Goal: Task Accomplishment & Management: Use online tool/utility

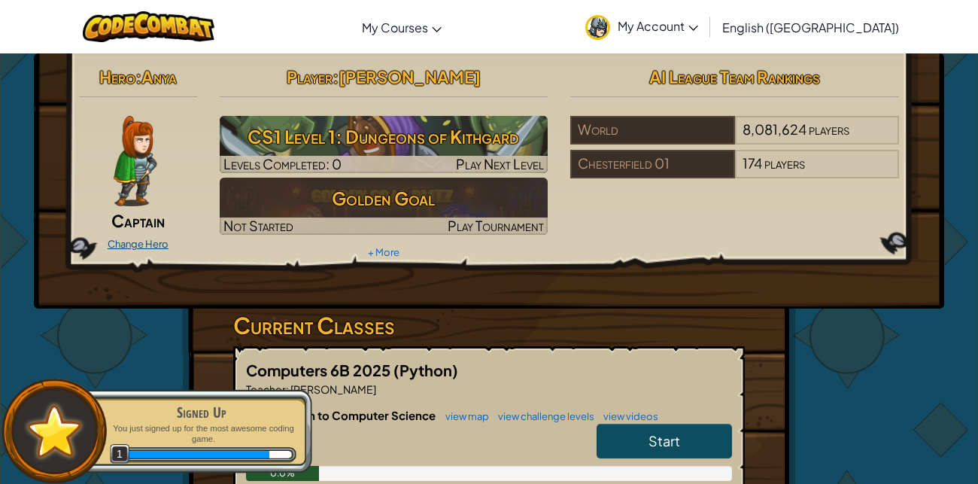
click at [146, 245] on link "Change Hero" at bounding box center [138, 244] width 61 height 12
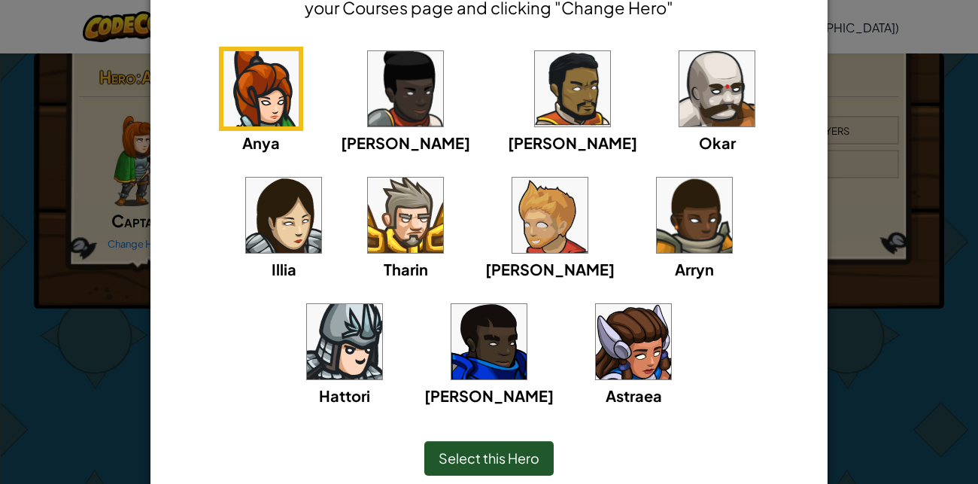
scroll to position [99, 0]
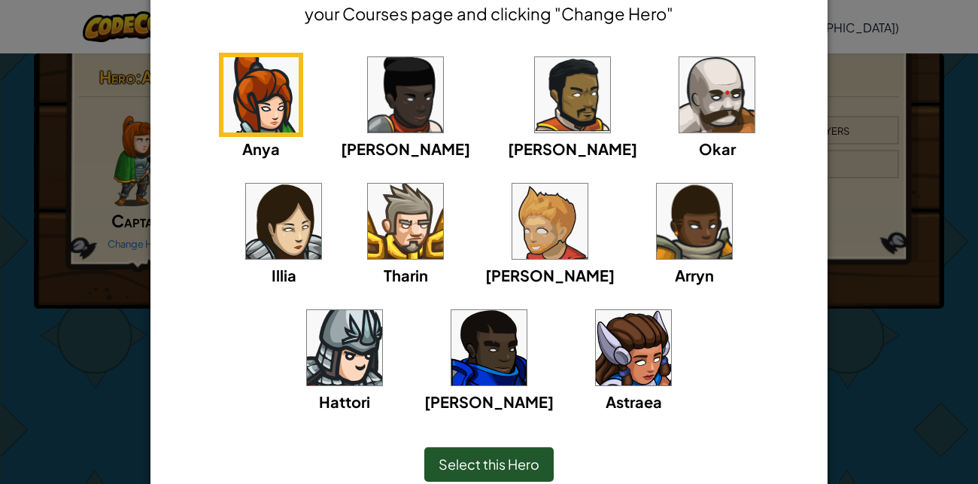
click at [368, 235] on img at bounding box center [405, 221] width 75 height 75
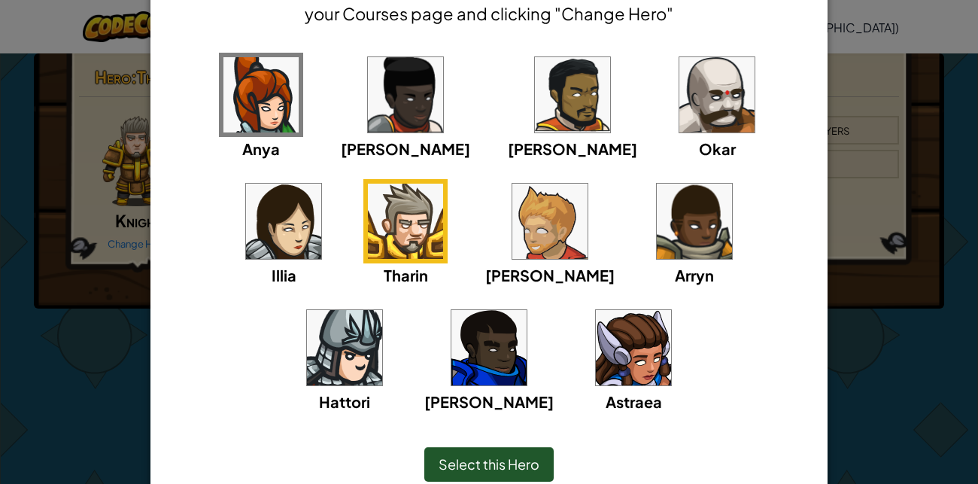
click at [535, 79] on img at bounding box center [572, 94] width 75 height 75
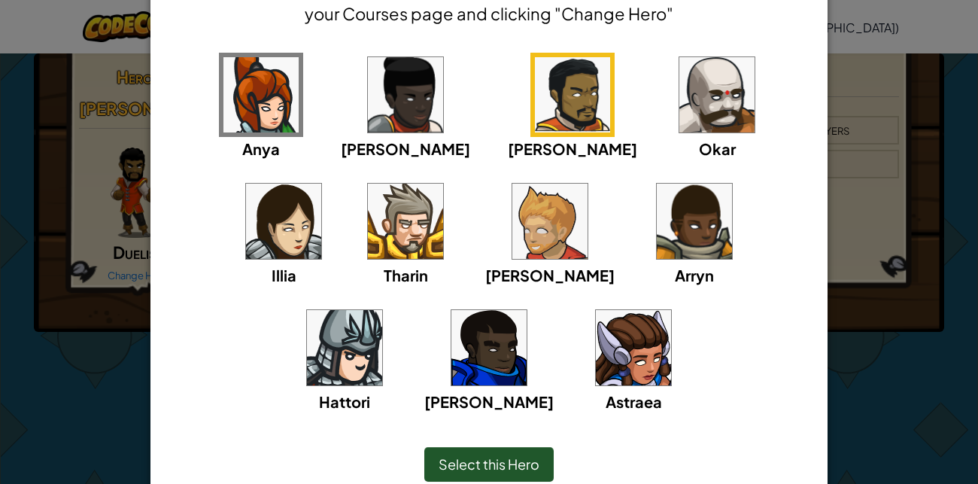
click at [369, 83] on img at bounding box center [405, 94] width 75 height 75
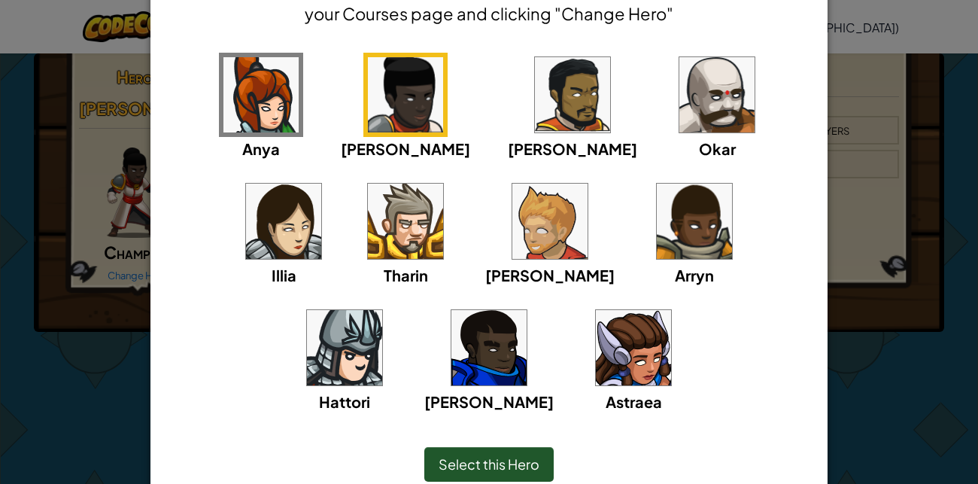
click at [657, 215] on img at bounding box center [694, 221] width 75 height 75
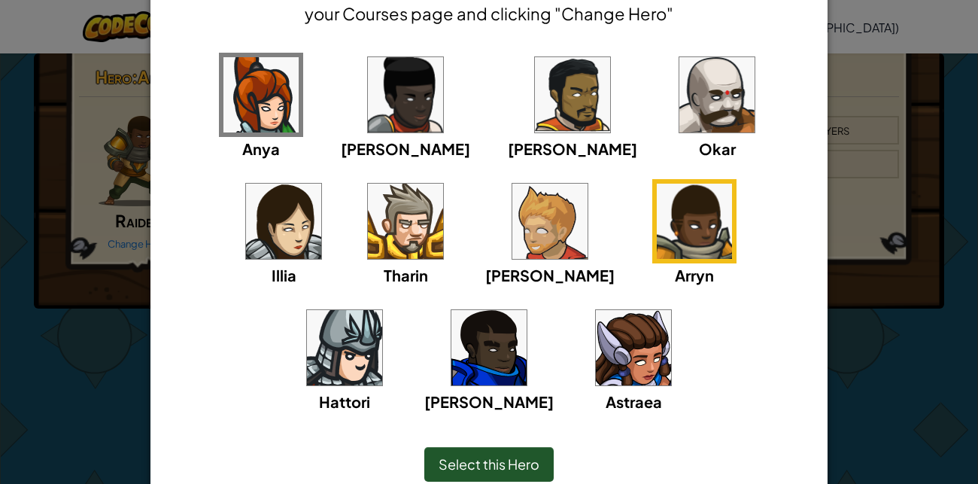
click at [382, 310] on img at bounding box center [344, 347] width 75 height 75
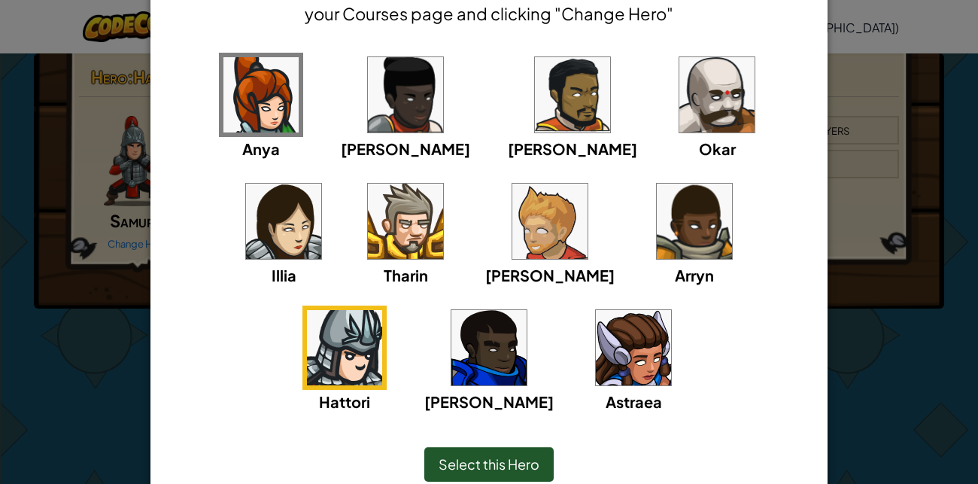
click at [502, 460] on span "Select this Hero" at bounding box center [489, 463] width 101 height 17
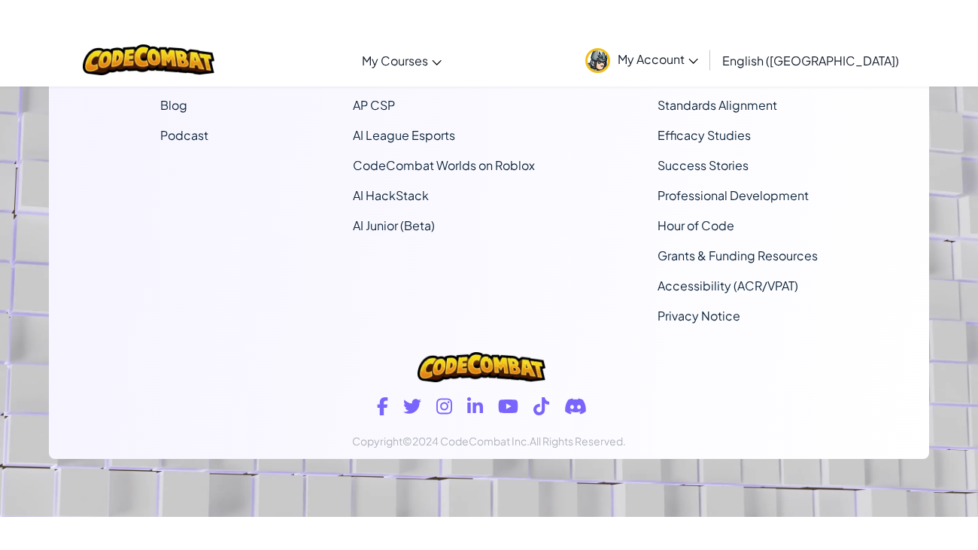
scroll to position [0, 0]
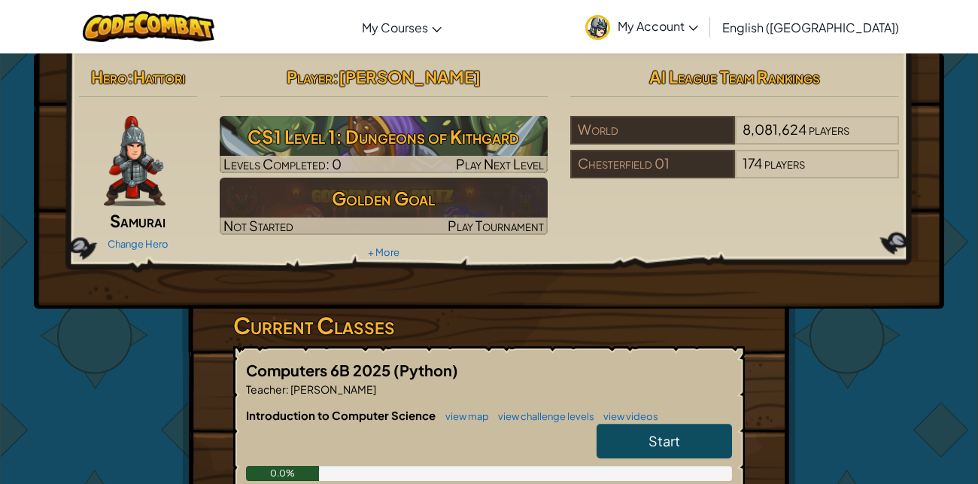
click at [663, 432] on span "Start" at bounding box center [665, 440] width 32 height 17
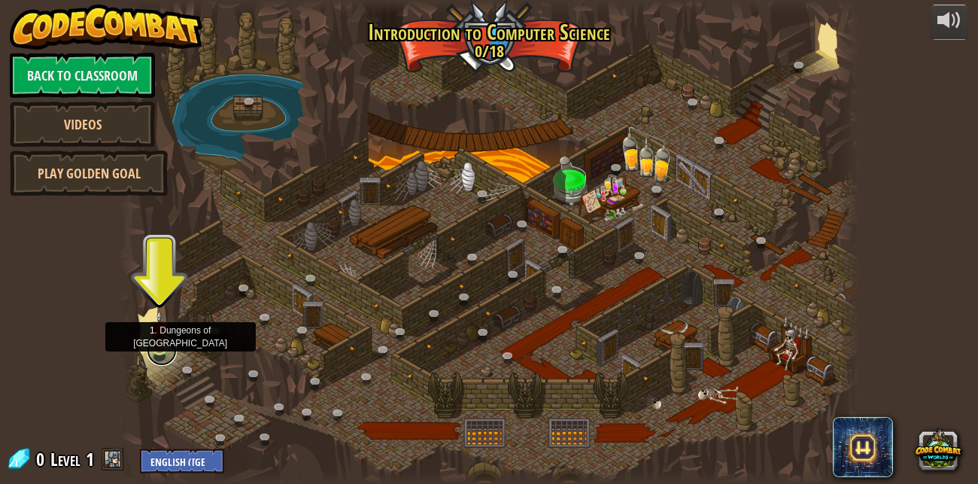
click at [155, 352] on link at bounding box center [162, 351] width 30 height 30
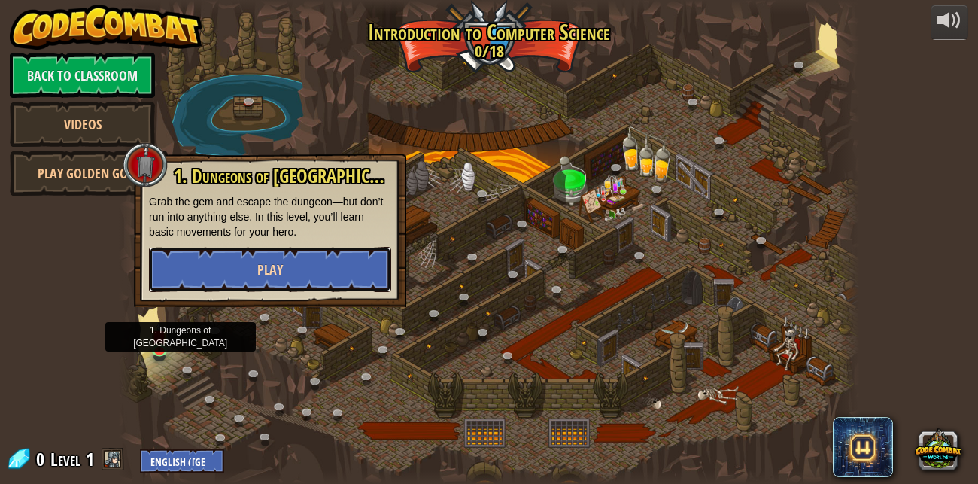
click at [267, 249] on button "Play" at bounding box center [270, 269] width 242 height 45
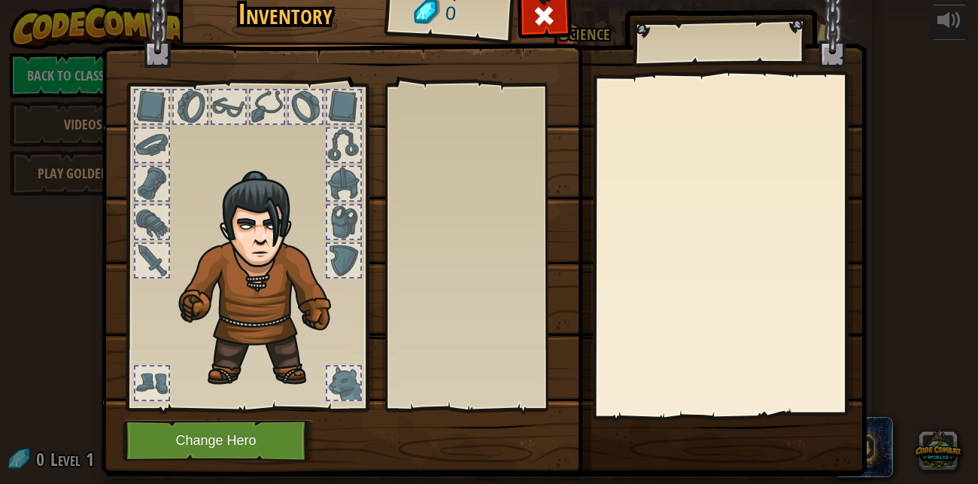
click at [287, 254] on div at bounding box center [247, 243] width 248 height 339
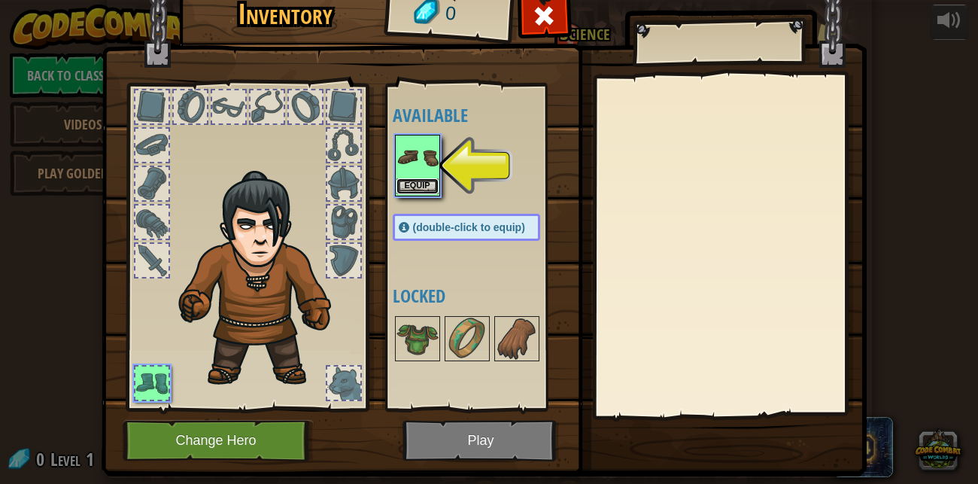
click at [414, 178] on button "Equip" at bounding box center [418, 186] width 42 height 16
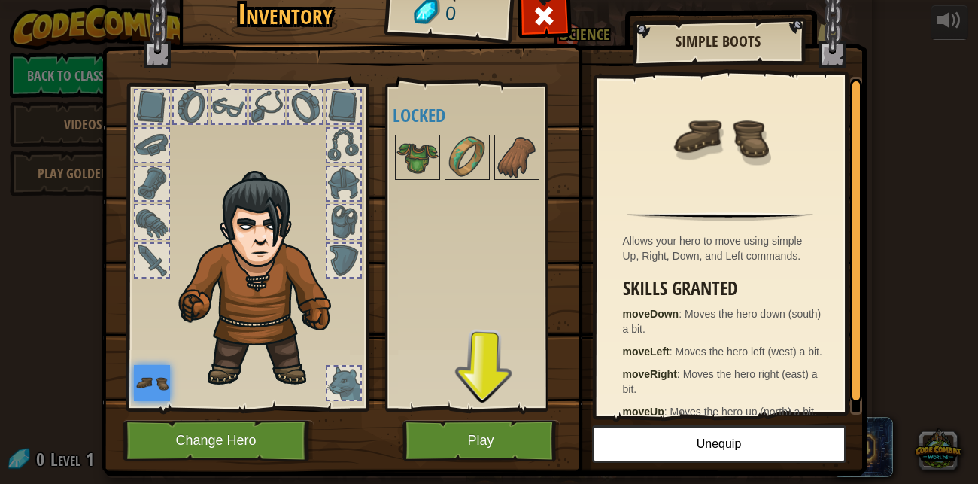
click at [141, 117] on div at bounding box center [151, 106] width 33 height 33
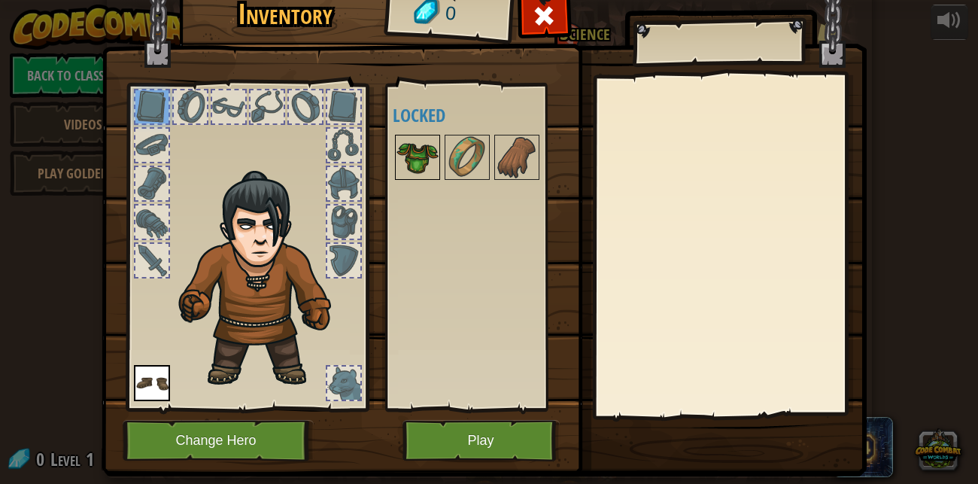
click at [421, 151] on img at bounding box center [418, 157] width 42 height 42
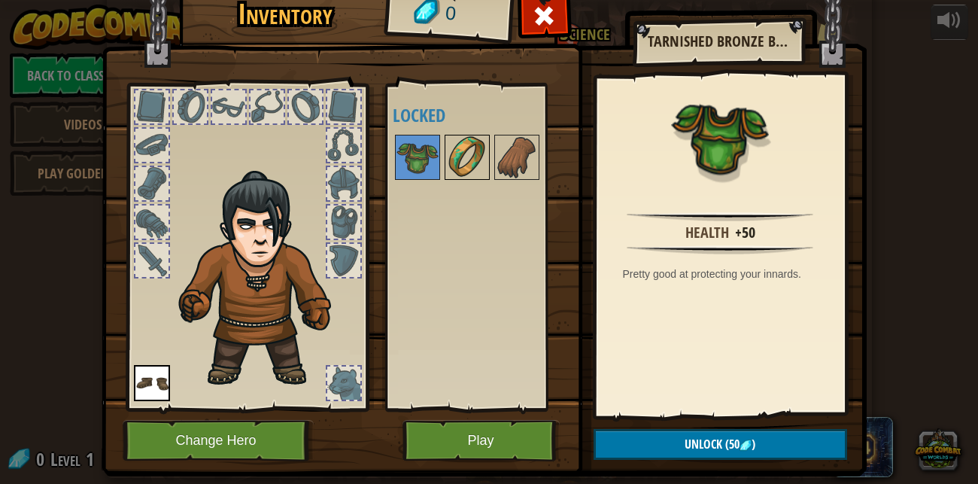
click at [450, 146] on img at bounding box center [467, 157] width 42 height 42
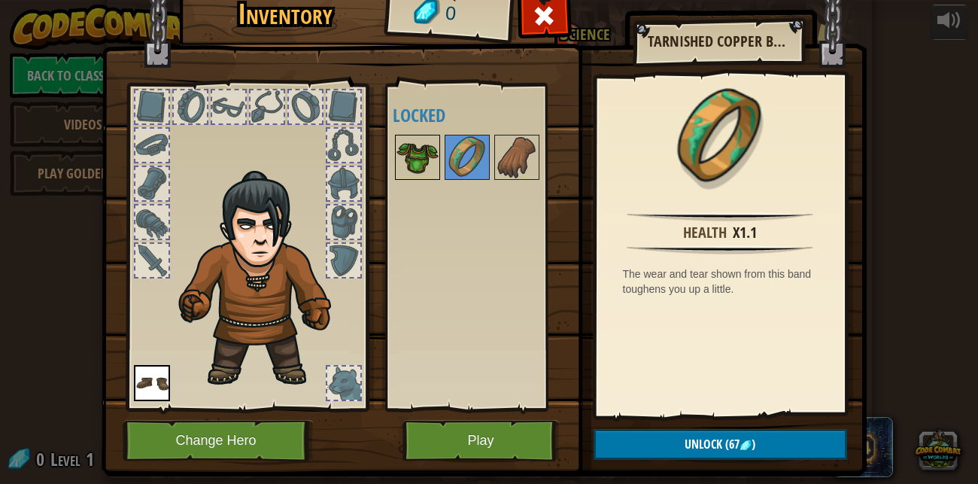
click at [427, 152] on img at bounding box center [418, 157] width 42 height 42
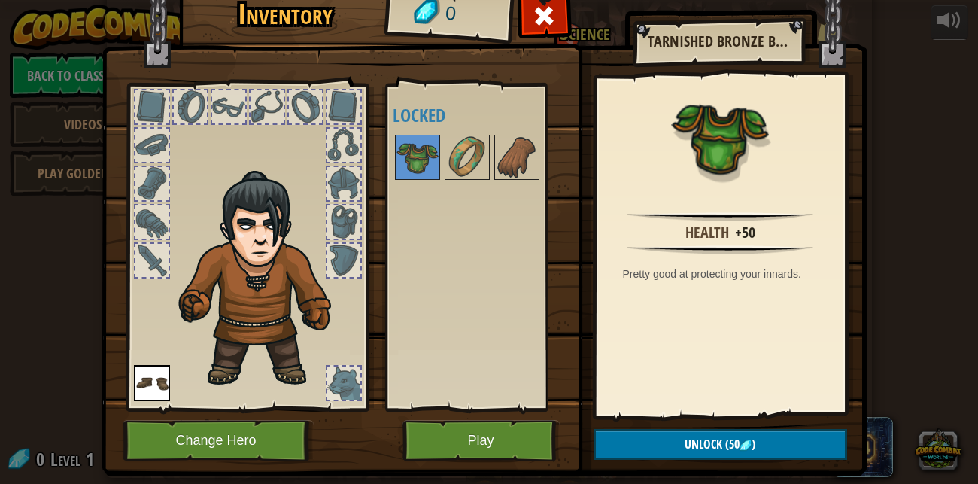
click at [335, 370] on div at bounding box center [343, 383] width 33 height 33
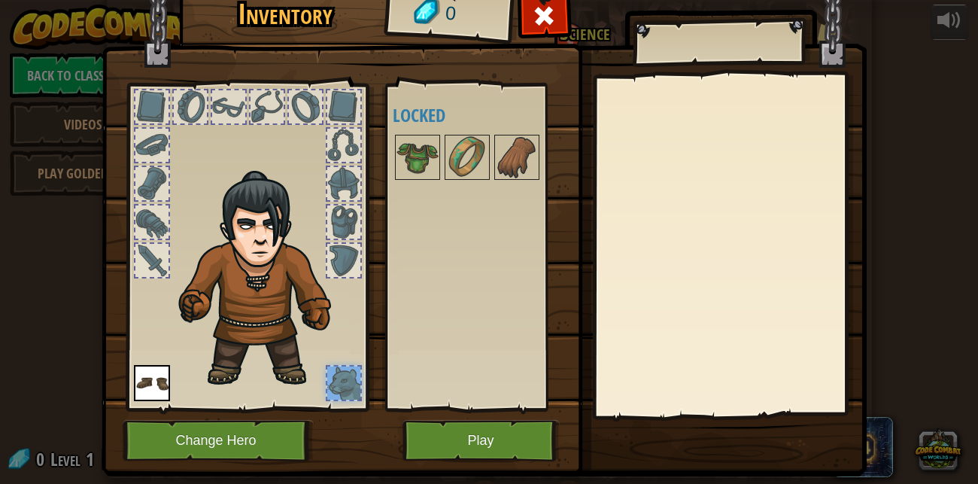
click at [156, 249] on div at bounding box center [151, 260] width 33 height 33
click at [153, 257] on div at bounding box center [151, 260] width 33 height 33
click at [342, 258] on div at bounding box center [343, 260] width 33 height 33
click at [345, 204] on div at bounding box center [344, 222] width 36 height 36
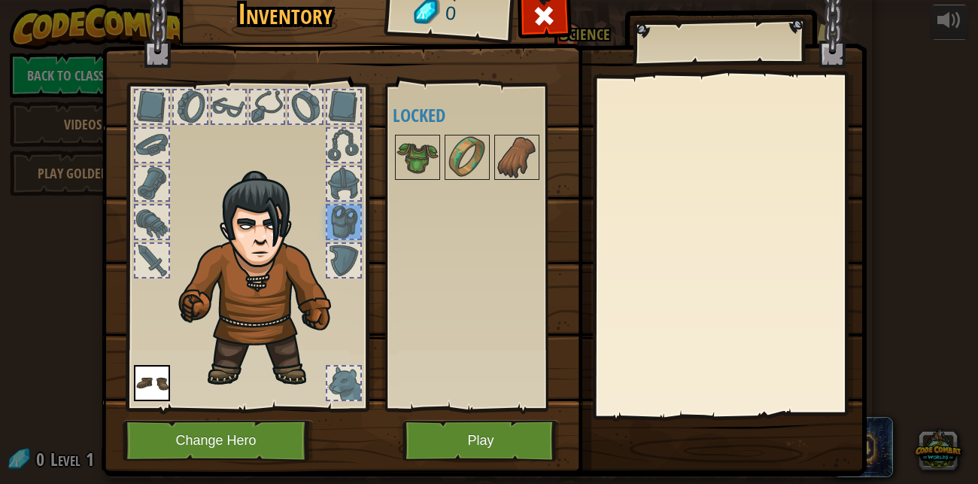
click at [348, 170] on div at bounding box center [343, 183] width 33 height 33
click at [449, 151] on img at bounding box center [467, 157] width 42 height 42
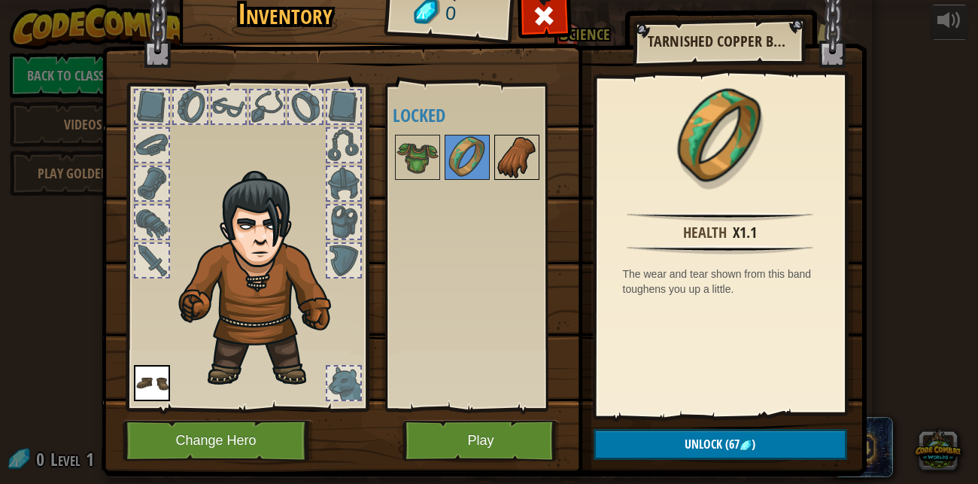
click at [523, 160] on img at bounding box center [517, 157] width 42 height 42
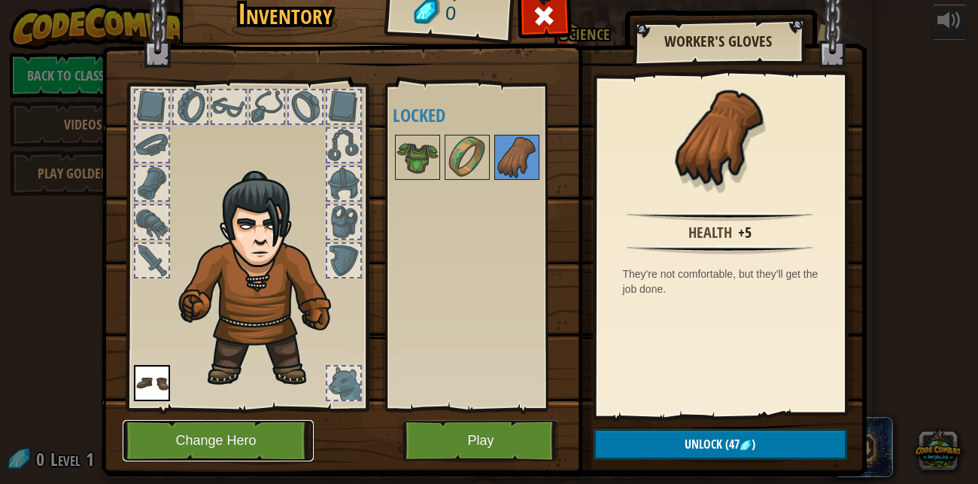
click at [233, 437] on button "Change Hero" at bounding box center [218, 440] width 191 height 41
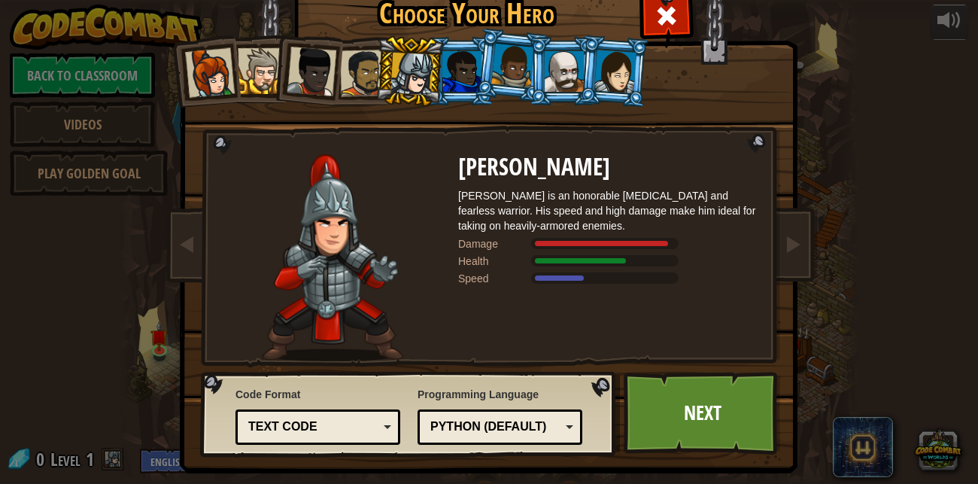
click at [402, 77] on div at bounding box center [412, 74] width 43 height 43
click at [716, 409] on link "Next" at bounding box center [702, 413] width 157 height 83
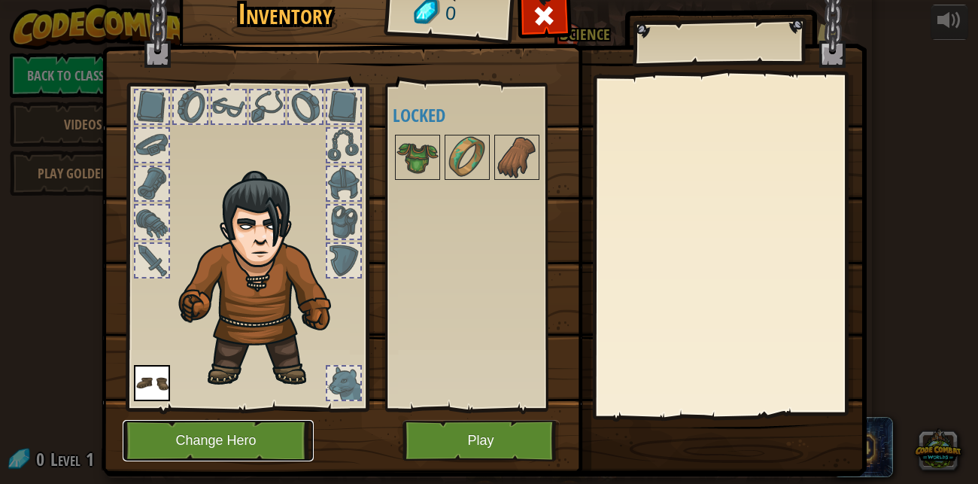
click at [222, 421] on button "Change Hero" at bounding box center [218, 440] width 191 height 41
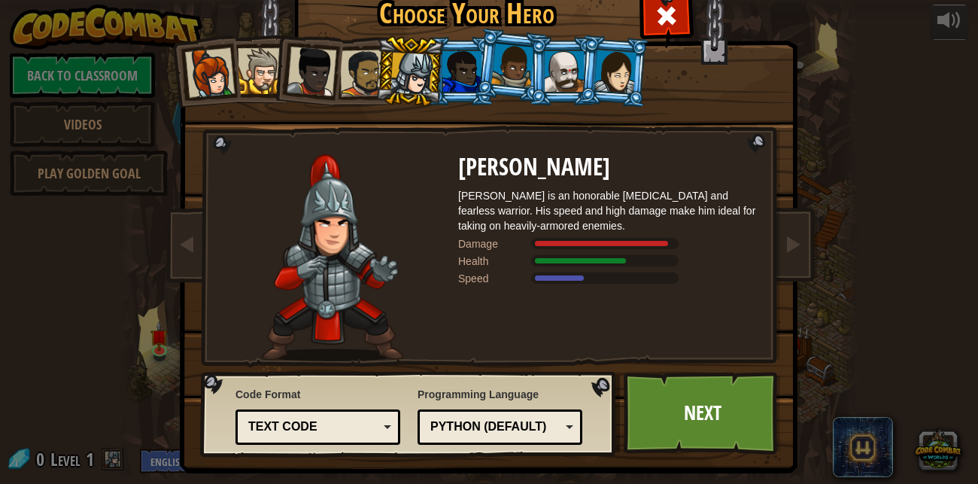
click at [479, 62] on li at bounding box center [511, 65] width 75 height 75
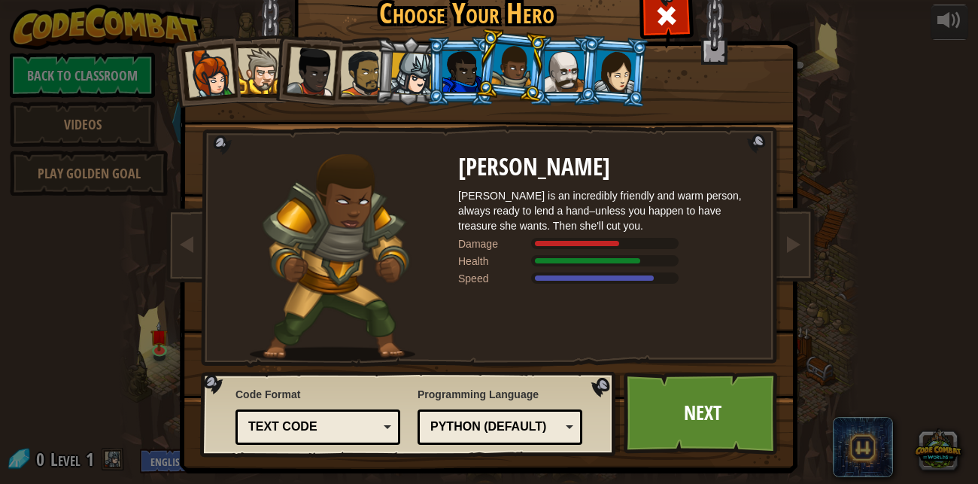
click at [421, 68] on div at bounding box center [412, 74] width 43 height 43
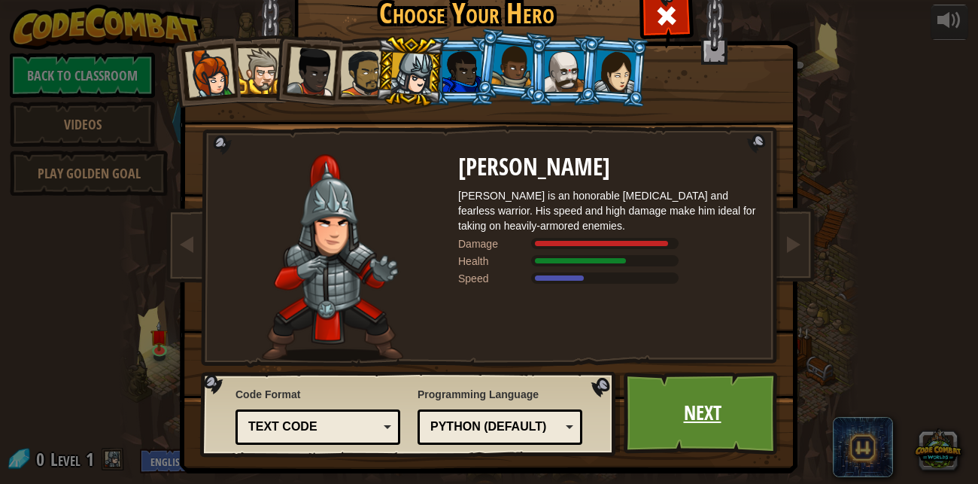
click at [690, 427] on link "Next" at bounding box center [702, 413] width 157 height 83
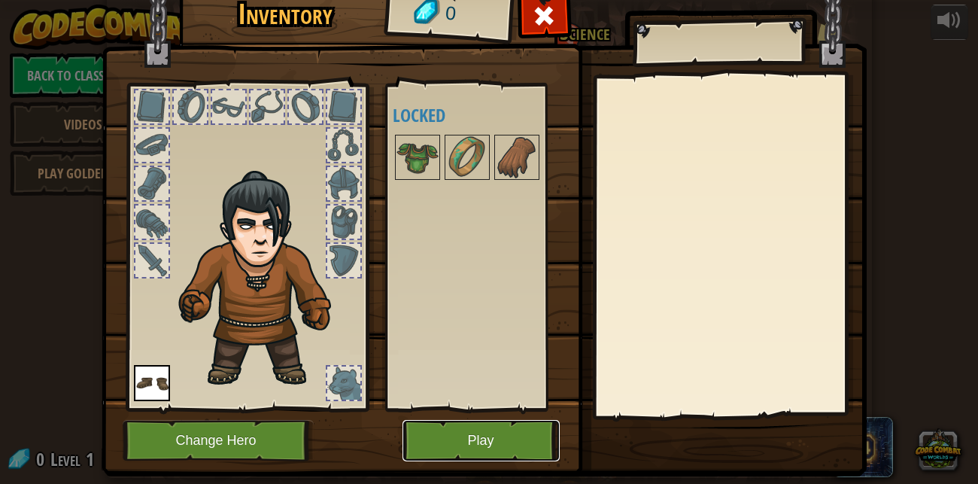
click at [487, 443] on button "Play" at bounding box center [481, 440] width 157 height 41
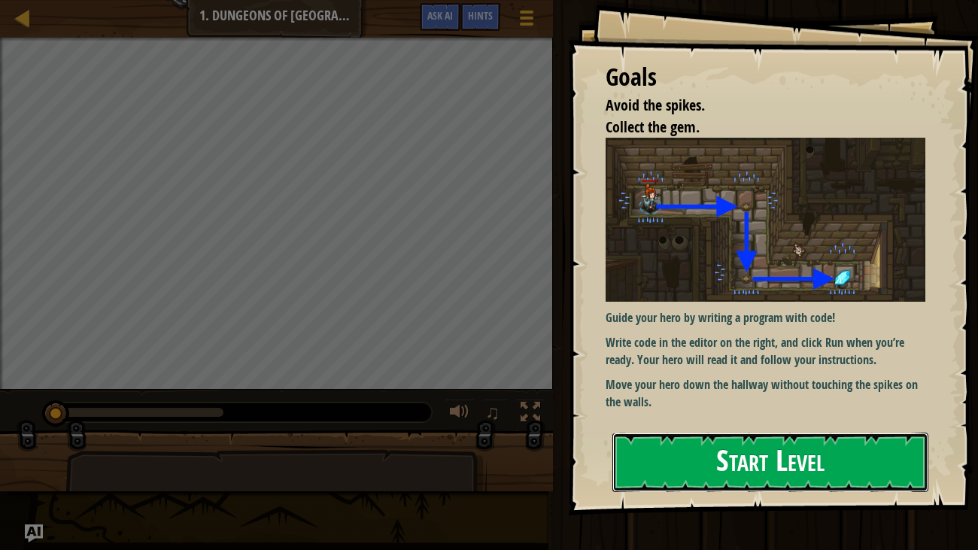
click at [688, 456] on button "Start Level" at bounding box center [771, 462] width 317 height 59
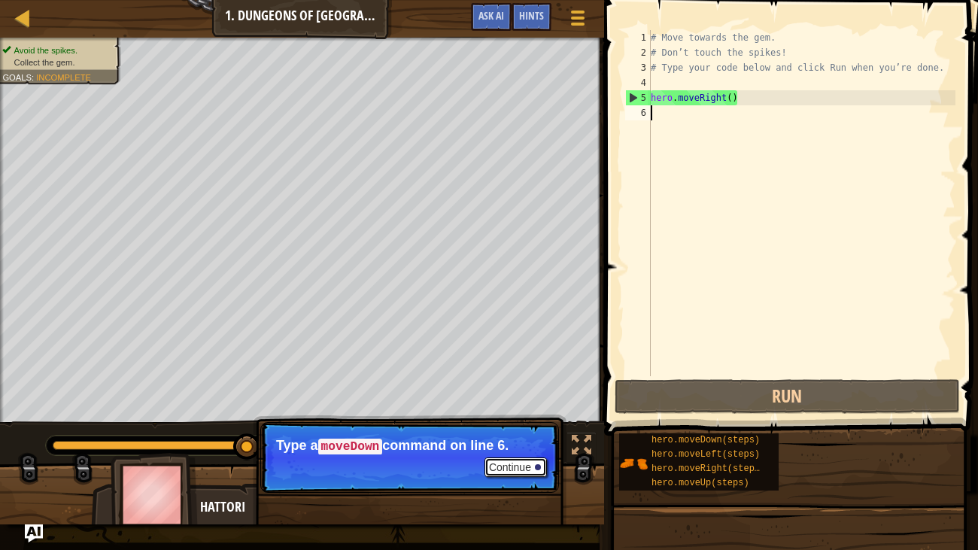
click at [517, 465] on button "Continue" at bounding box center [516, 468] width 62 height 20
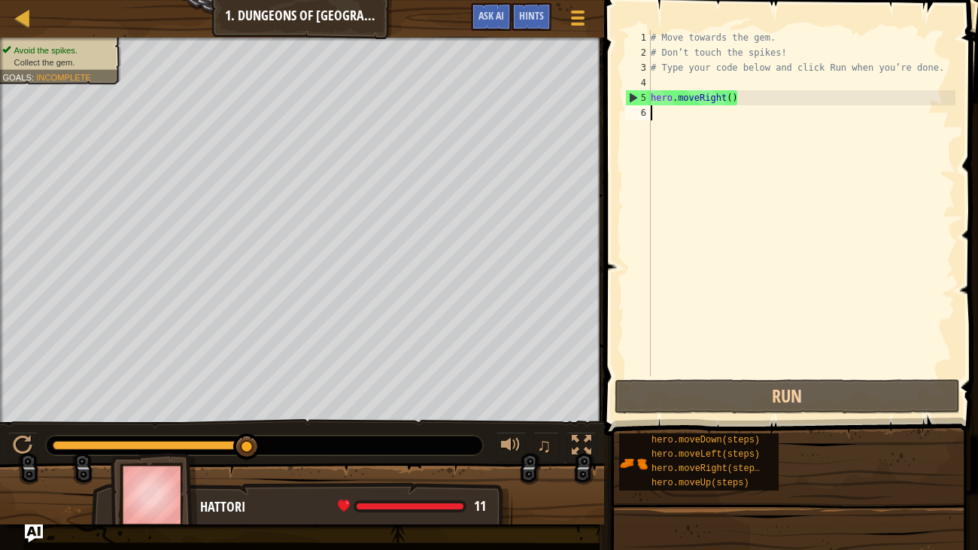
type textarea "h"
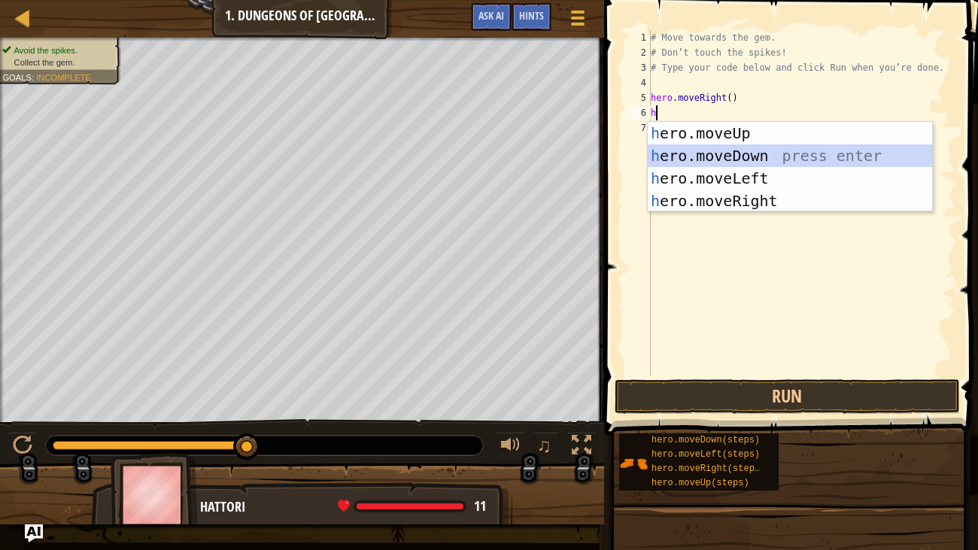
click at [718, 154] on div "h ero.moveUp press enter h ero.moveDown press enter h ero.moveLeft press enter …" at bounding box center [790, 189] width 285 height 135
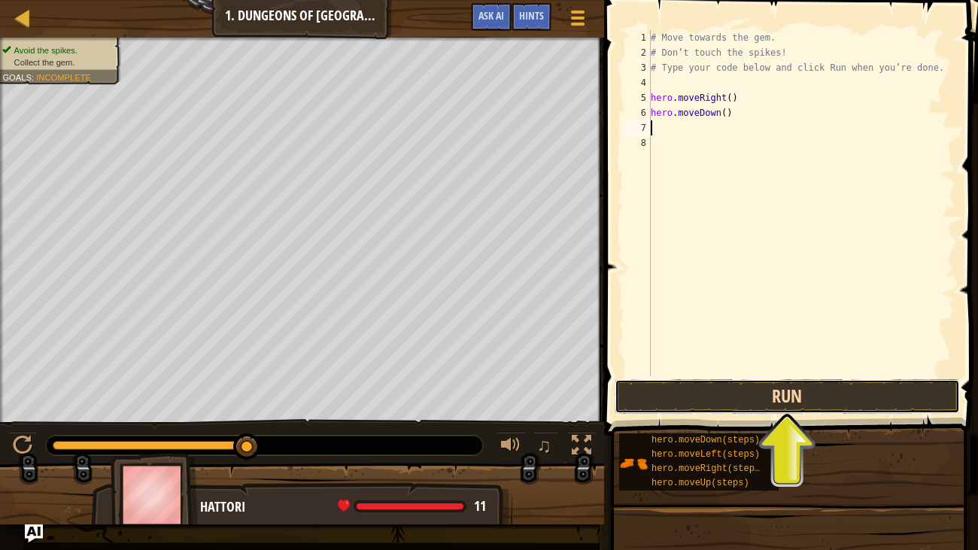
click at [760, 394] on button "Run" at bounding box center [787, 396] width 345 height 35
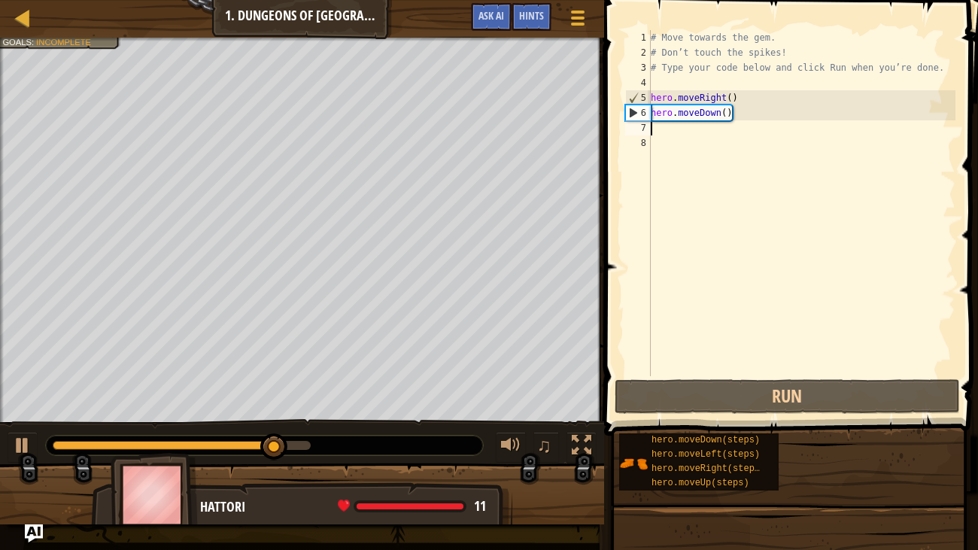
type textarea "h"
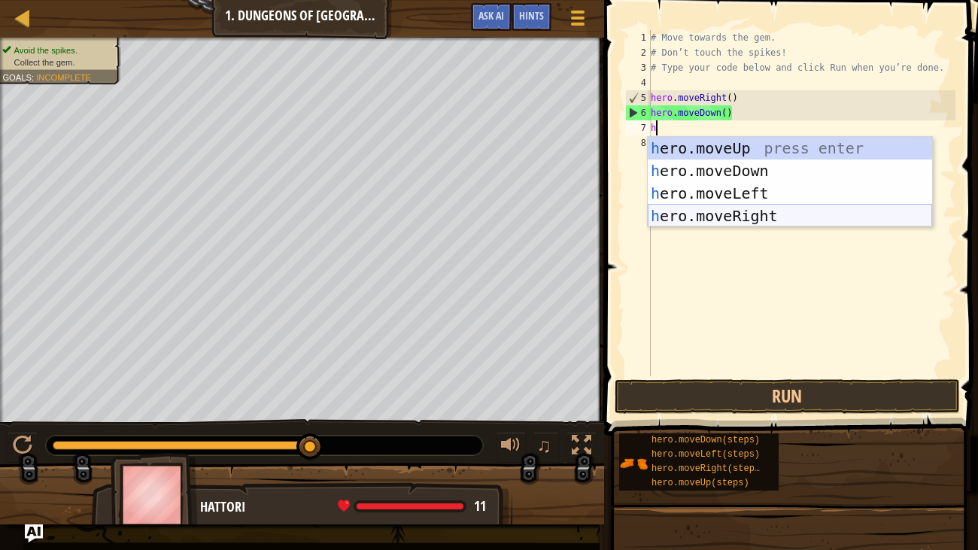
click at [748, 215] on div "h ero.moveUp press enter h ero.moveDown press enter h ero.moveLeft press enter …" at bounding box center [790, 204] width 285 height 135
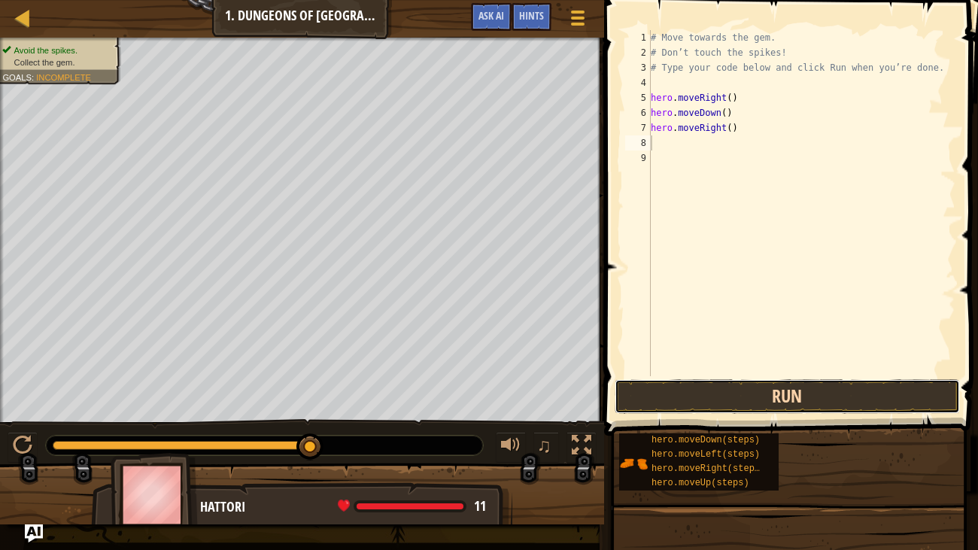
click at [764, 390] on button "Run" at bounding box center [787, 396] width 345 height 35
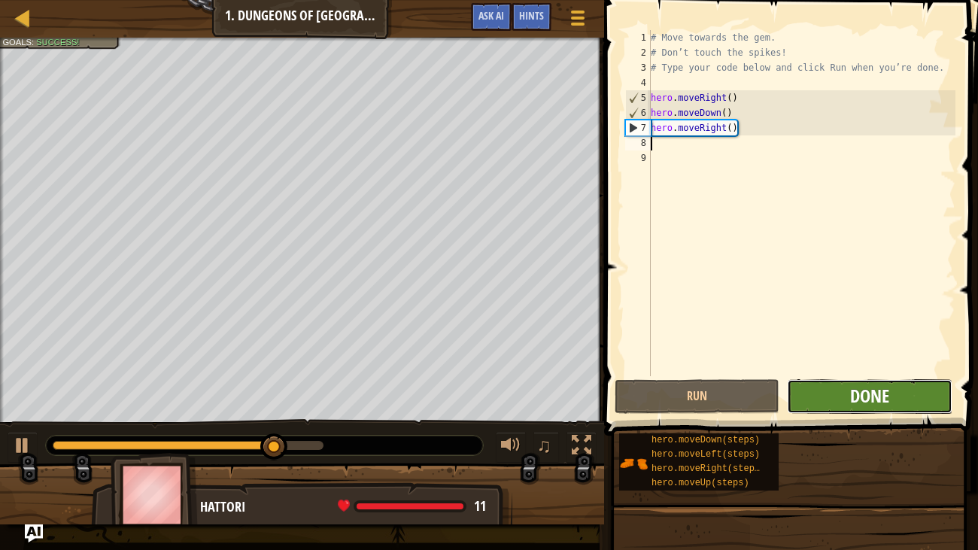
click at [866, 393] on span "Done" at bounding box center [869, 396] width 39 height 24
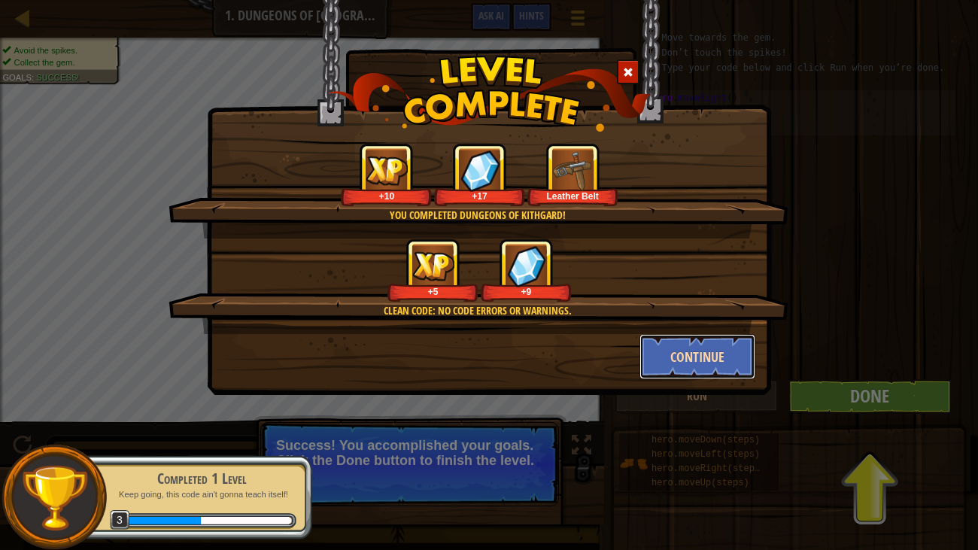
click at [697, 357] on button "Continue" at bounding box center [698, 356] width 117 height 45
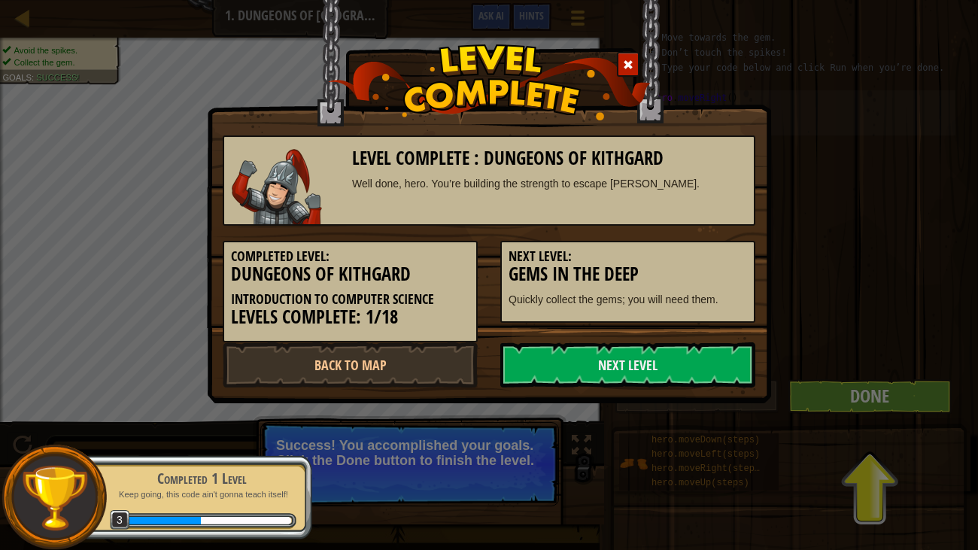
click at [895, 394] on div "Level Complete : Dungeons of Kithgard Well done, hero. You’re building the stre…" at bounding box center [489, 275] width 978 height 550
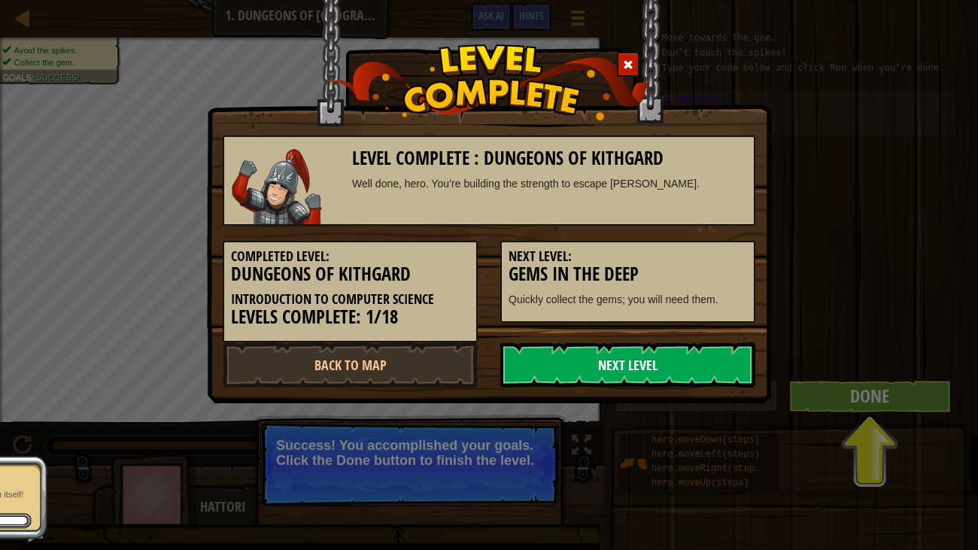
click at [653, 365] on link "Next Level" at bounding box center [628, 364] width 255 height 45
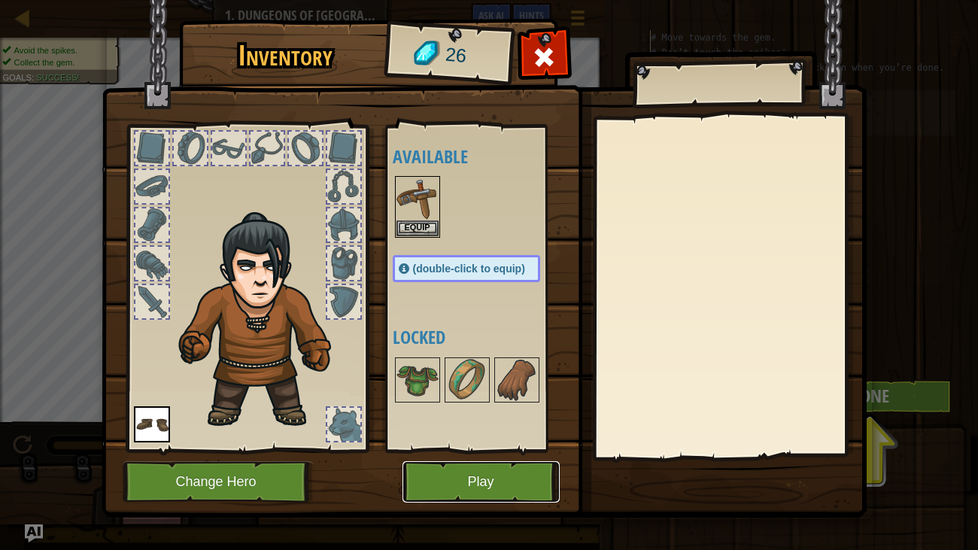
click at [460, 473] on button "Play" at bounding box center [481, 481] width 157 height 41
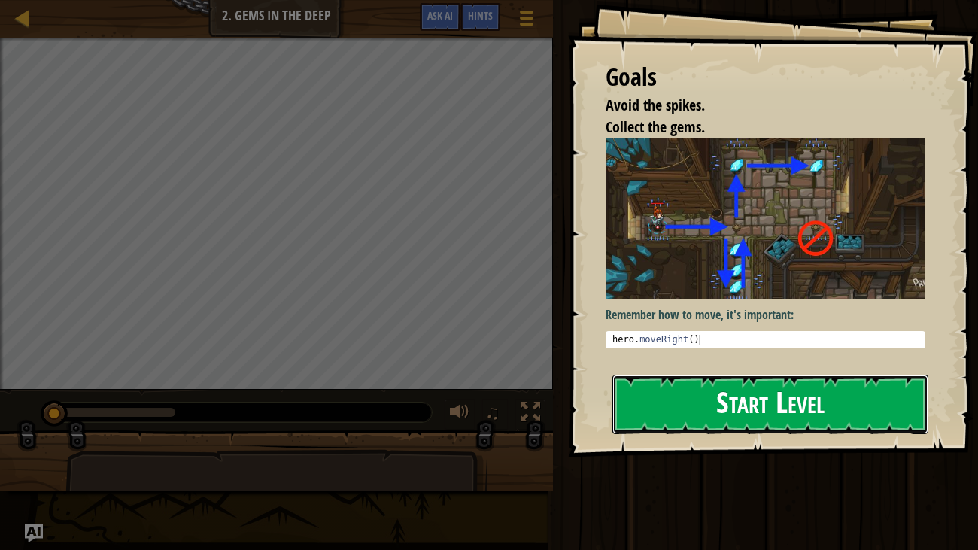
click at [785, 398] on button "Start Level" at bounding box center [771, 404] width 317 height 59
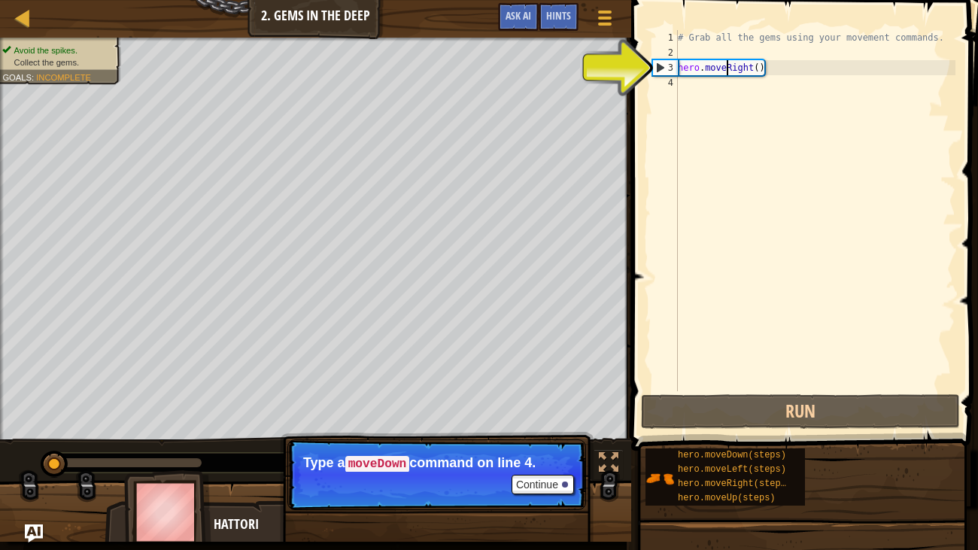
click at [728, 66] on div "# Grab all the gems using your movement commands. hero . moveRight ( )" at bounding box center [815, 225] width 281 height 391
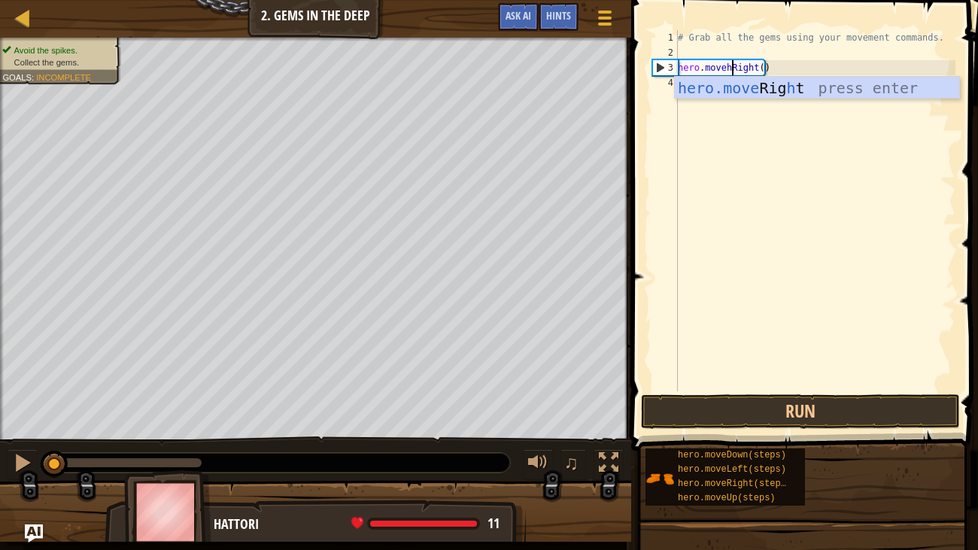
scroll to position [7, 4]
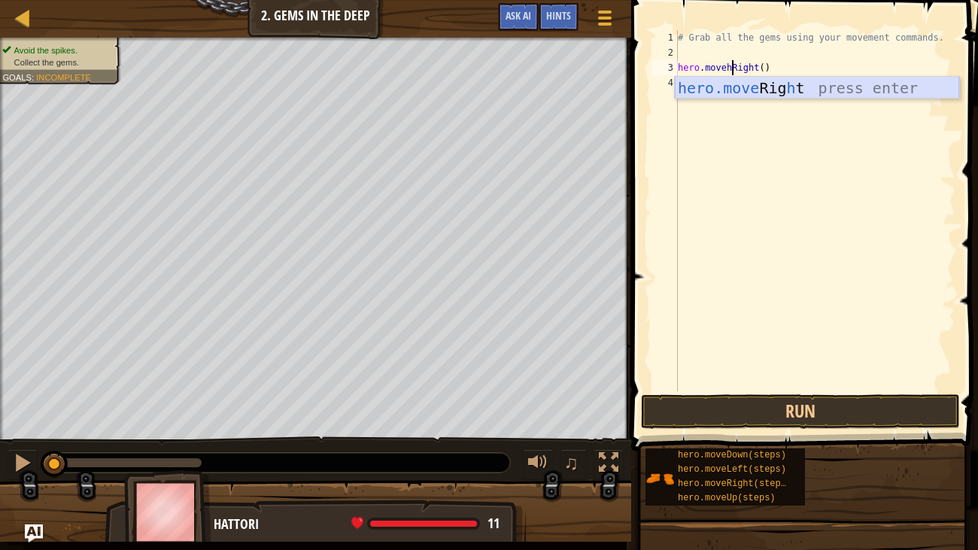
click at [782, 84] on div "hero.move Rig h t press enter" at bounding box center [817, 111] width 285 height 68
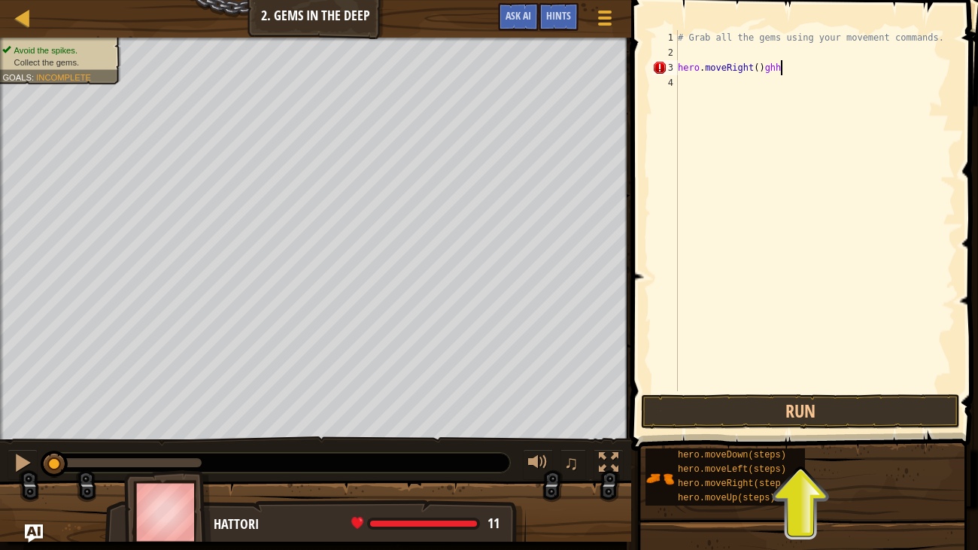
scroll to position [7, 8]
type textarea "hero.moveRight()"
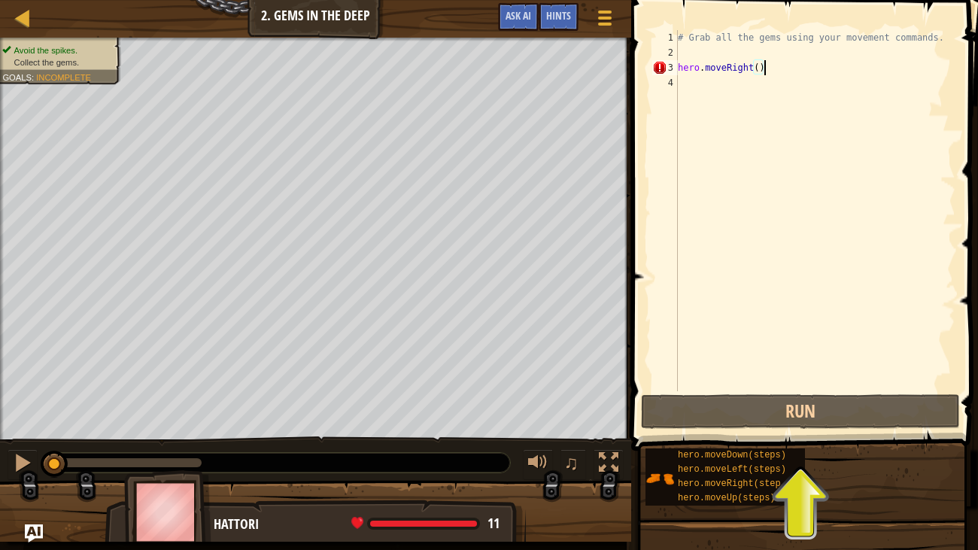
scroll to position [7, 6]
click at [826, 388] on div "# Grab all the gems using your movement commands. hero . moveRight ( )" at bounding box center [815, 225] width 281 height 391
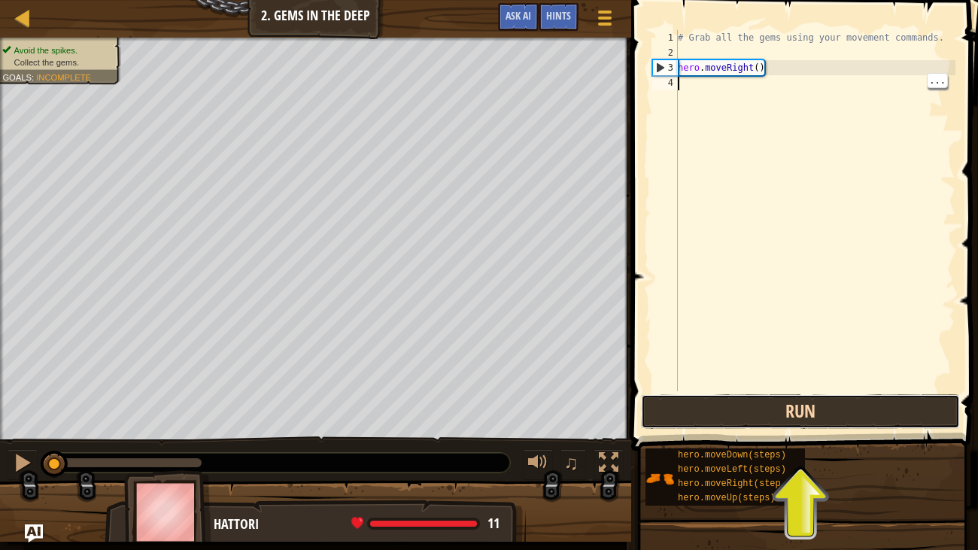
click at [843, 409] on button "Run" at bounding box center [800, 411] width 319 height 35
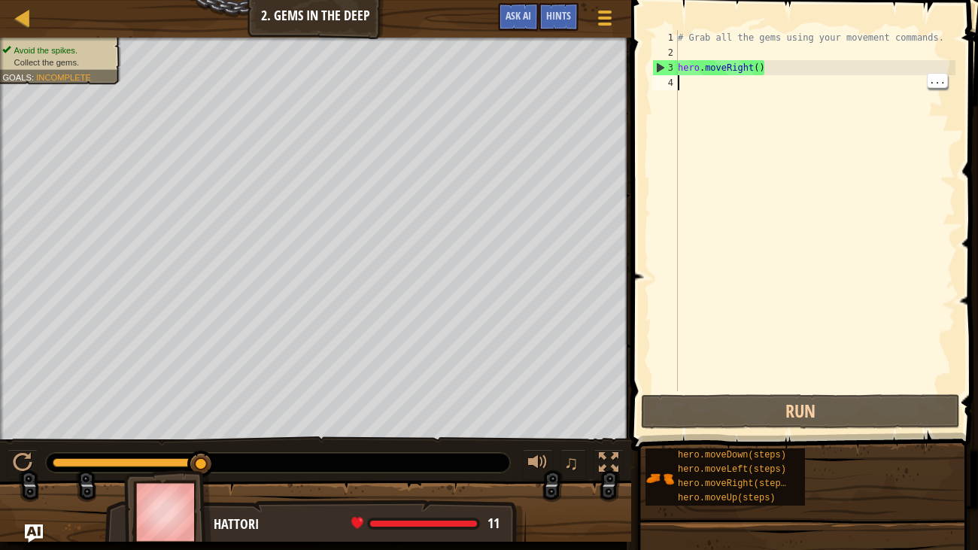
type textarea "h"
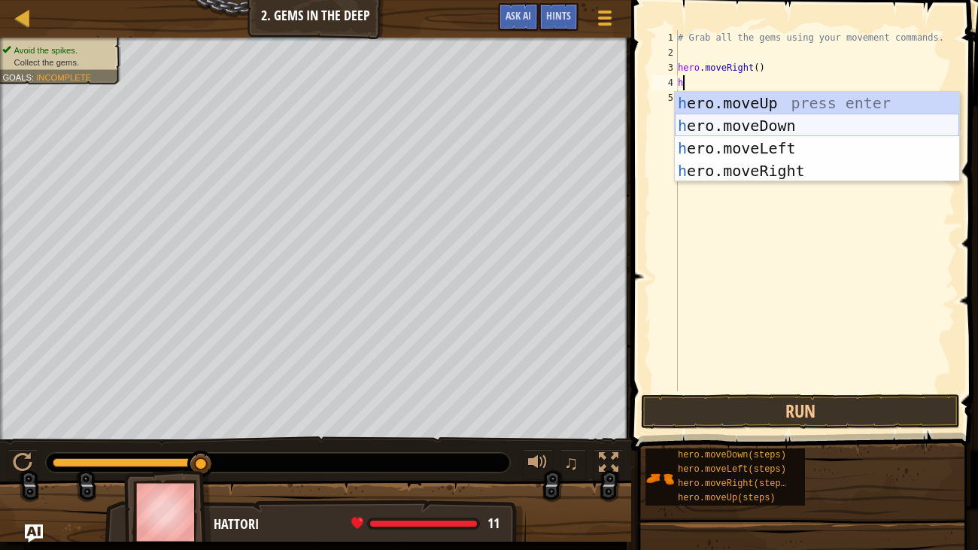
click at [759, 129] on div "h ero.moveUp press enter h ero.moveDown press enter h ero.moveLeft press enter …" at bounding box center [817, 159] width 285 height 135
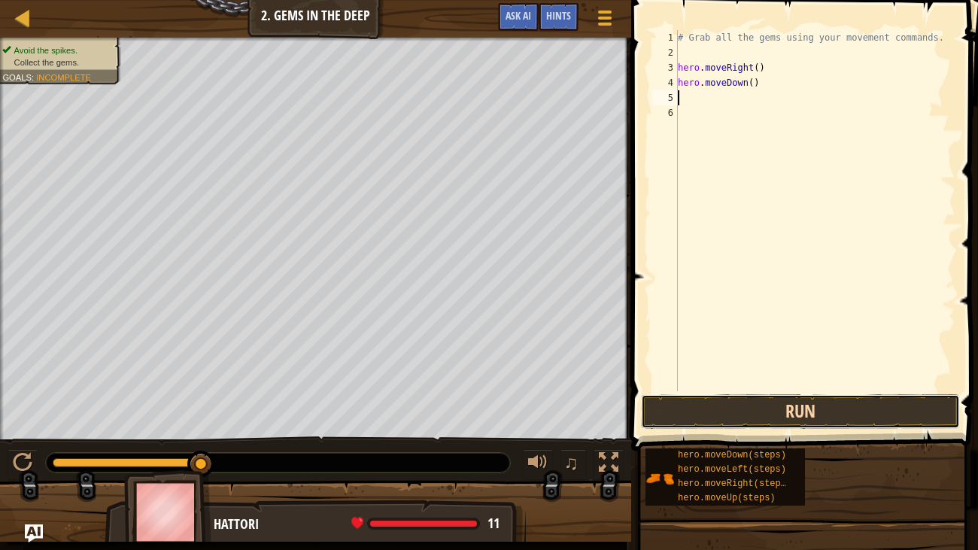
click at [752, 403] on button "Run" at bounding box center [800, 411] width 319 height 35
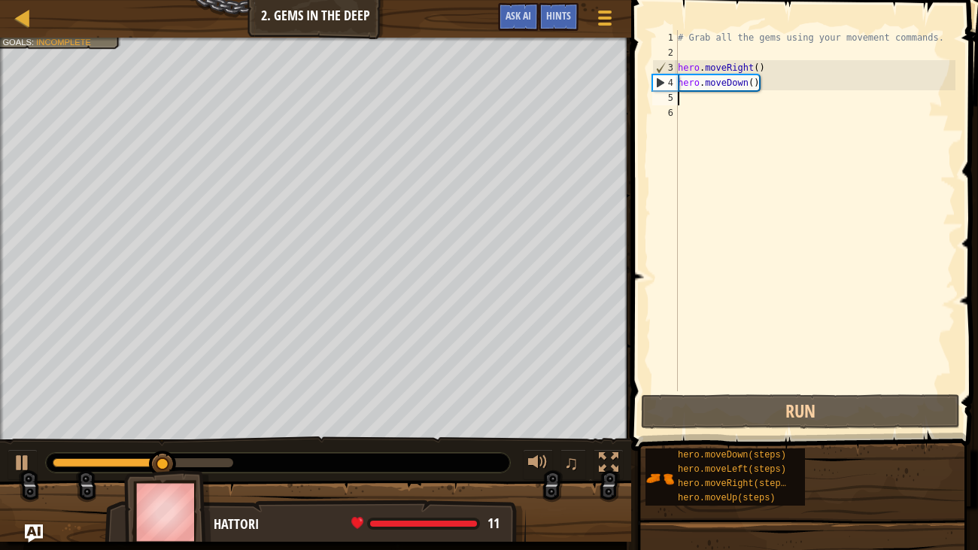
type textarea "h"
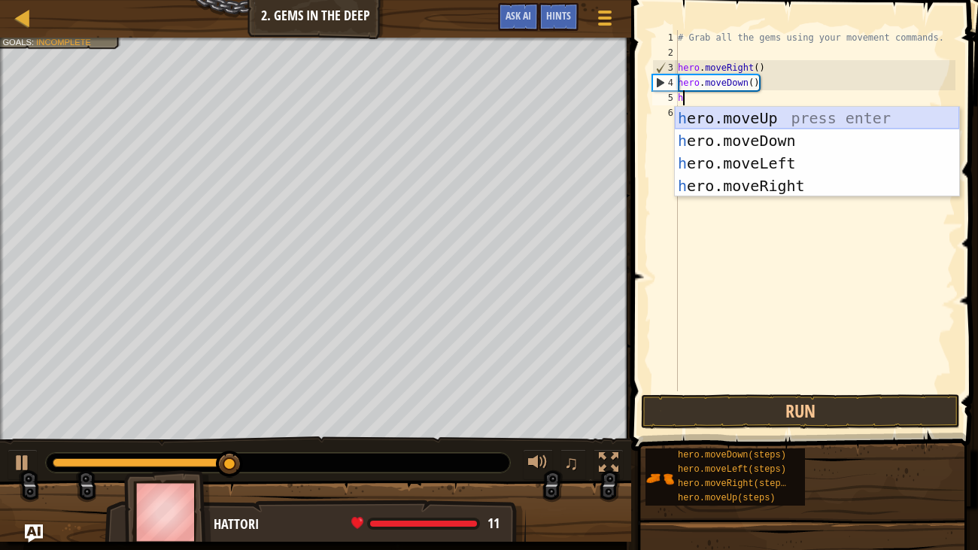
click at [743, 119] on div "h ero.moveUp press enter h ero.moveDown press enter h ero.moveLeft press enter …" at bounding box center [817, 174] width 285 height 135
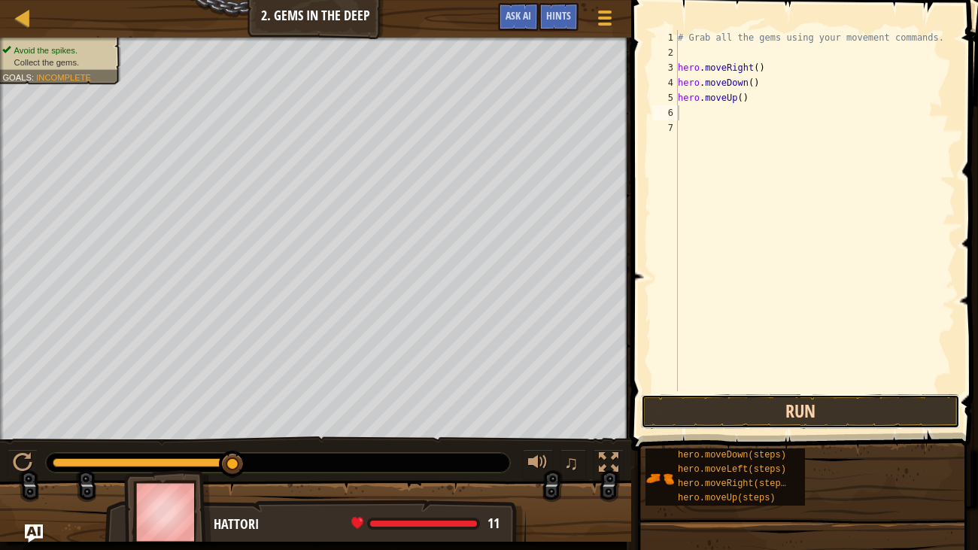
click at [765, 403] on button "Run" at bounding box center [800, 411] width 319 height 35
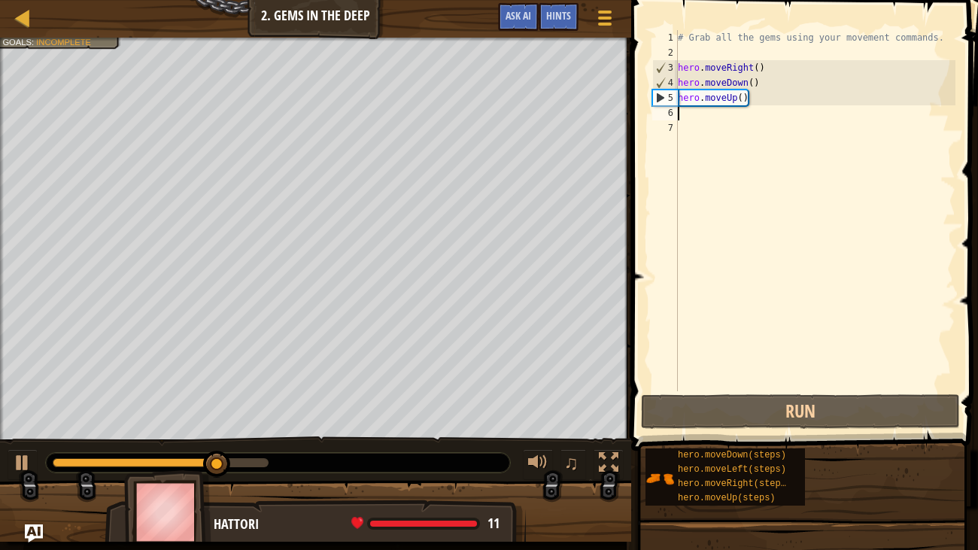
type textarea "h"
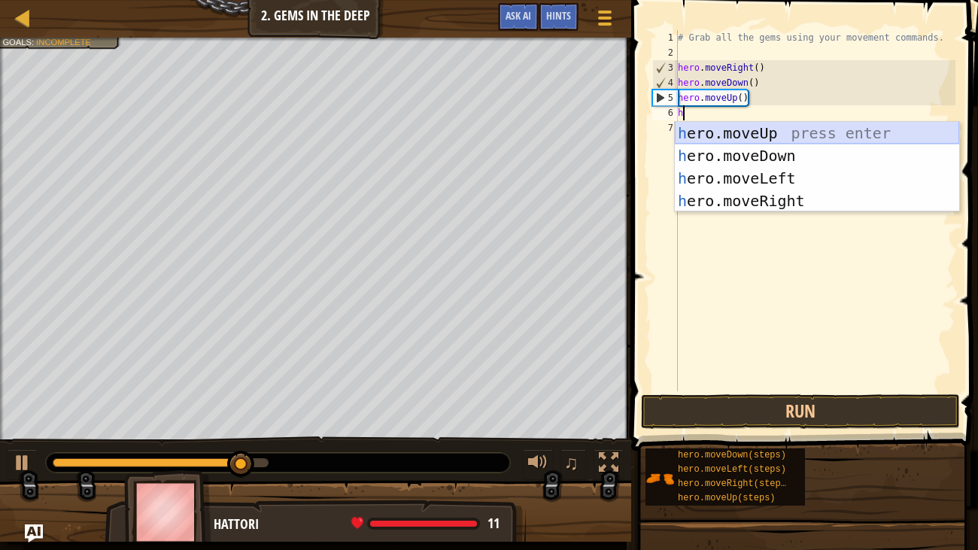
click at [746, 129] on div "h ero.moveUp press enter h ero.moveDown press enter h ero.moveLeft press enter …" at bounding box center [817, 189] width 285 height 135
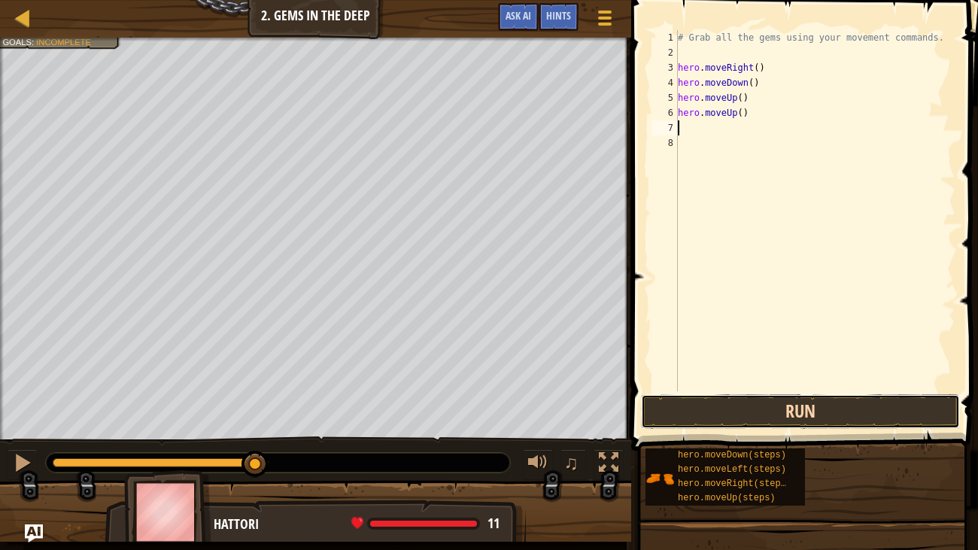
click at [744, 412] on button "Run" at bounding box center [800, 411] width 319 height 35
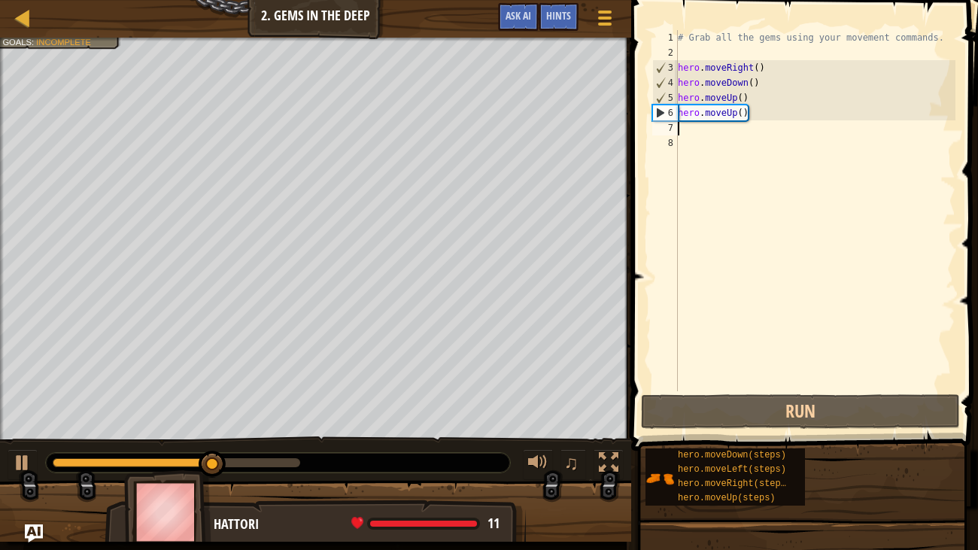
type textarea "h"
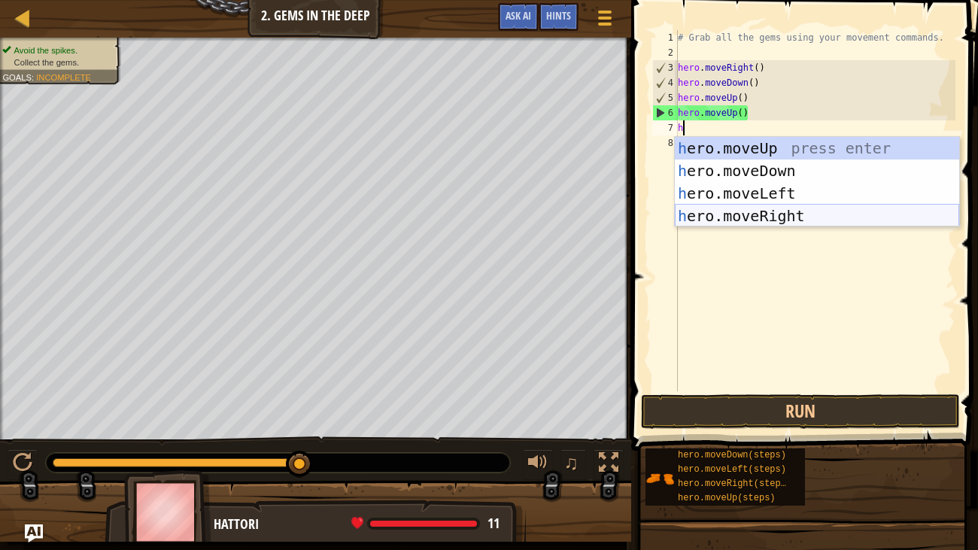
click at [740, 206] on div "h ero.moveUp press enter h ero.moveDown press enter h ero.moveLeft press enter …" at bounding box center [817, 204] width 285 height 135
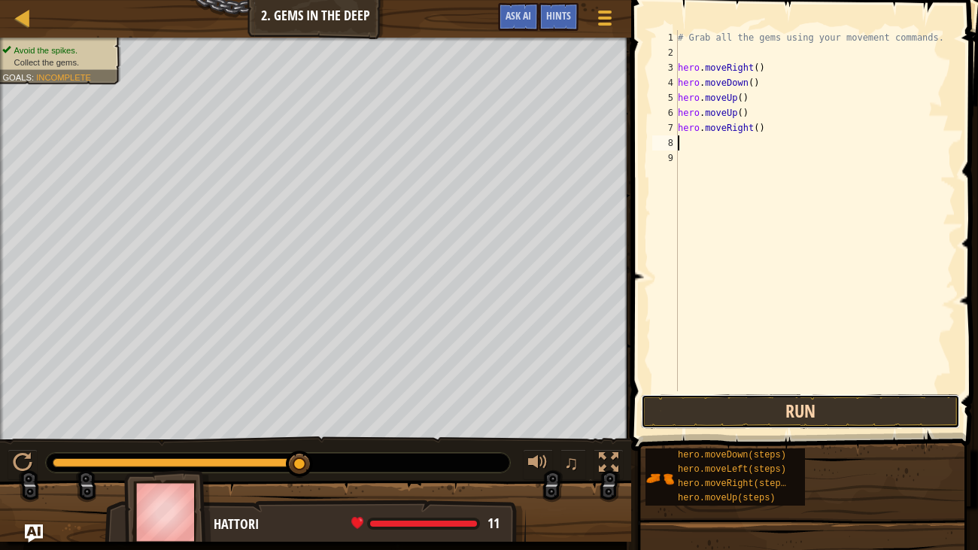
click at [803, 403] on button "Run" at bounding box center [800, 411] width 319 height 35
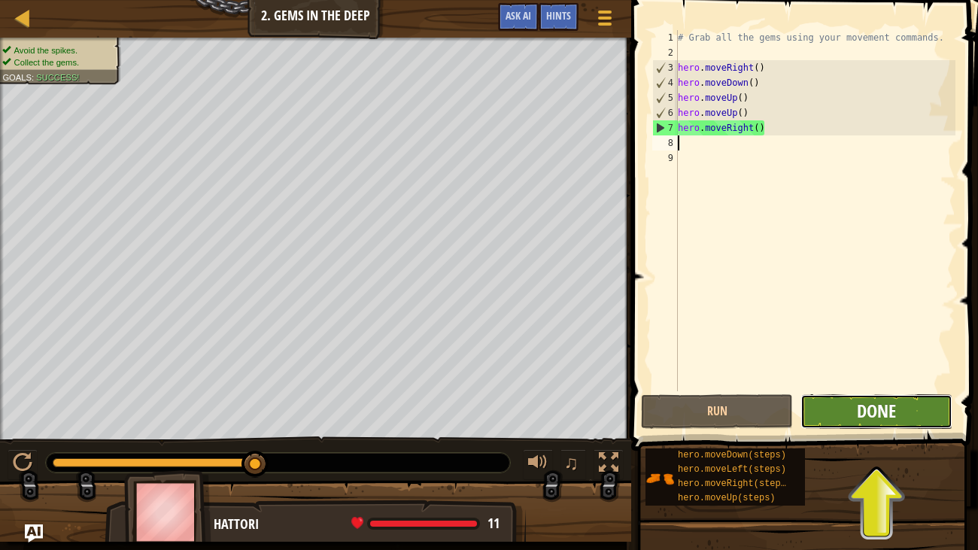
click at [884, 415] on span "Done" at bounding box center [876, 411] width 39 height 24
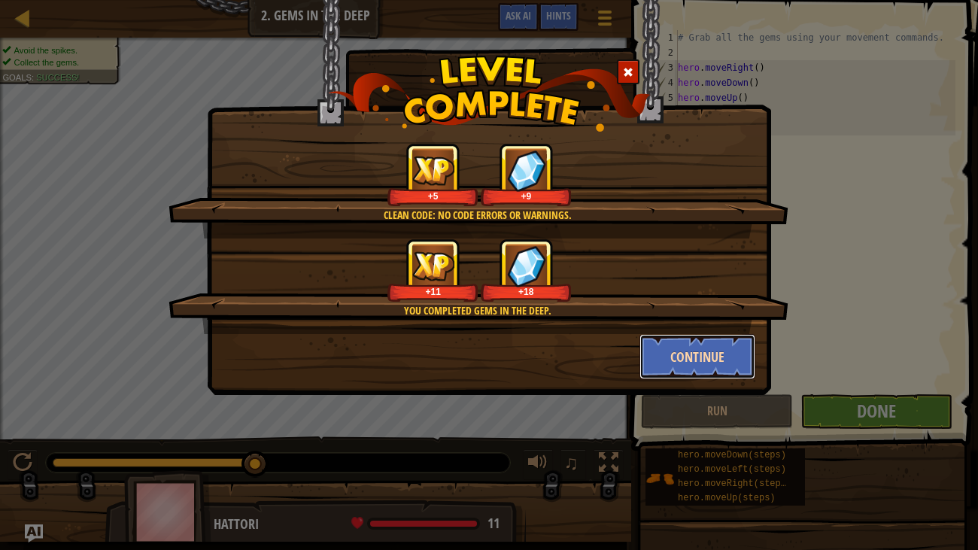
click at [688, 348] on button "Continue" at bounding box center [698, 356] width 117 height 45
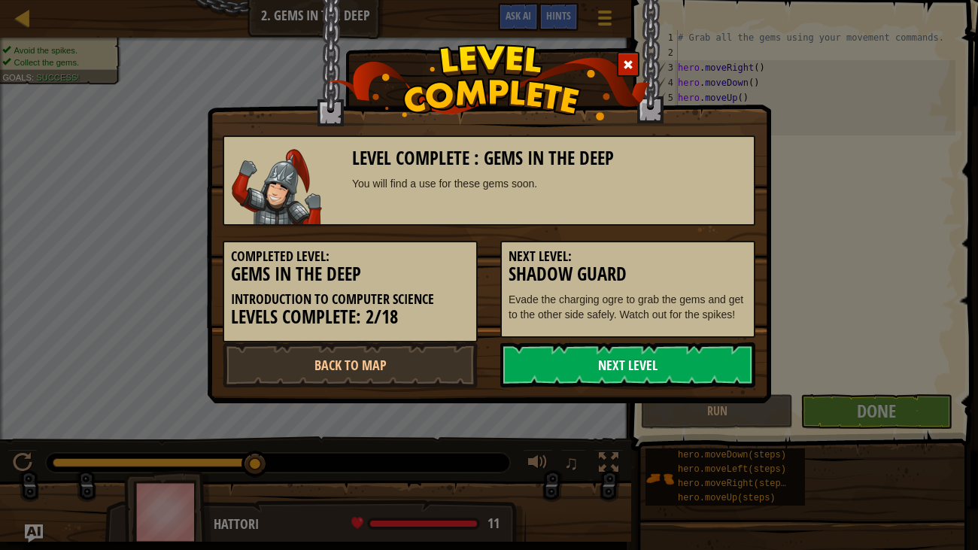
click at [662, 359] on link "Next Level" at bounding box center [628, 364] width 255 height 45
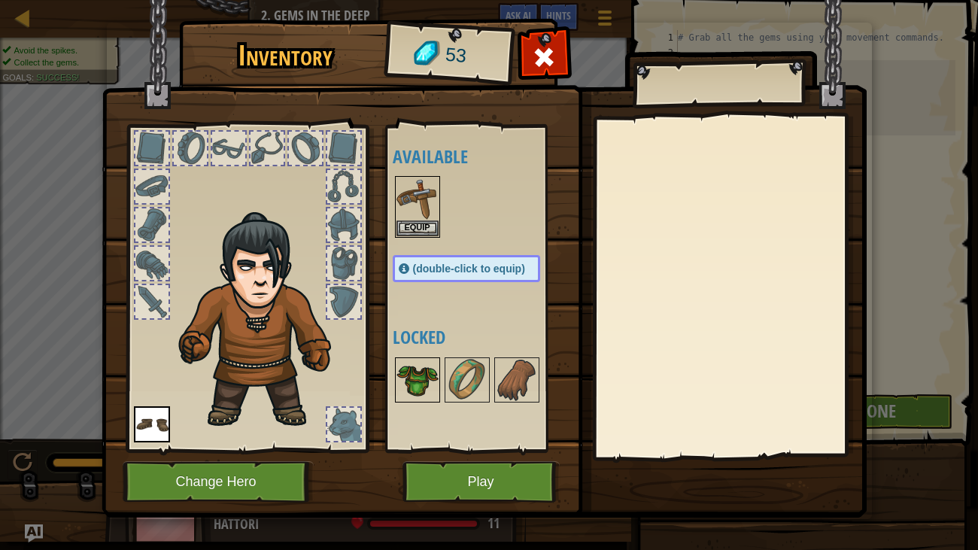
click at [414, 378] on img at bounding box center [418, 380] width 42 height 42
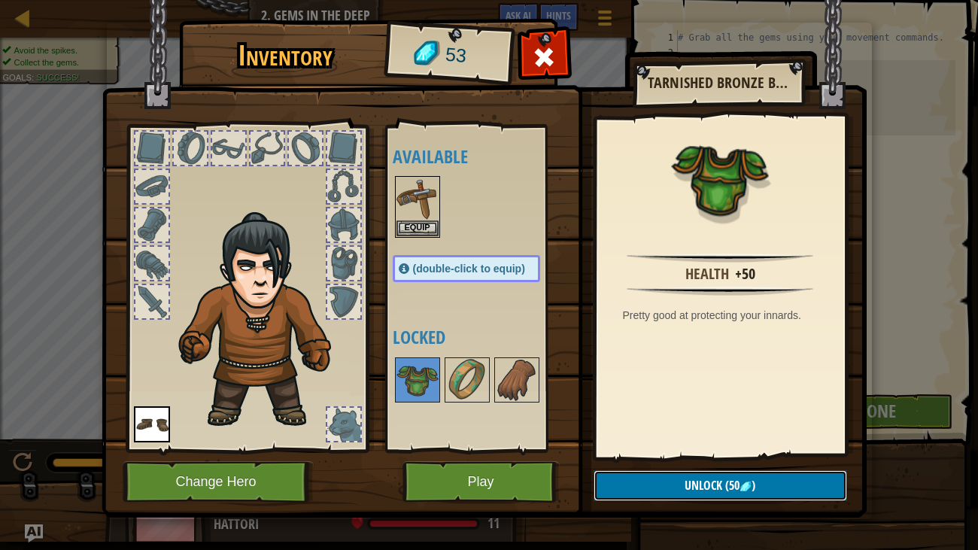
click at [695, 483] on span "Unlock" at bounding box center [704, 485] width 38 height 17
click at [683, 477] on button "Confirm" at bounding box center [721, 485] width 254 height 31
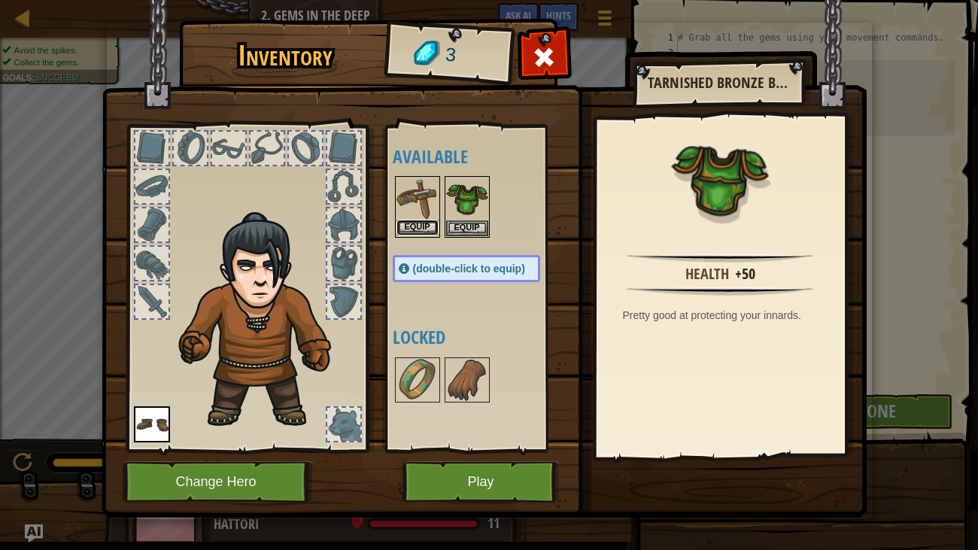
click at [415, 230] on button "Equip" at bounding box center [418, 228] width 42 height 16
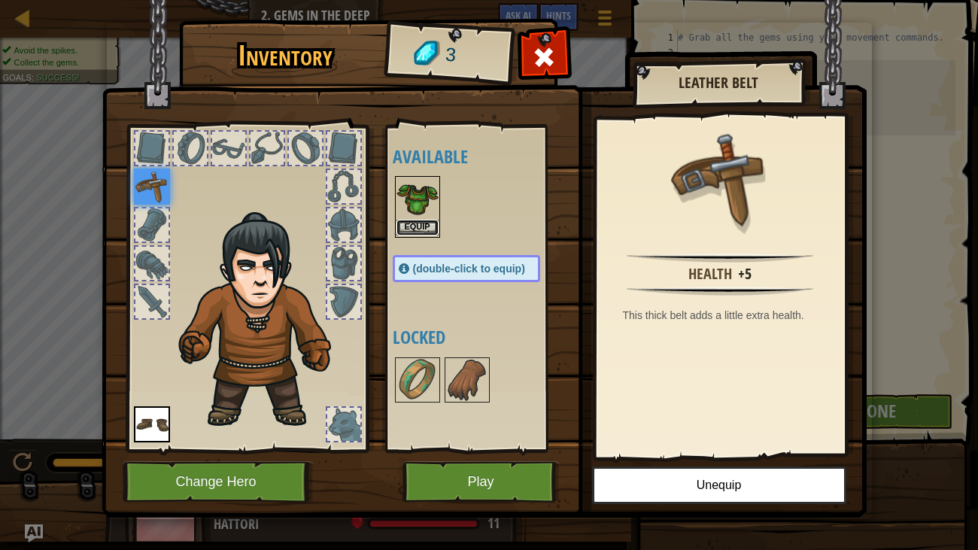
click at [419, 228] on button "Equip" at bounding box center [418, 228] width 42 height 16
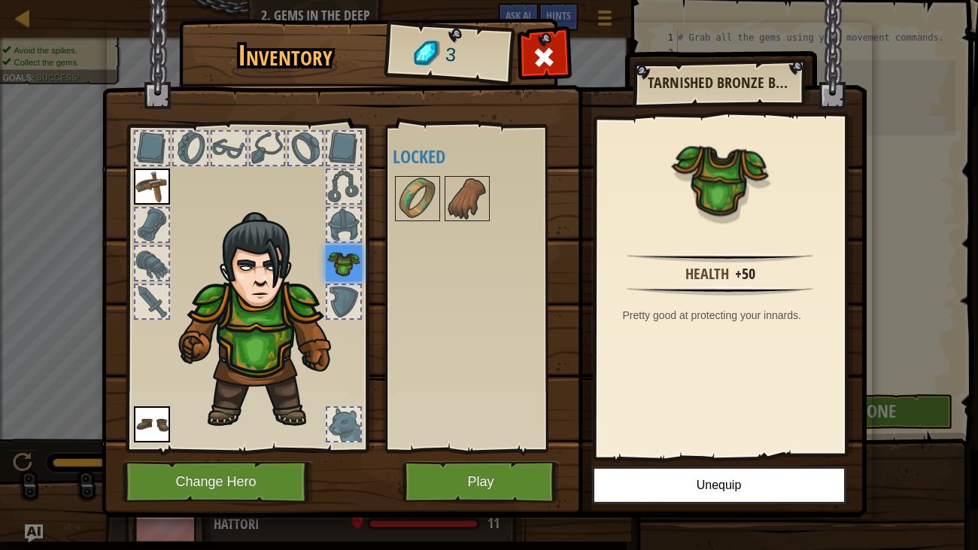
click at [155, 190] on img at bounding box center [152, 187] width 36 height 36
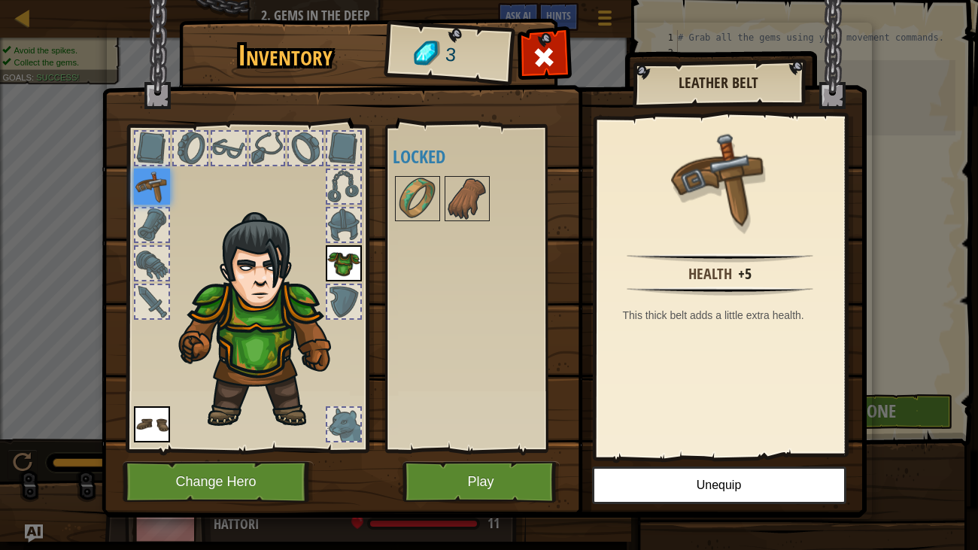
click at [737, 178] on img at bounding box center [720, 178] width 98 height 98
click at [491, 461] on button "Play" at bounding box center [481, 481] width 157 height 41
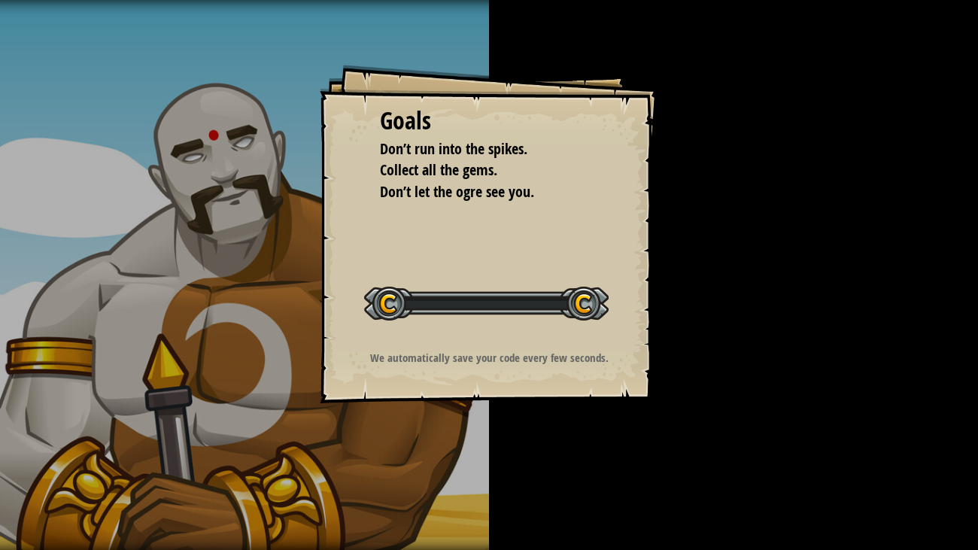
click at [498, 473] on div "Goals Don’t run into the spikes. Collect all the gems. Don’t let the ogre see y…" at bounding box center [489, 275] width 978 height 550
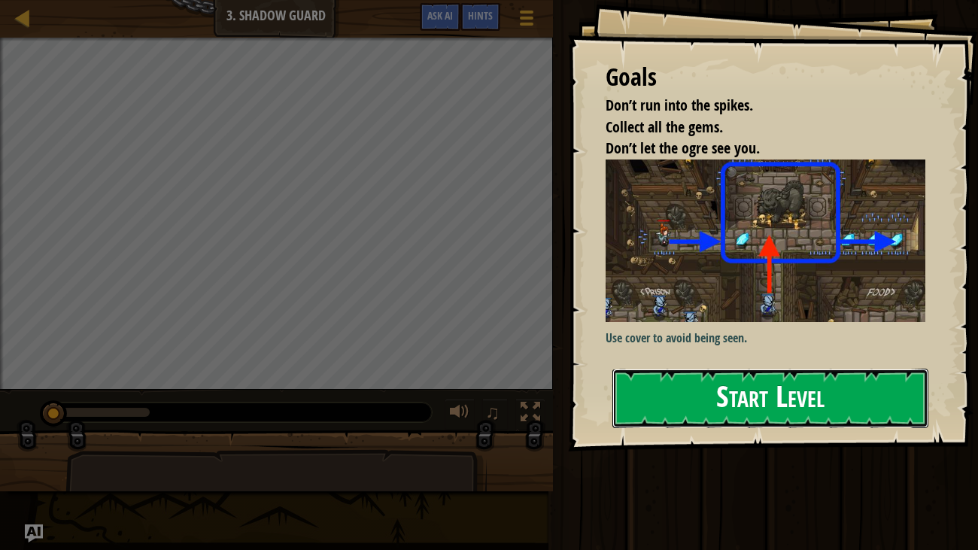
click at [775, 416] on button "Start Level" at bounding box center [771, 398] width 317 height 59
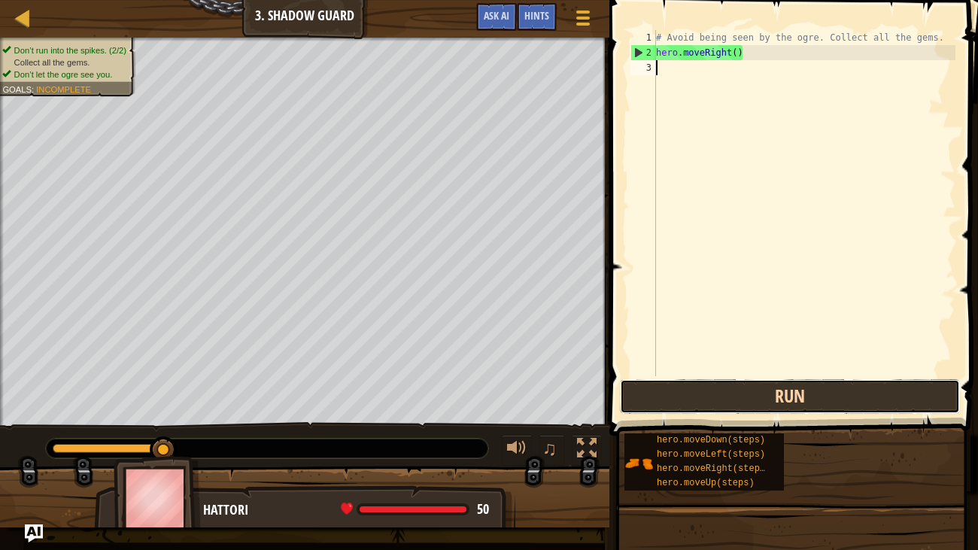
click at [844, 388] on button "Run" at bounding box center [790, 396] width 340 height 35
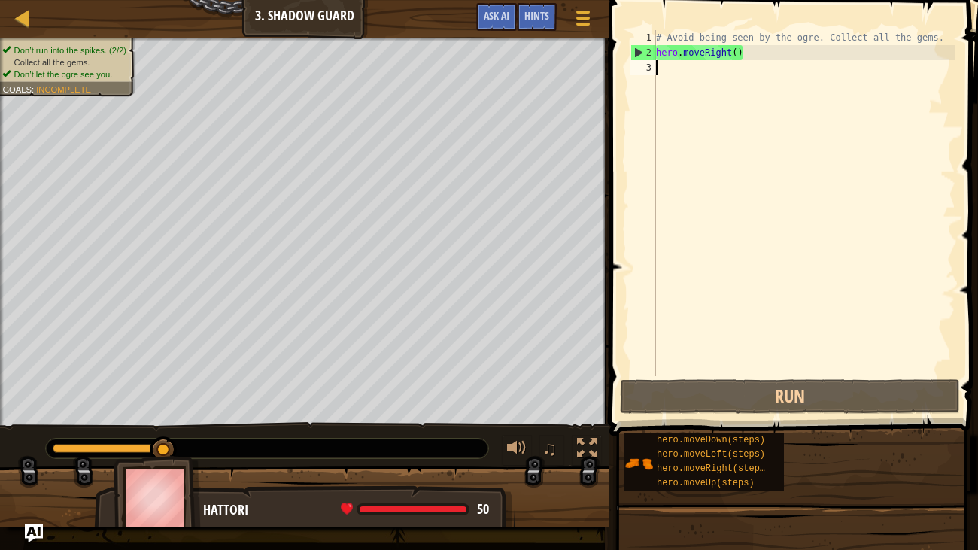
type textarea "h"
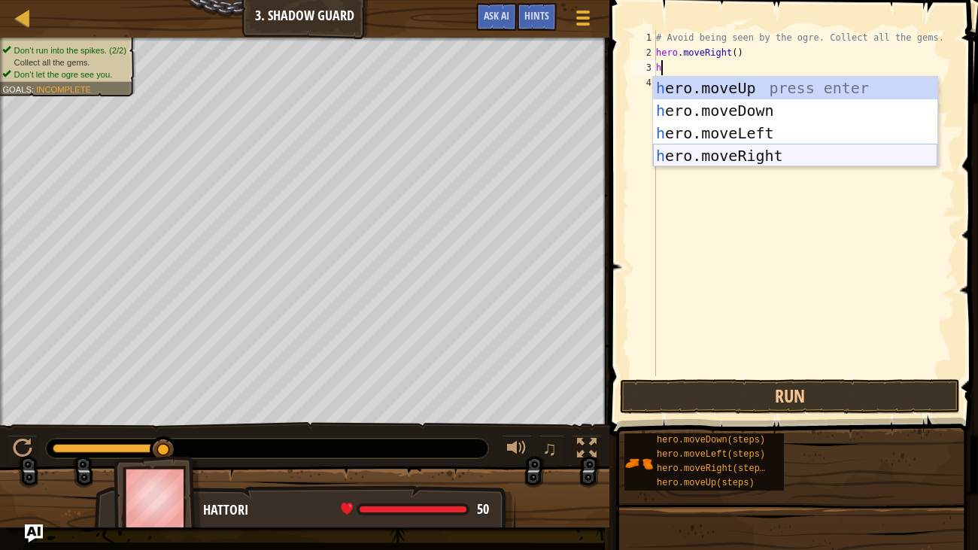
click at [750, 154] on div "h ero.moveUp press enter h ero.moveDown press enter h ero.moveLeft press enter …" at bounding box center [795, 144] width 285 height 135
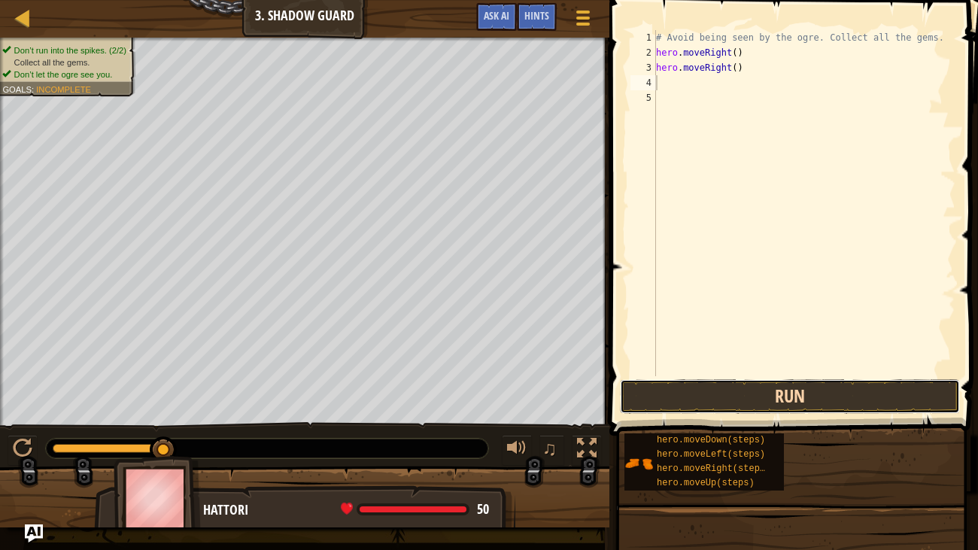
click at [767, 398] on button "Run" at bounding box center [790, 396] width 340 height 35
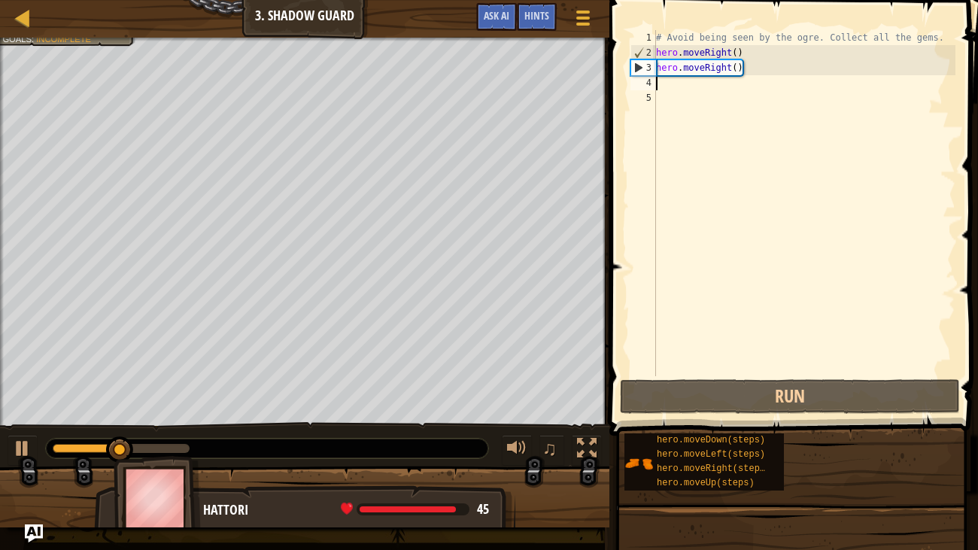
type textarea "h"
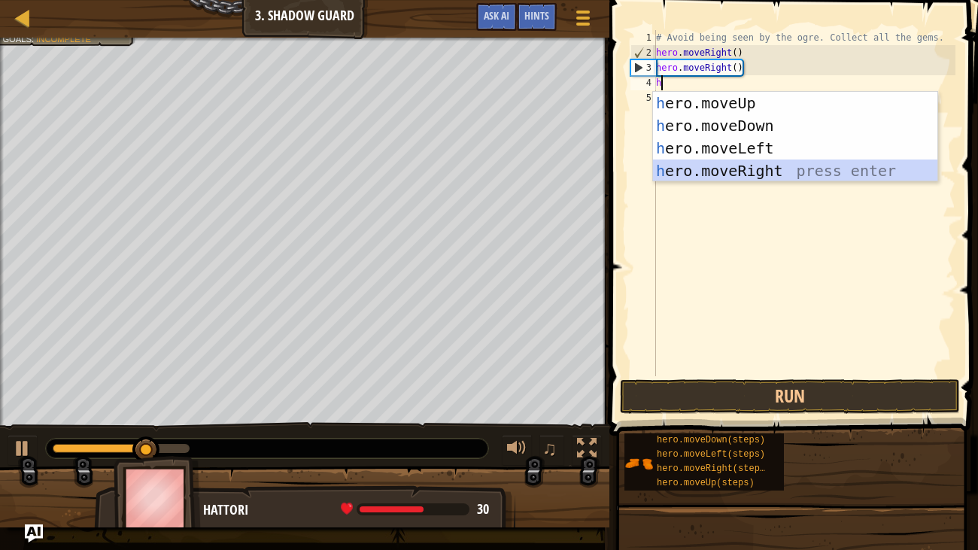
click at [729, 163] on div "h ero.moveUp press enter h ero.moveDown press enter h ero.moveLeft press enter …" at bounding box center [795, 159] width 285 height 135
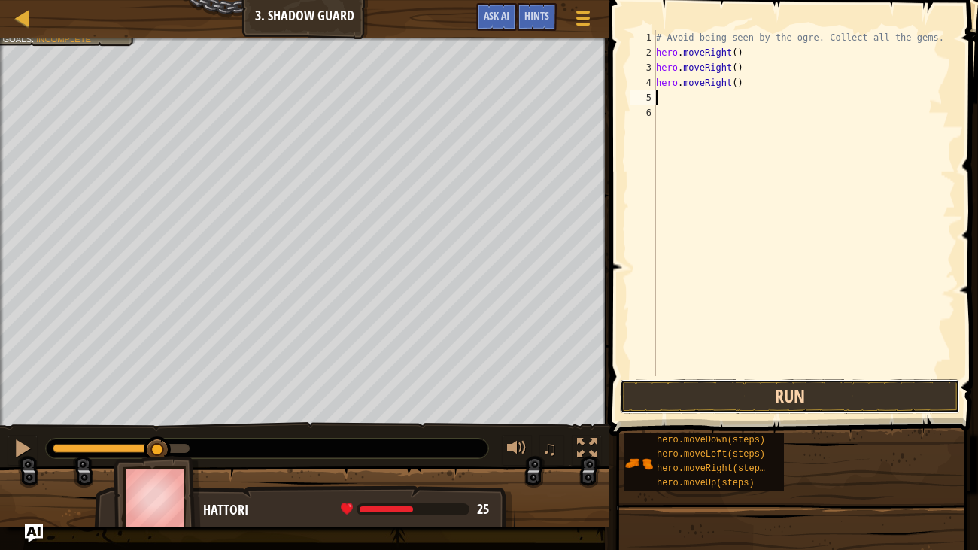
click at [840, 395] on button "Run" at bounding box center [790, 396] width 340 height 35
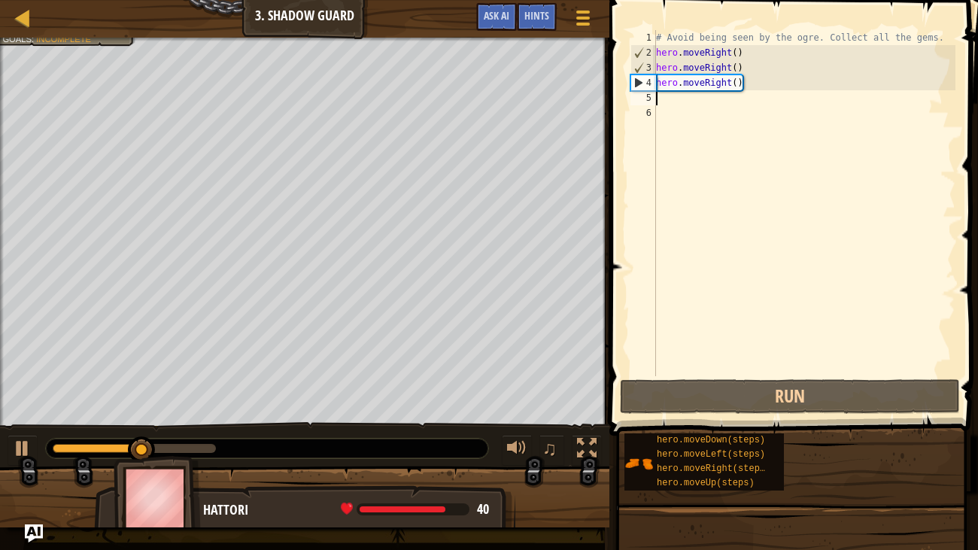
type textarea "h"
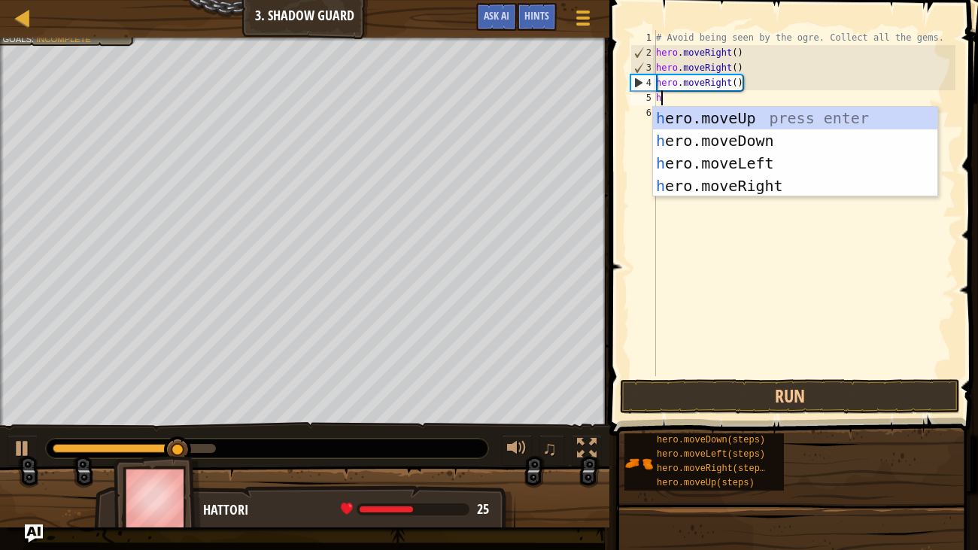
click at [784, 189] on div "h ero.moveUp press enter h ero.moveDown press enter h ero.moveLeft press enter …" at bounding box center [795, 174] width 285 height 135
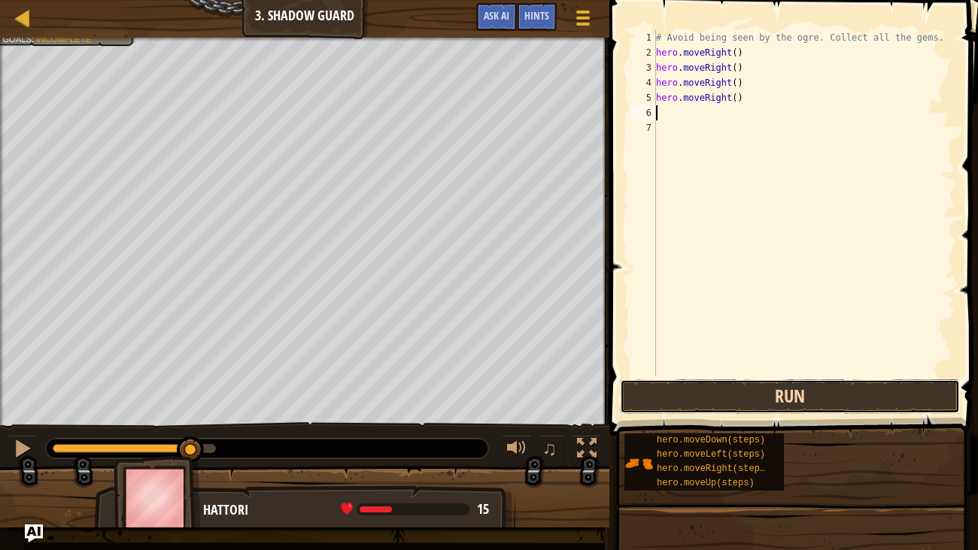
click at [835, 404] on button "Run" at bounding box center [790, 396] width 340 height 35
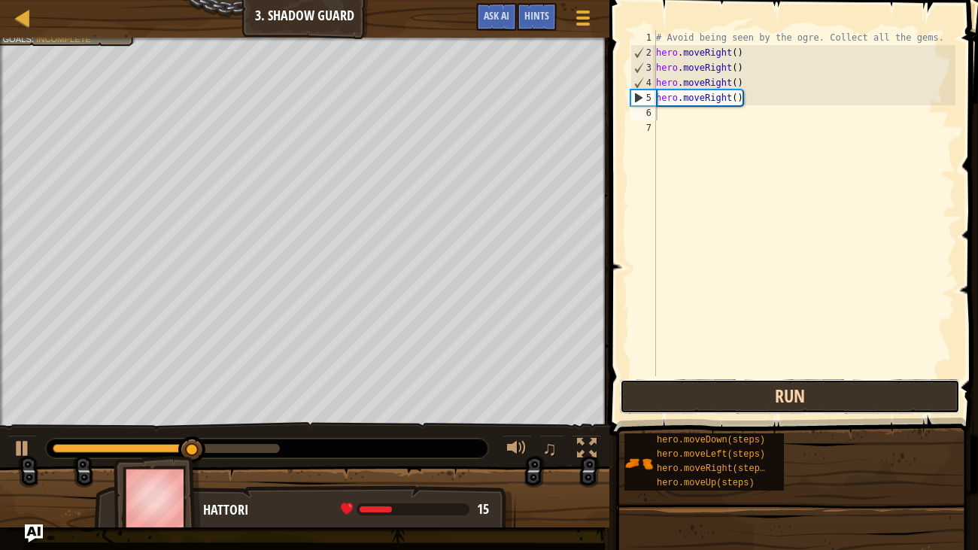
click at [734, 397] on button "Run" at bounding box center [790, 396] width 340 height 35
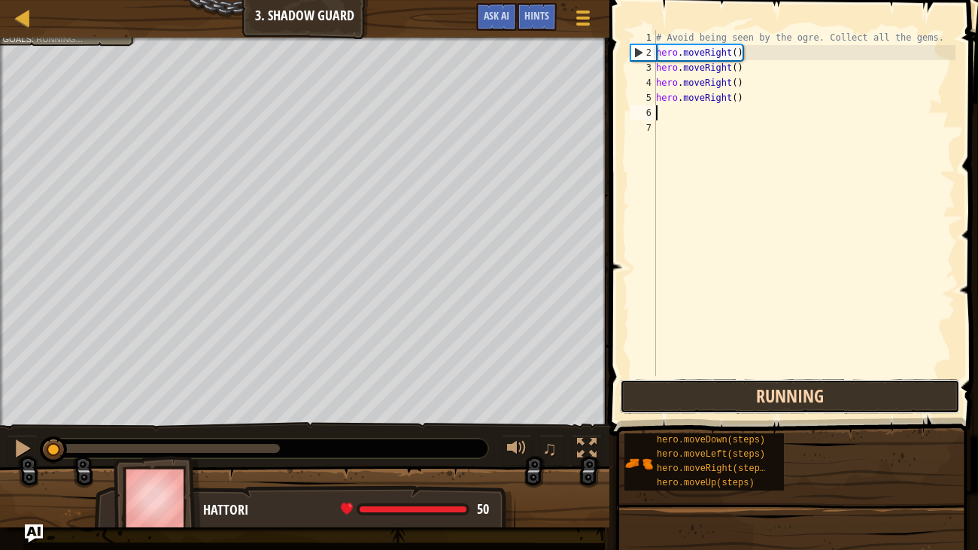
click at [734, 397] on button "Running" at bounding box center [790, 396] width 340 height 35
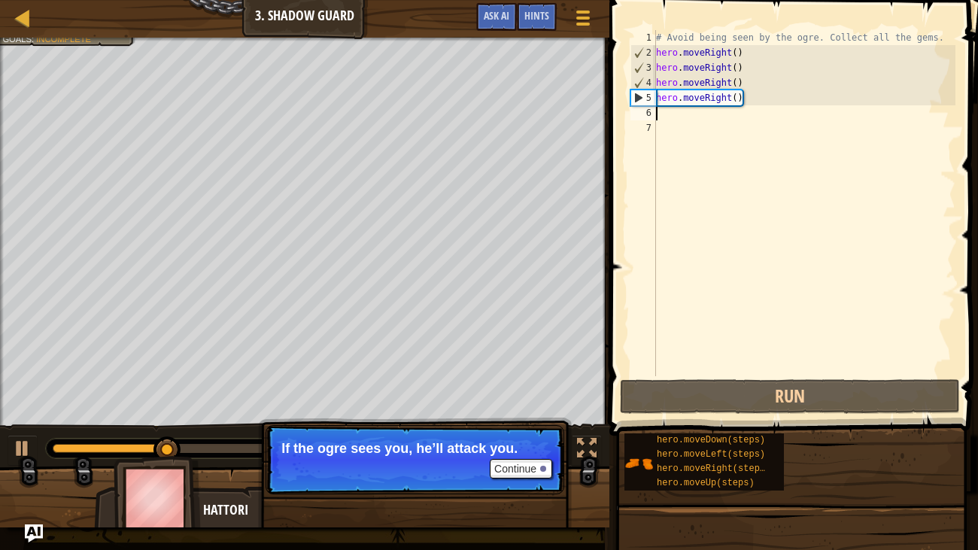
type textarea "h"
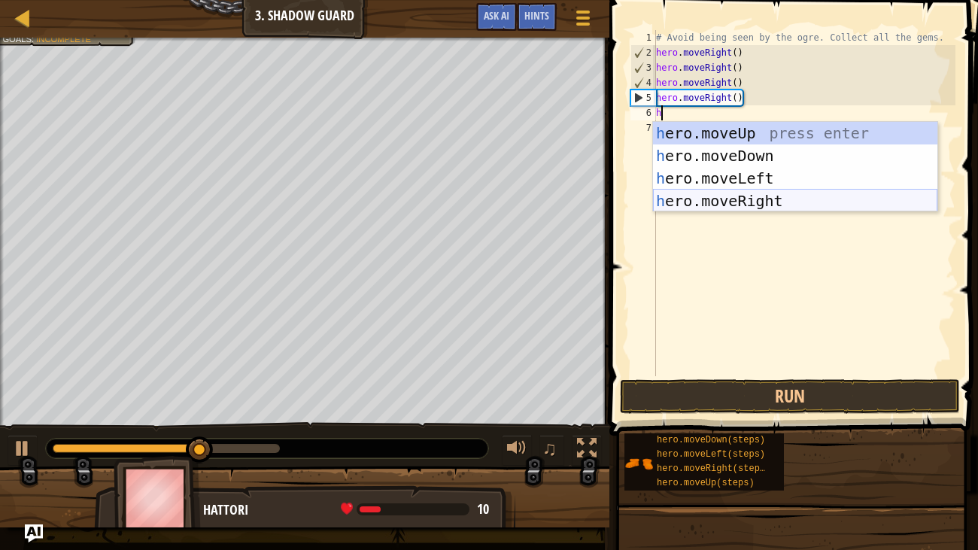
click at [726, 195] on div "h ero.moveUp press enter h ero.moveDown press enter h ero.moveLeft press enter …" at bounding box center [795, 189] width 285 height 135
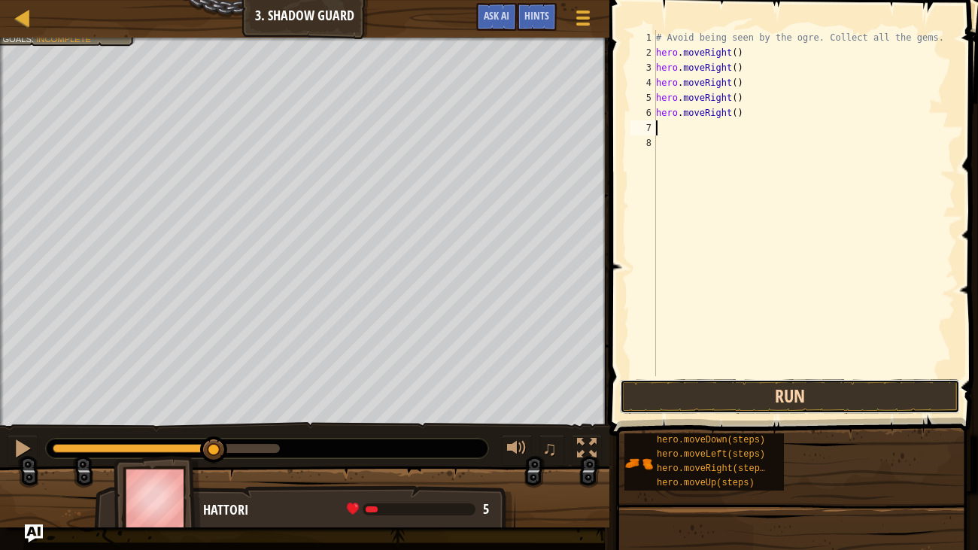
click at [779, 394] on button "Run" at bounding box center [790, 396] width 340 height 35
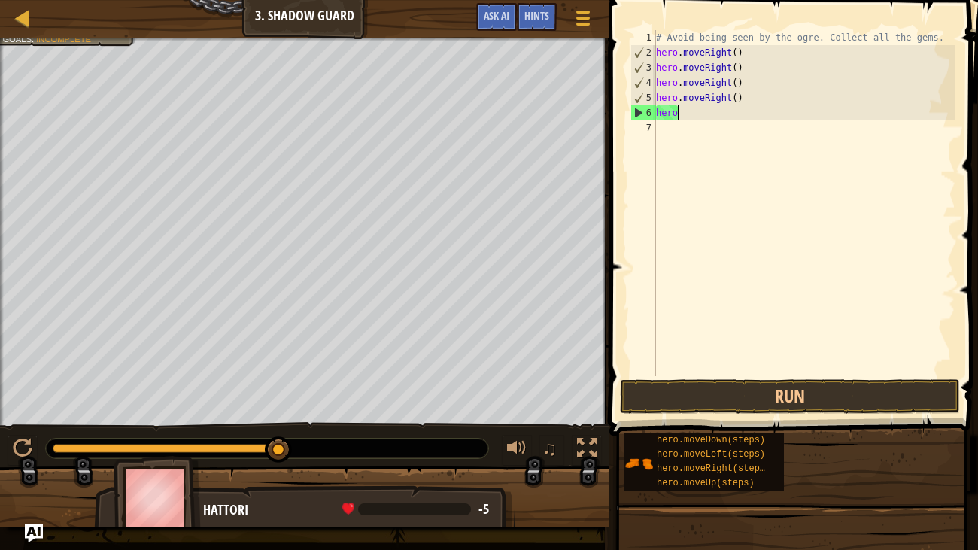
type textarea "h"
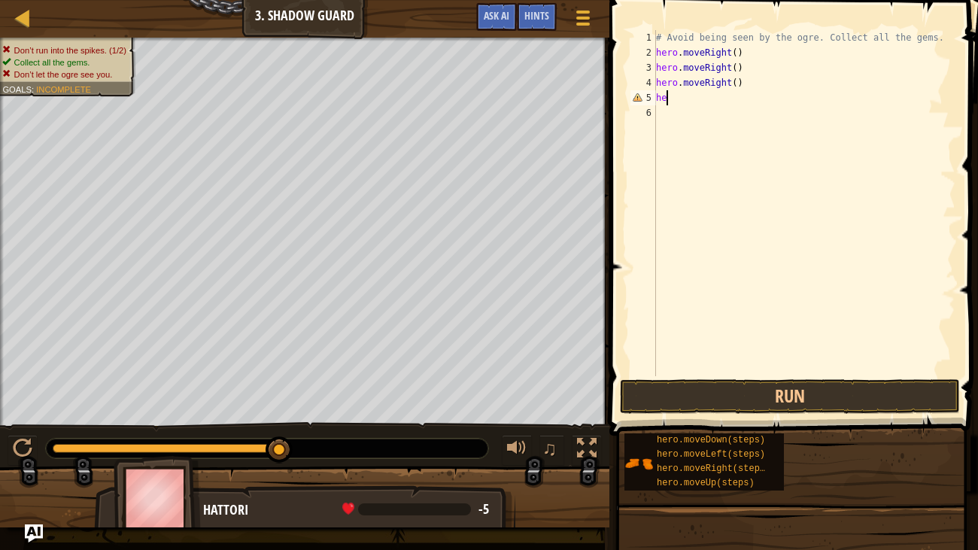
type textarea "h"
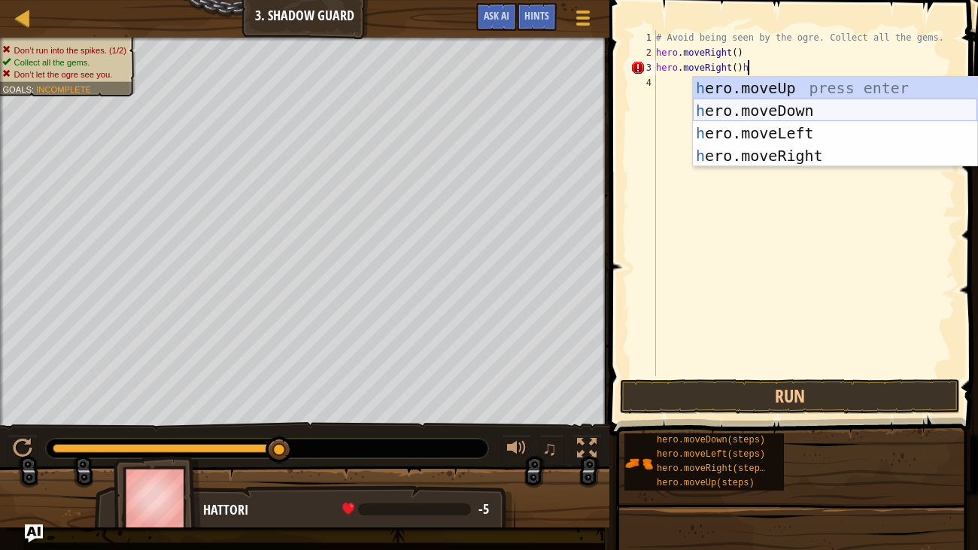
type textarea "hero.moveRight()"
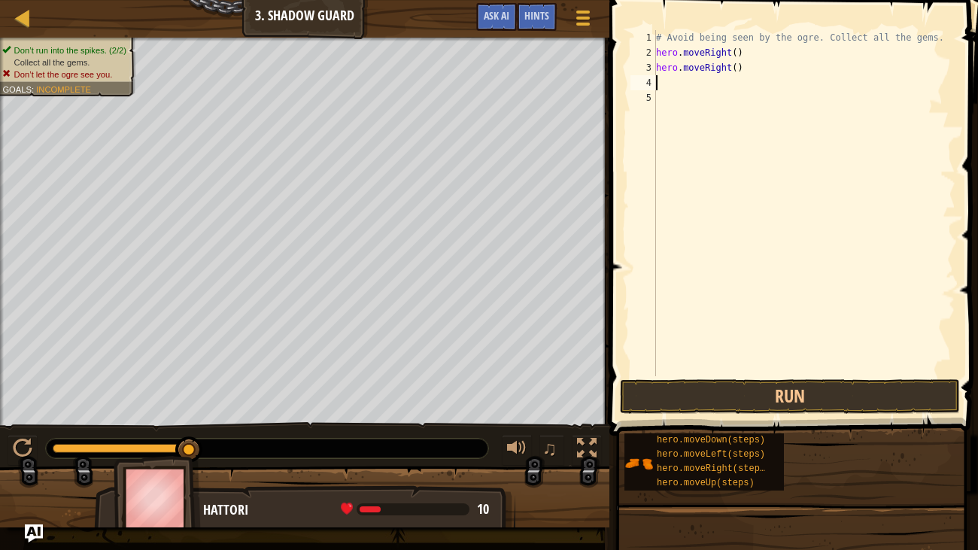
scroll to position [7, 0]
type textarea "h"
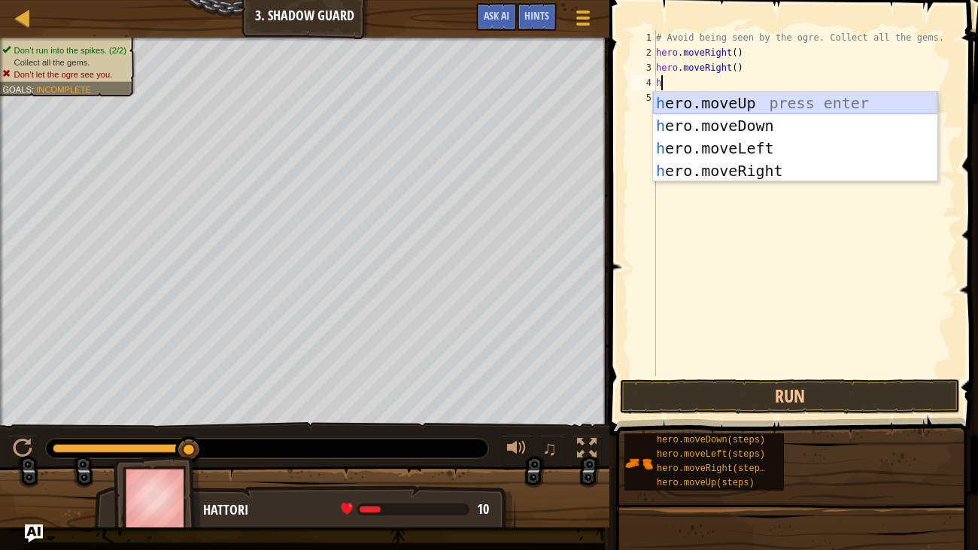
click at [731, 106] on div "h ero.moveUp press enter h ero.moveDown press enter h ero.moveLeft press enter …" at bounding box center [795, 159] width 285 height 135
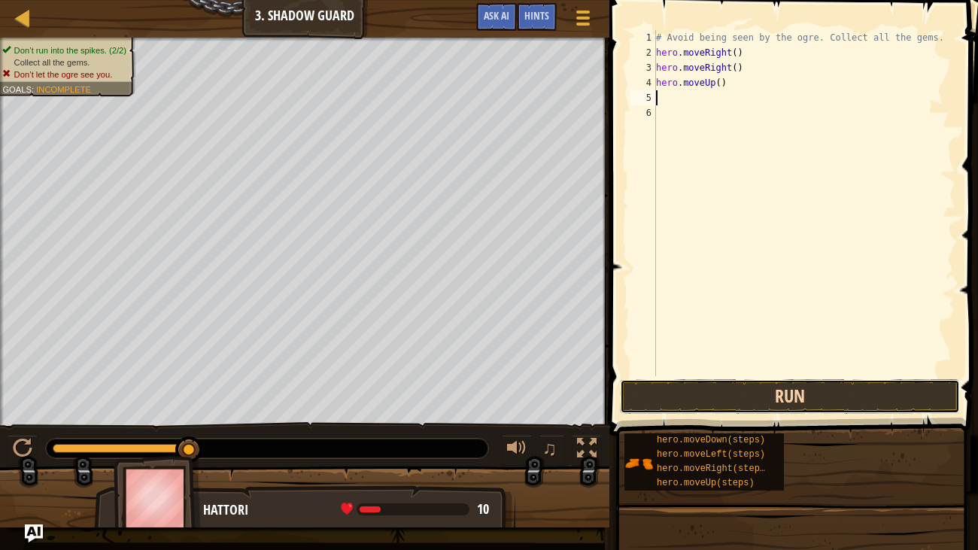
click at [783, 397] on button "Run" at bounding box center [790, 396] width 340 height 35
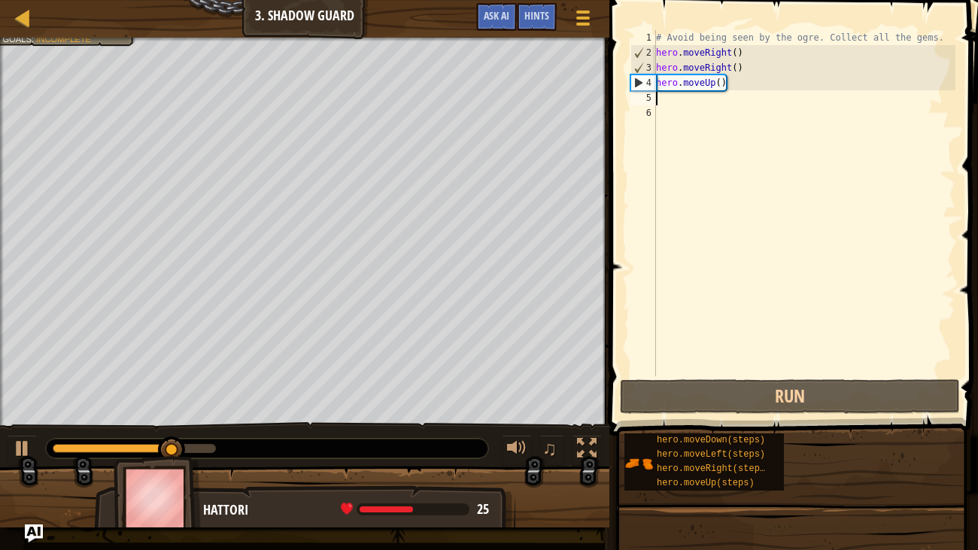
type textarea "h"
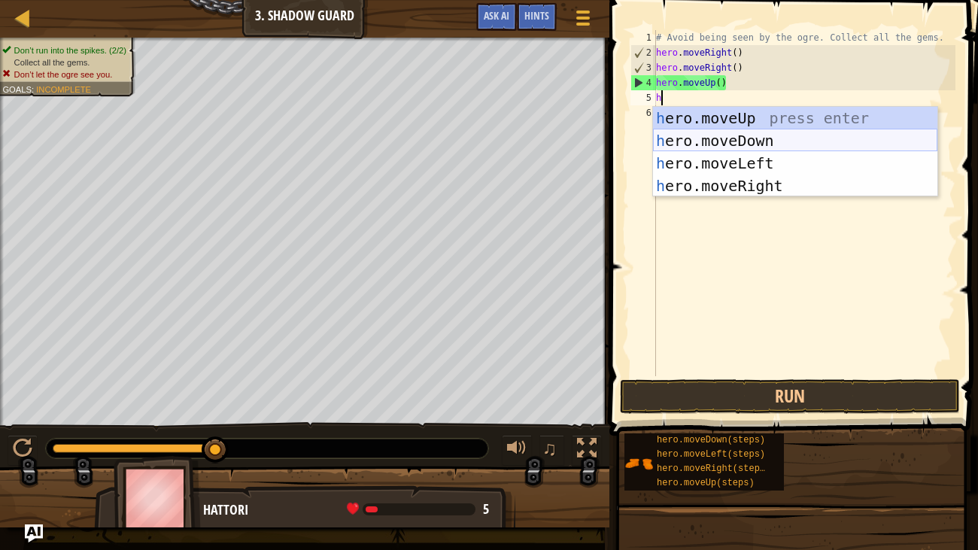
click at [677, 142] on div "h ero.moveUp press enter h ero.moveDown press enter h ero.moveLeft press enter …" at bounding box center [795, 174] width 285 height 135
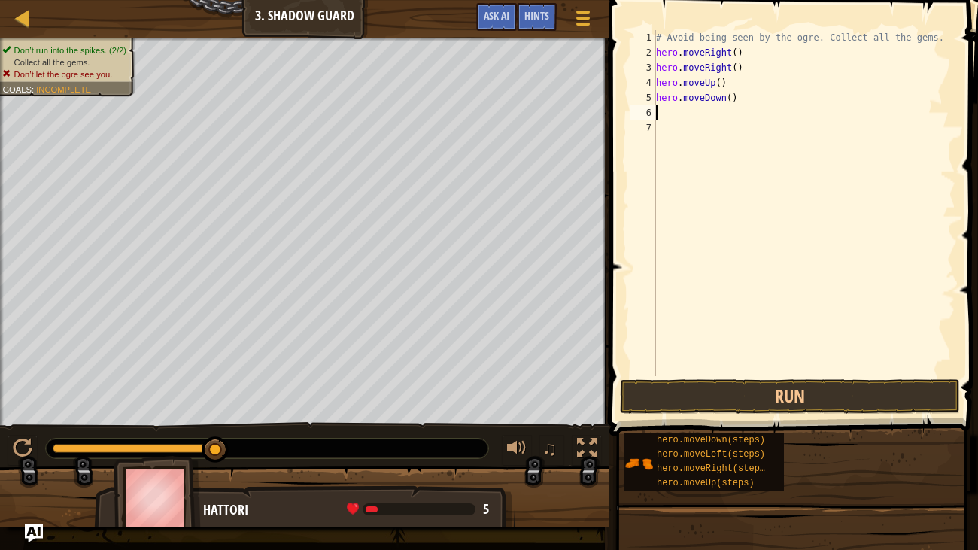
click at [733, 93] on div "# Avoid being seen by the ogre. Collect all the gems. hero . moveRight ( ) hero…" at bounding box center [804, 218] width 303 height 376
click at [745, 102] on div "# Avoid being seen by the ogre. Collect all the gems. hero . moveRight ( ) hero…" at bounding box center [804, 218] width 303 height 376
type textarea "h"
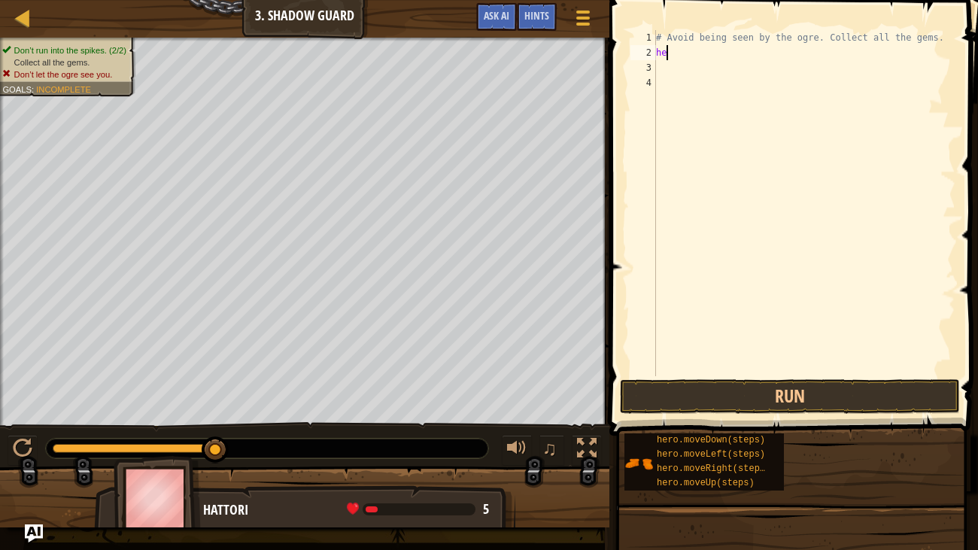
type textarea "h"
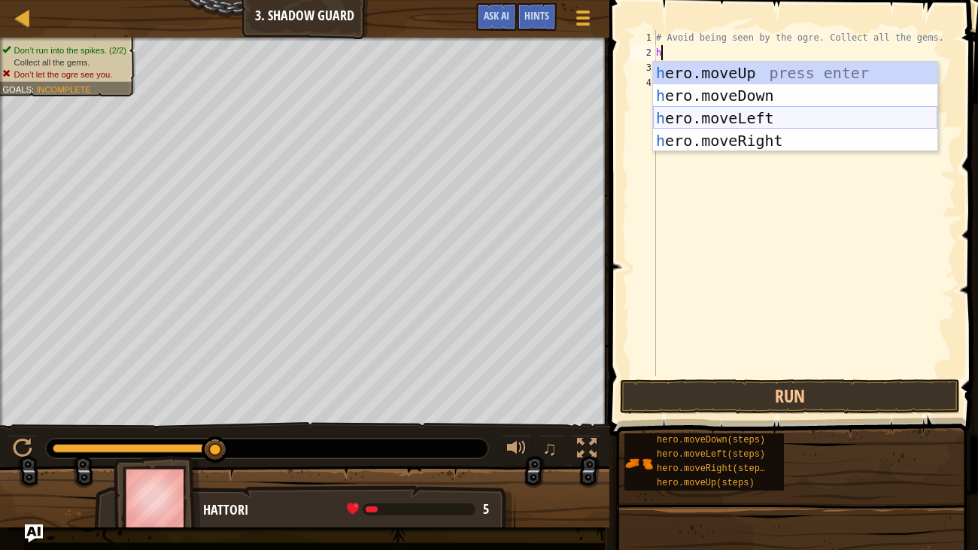
click at [773, 125] on div "h ero.moveUp press enter h ero.moveDown press enter h ero.moveLeft press enter …" at bounding box center [795, 129] width 285 height 135
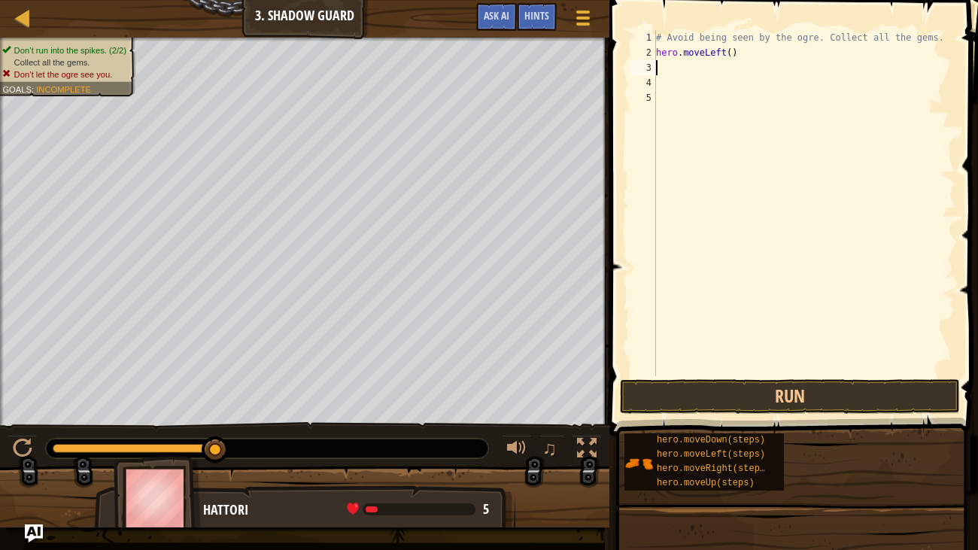
click at [739, 55] on div "# Avoid being seen by the ogre. Collect all the gems. hero . moveLeft ( )" at bounding box center [804, 218] width 303 height 376
type textarea "h"
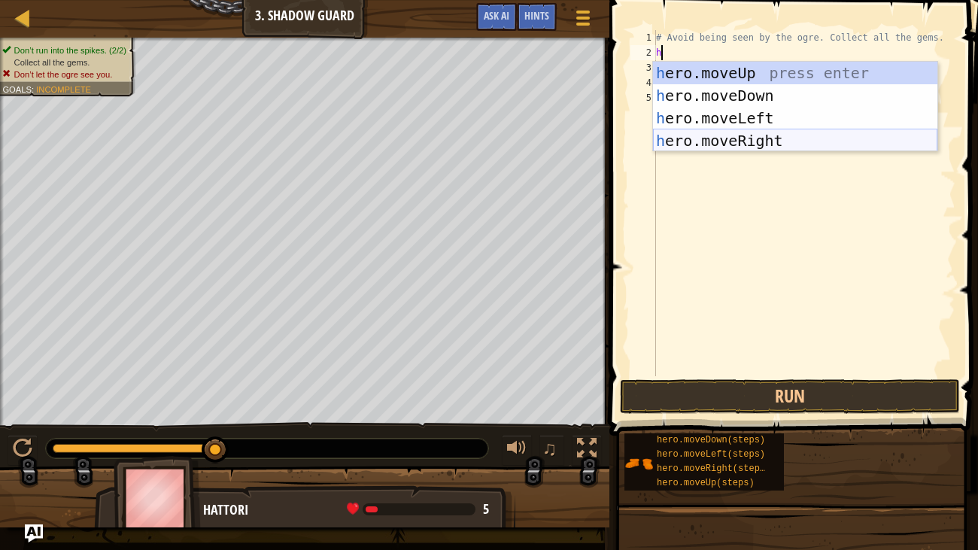
click at [756, 141] on div "h ero.moveUp press enter h ero.moveDown press enter h ero.moveLeft press enter …" at bounding box center [795, 129] width 285 height 135
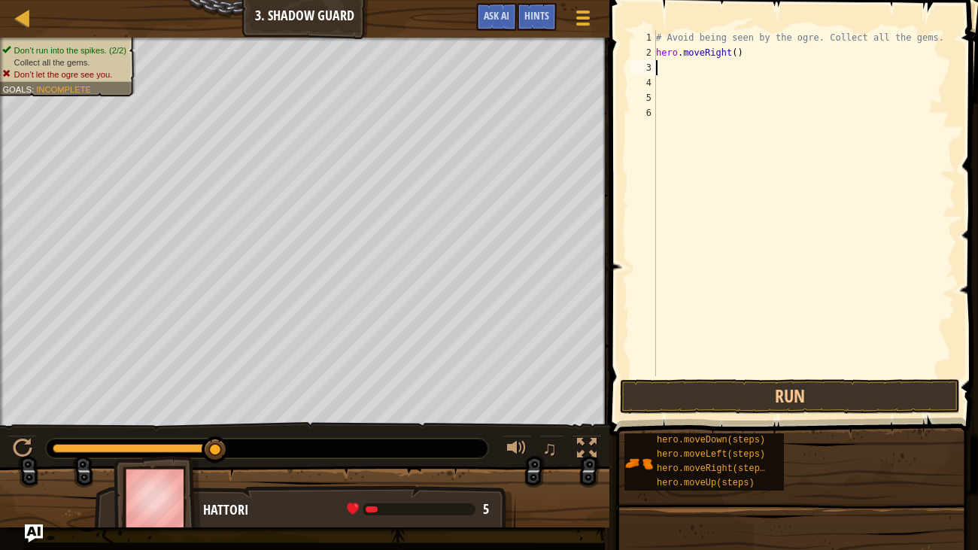
type textarea "h"
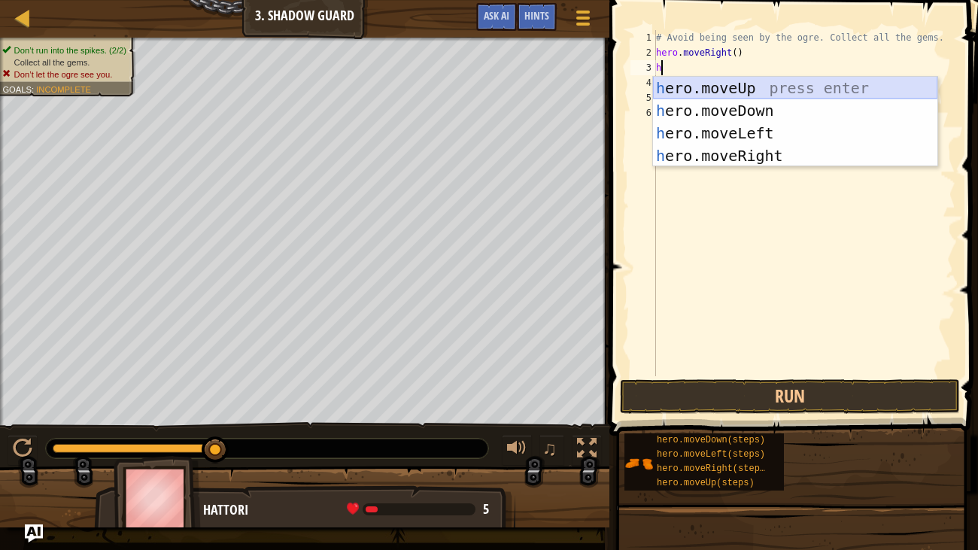
click at [721, 87] on div "h ero.moveUp press enter h ero.moveDown press enter h ero.moveLeft press enter …" at bounding box center [795, 144] width 285 height 135
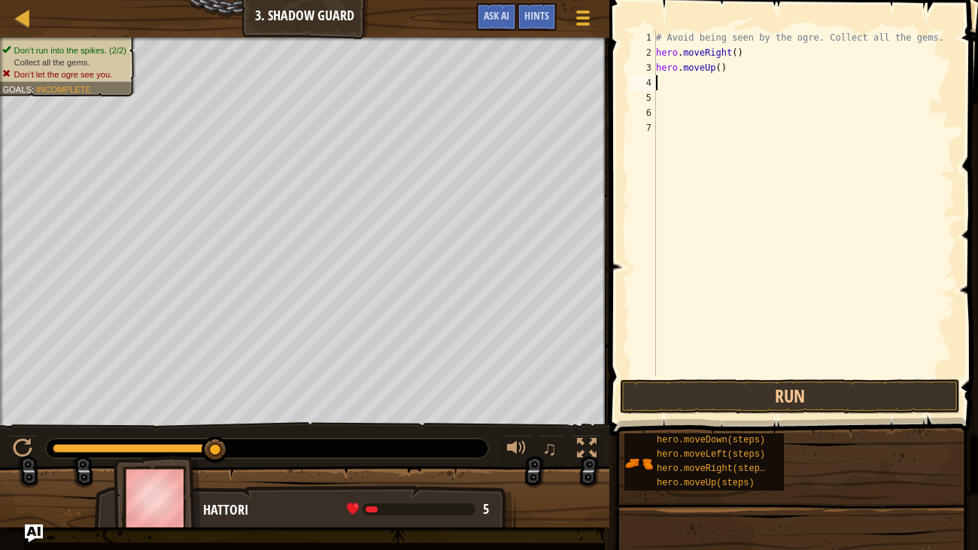
type textarea "h"
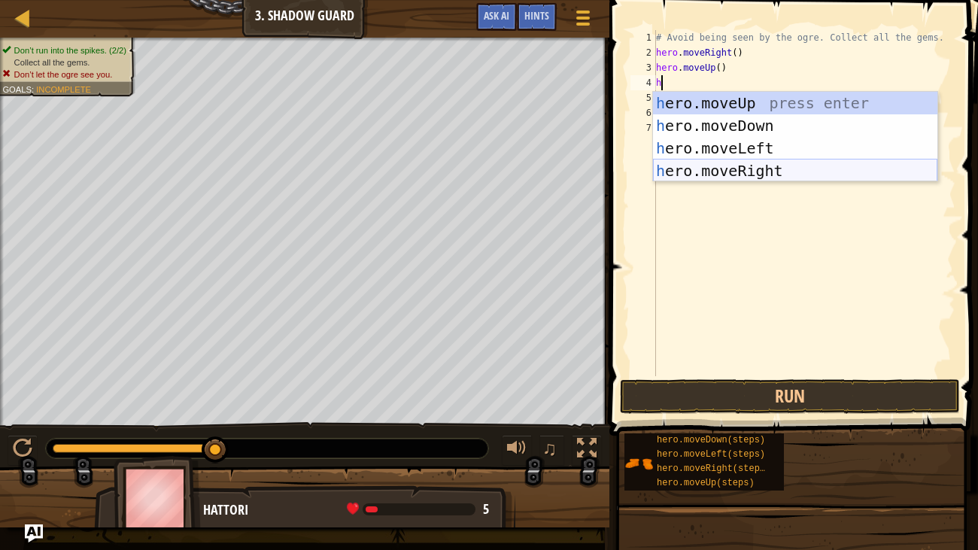
click at [735, 166] on div "h ero.moveUp press enter h ero.moveDown press enter h ero.moveLeft press enter …" at bounding box center [795, 159] width 285 height 135
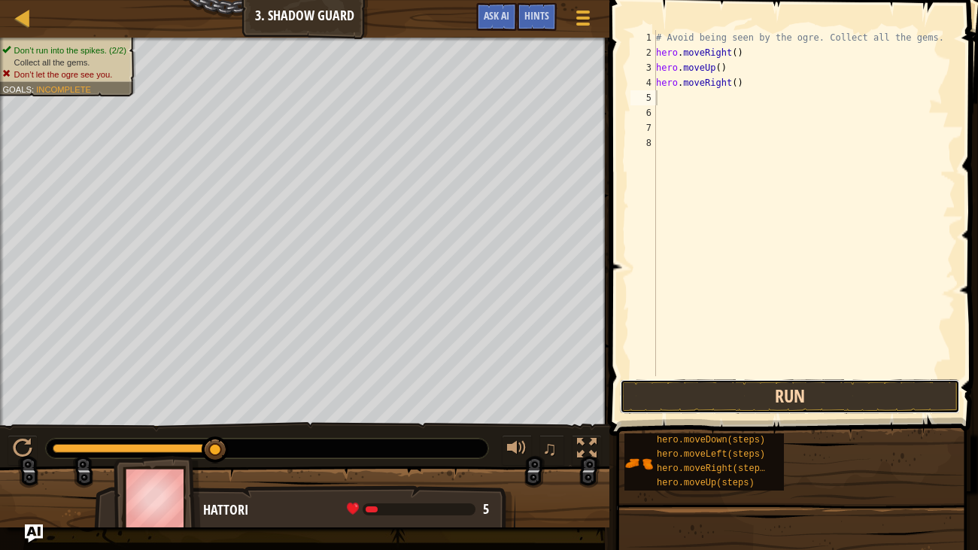
click at [693, 391] on button "Run" at bounding box center [790, 396] width 340 height 35
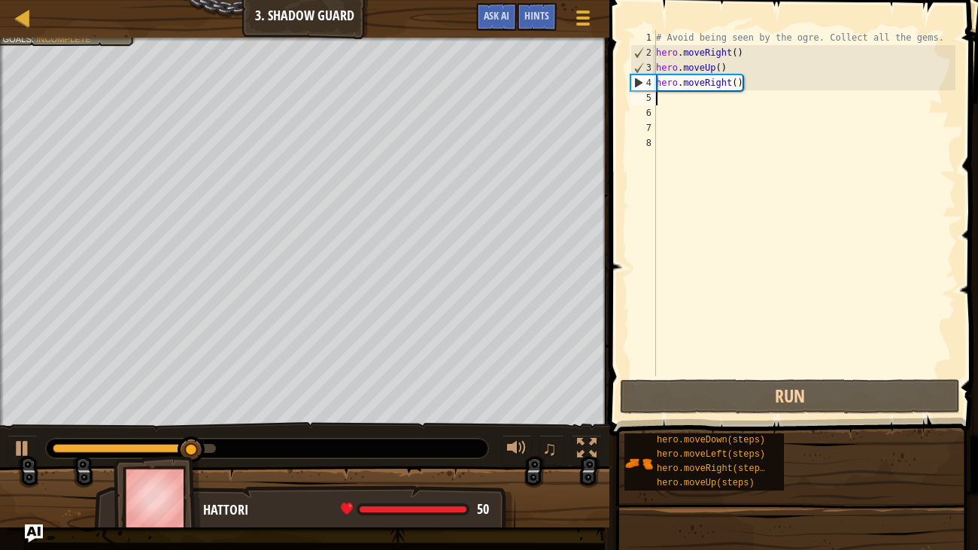
type textarea "h"
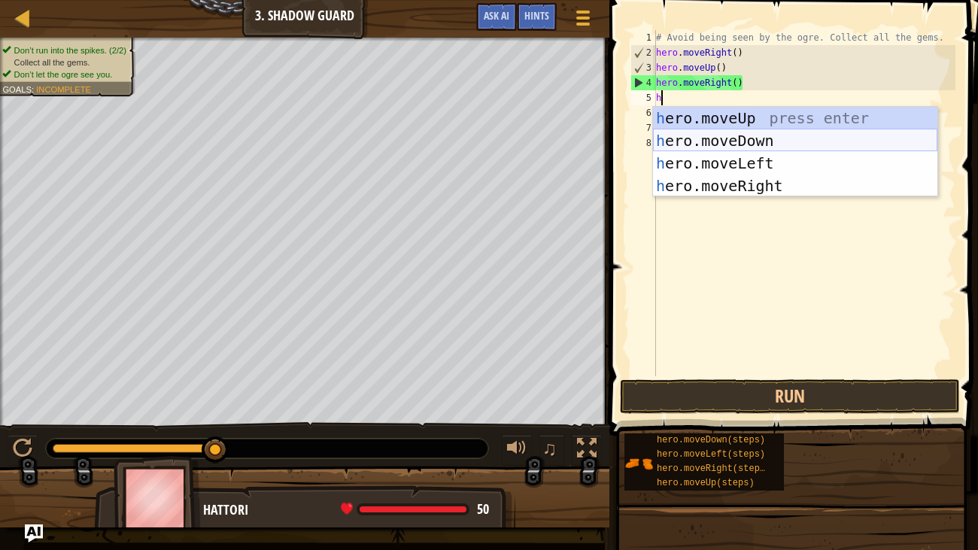
click at [737, 147] on div "h ero.moveUp press enter h ero.moveDown press enter h ero.moveLeft press enter …" at bounding box center [795, 174] width 285 height 135
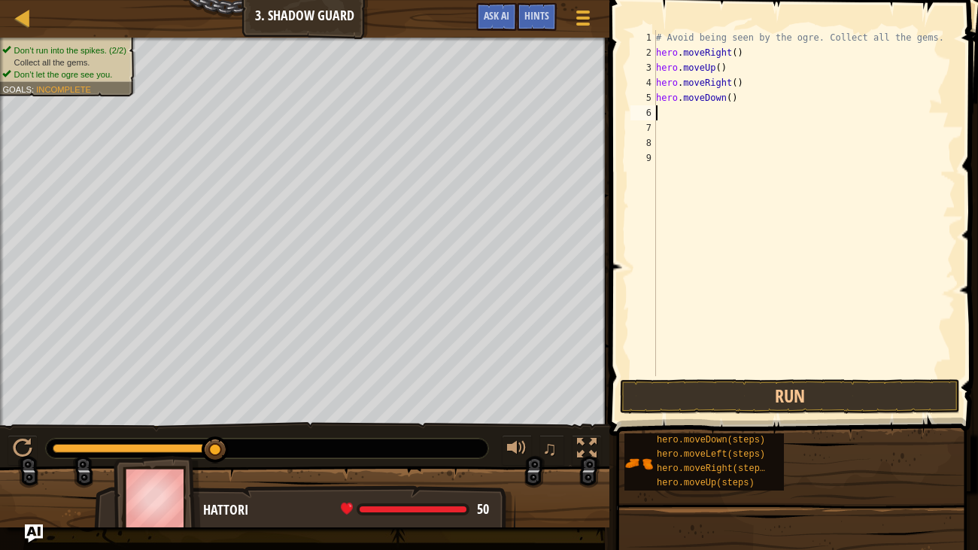
type textarea "h"
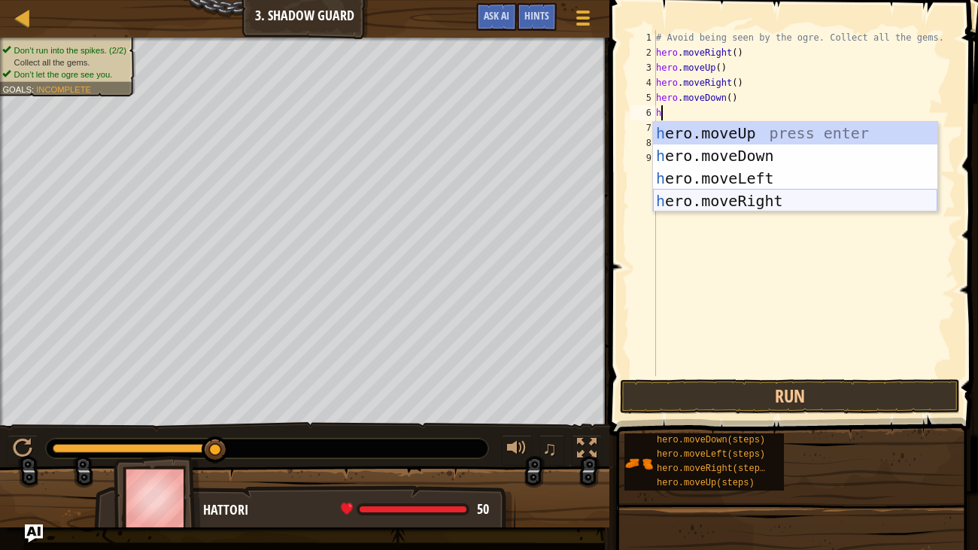
click at [731, 196] on div "h ero.moveUp press enter h ero.moveDown press enter h ero.moveLeft press enter …" at bounding box center [795, 189] width 285 height 135
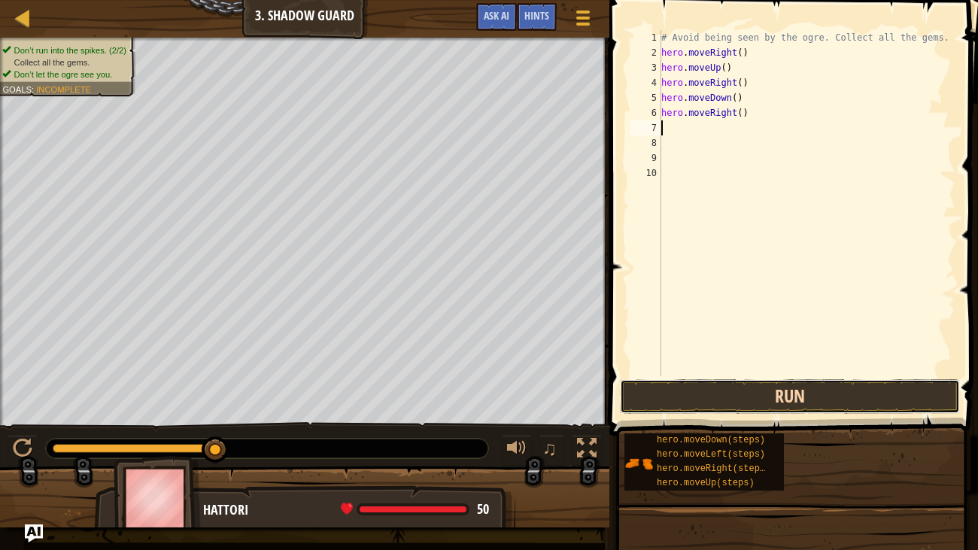
click at [720, 394] on button "Run" at bounding box center [790, 396] width 340 height 35
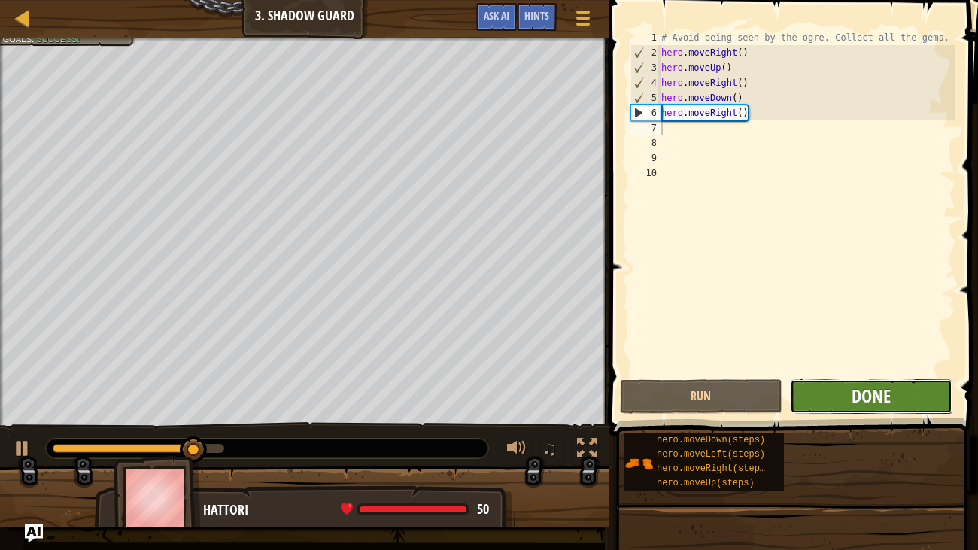
click at [872, 402] on span "Done" at bounding box center [871, 396] width 39 height 24
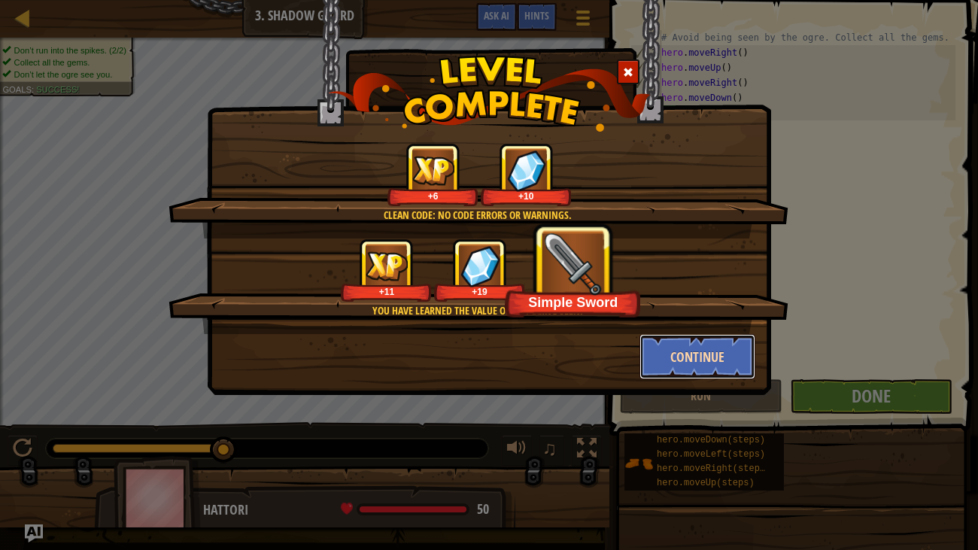
click at [675, 348] on button "Continue" at bounding box center [698, 356] width 117 height 45
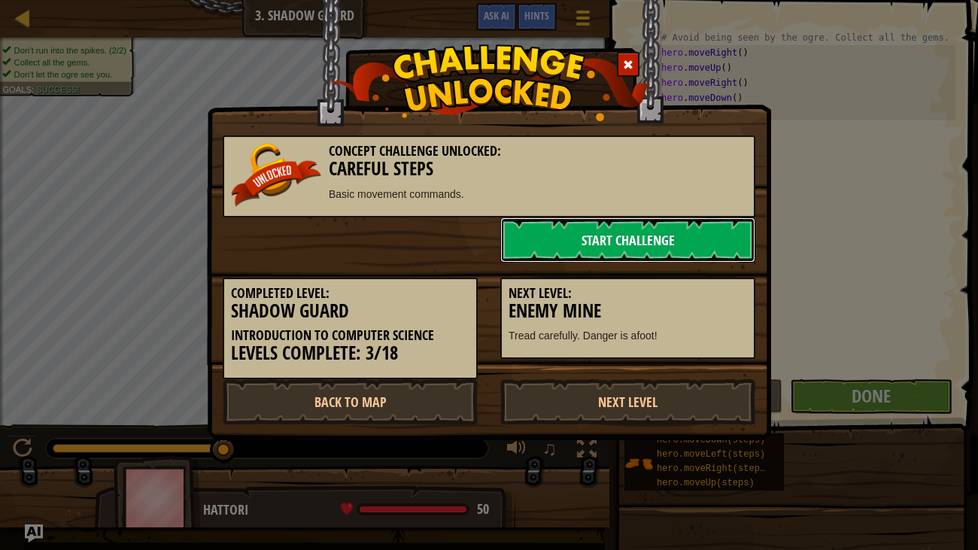
click at [569, 241] on link "Start Challenge" at bounding box center [628, 240] width 255 height 45
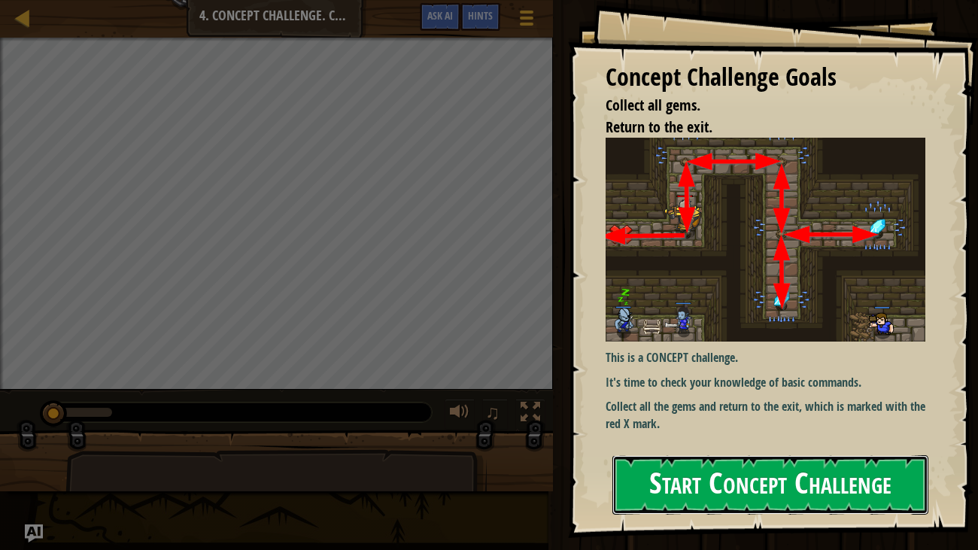
click at [706, 483] on button "Start Concept Challenge" at bounding box center [771, 484] width 317 height 59
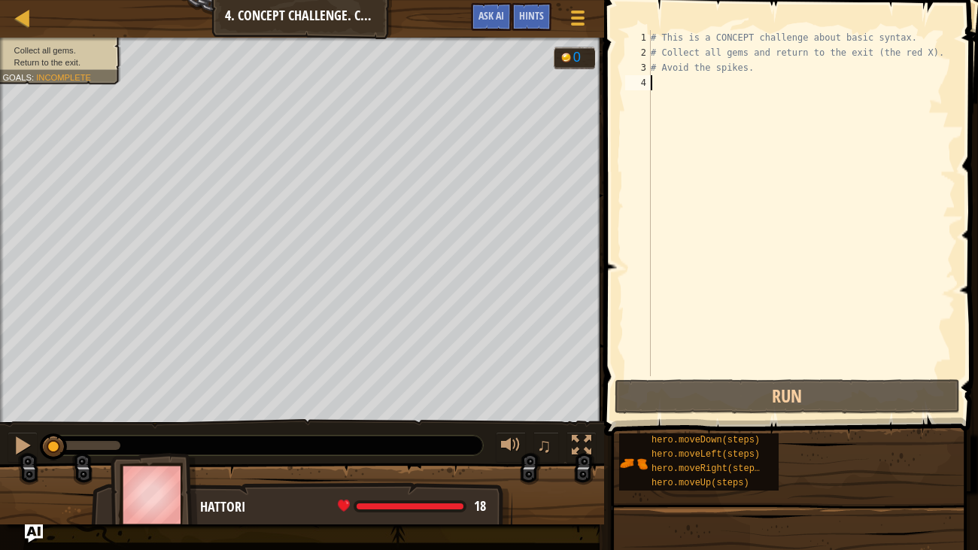
type textarea "h"
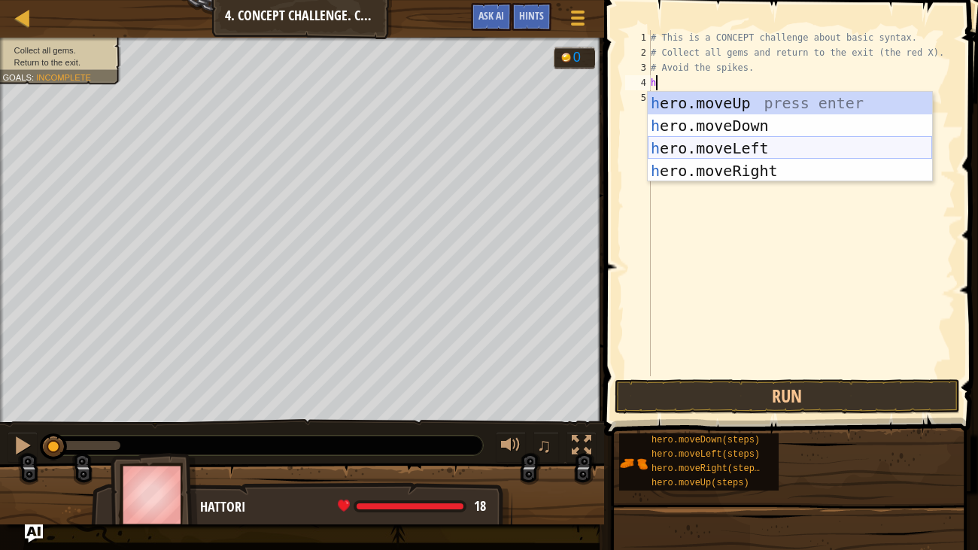
click at [745, 151] on div "h ero.moveUp press enter h ero.moveDown press enter h ero.moveLeft press enter …" at bounding box center [790, 159] width 285 height 135
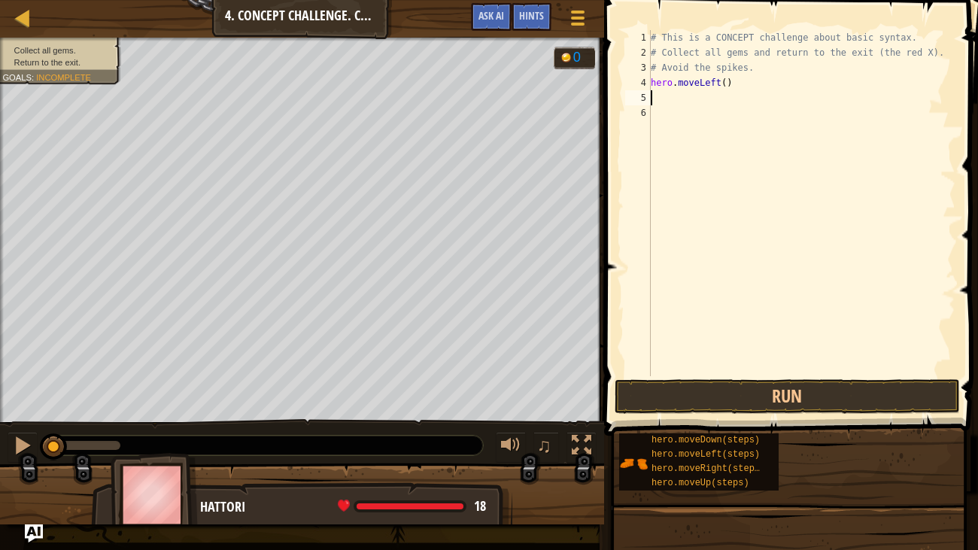
type textarea "h"
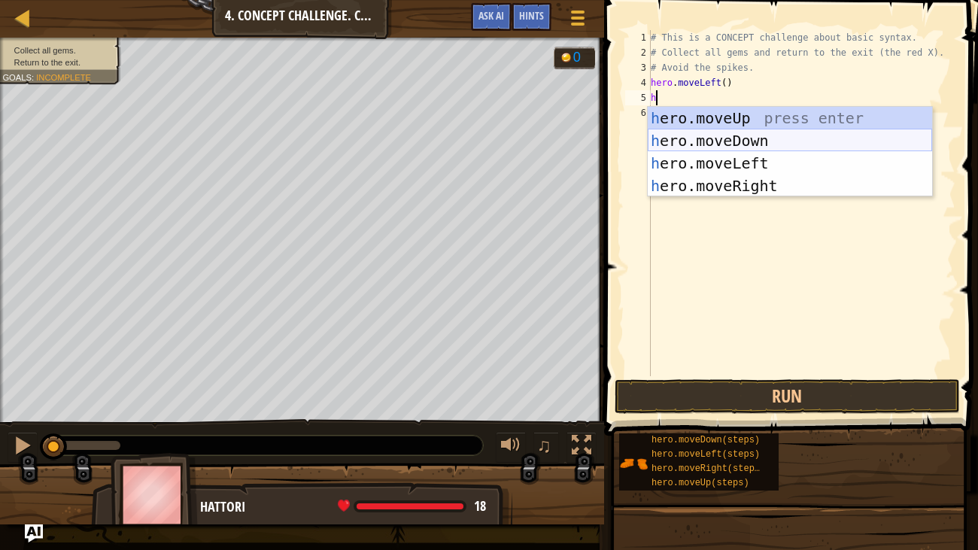
click at [732, 138] on div "h ero.moveUp press enter h ero.moveDown press enter h ero.moveLeft press enter …" at bounding box center [790, 174] width 285 height 135
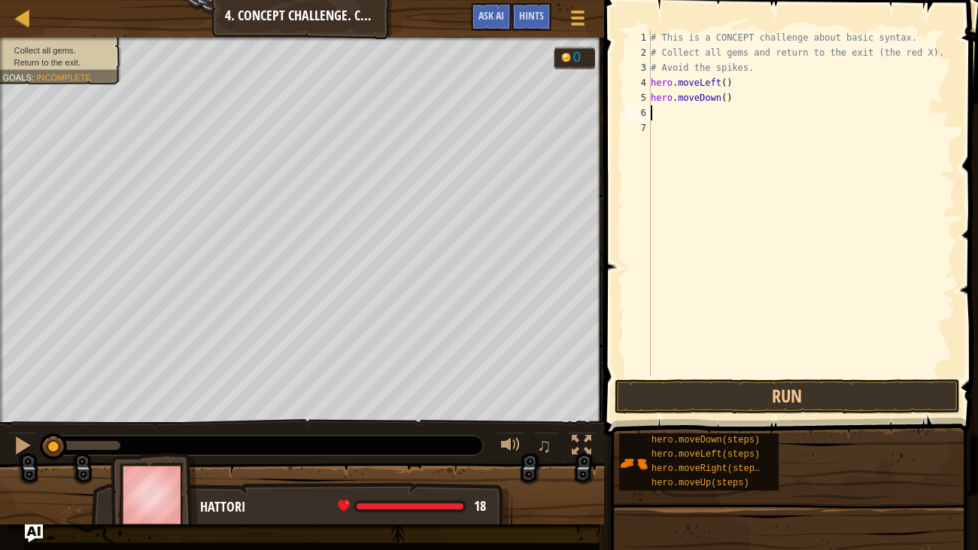
type textarea "h"
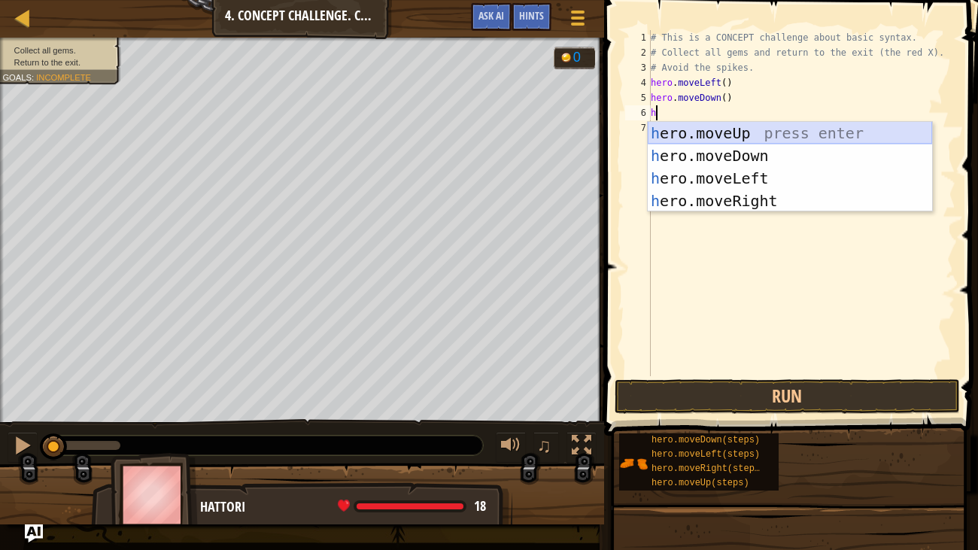
click at [695, 132] on div "h ero.moveUp press enter h ero.moveDown press enter h ero.moveLeft press enter …" at bounding box center [790, 189] width 285 height 135
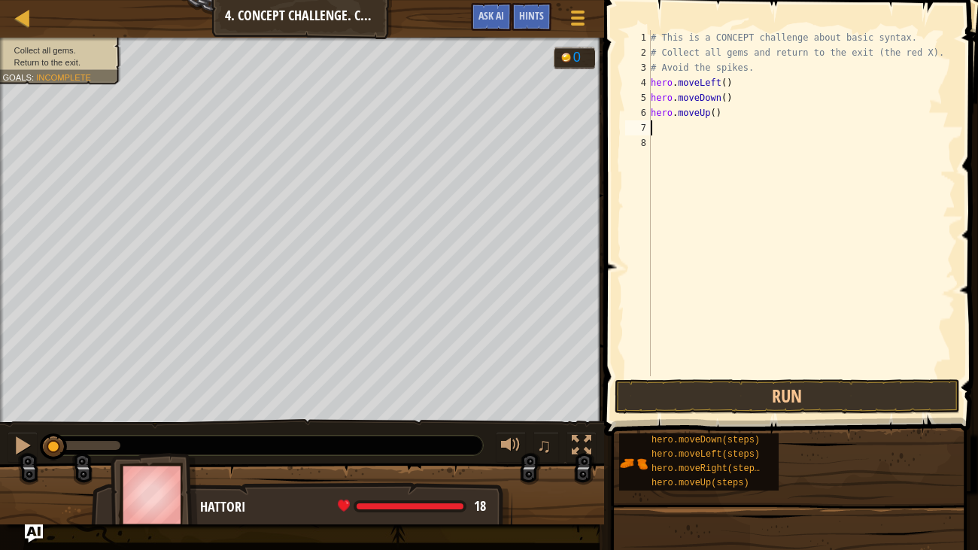
type textarea "h"
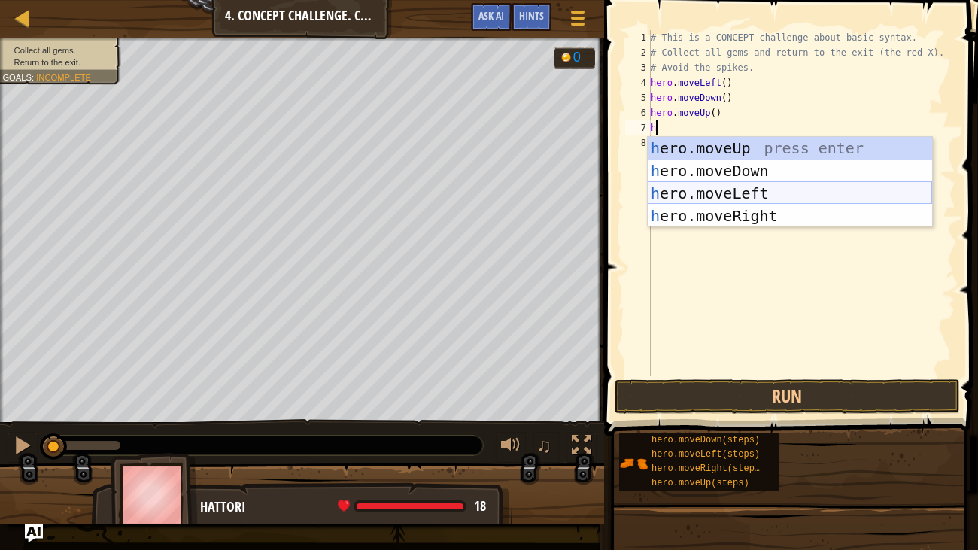
click at [701, 195] on div "h ero.moveUp press enter h ero.moveDown press enter h ero.moveLeft press enter …" at bounding box center [790, 204] width 285 height 135
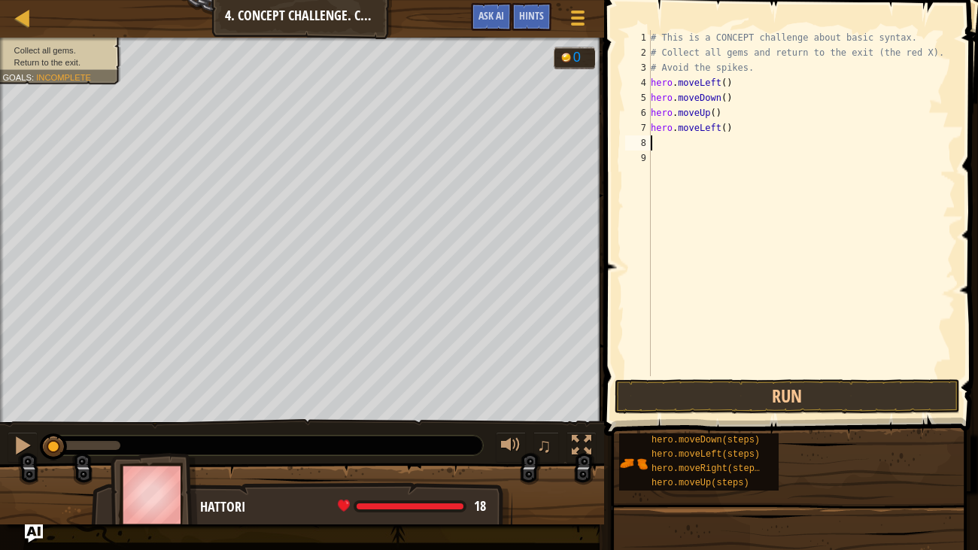
type textarea "h"
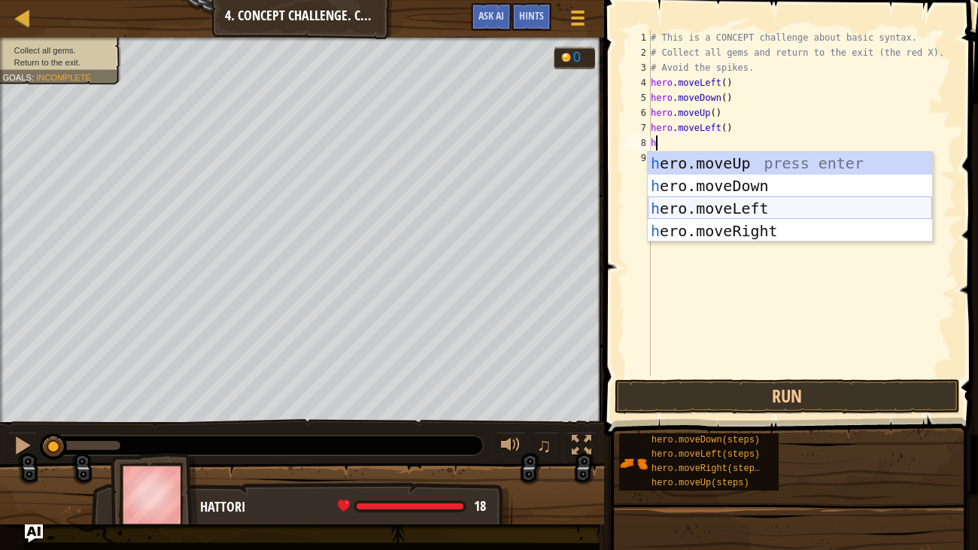
click at [674, 202] on div "h ero.moveUp press enter h ero.moveDown press enter h ero.moveLeft press enter …" at bounding box center [790, 219] width 285 height 135
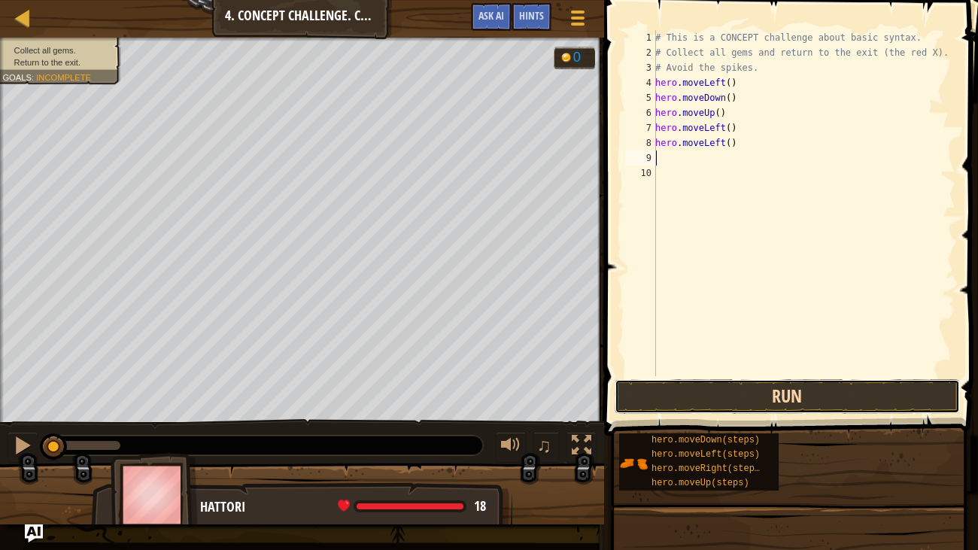
click at [766, 394] on button "Run" at bounding box center [787, 396] width 345 height 35
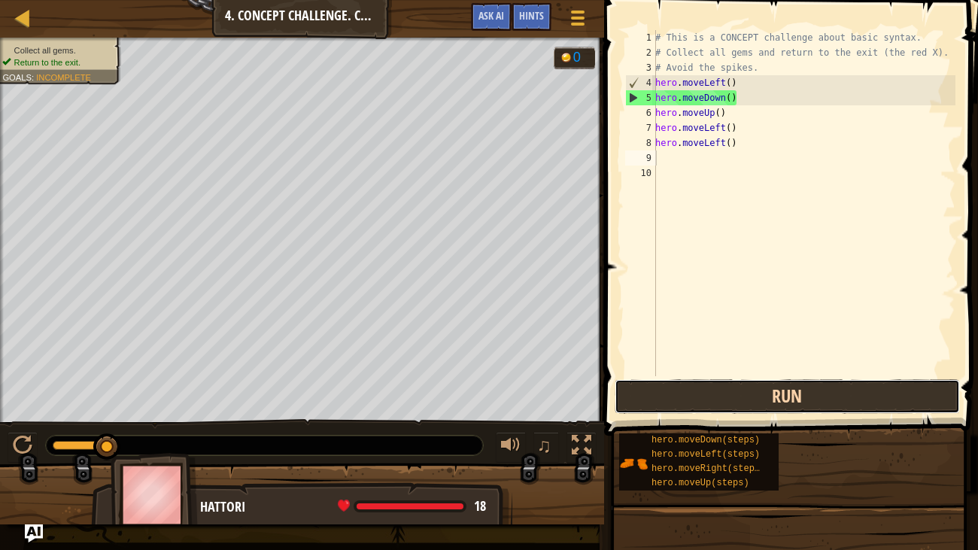
click at [766, 394] on button "Run" at bounding box center [787, 396] width 345 height 35
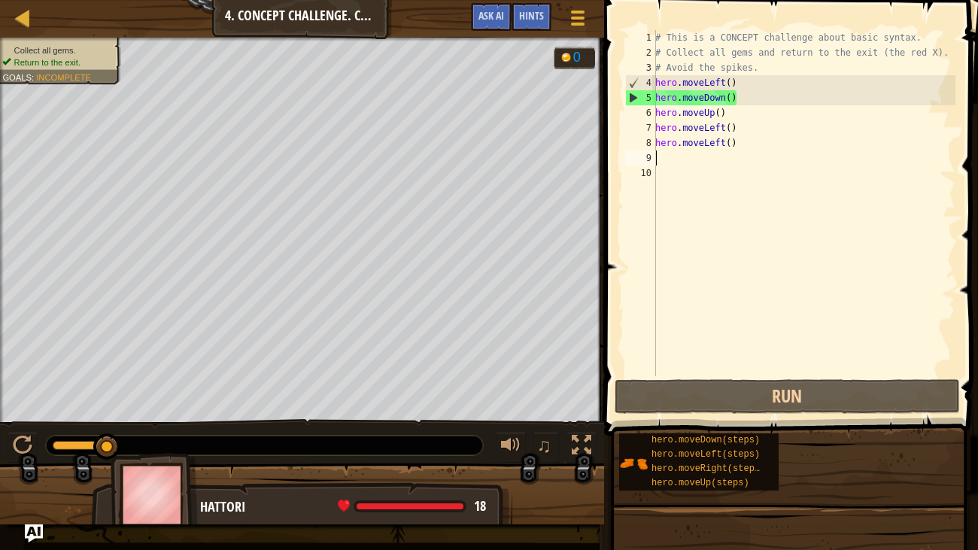
click at [742, 98] on div "# This is a CONCEPT challenge about basic syntax. # Collect all gems and return…" at bounding box center [804, 218] width 303 height 376
click at [738, 147] on div "# This is a CONCEPT challenge about basic syntax. # Collect all gems and return…" at bounding box center [804, 218] width 303 height 376
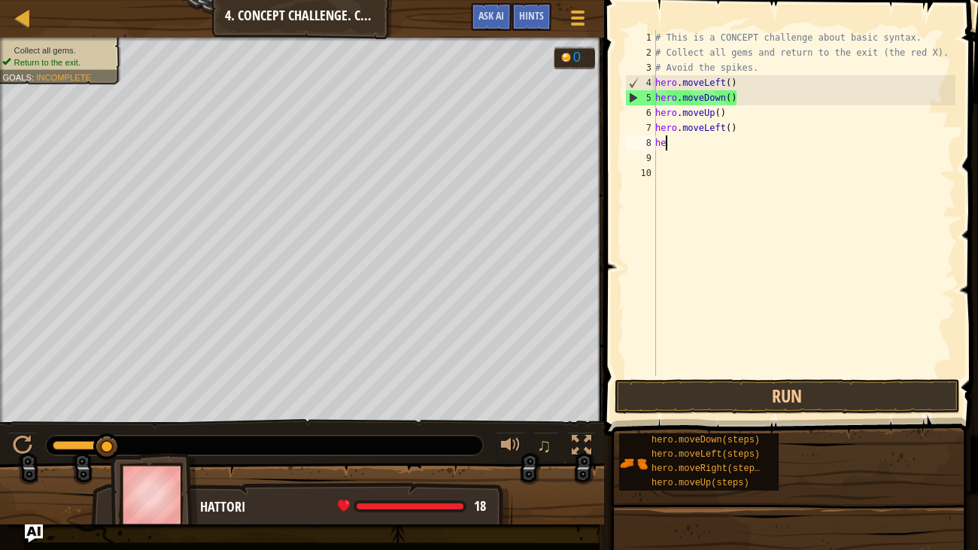
type textarea "h"
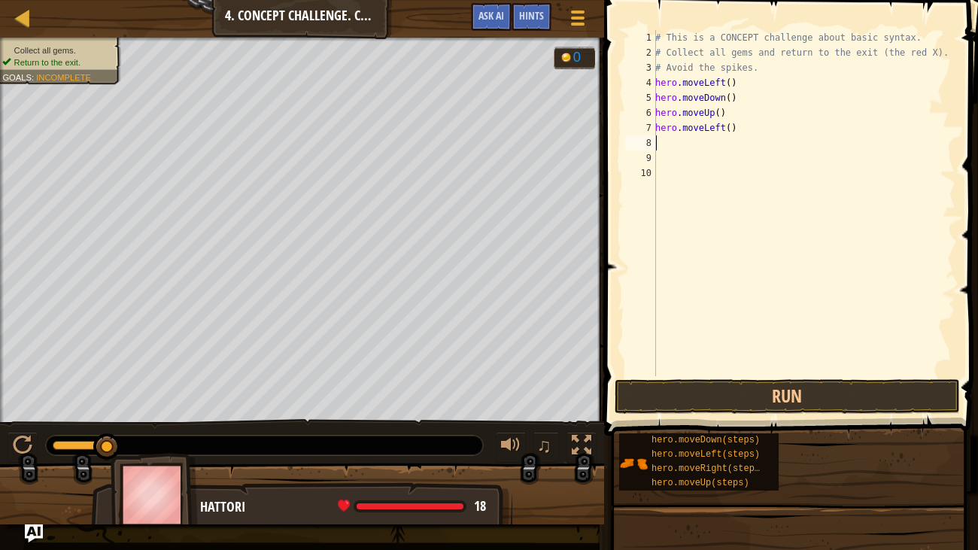
type textarea "h"
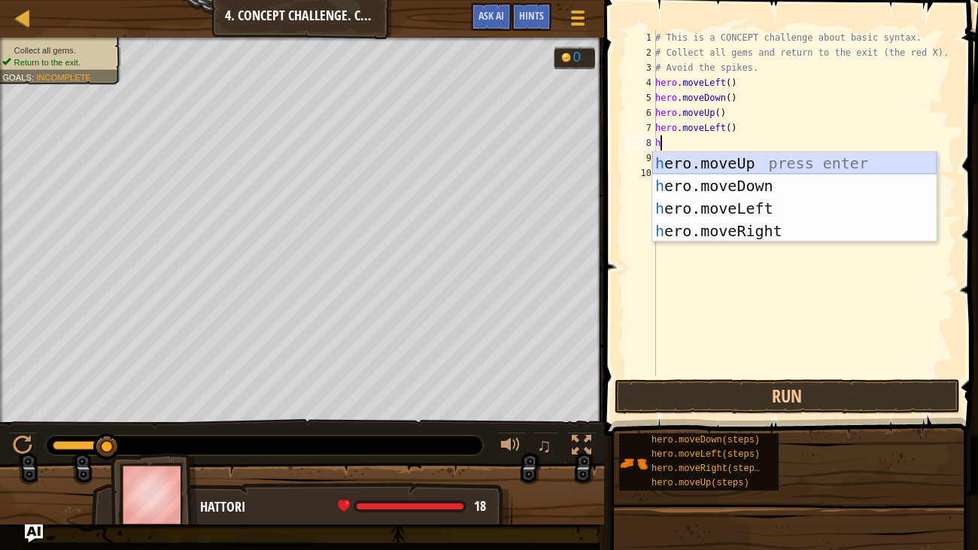
click at [730, 164] on div "h ero.moveUp press enter h ero.moveDown press enter h ero.moveLeft press enter …" at bounding box center [795, 219] width 285 height 135
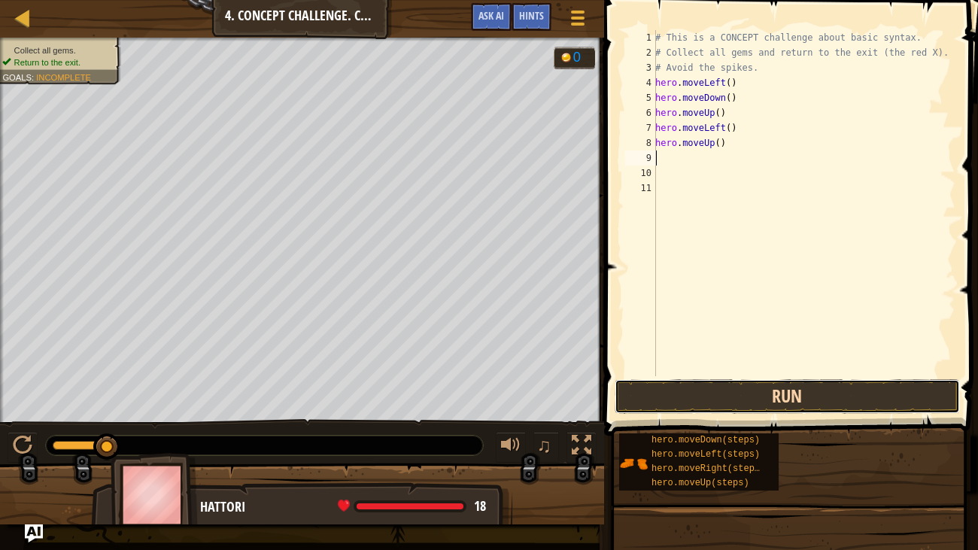
click at [748, 397] on button "Run" at bounding box center [787, 396] width 345 height 35
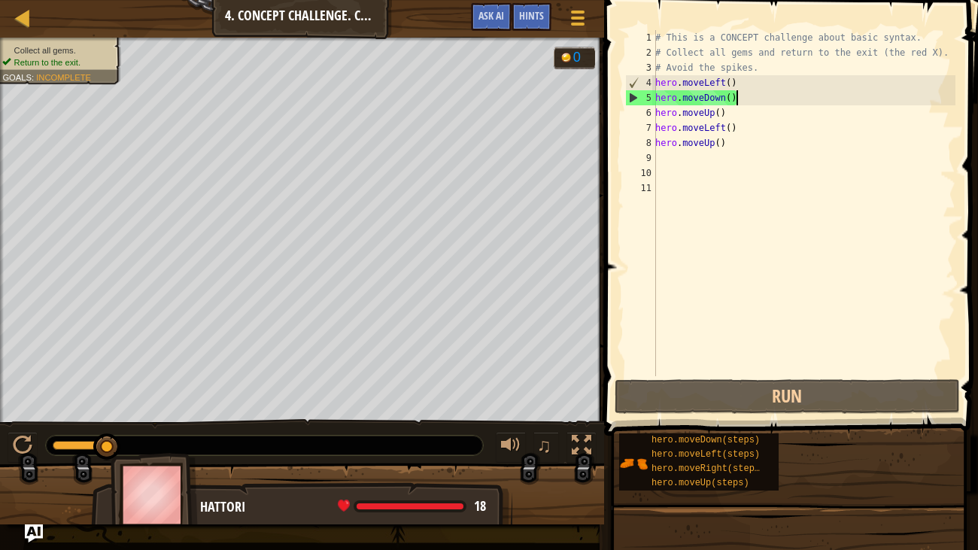
click at [743, 100] on div "# This is a CONCEPT challenge about basic syntax. # Collect all gems and return…" at bounding box center [804, 218] width 303 height 376
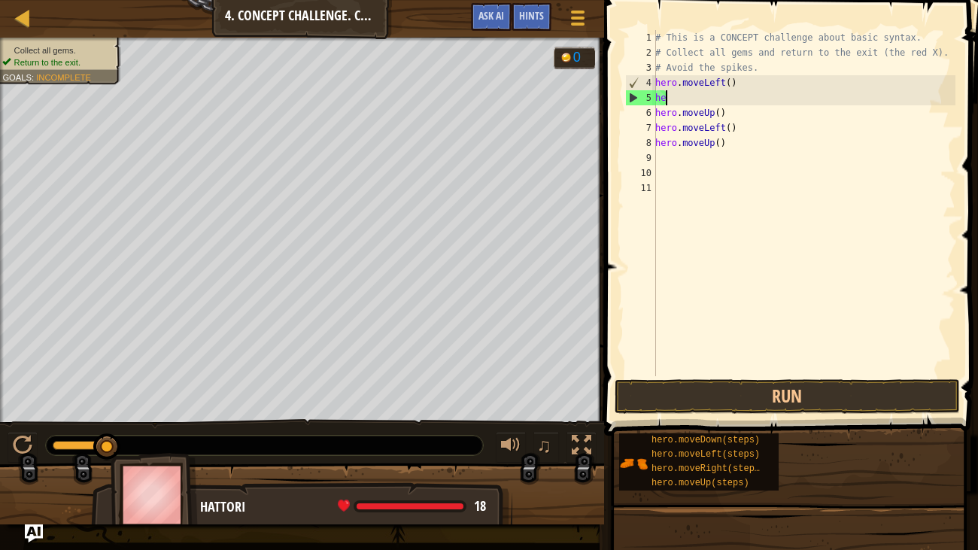
type textarea "h"
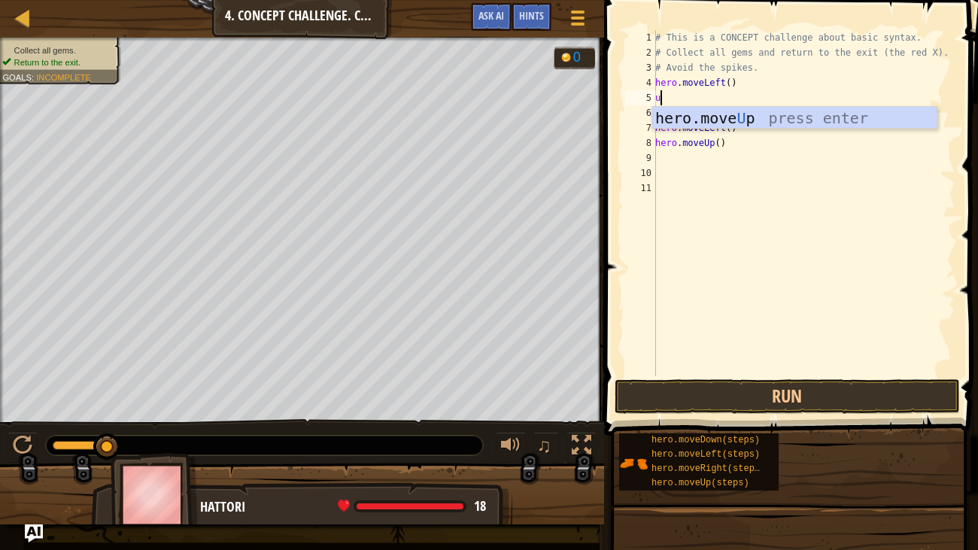
type textarea "up"
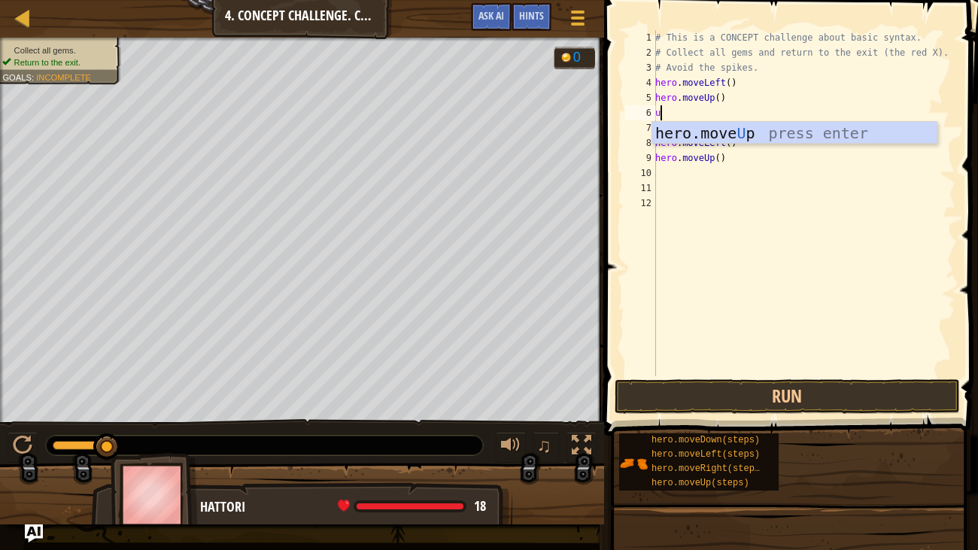
type textarea "up"
click at [793, 135] on div "hero.move Up press enter" at bounding box center [795, 156] width 285 height 68
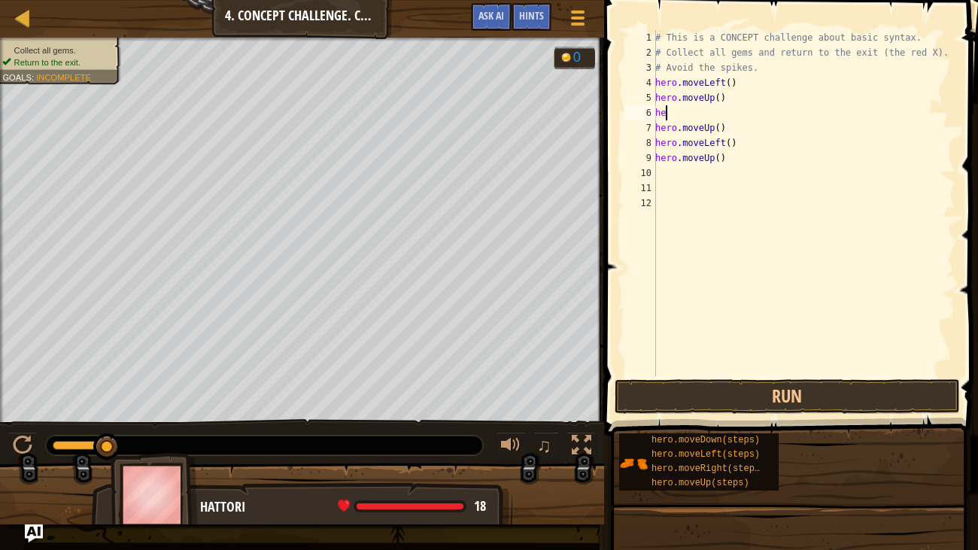
type textarea "h"
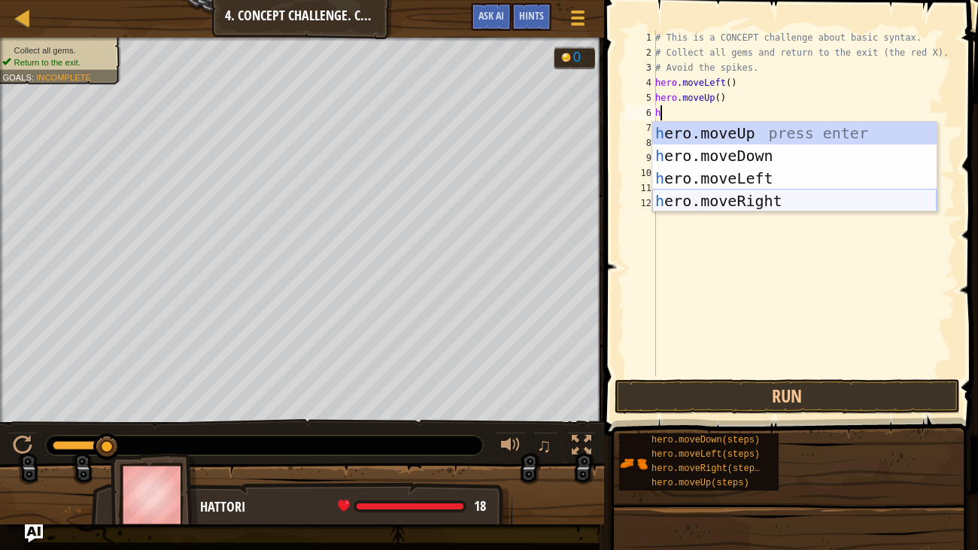
click at [761, 200] on div "h ero.moveUp press enter h ero.moveDown press enter h ero.moveLeft press enter …" at bounding box center [795, 189] width 285 height 135
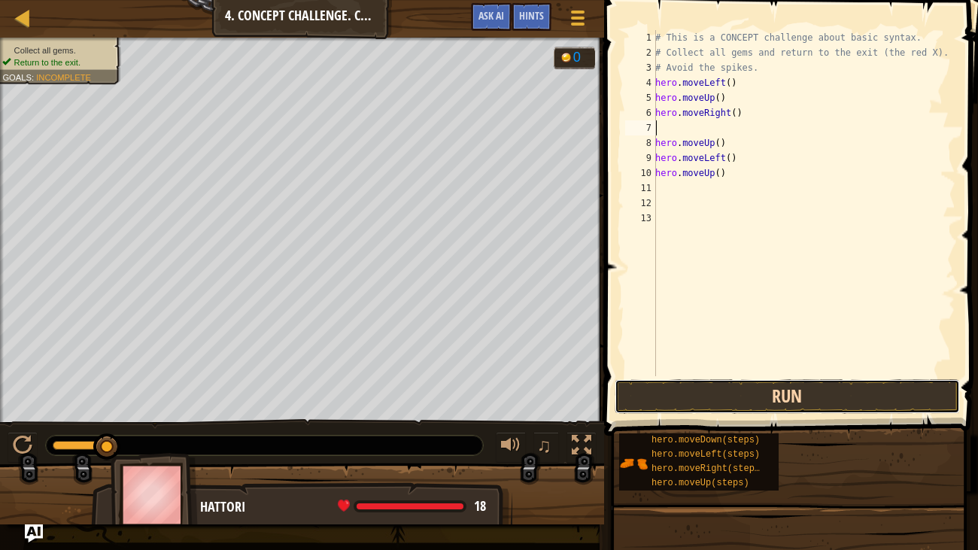
click at [734, 400] on button "Run" at bounding box center [787, 396] width 345 height 35
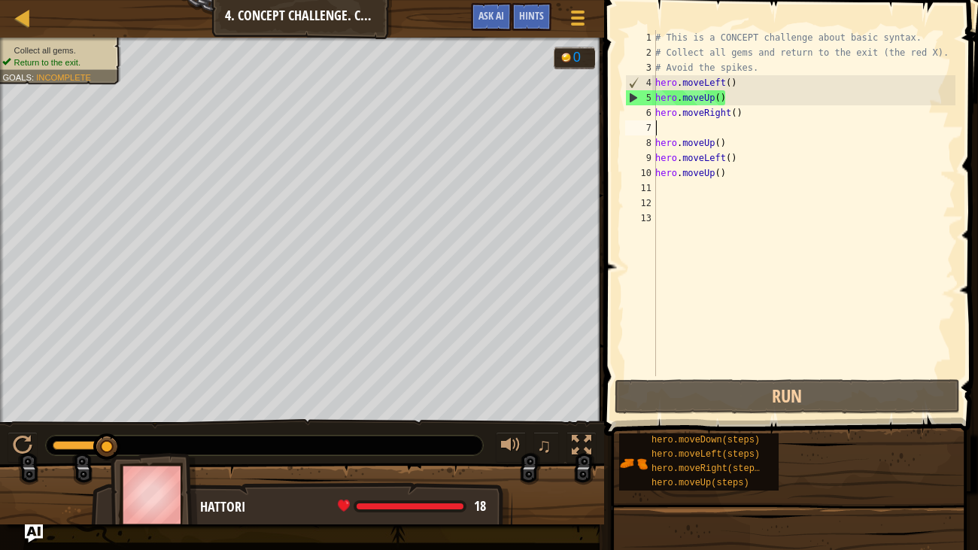
click at [733, 172] on div "# This is a CONCEPT challenge about basic syntax. # Collect all gems and return…" at bounding box center [804, 218] width 303 height 376
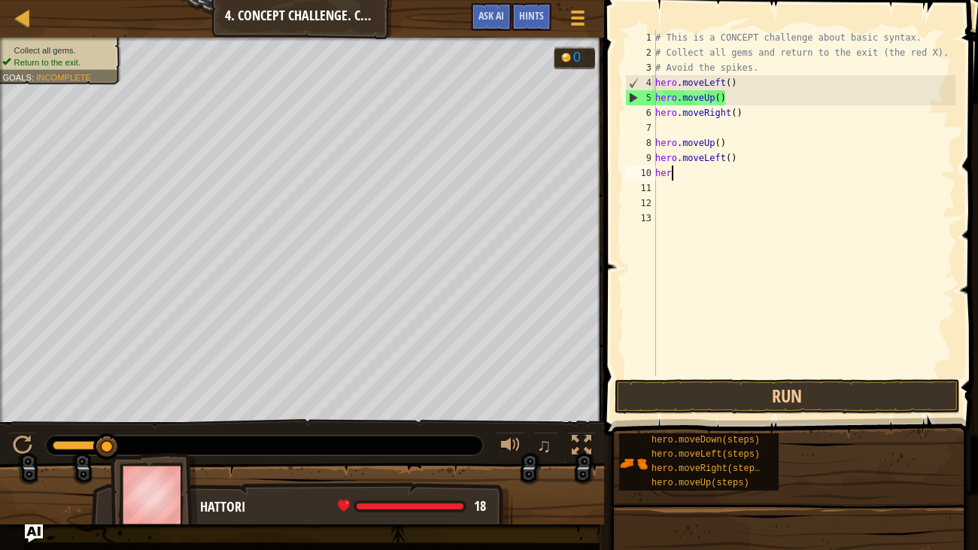
type textarea "h"
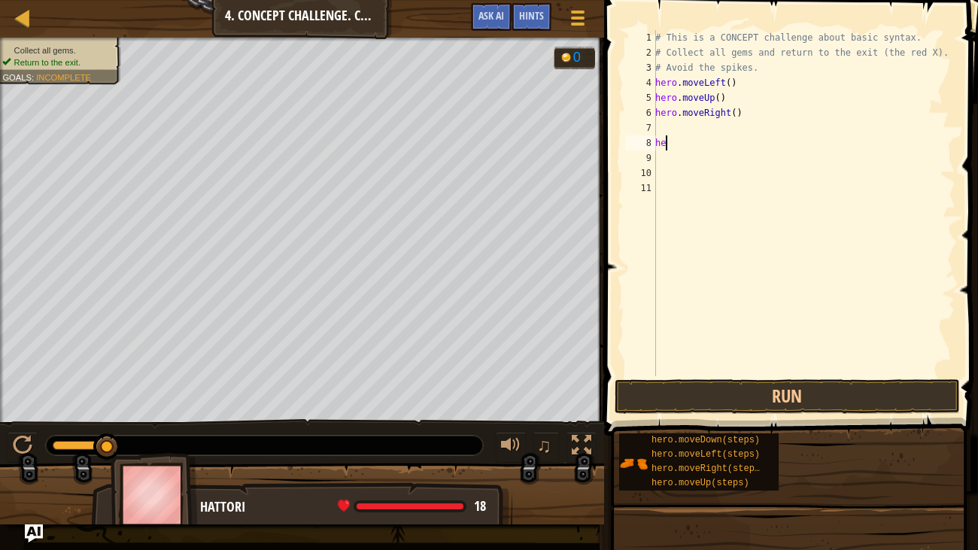
type textarea "h"
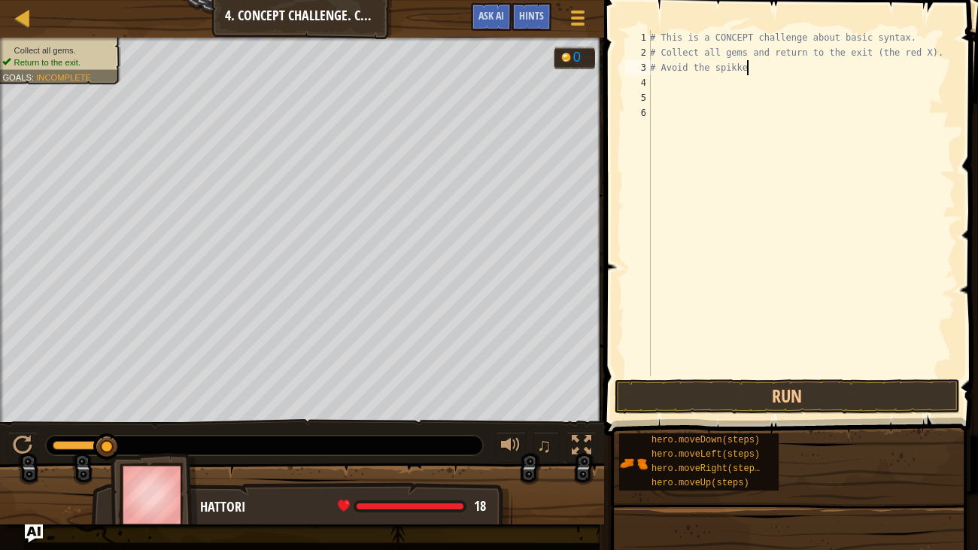
type textarea "# Avoid the spikkes"
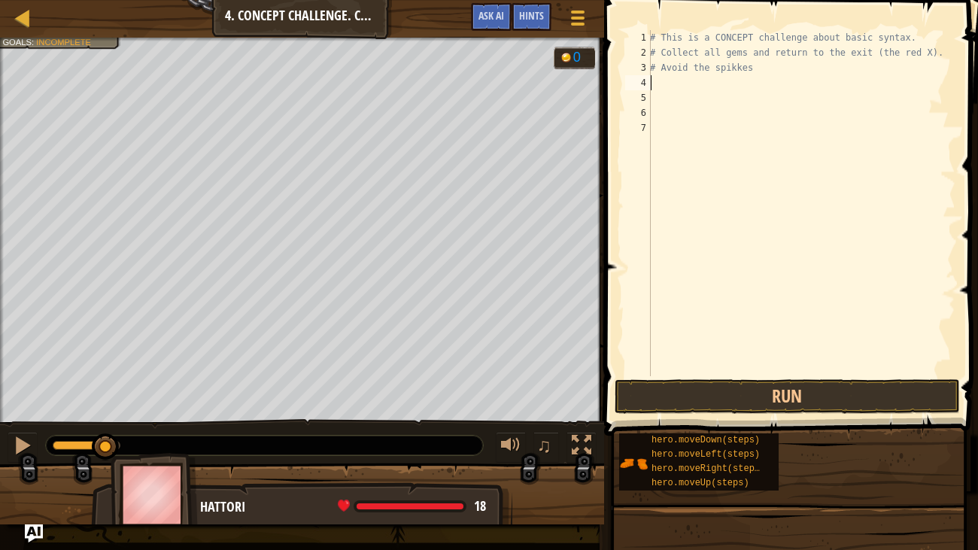
type textarea "h"
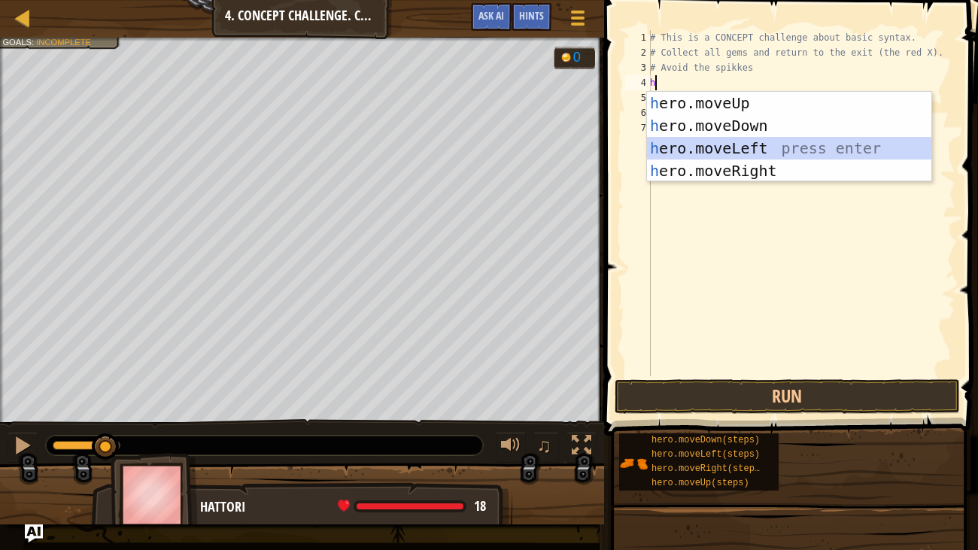
click at [739, 147] on div "h ero.moveUp press enter h ero.moveDown press enter h ero.moveLeft press enter …" at bounding box center [789, 159] width 285 height 135
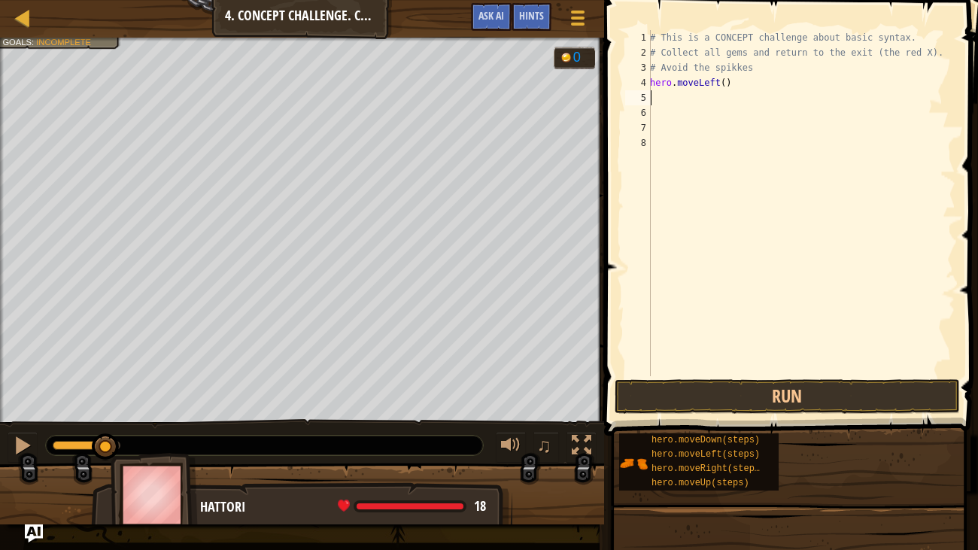
type textarea "h"
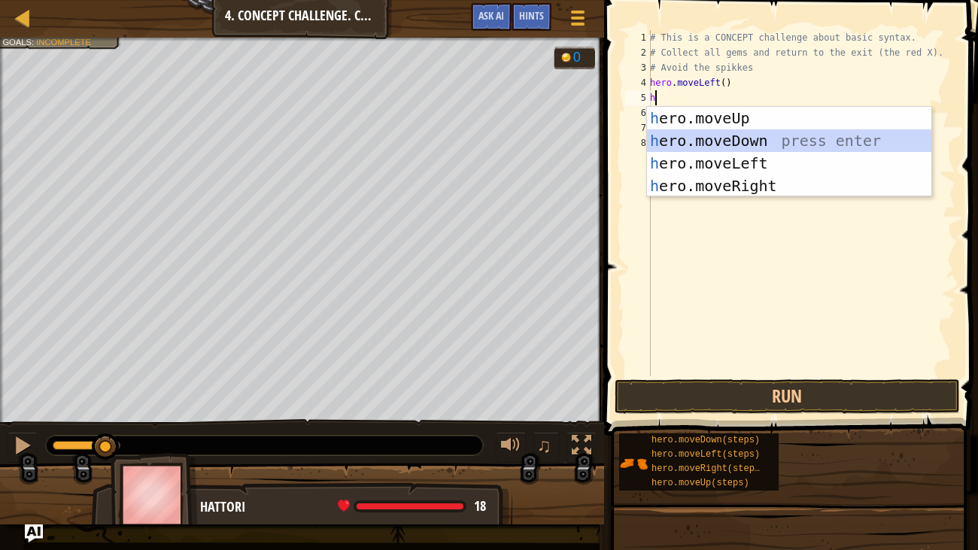
click at [700, 145] on div "h ero.moveUp press enter h ero.moveDown press enter h ero.moveLeft press enter …" at bounding box center [789, 174] width 285 height 135
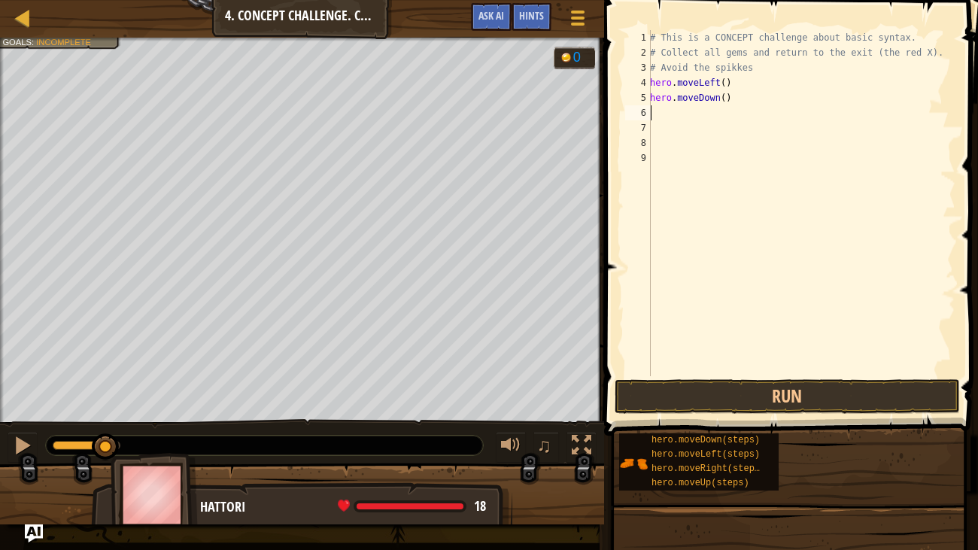
click at [730, 93] on div "# This is a CONCEPT challenge about basic syntax. # Collect all gems and return…" at bounding box center [801, 218] width 309 height 376
type textarea "h"
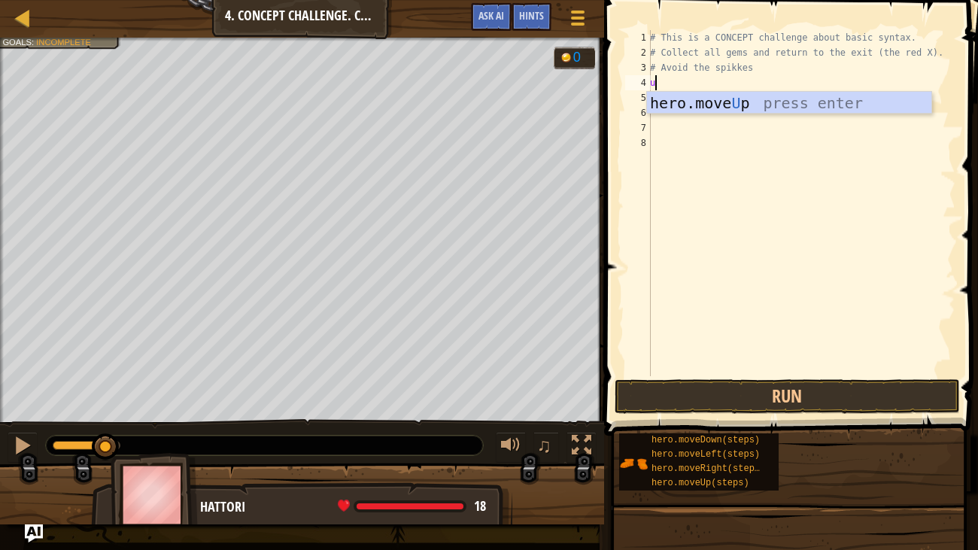
type textarea "up"
click at [811, 101] on div "hero.move Up press enter" at bounding box center [789, 126] width 285 height 68
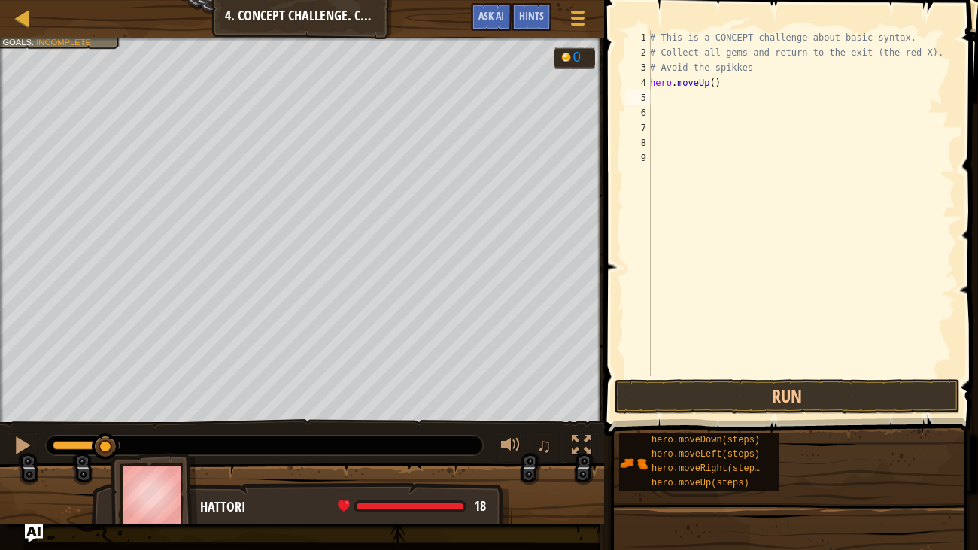
type textarea "r"
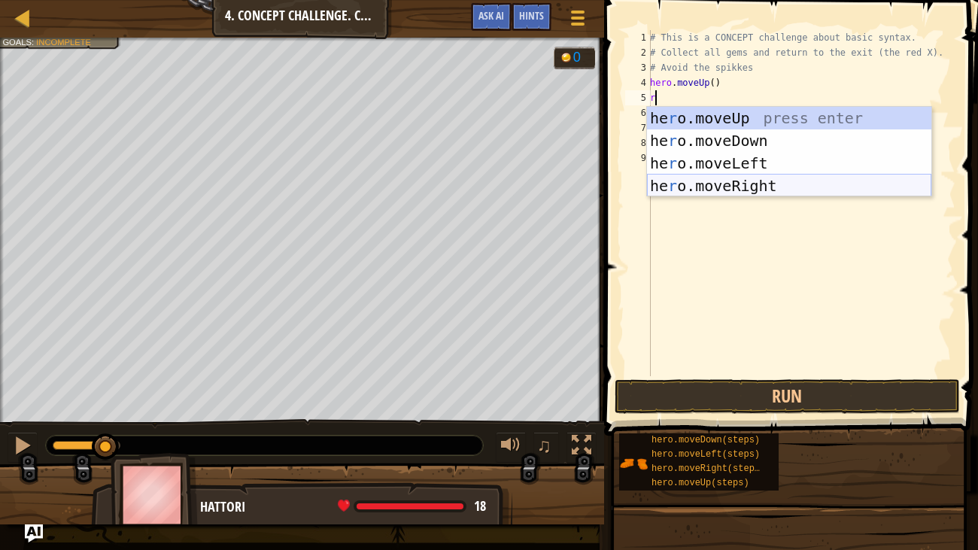
click at [733, 185] on div "he r o.moveUp press enter he r o.moveDown press enter he r o.moveLeft press ent…" at bounding box center [789, 174] width 285 height 135
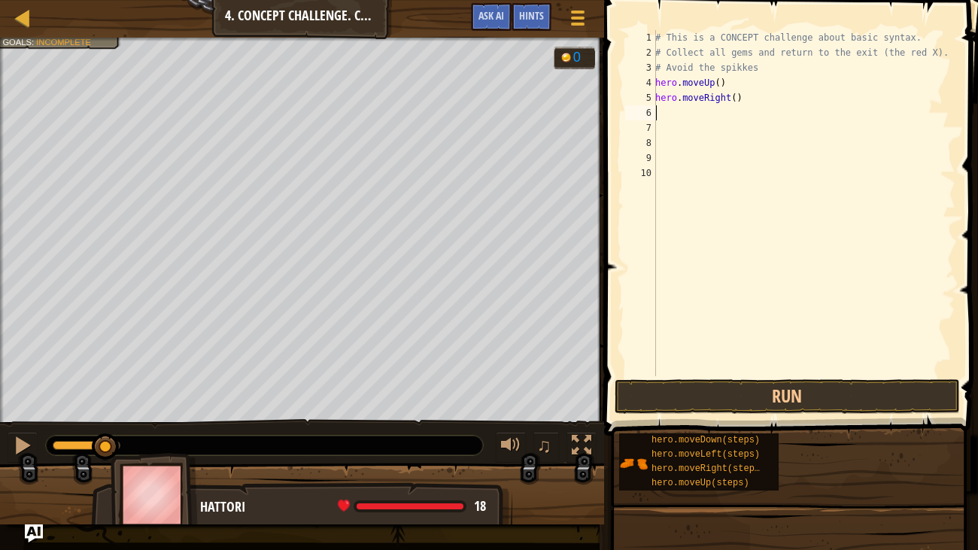
type textarea "d"
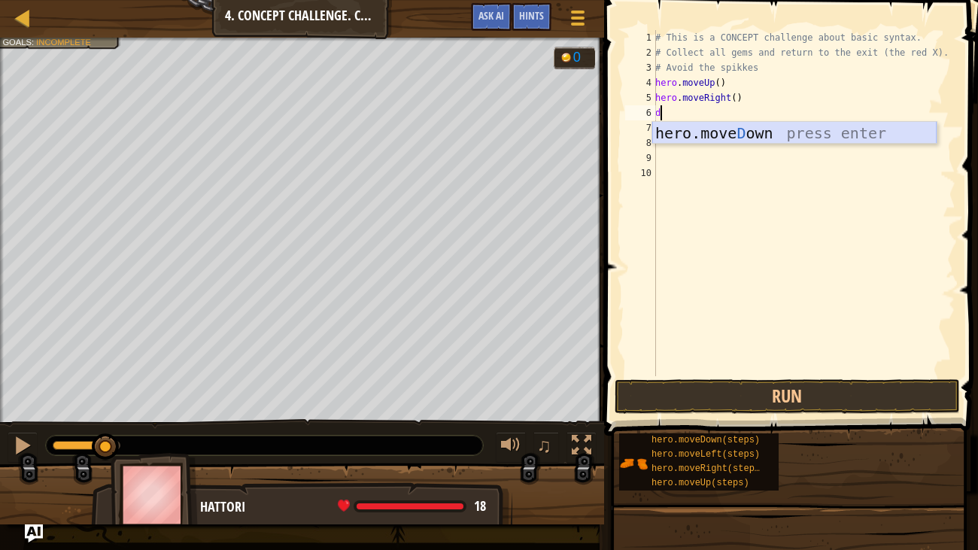
click at [735, 125] on div "hero.[PERSON_NAME] own press enter" at bounding box center [795, 156] width 285 height 68
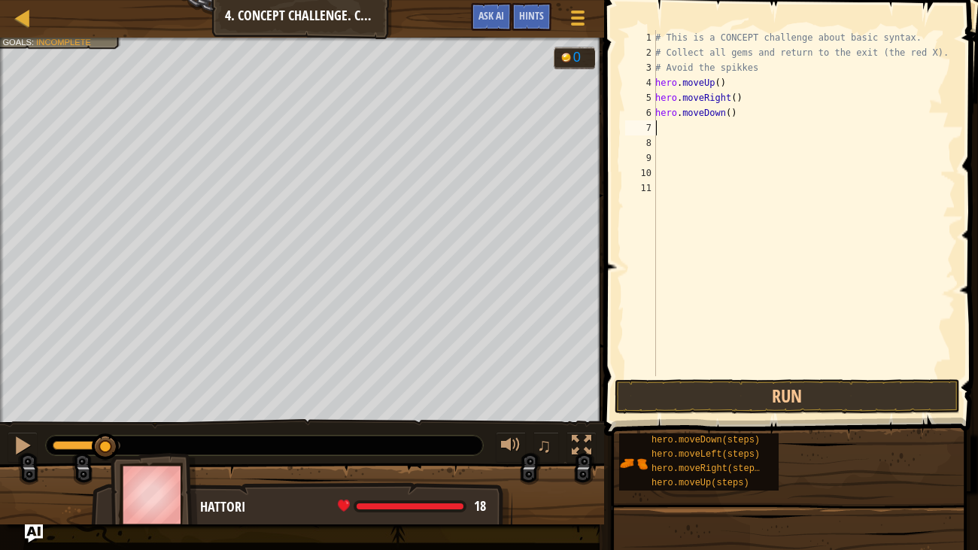
type textarea "d"
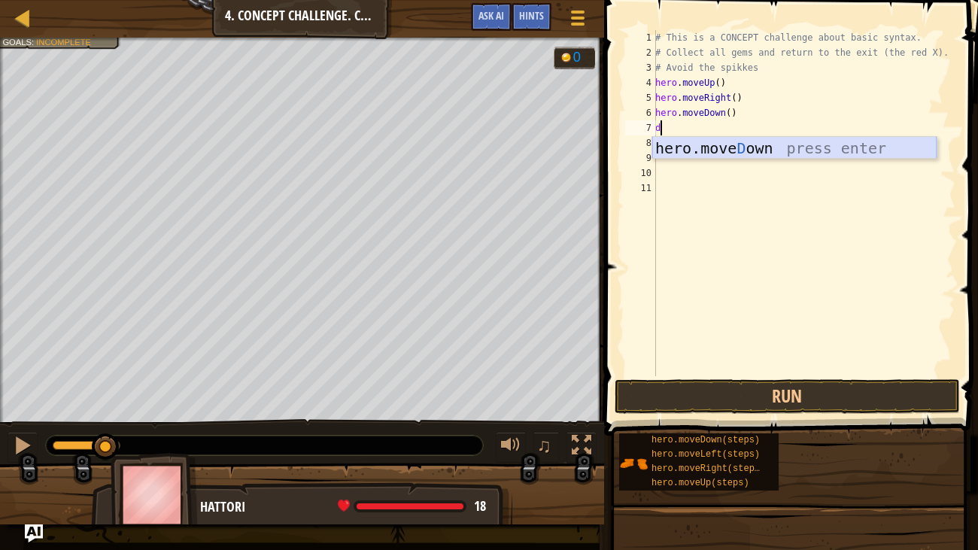
click at [717, 140] on div "hero.[PERSON_NAME] own press enter" at bounding box center [795, 171] width 285 height 68
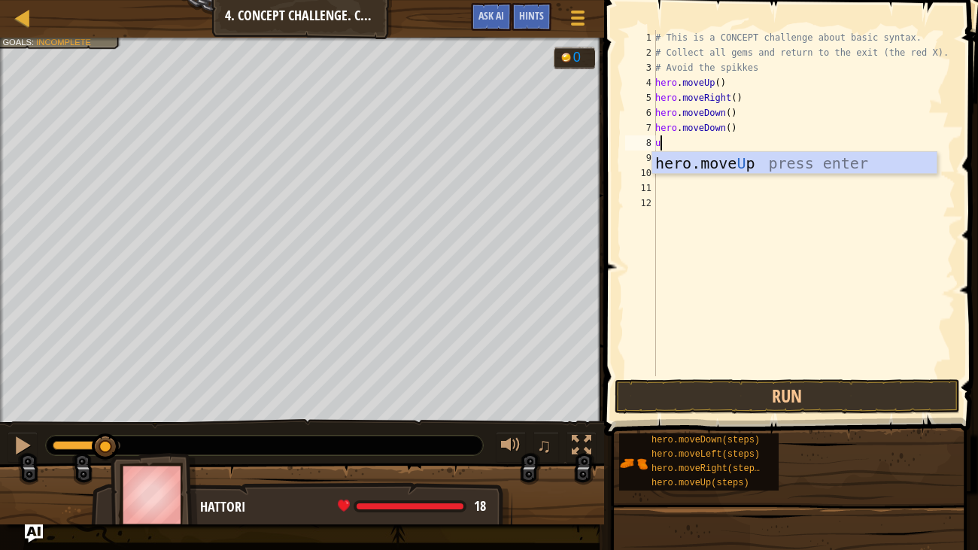
type textarea "up"
click at [733, 163] on div "hero.move Up press enter" at bounding box center [795, 186] width 285 height 68
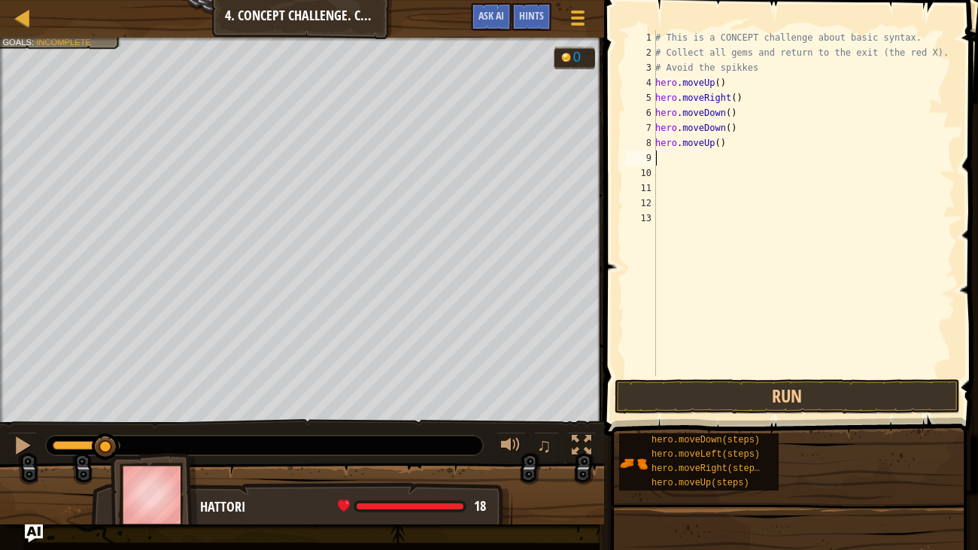
type textarea "r"
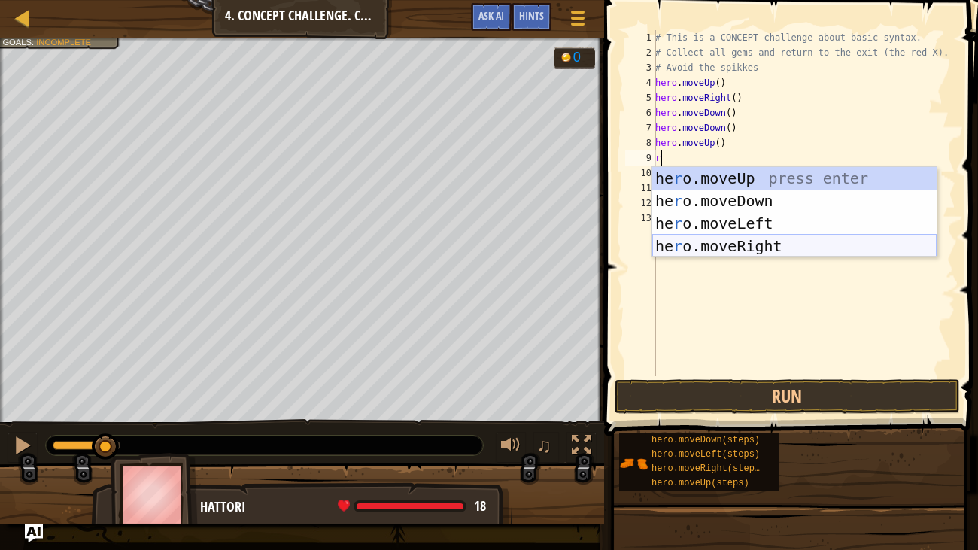
click at [744, 241] on div "he r o.moveUp press enter he r o.moveDown press enter he r o.moveLeft press ent…" at bounding box center [795, 234] width 285 height 135
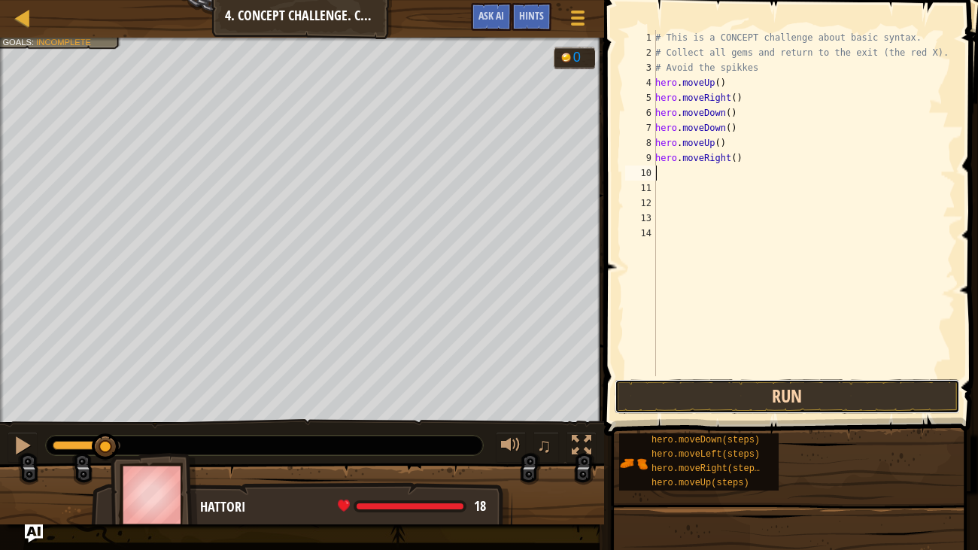
click at [743, 391] on button "Run" at bounding box center [787, 396] width 345 height 35
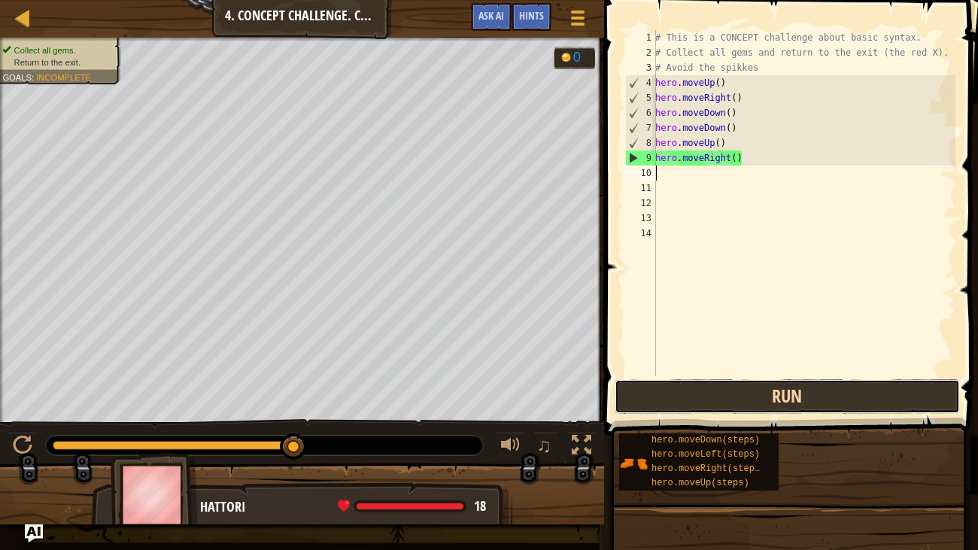
click at [865, 386] on button "Run" at bounding box center [787, 396] width 345 height 35
type textarea "l"
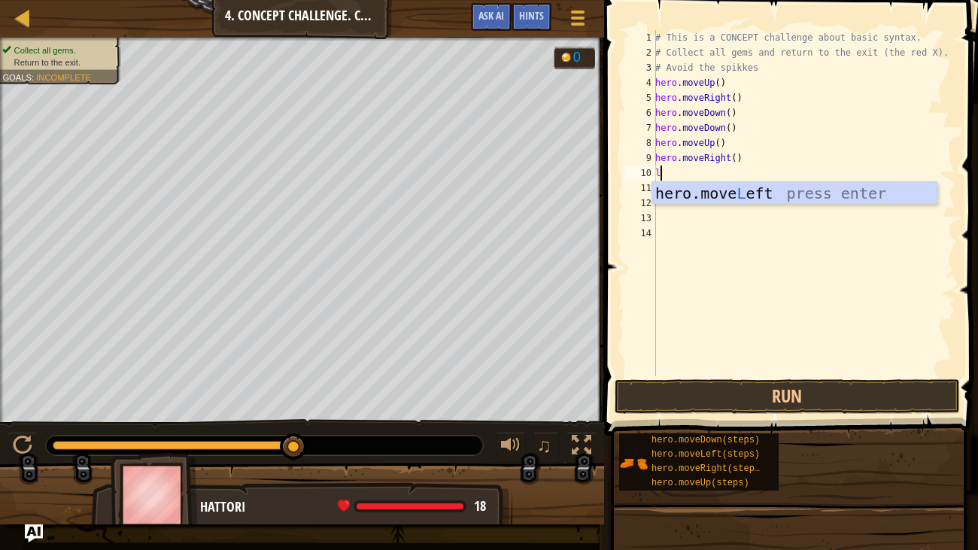
click at [796, 189] on div "hero.move L eft press enter" at bounding box center [795, 216] width 285 height 68
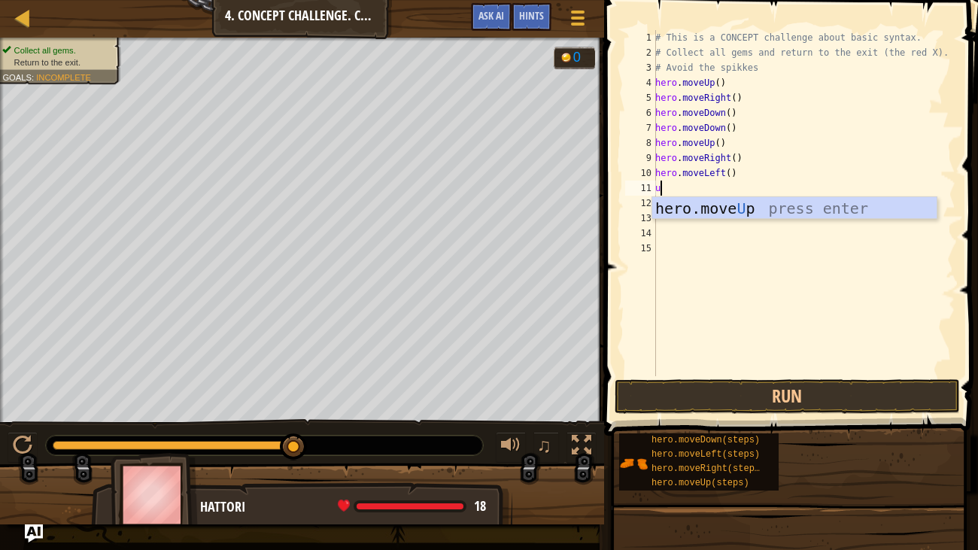
type textarea "up"
click at [748, 203] on div "hero.move Up press enter" at bounding box center [795, 231] width 285 height 68
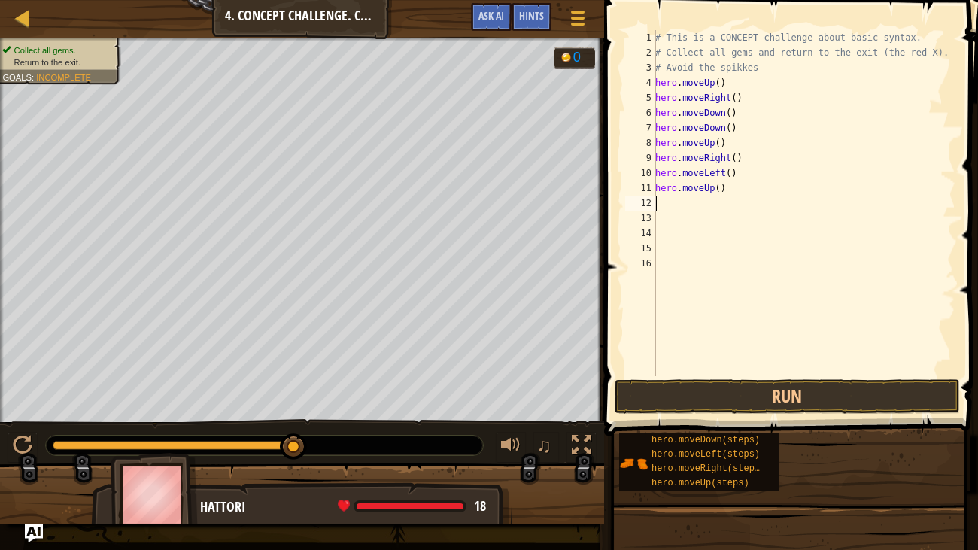
type textarea "l"
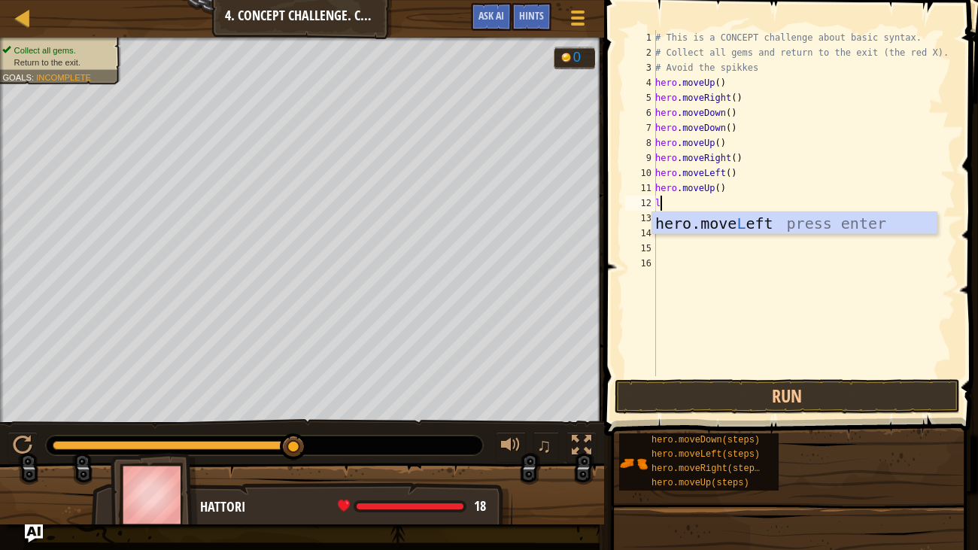
click at [779, 226] on div "hero.move L eft press enter" at bounding box center [795, 246] width 285 height 68
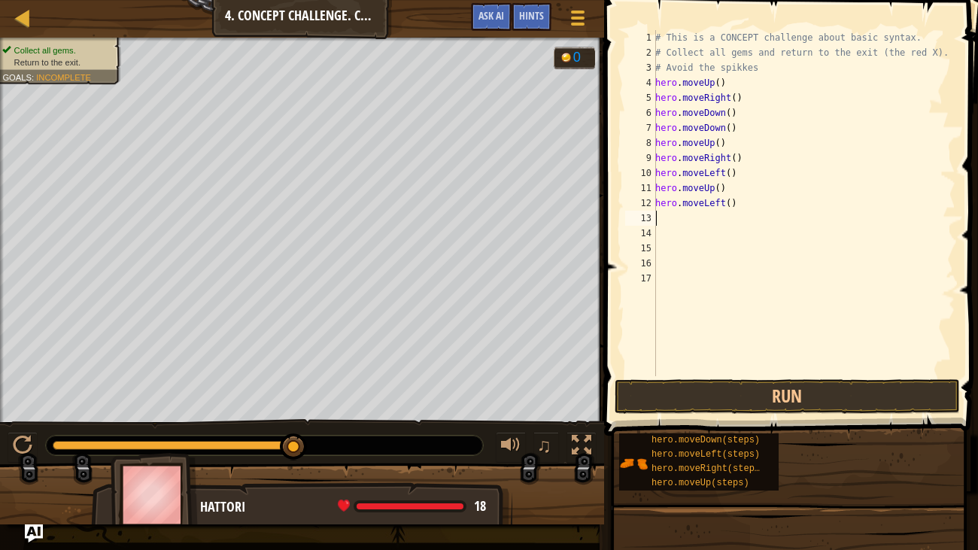
type textarea "d"
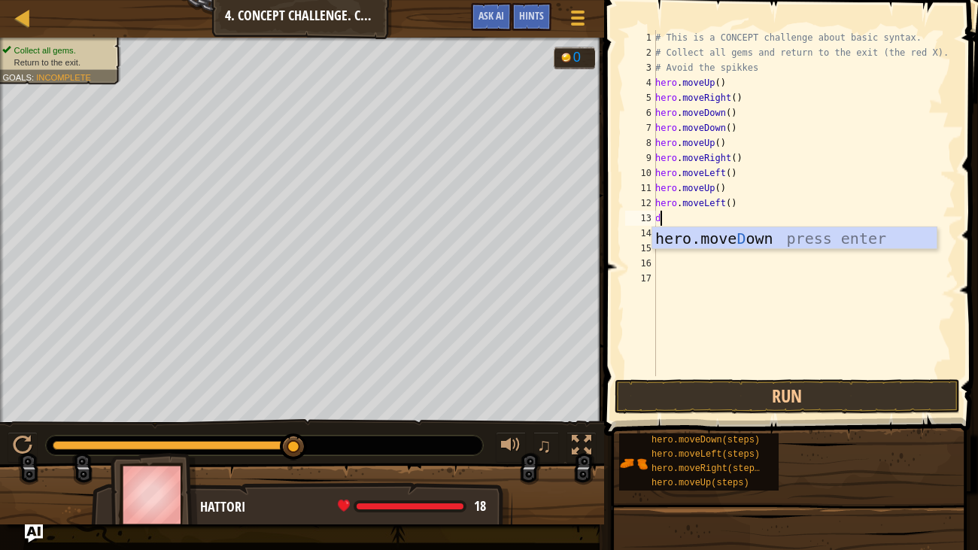
click at [814, 240] on div "hero.[PERSON_NAME] own press enter" at bounding box center [795, 261] width 285 height 68
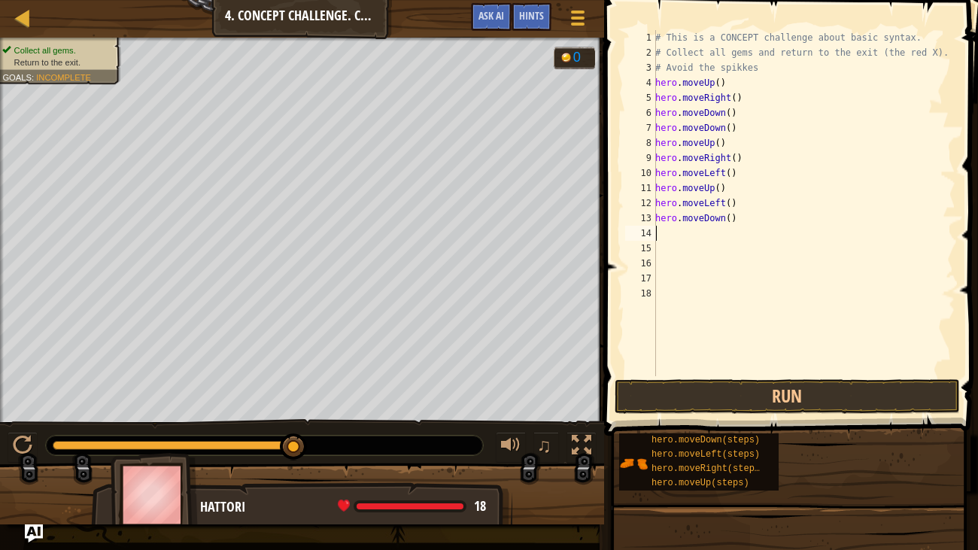
type textarea "l"
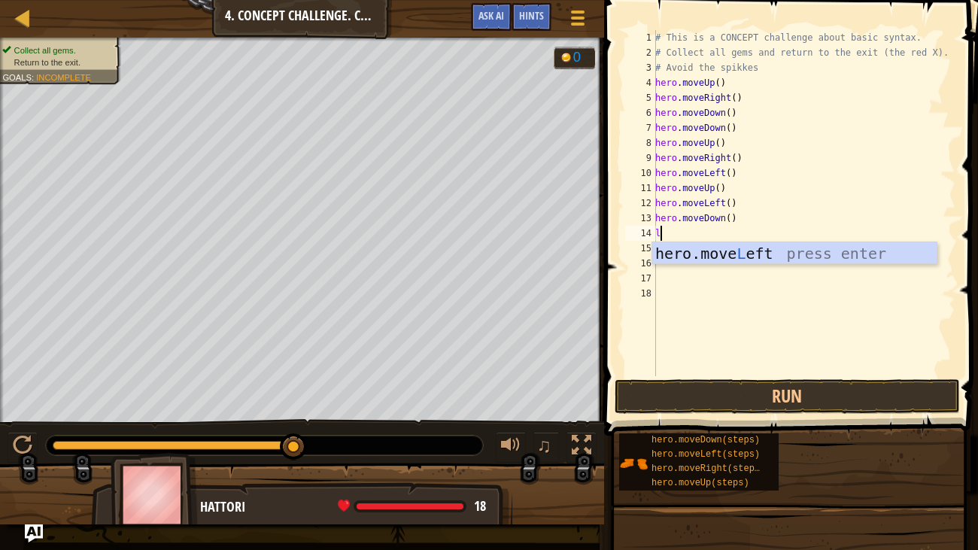
click at [817, 252] on div "hero.move L eft press enter" at bounding box center [795, 276] width 285 height 68
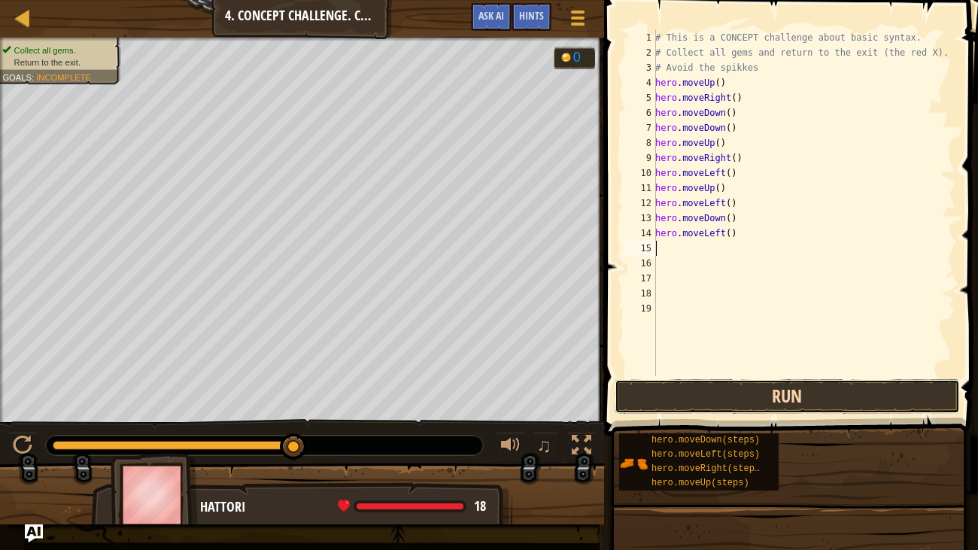
click at [887, 393] on button "Run" at bounding box center [787, 396] width 345 height 35
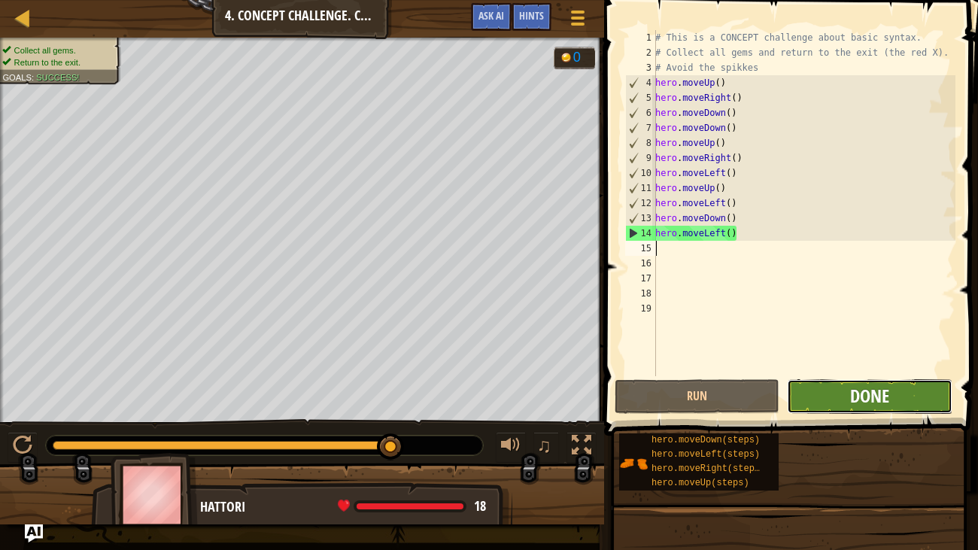
click at [858, 403] on span "Done" at bounding box center [869, 396] width 39 height 24
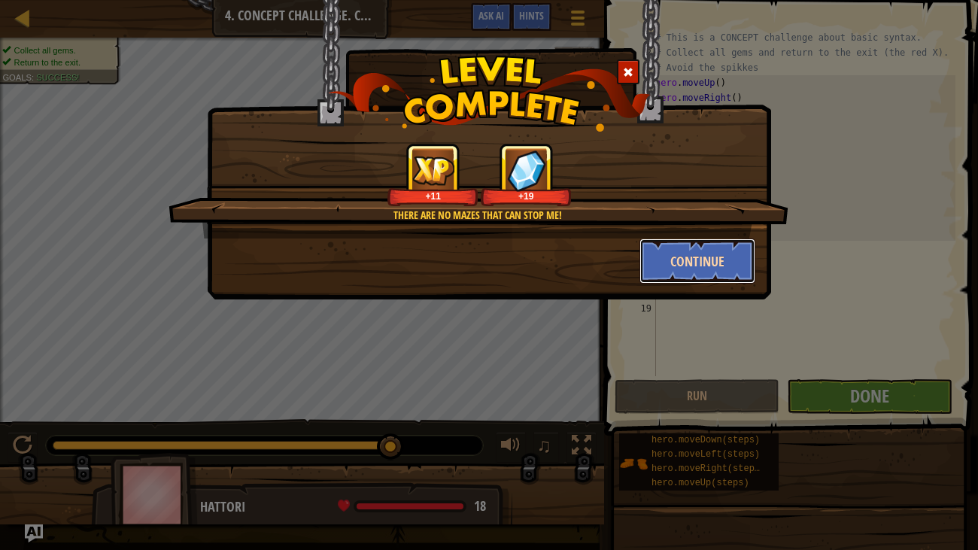
click at [720, 251] on button "Continue" at bounding box center [698, 261] width 117 height 45
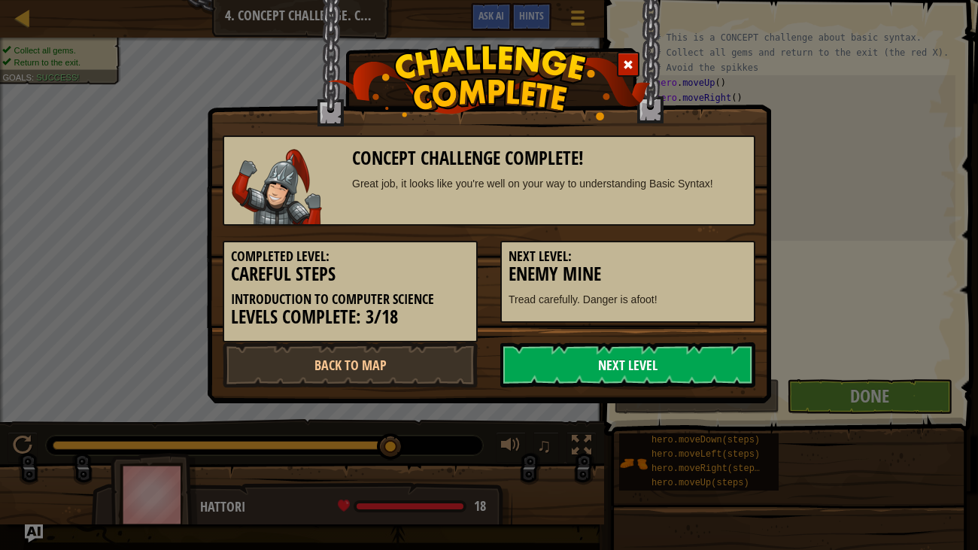
click at [641, 345] on link "Next Level" at bounding box center [628, 364] width 255 height 45
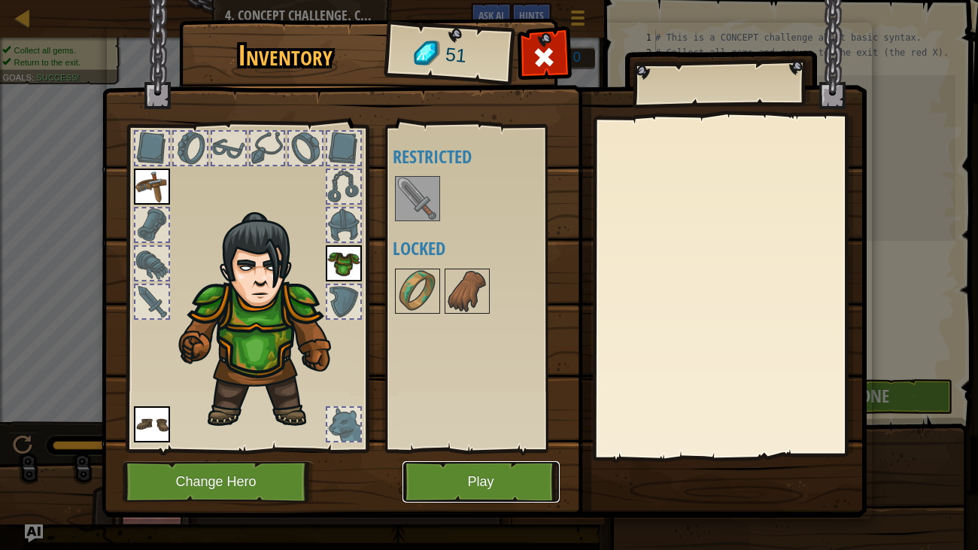
click at [504, 483] on button "Play" at bounding box center [481, 481] width 157 height 41
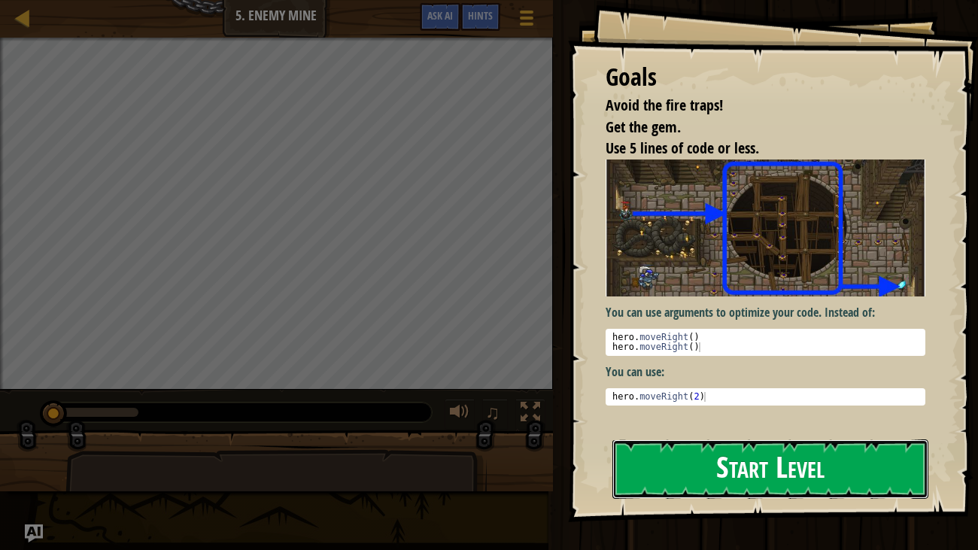
click at [693, 470] on button "Start Level" at bounding box center [771, 469] width 317 height 59
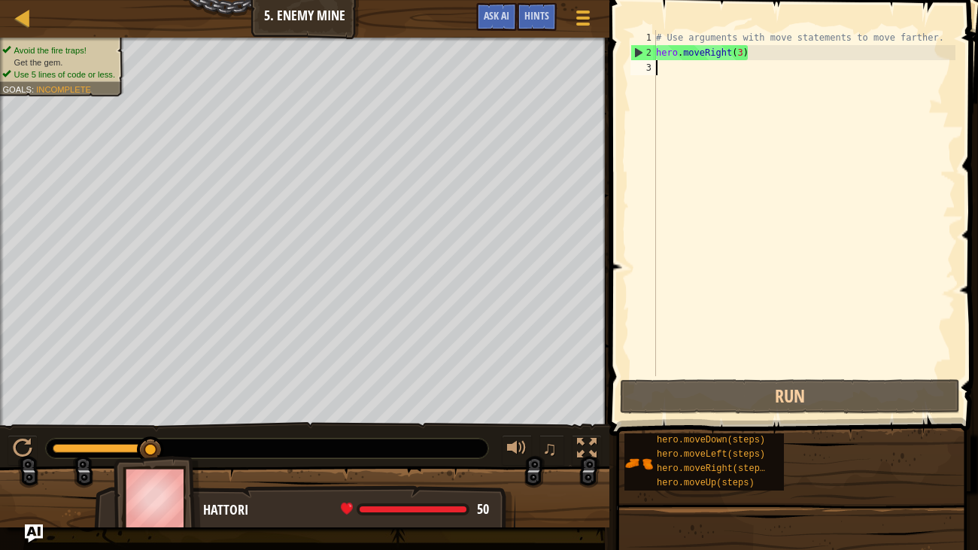
scroll to position [7, 0]
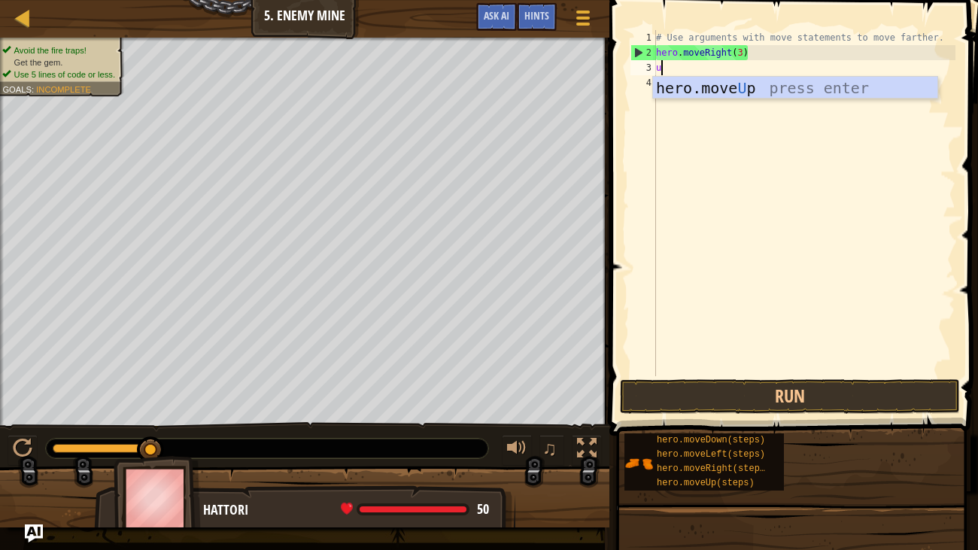
type textarea "up"
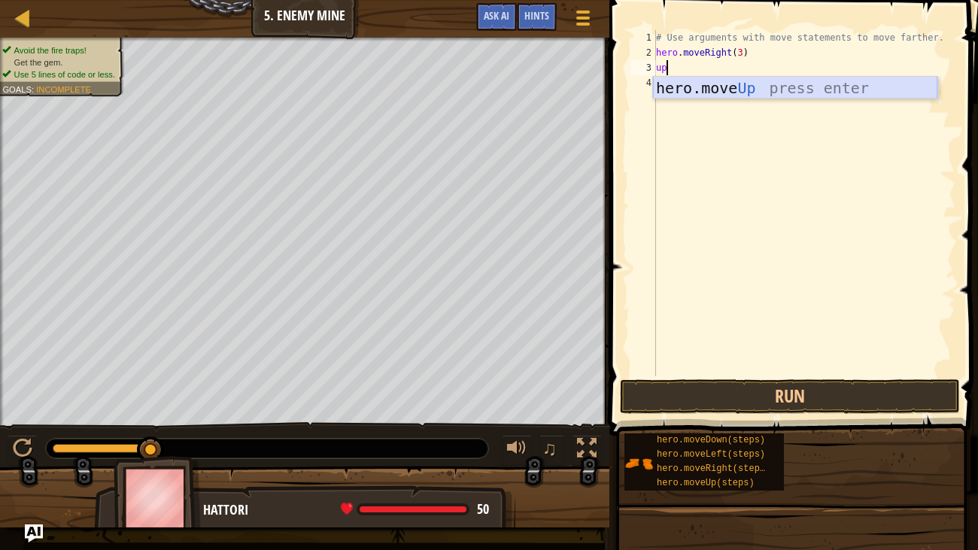
click at [765, 92] on div "hero.move Up press enter" at bounding box center [795, 111] width 285 height 68
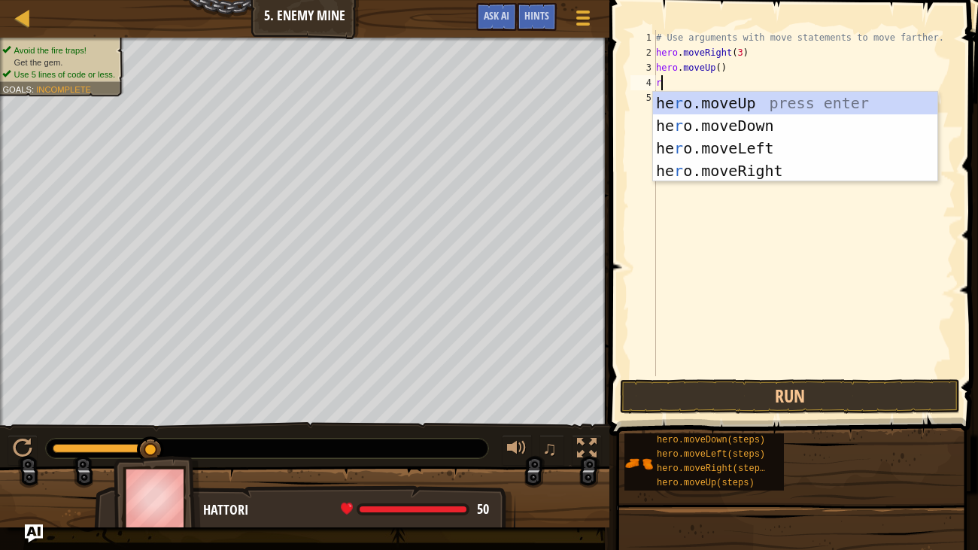
type textarea "ri"
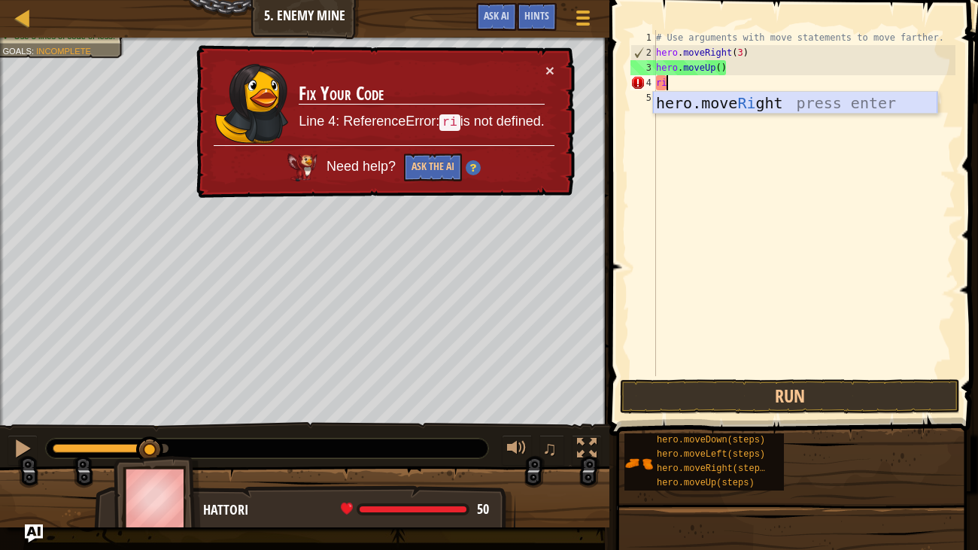
click at [697, 99] on div "hero.move Ri ght press enter" at bounding box center [795, 126] width 285 height 68
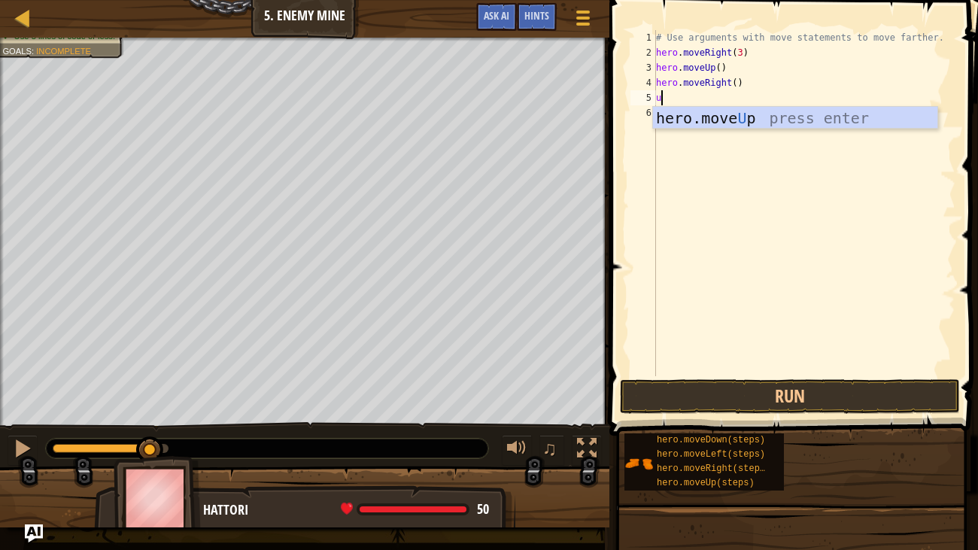
type textarea "up"
click at [722, 114] on div "hero.move Up press enter" at bounding box center [795, 141] width 285 height 68
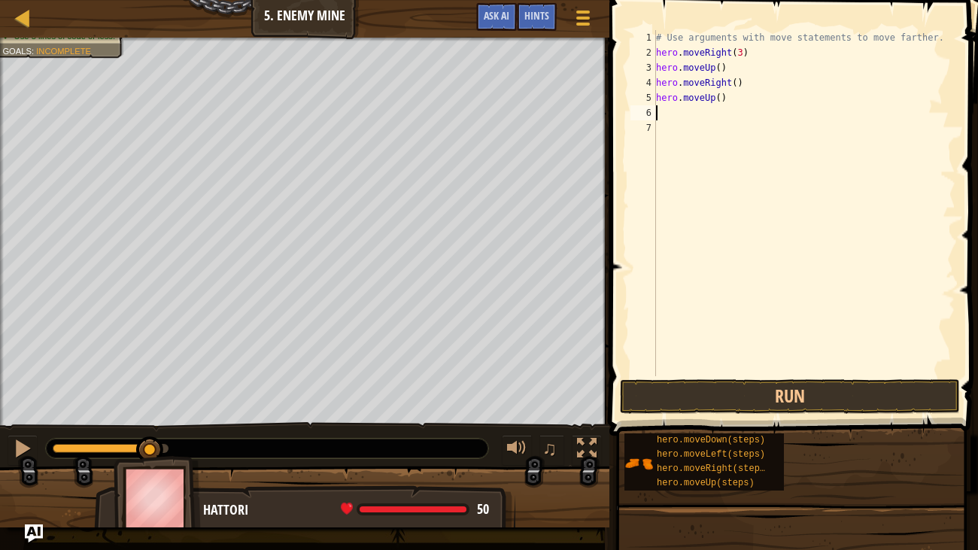
click at [725, 105] on div "# Use arguments with move statements to move farther. hero . moveRight ( 3 ) he…" at bounding box center [804, 218] width 303 height 376
type textarea "h"
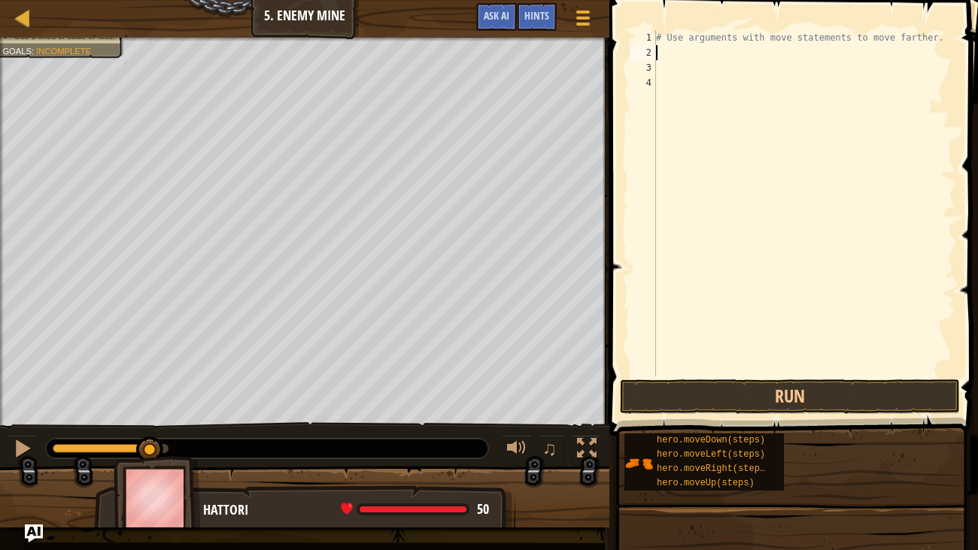
type textarea "d"
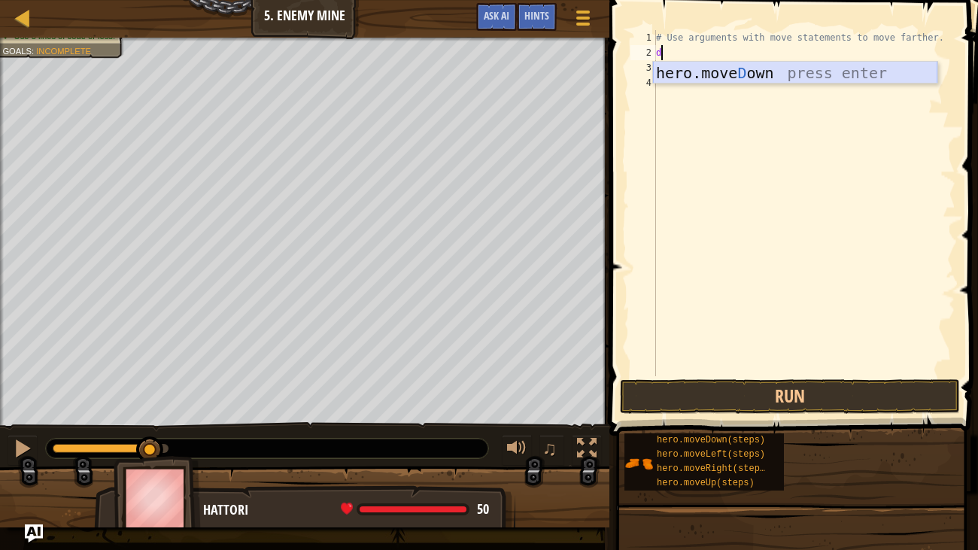
click at [742, 72] on div "hero.[PERSON_NAME] own press enter" at bounding box center [795, 96] width 285 height 68
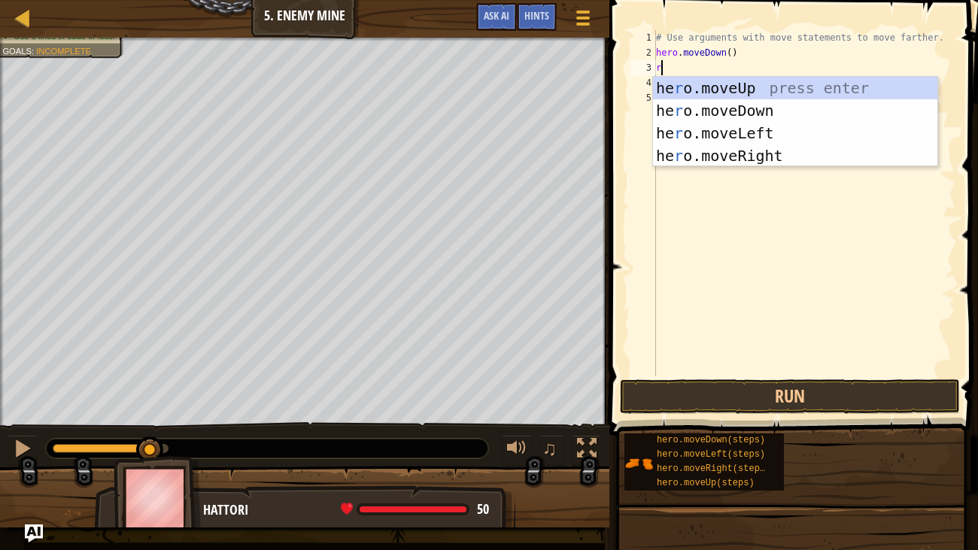
type textarea "ri"
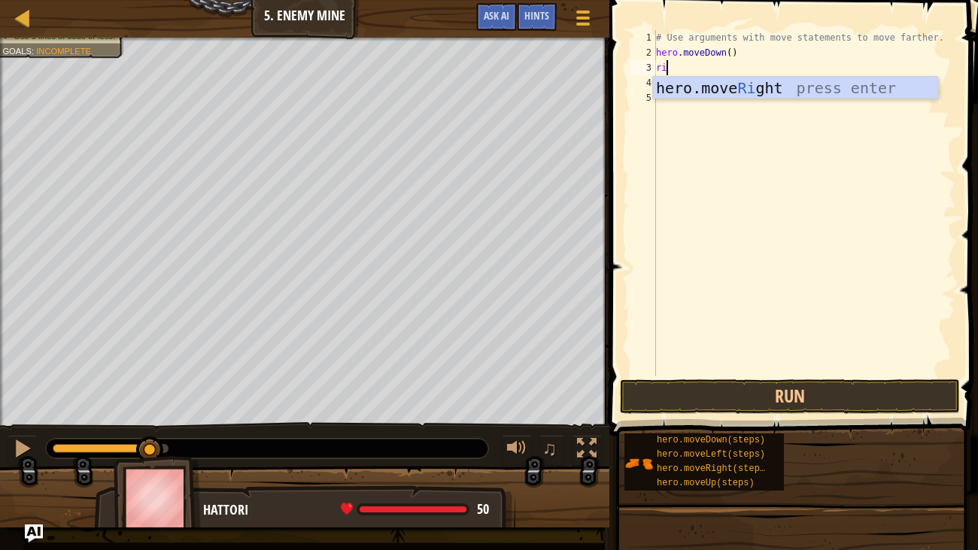
click at [808, 88] on div "hero.move Ri ght press enter" at bounding box center [795, 111] width 285 height 68
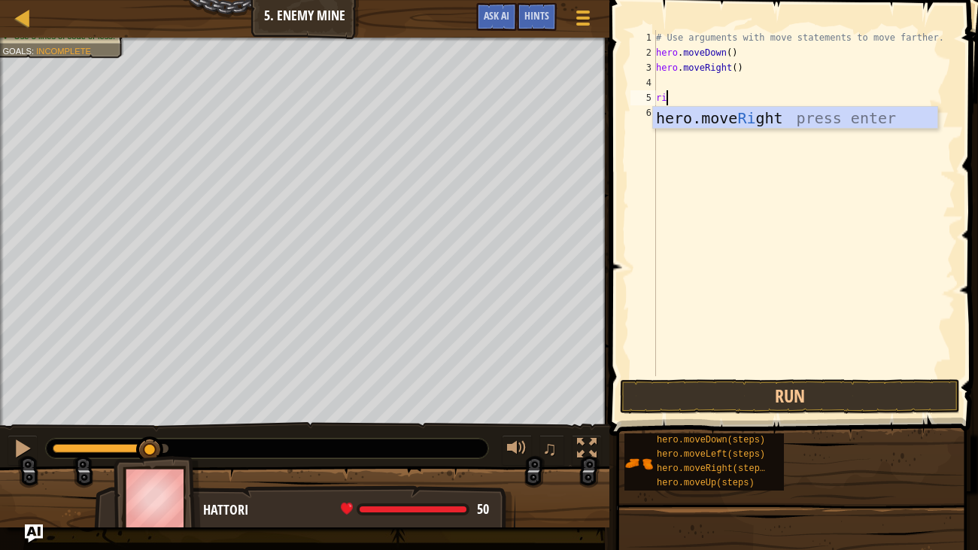
type textarea "rih"
click at [809, 120] on div "he r o.moveR i g h t press enter" at bounding box center [795, 141] width 285 height 68
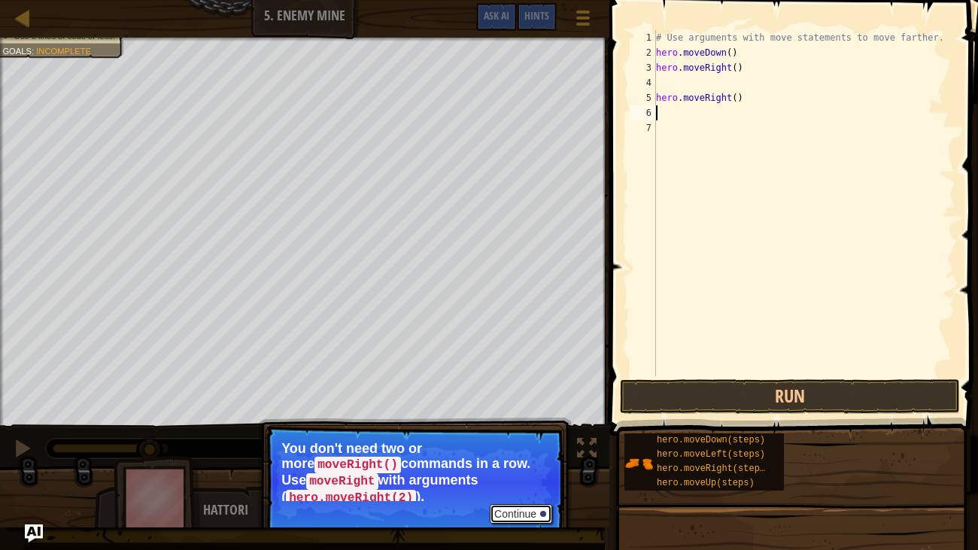
click at [517, 483] on button "Continue" at bounding box center [521, 514] width 62 height 20
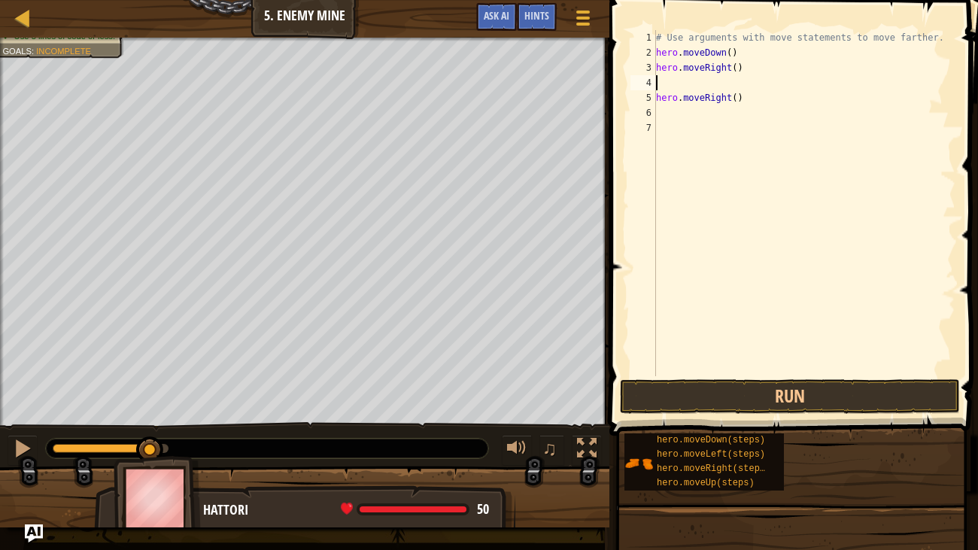
click at [670, 80] on div "# Use arguments with move statements to move farther. hero . moveDown ( ) hero …" at bounding box center [804, 218] width 303 height 376
click at [743, 98] on div "# Use arguments with move statements to move farther. hero . moveDown ( ) hero …" at bounding box center [804, 218] width 303 height 376
type textarea "h"
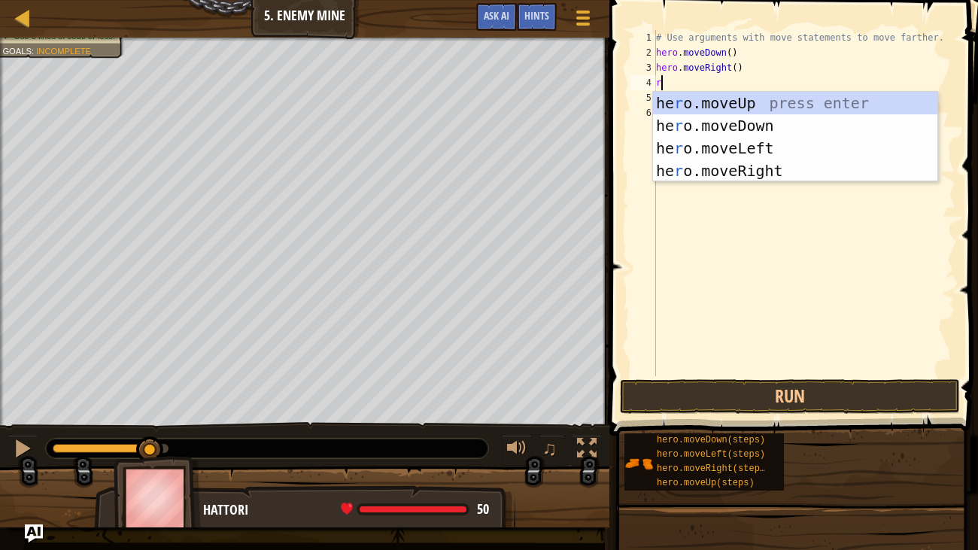
type textarea "ri"
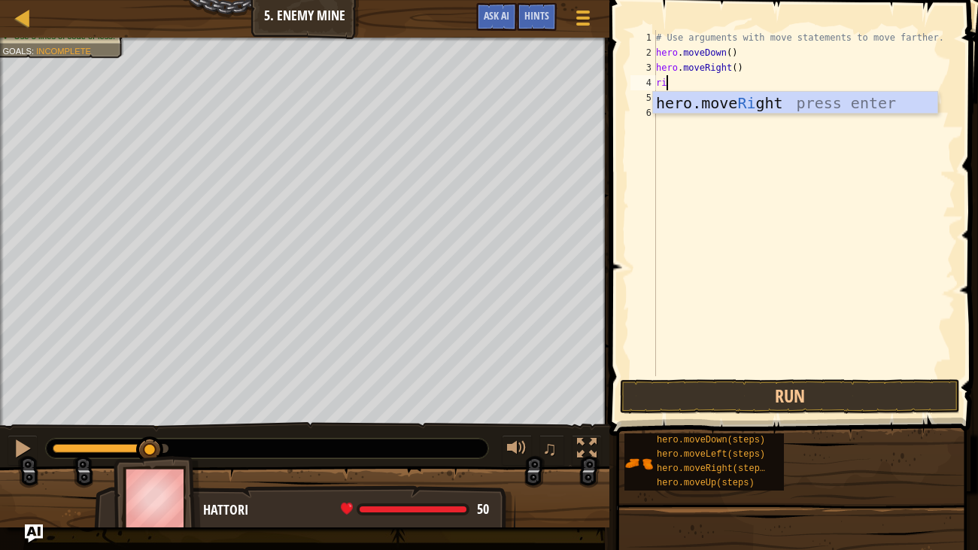
click at [849, 102] on div "hero.move Ri ght press enter" at bounding box center [795, 126] width 285 height 68
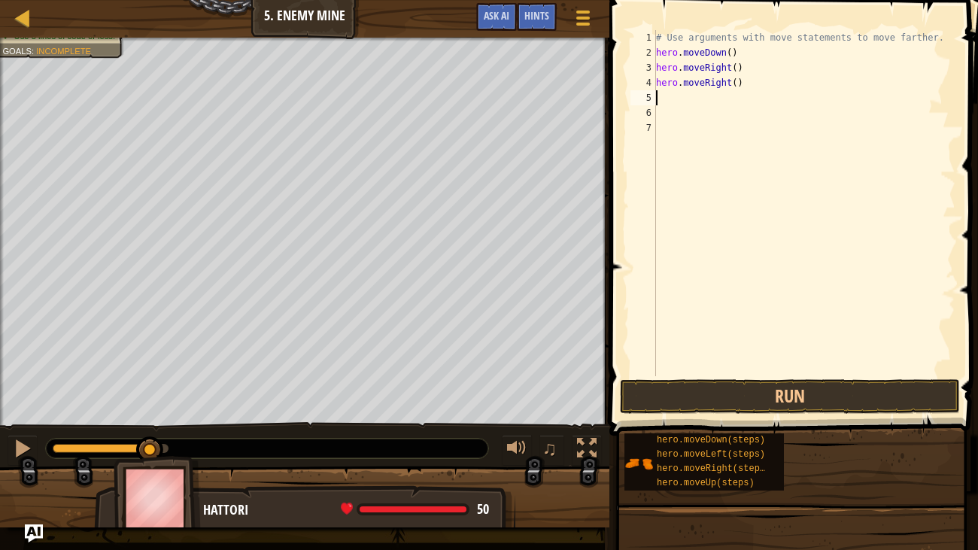
type textarea "d"
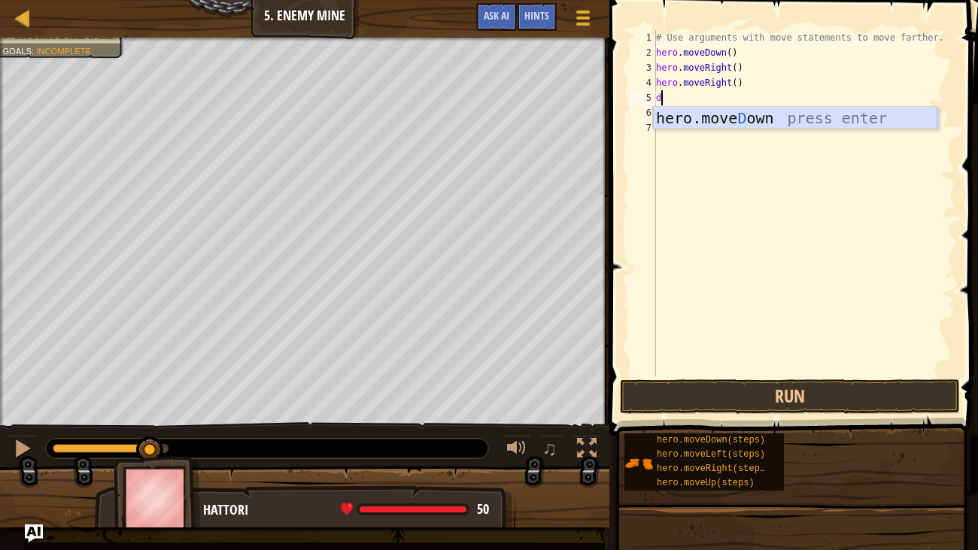
click at [777, 114] on div "hero.[PERSON_NAME] own press enter" at bounding box center [795, 141] width 285 height 68
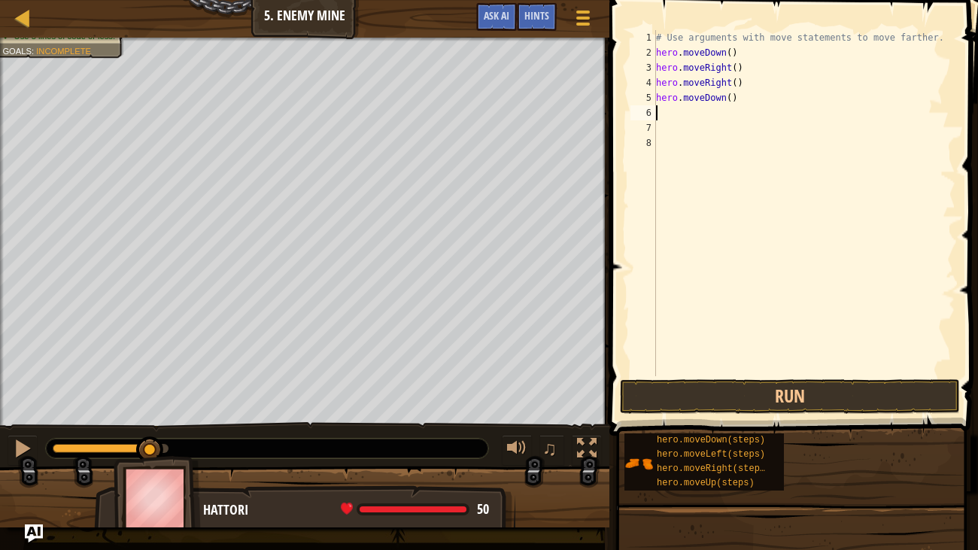
type textarea "r"
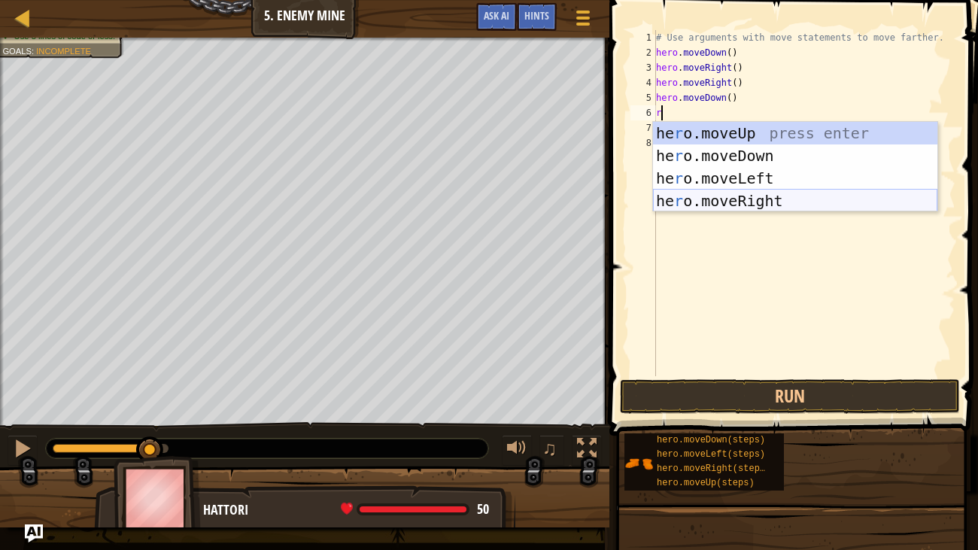
click at [738, 202] on div "he r o.moveUp press enter he r o.moveDown press enter he r o.moveLeft press ent…" at bounding box center [795, 189] width 285 height 135
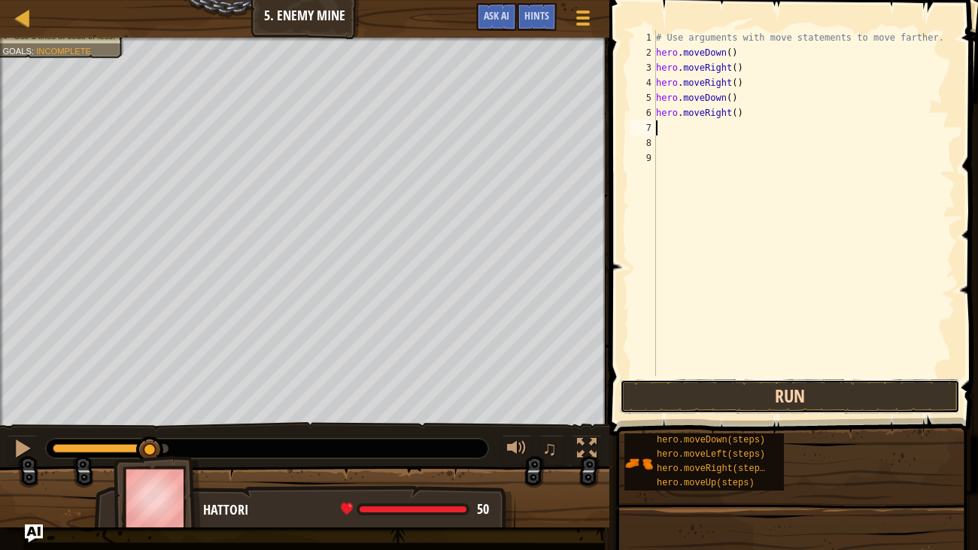
click at [714, 397] on button "Run" at bounding box center [790, 396] width 340 height 35
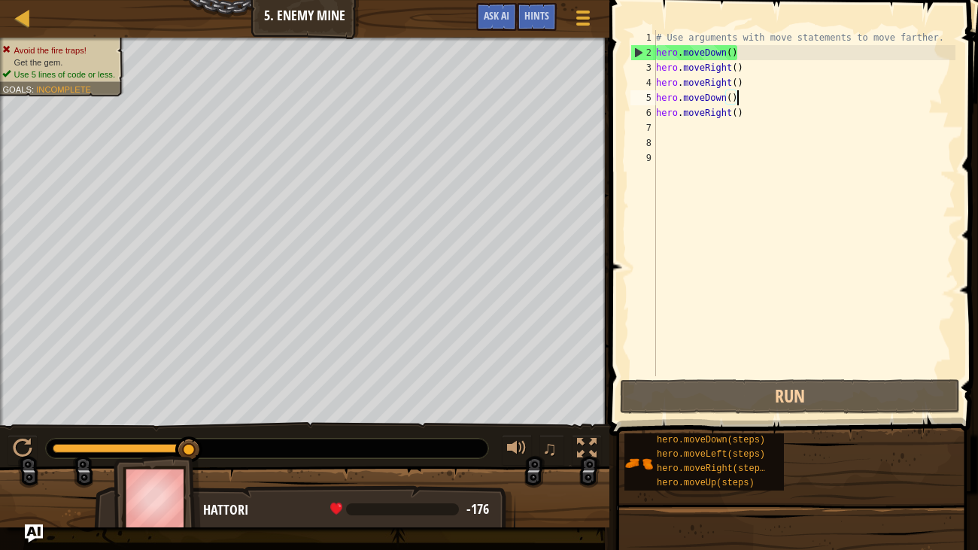
click at [749, 104] on div "# Use arguments with move statements to move farther. hero . moveDown ( ) hero …" at bounding box center [804, 218] width 303 height 376
type textarea "hero.moveDown()"
click at [744, 127] on div "# Use arguments with move statements to move farther. hero . moveDown ( ) hero …" at bounding box center [804, 218] width 303 height 376
click at [750, 114] on div "# Use arguments with move statements to move farther. hero . moveDown ( ) hero …" at bounding box center [804, 218] width 303 height 376
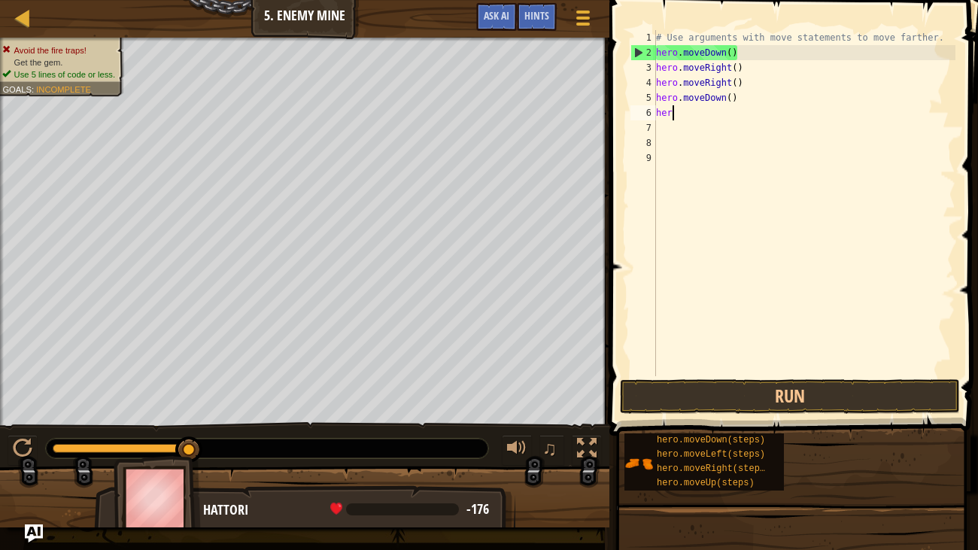
type textarea "h"
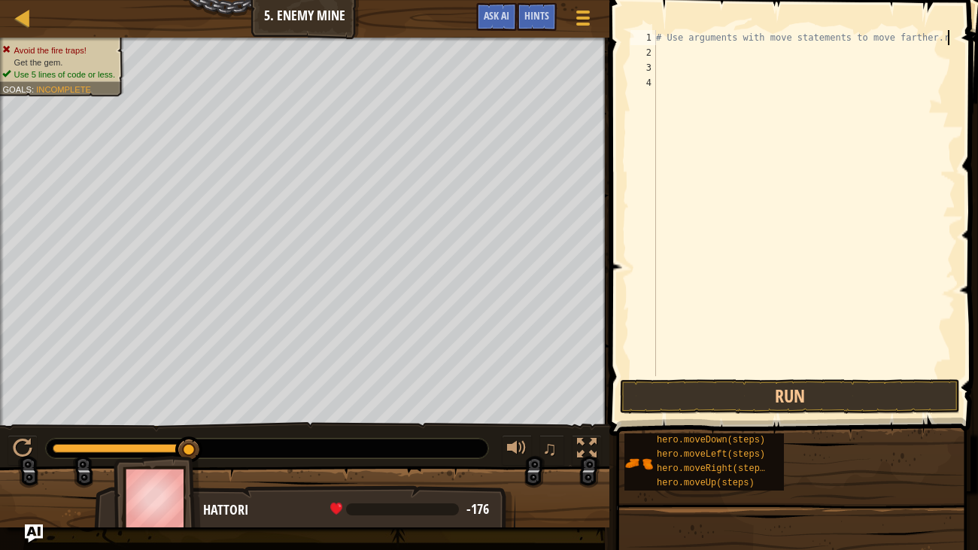
scroll to position [7, 23]
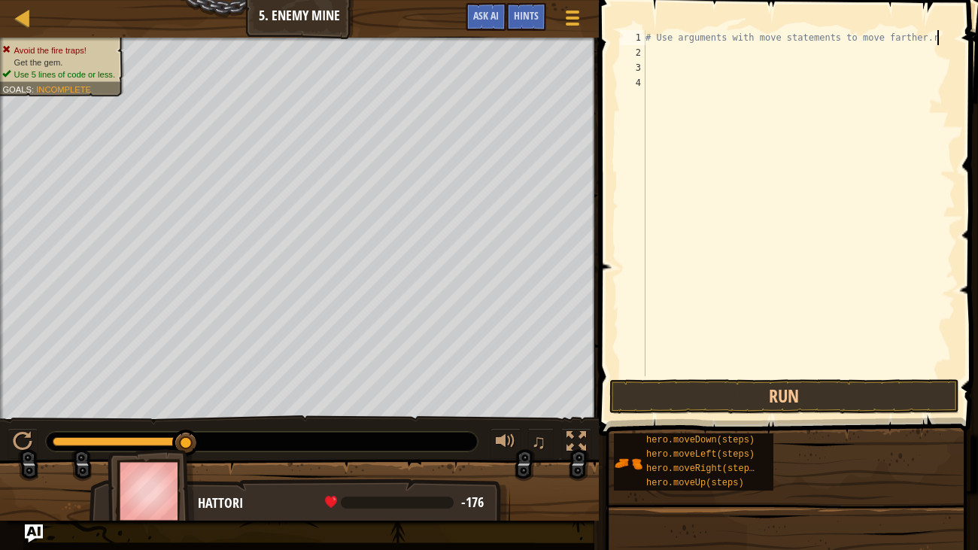
type textarea "# Use arguments with move statements to move farther."
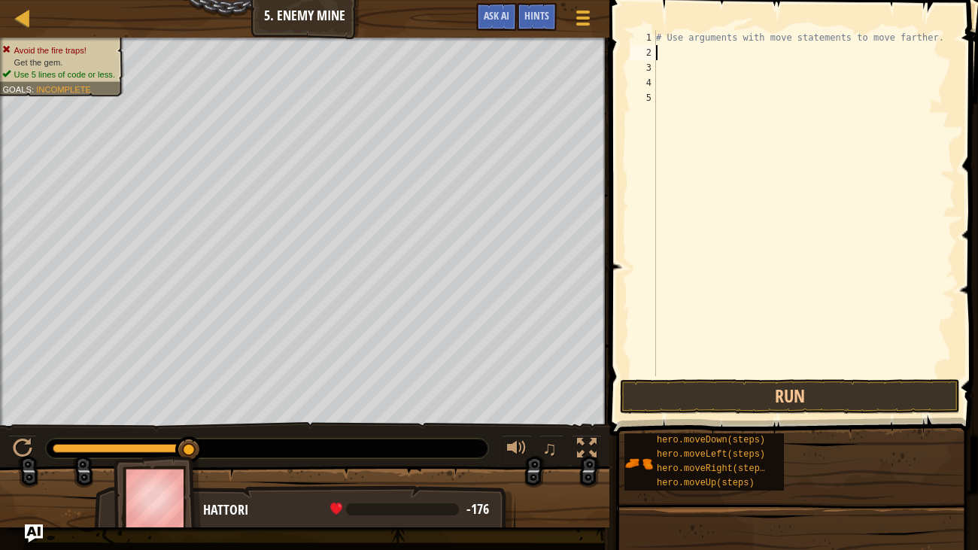
scroll to position [7, 0]
type textarea "r"
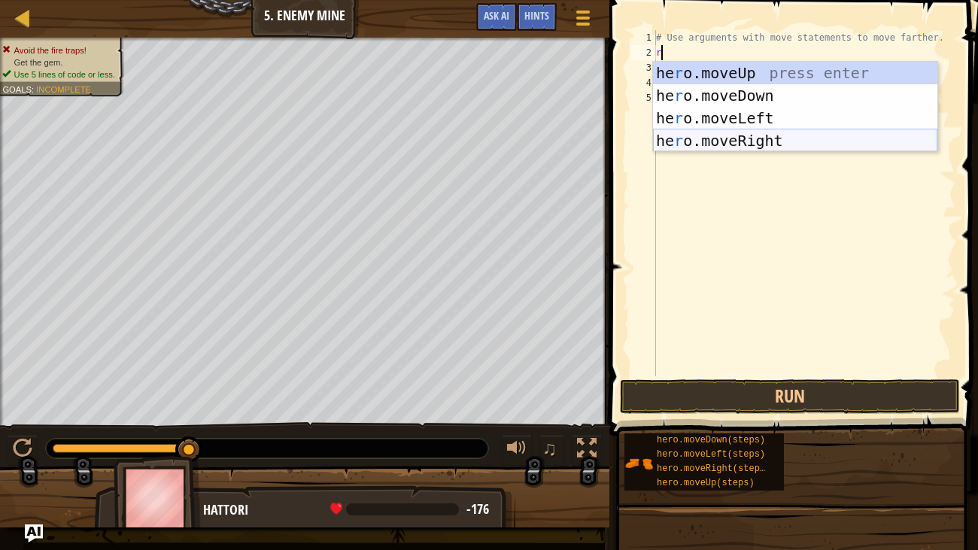
click at [753, 142] on div "he r o.moveUp press enter he r o.moveDown press enter he r o.moveLeft press ent…" at bounding box center [795, 129] width 285 height 135
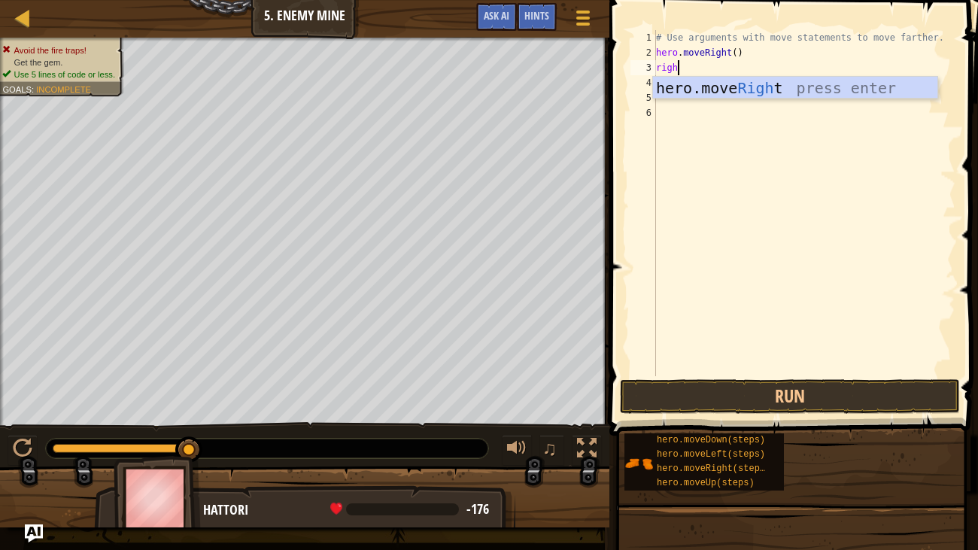
type textarea "right"
click at [814, 83] on div "hero.move Right press enter" at bounding box center [795, 111] width 285 height 68
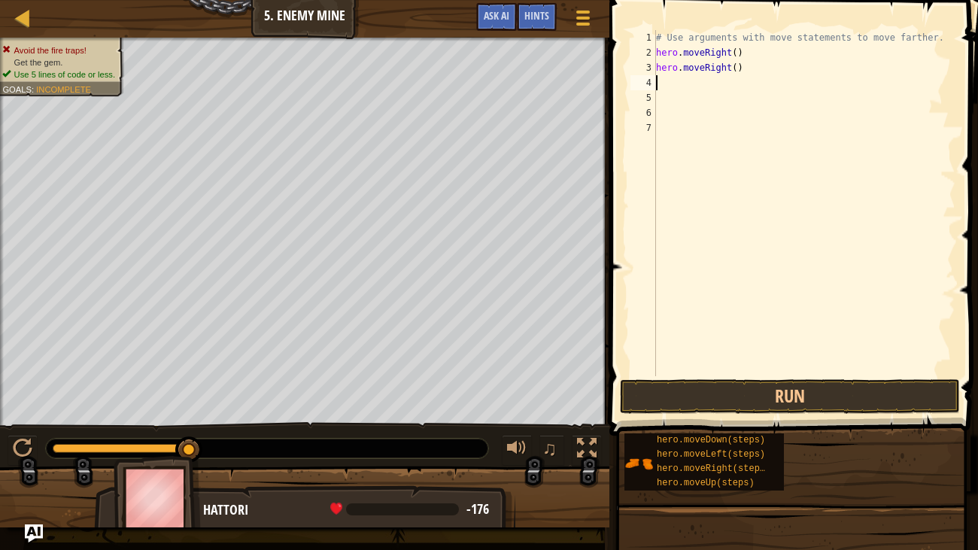
type textarea "d"
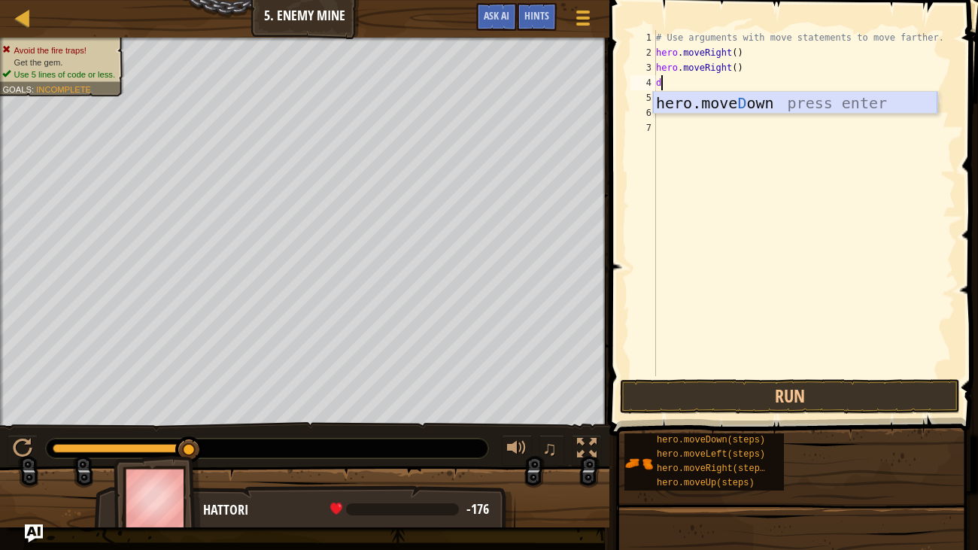
click at [726, 102] on div "hero.[PERSON_NAME] own press enter" at bounding box center [795, 126] width 285 height 68
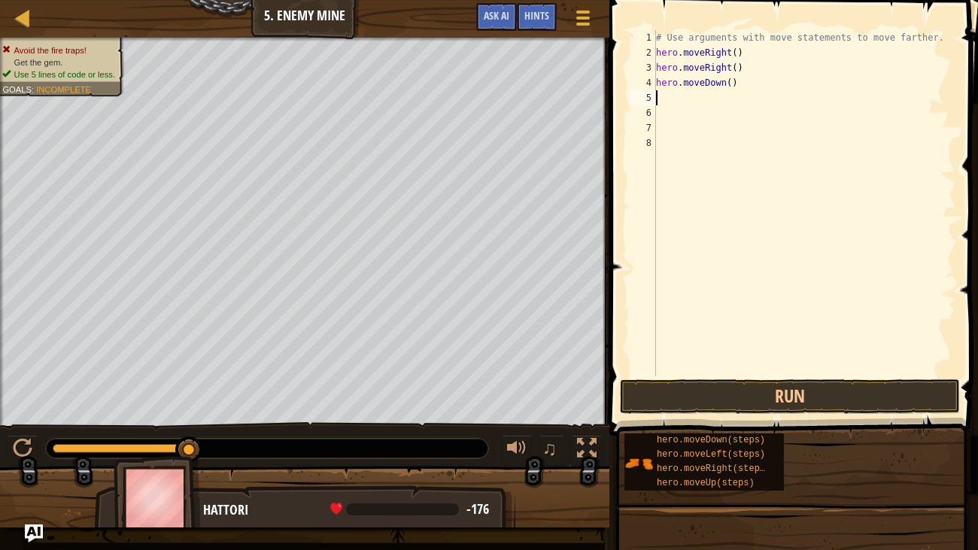
type textarea "d"
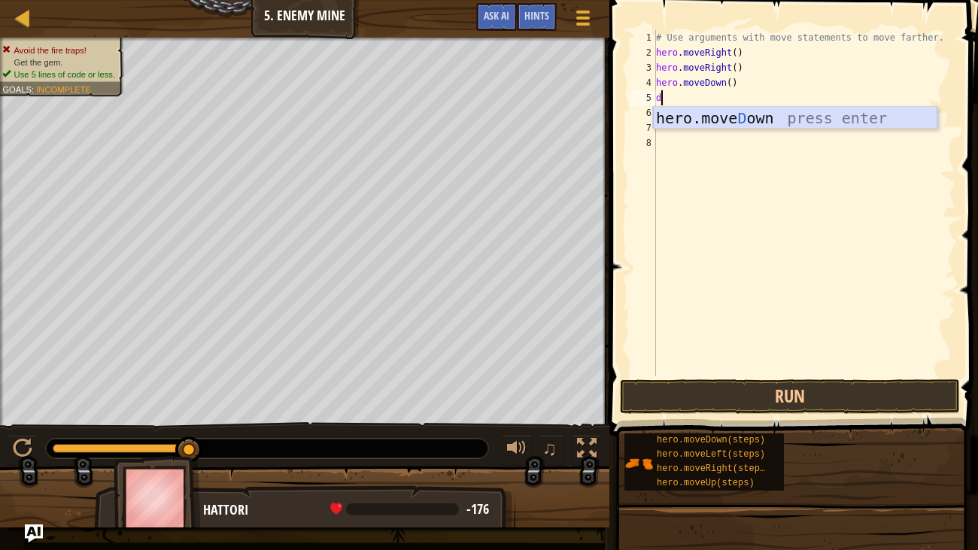
click at [718, 115] on div "hero.[PERSON_NAME] own press enter" at bounding box center [795, 141] width 285 height 68
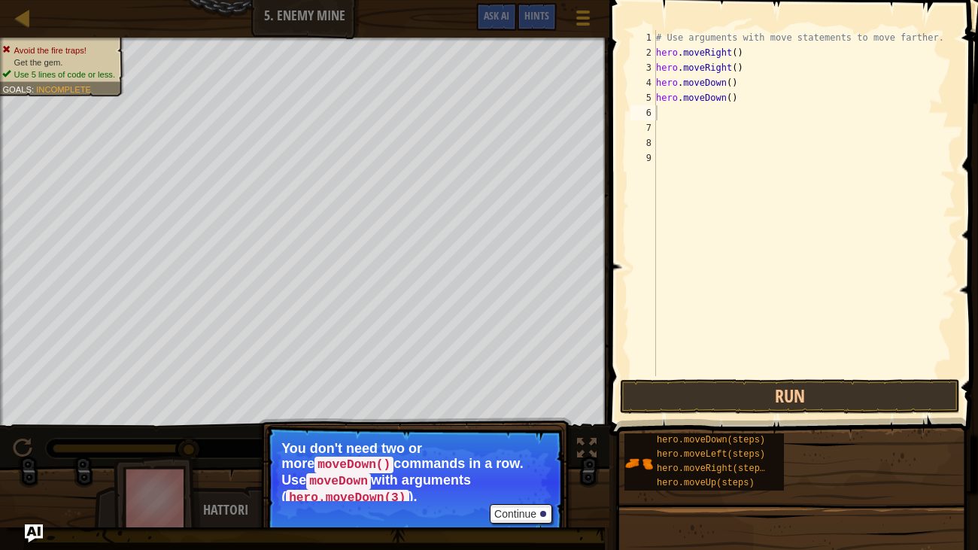
click at [517, 483] on p "Continue You don't need two or more moveDown() commands in a row. Use moveDown …" at bounding box center [415, 482] width 299 height 114
type textarea "r"
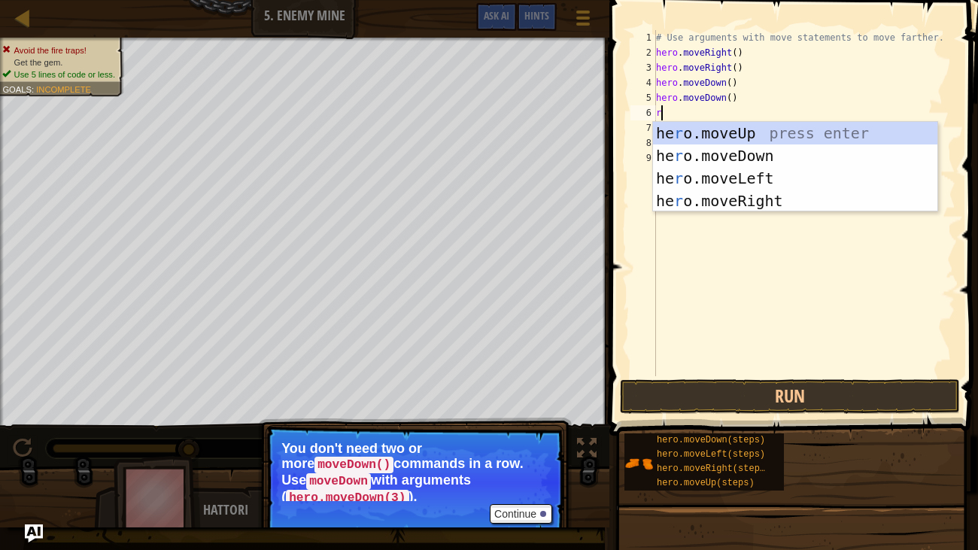
click at [770, 202] on div "he r o.moveUp press enter he r o.moveDown press enter he r o.moveLeft press ent…" at bounding box center [795, 189] width 285 height 135
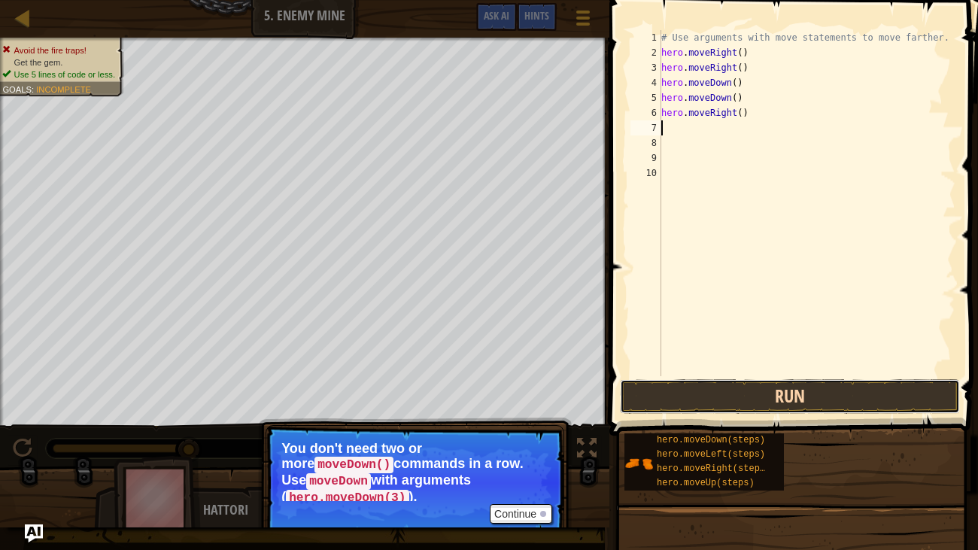
click at [838, 393] on button "Run" at bounding box center [790, 396] width 340 height 35
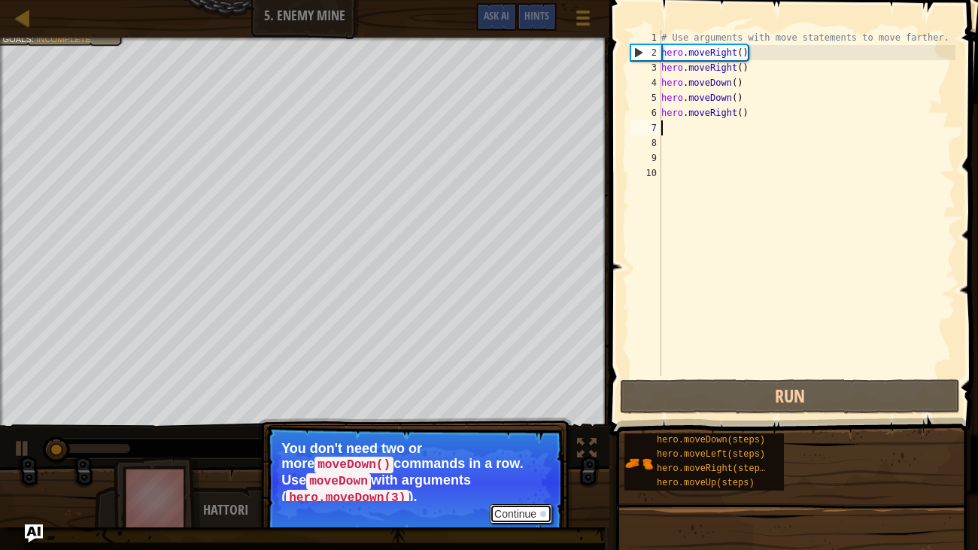
click at [510, 483] on button "Continue" at bounding box center [521, 514] width 62 height 20
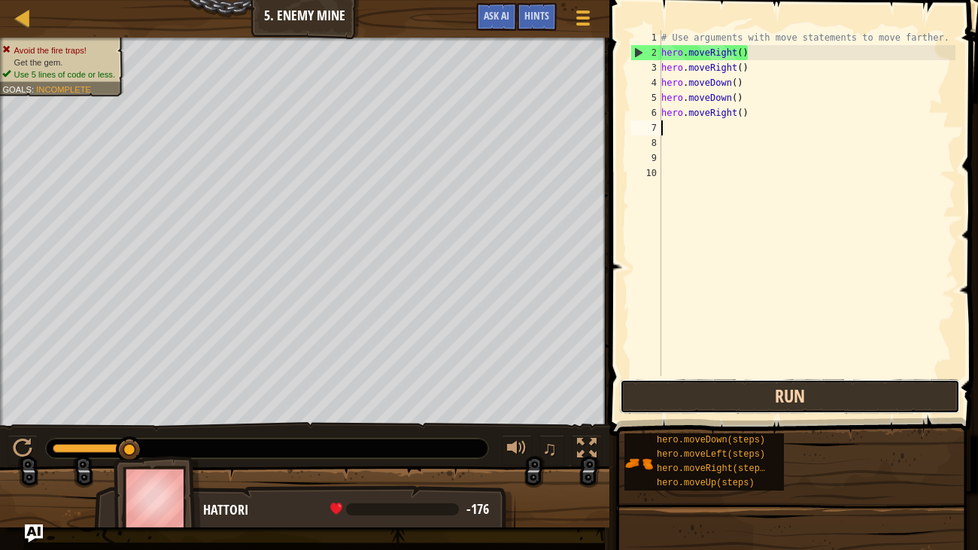
click at [739, 394] on button "Run" at bounding box center [790, 396] width 340 height 35
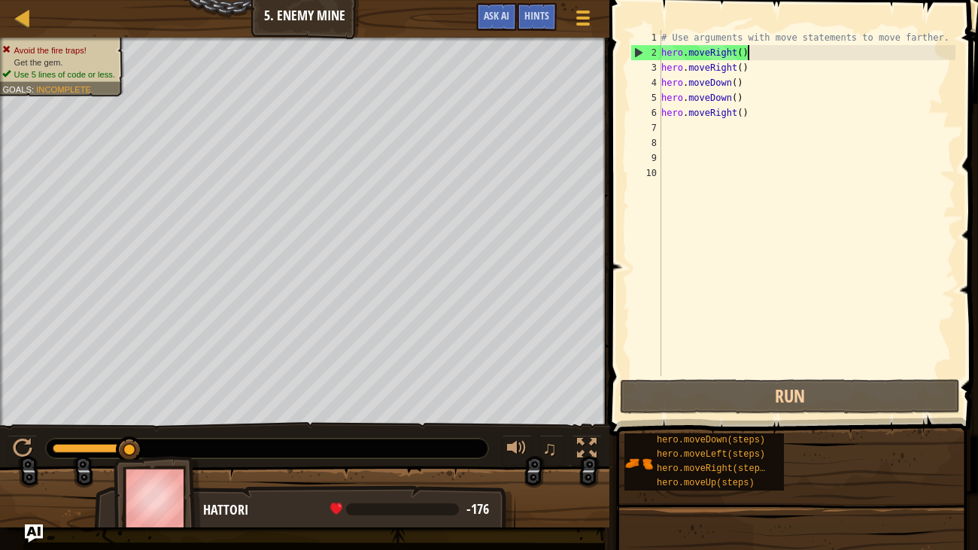
click at [753, 50] on div "# Use arguments with move statements to move farther. hero . moveRight ( ) hero…" at bounding box center [808, 218] width 298 height 376
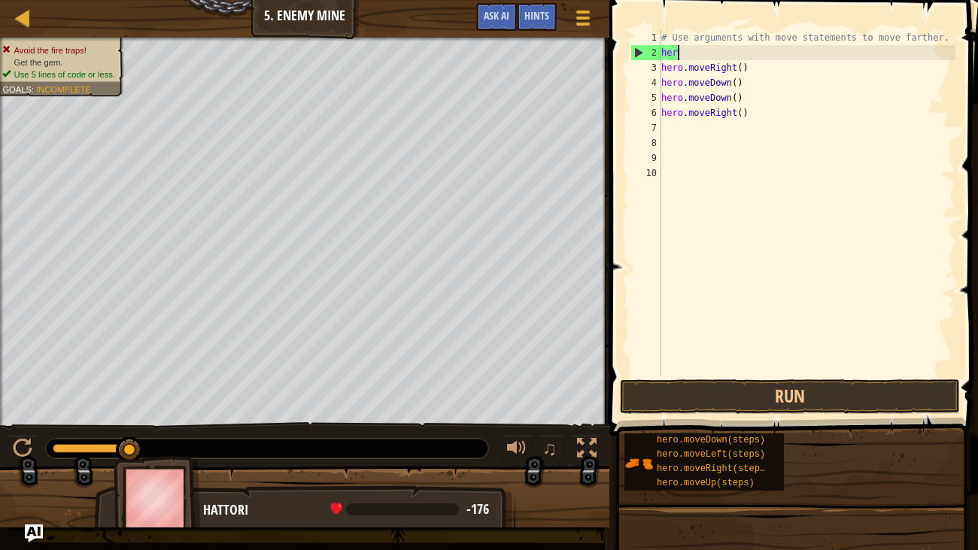
type textarea "h"
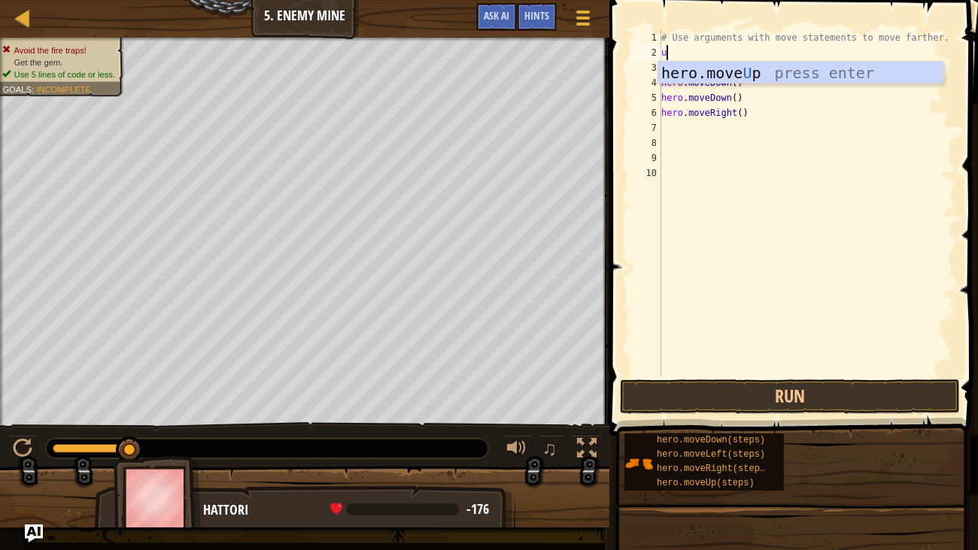
type textarea "up"
click at [787, 73] on div "hero.move Up press enter" at bounding box center [801, 96] width 285 height 68
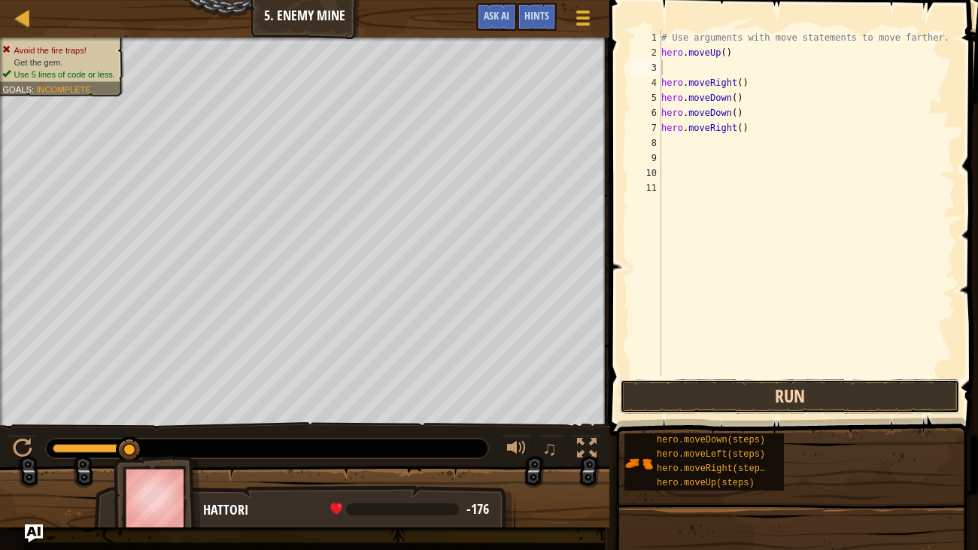
click at [811, 392] on button "Run" at bounding box center [790, 396] width 340 height 35
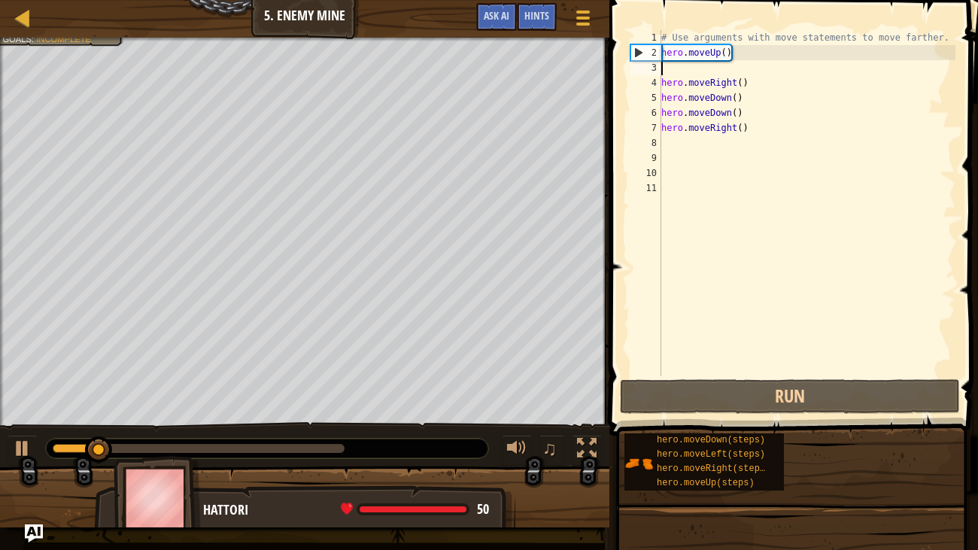
click at [692, 75] on div "# Use arguments with move statements to move farther. hero . moveUp ( ) hero . …" at bounding box center [808, 218] width 298 height 376
type textarea "r"
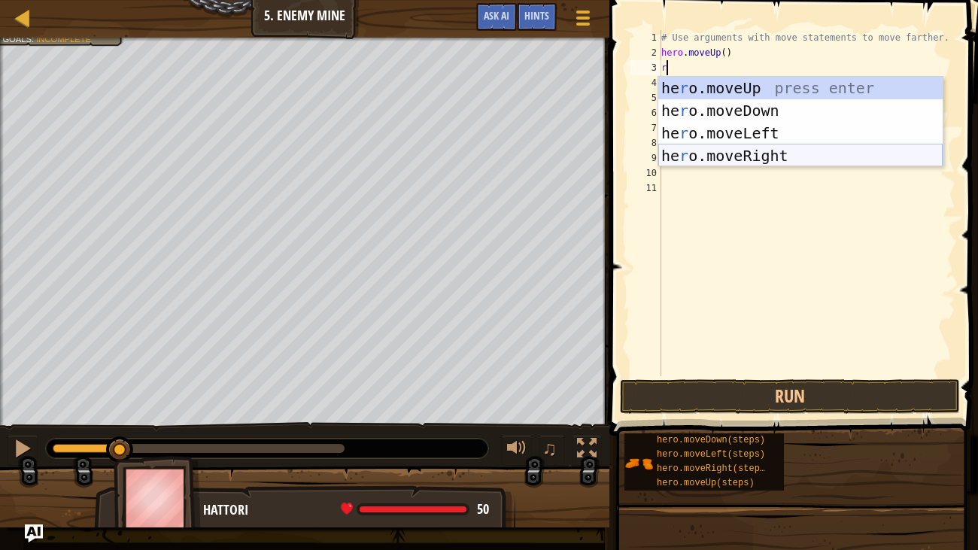
click at [718, 145] on div "he r o.moveUp press enter he r o.moveDown press enter he r o.moveLeft press ent…" at bounding box center [801, 144] width 285 height 135
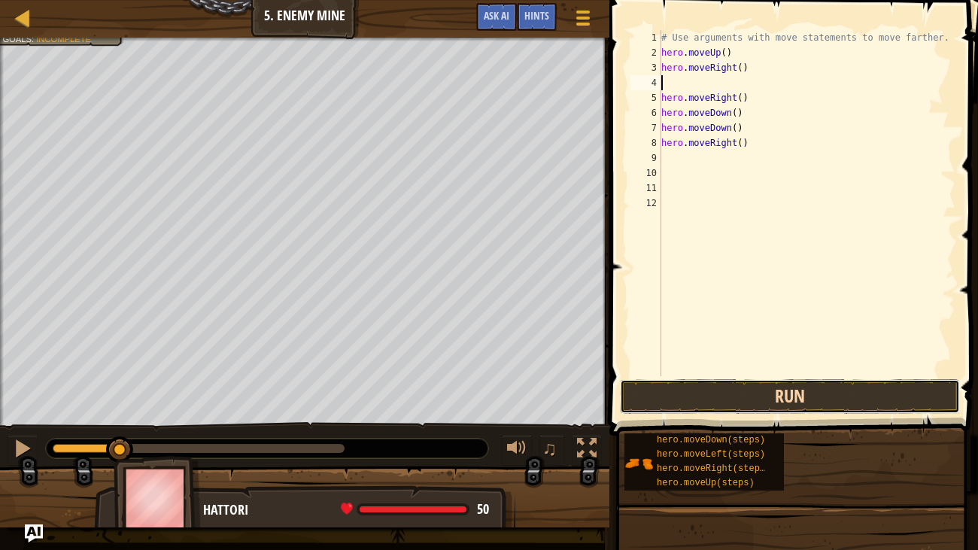
click at [757, 386] on button "Run" at bounding box center [790, 396] width 340 height 35
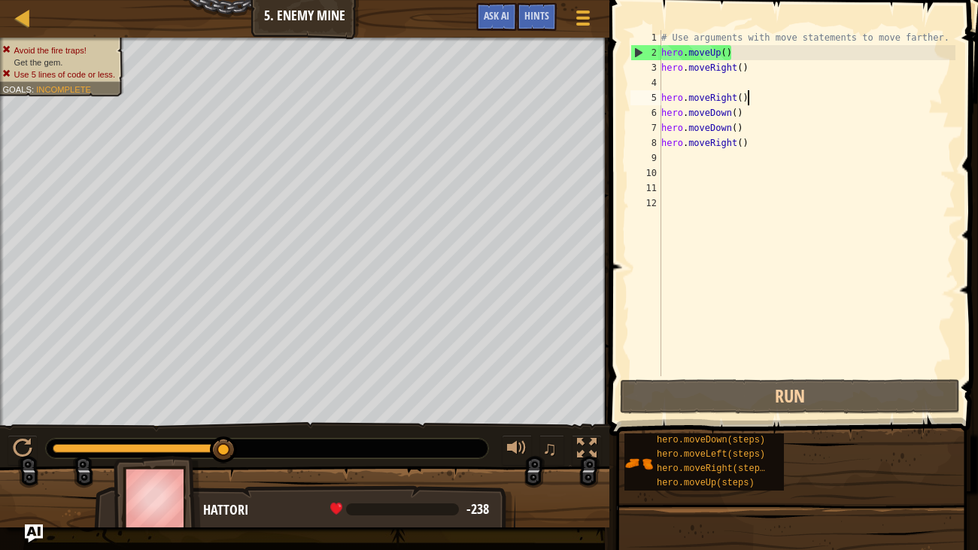
click at [750, 95] on div "# Use arguments with move statements to move farther. hero . moveUp ( ) hero . …" at bounding box center [808, 218] width 298 height 376
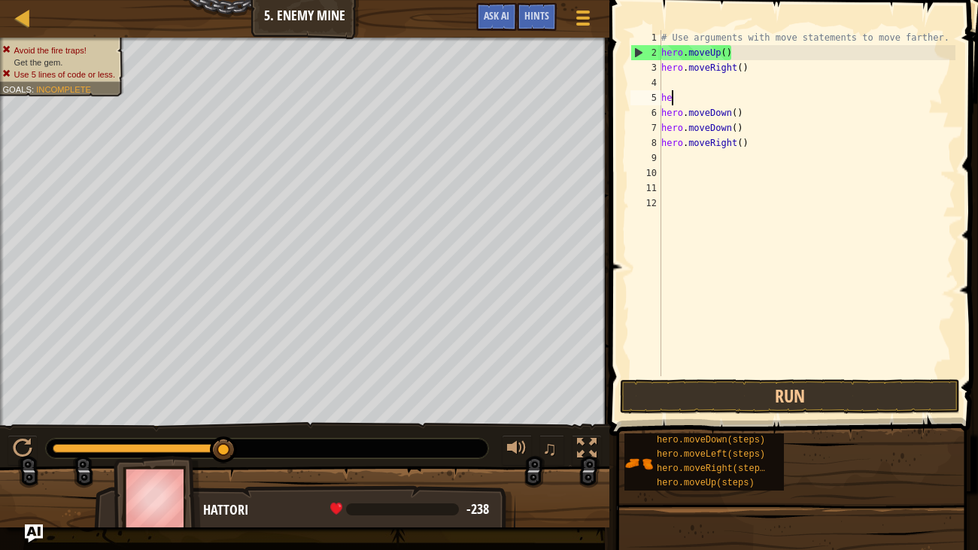
type textarea "h"
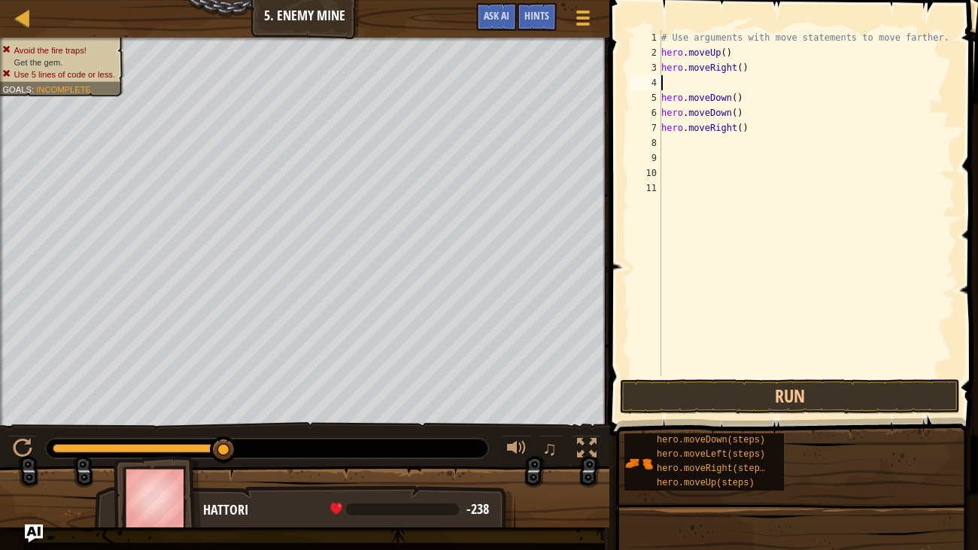
type textarea "hero.moveRight()"
type textarea "d"
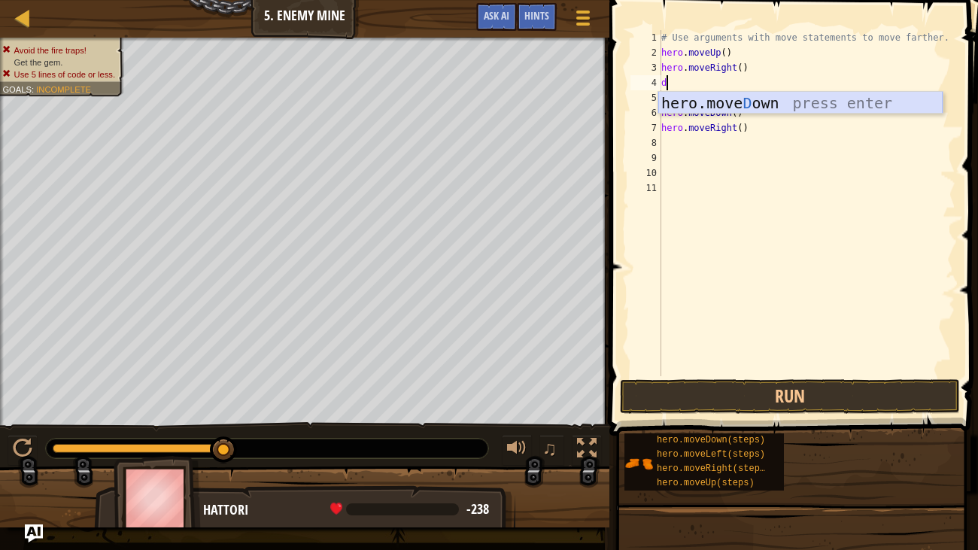
click at [732, 99] on div "hero.[PERSON_NAME] own press enter" at bounding box center [801, 126] width 285 height 68
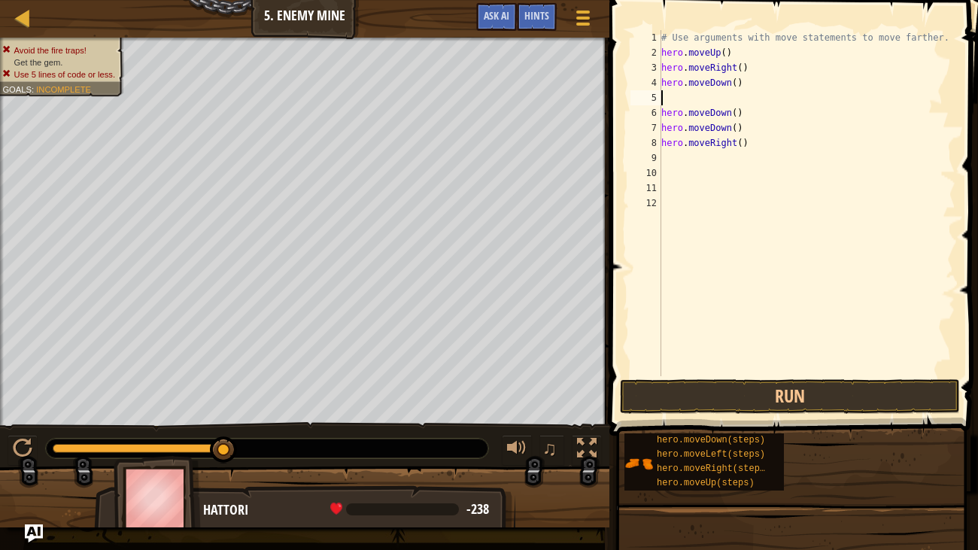
type textarea "r"
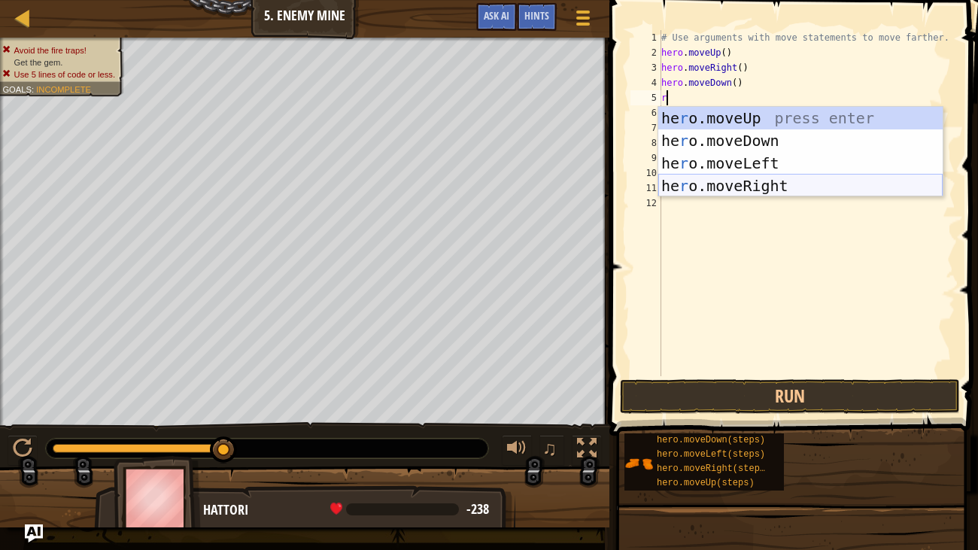
click at [714, 181] on div "he r o.moveUp press enter he r o.moveDown press enter he r o.moveLeft press ent…" at bounding box center [801, 174] width 285 height 135
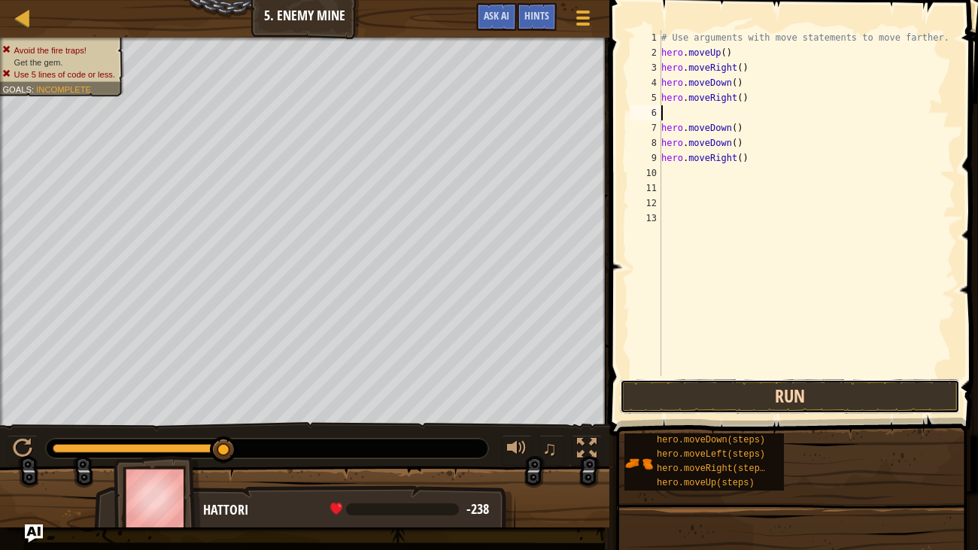
click at [749, 391] on button "Run" at bounding box center [790, 396] width 340 height 35
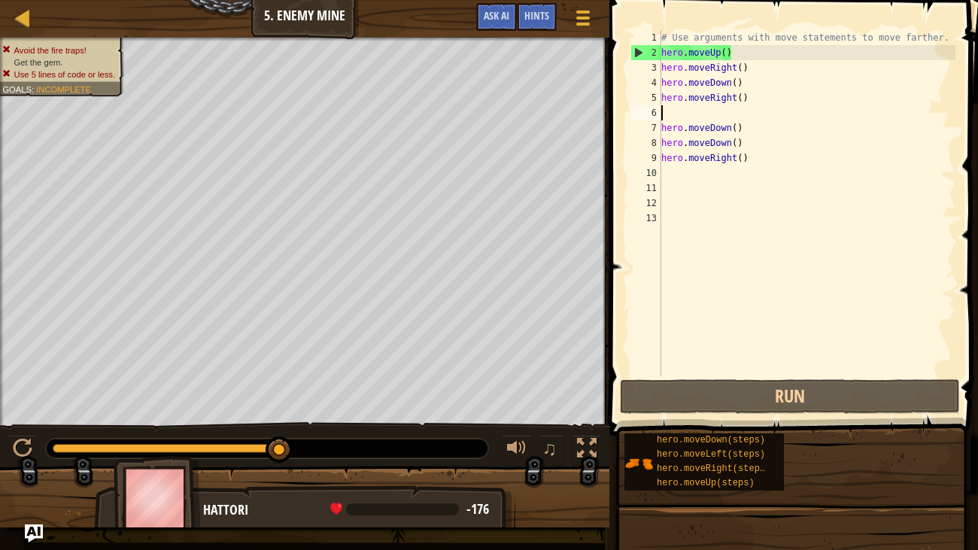
click at [747, 160] on div "# Use arguments with move statements to move farther. hero . moveUp ( ) hero . …" at bounding box center [808, 218] width 298 height 376
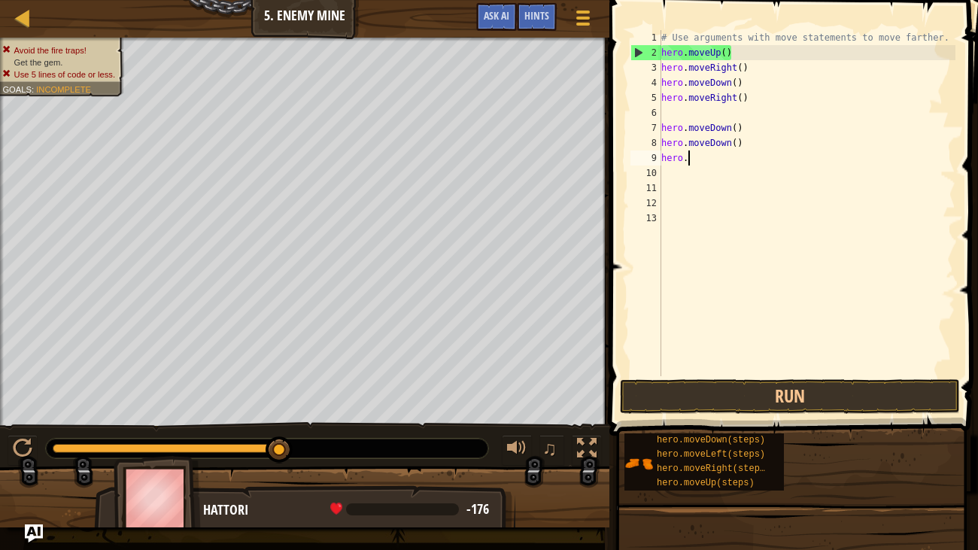
type textarea "h"
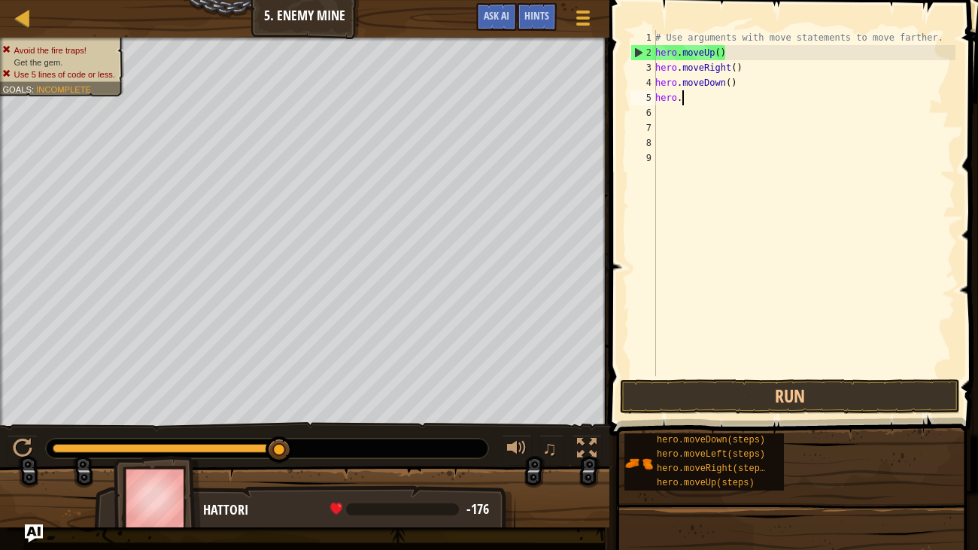
type textarea "h"
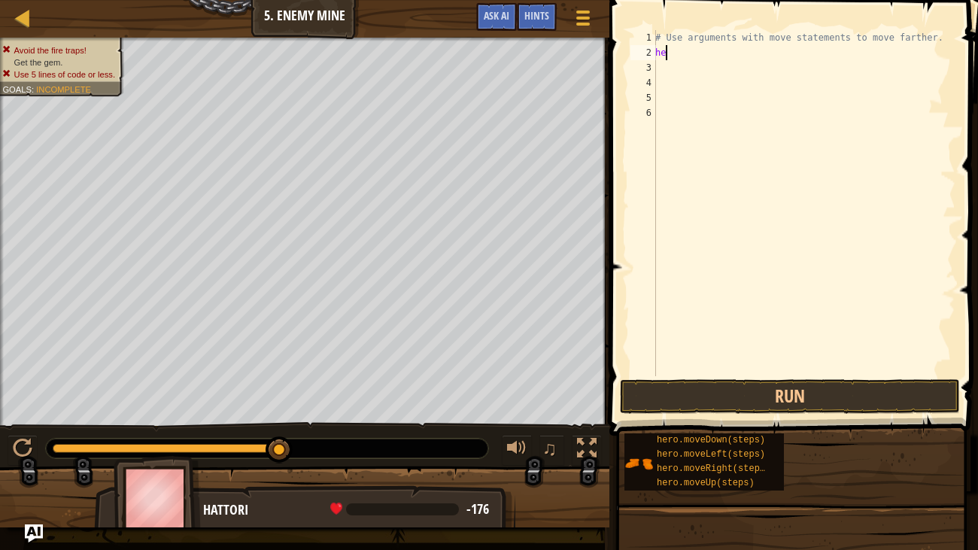
type textarea "h"
type textarea "r"
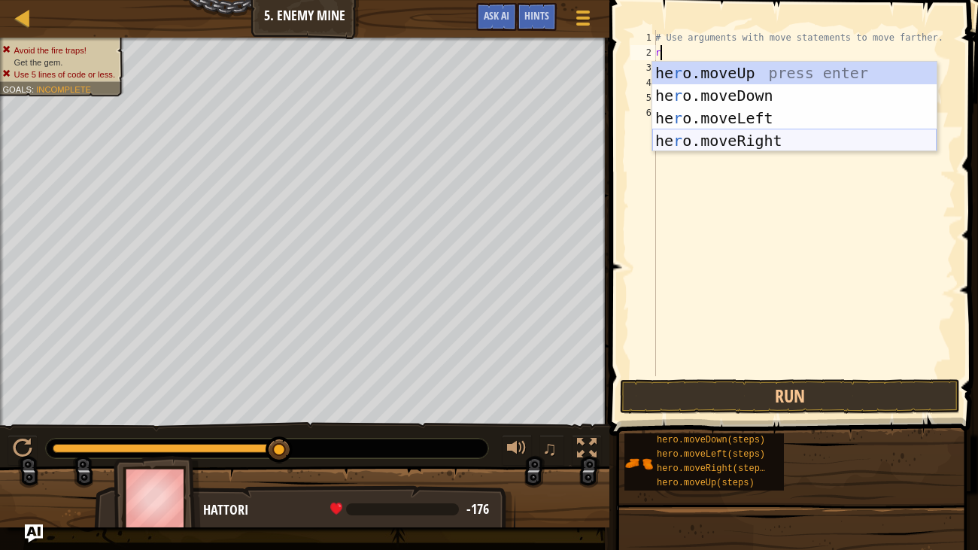
click at [789, 139] on div "he r o.moveUp press enter he r o.moveDown press enter he r o.moveLeft press ent…" at bounding box center [795, 129] width 285 height 135
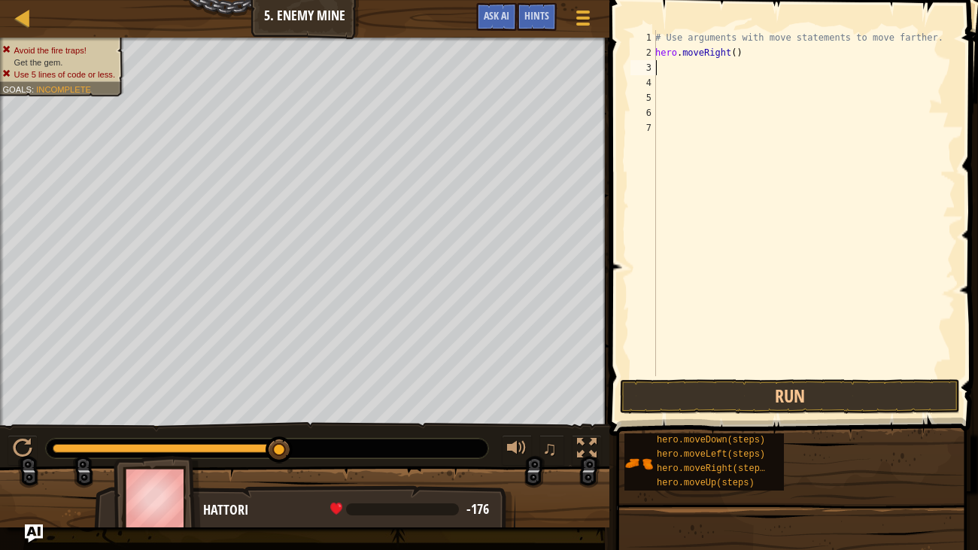
type textarea "r"
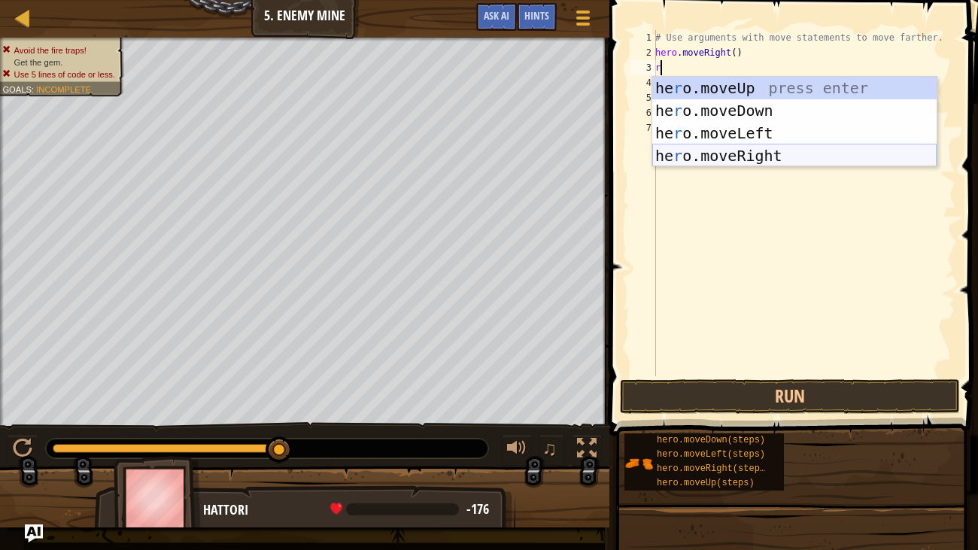
click at [725, 153] on div "he r o.moveUp press enter he r o.moveDown press enter he r o.moveLeft press ent…" at bounding box center [795, 144] width 285 height 135
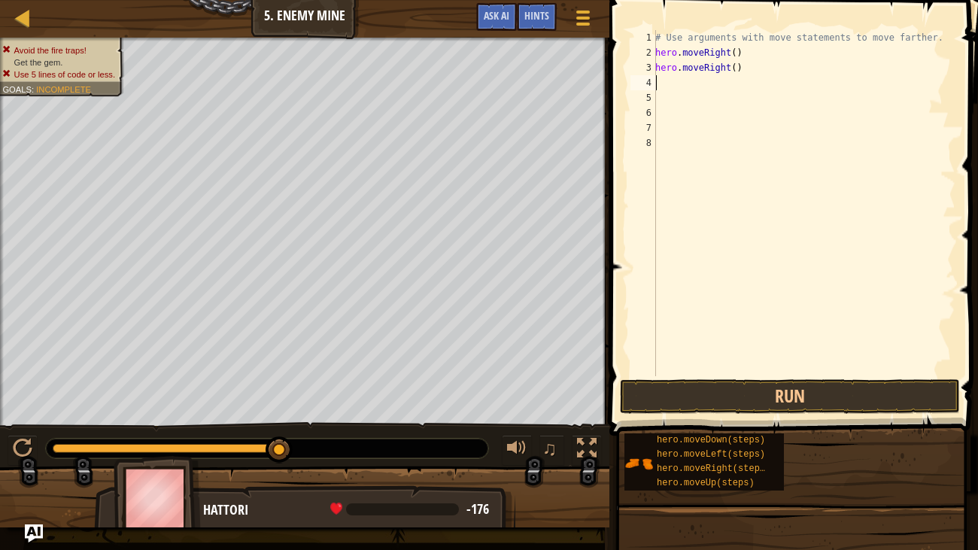
type textarea "r"
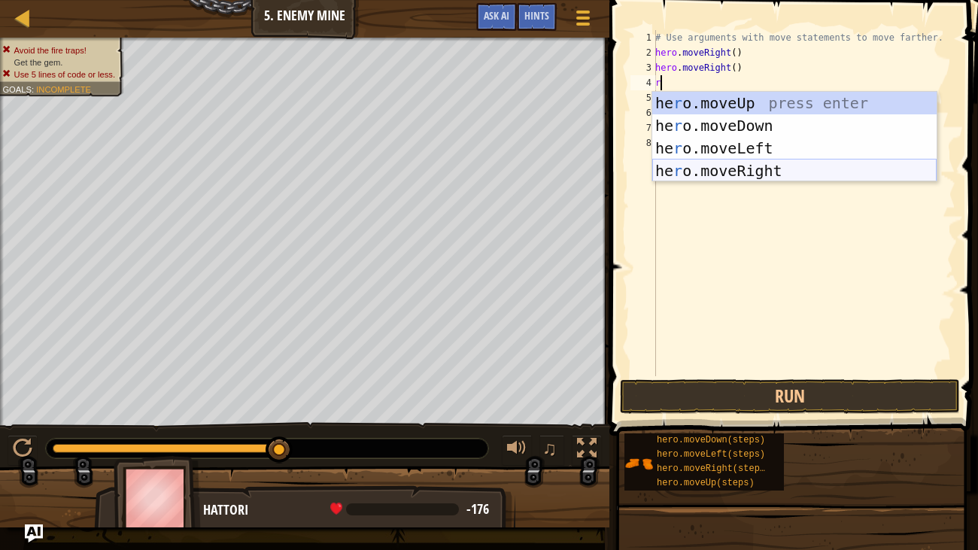
click at [742, 164] on div "he r o.moveUp press enter he r o.moveDown press enter he r o.moveLeft press ent…" at bounding box center [795, 159] width 285 height 135
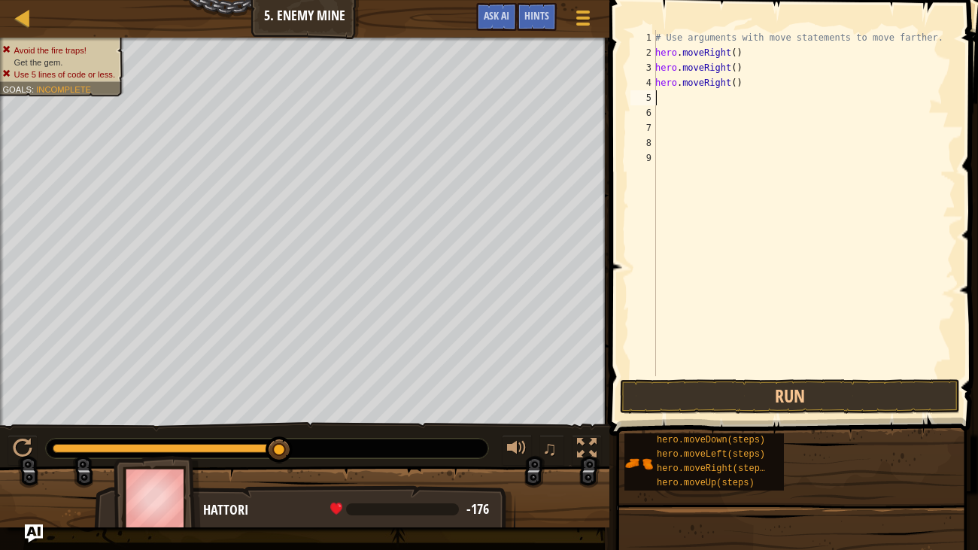
click at [744, 68] on div "# Use arguments with move statements to move farther. hero . moveRight ( ) hero…" at bounding box center [804, 218] width 303 height 376
type textarea "h"
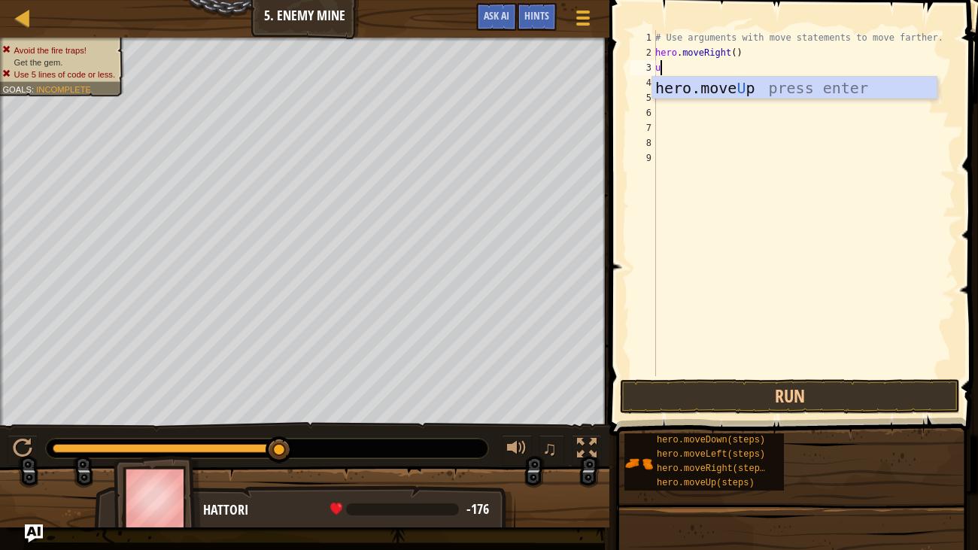
type textarea "up"
click at [801, 87] on div "hero.move Up press enter" at bounding box center [795, 111] width 285 height 68
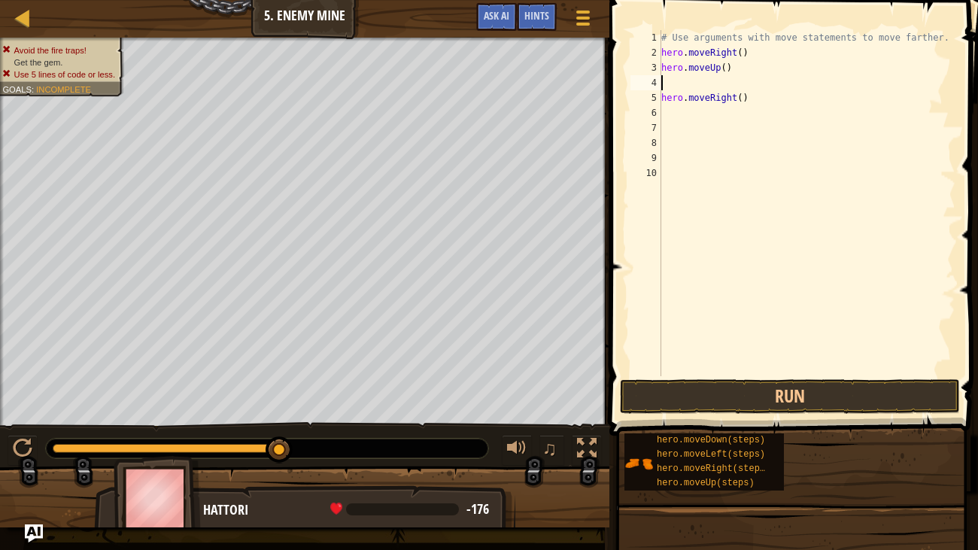
click at [747, 95] on div "# Use arguments with move statements to move farther. hero . moveRight ( ) hero…" at bounding box center [808, 218] width 298 height 376
type textarea "hero.moveRight()"
type textarea "h"
click at [668, 76] on div "# Use arguments with move statements to move farther. hero . moveRight ( ) hero…" at bounding box center [808, 218] width 298 height 376
click at [726, 67] on div "# Use arguments with move statements to move farther. hero . moveRight ( ) hero…" at bounding box center [808, 218] width 298 height 376
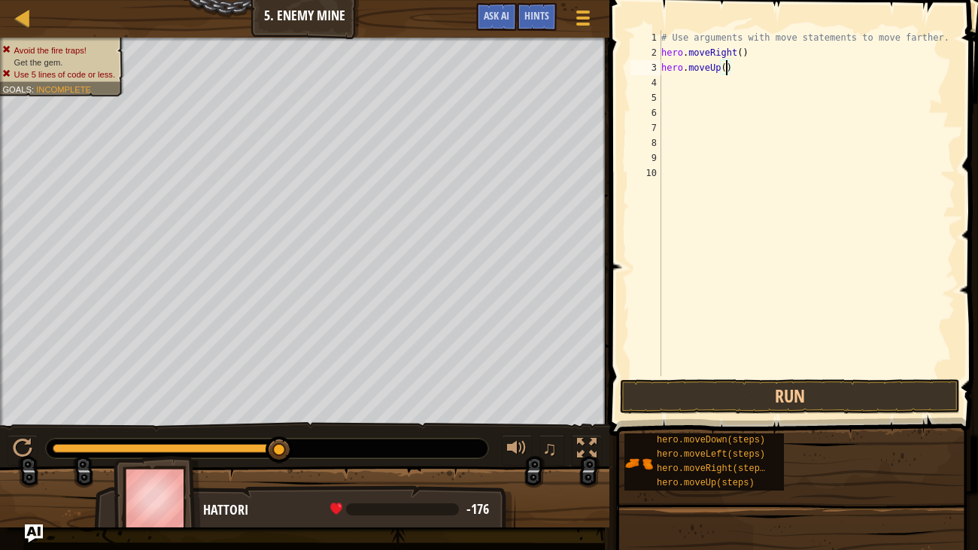
scroll to position [7, 5]
click at [742, 51] on div "# Use arguments with move statements to move farther. hero . moveRight ( ) hero…" at bounding box center [808, 218] width 298 height 376
type textarea "hero.moveRight(3)"
click at [668, 80] on div "# Use arguments with move statements to move farther. hero . moveRight ( 3 ) he…" at bounding box center [808, 218] width 298 height 376
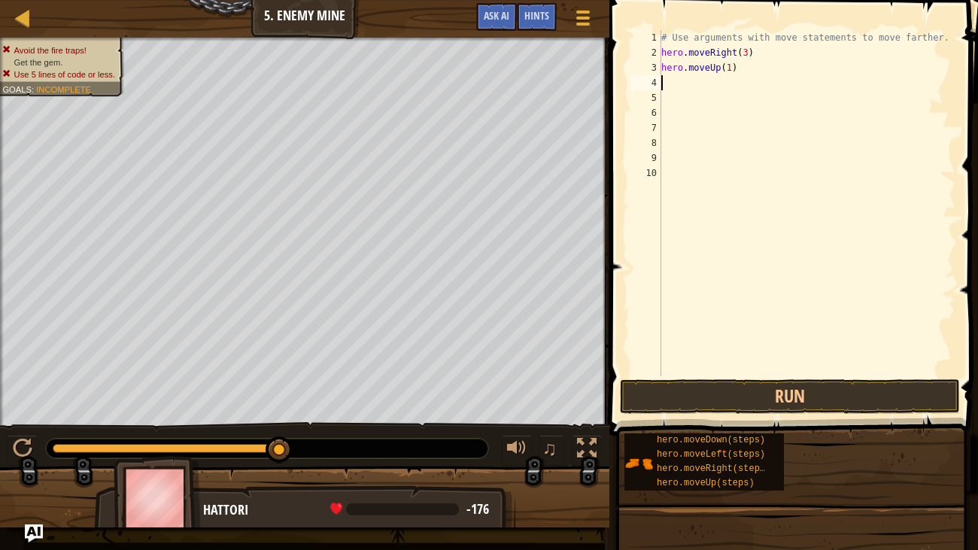
scroll to position [7, 0]
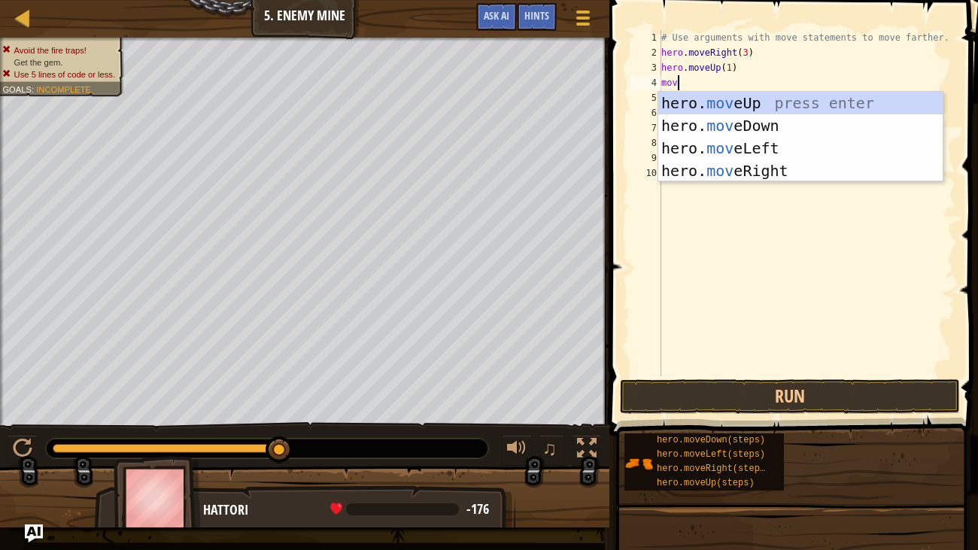
type textarea "move"
click at [814, 176] on div "hero. move Up press enter hero. move Down press enter hero. move Left press ent…" at bounding box center [801, 159] width 285 height 135
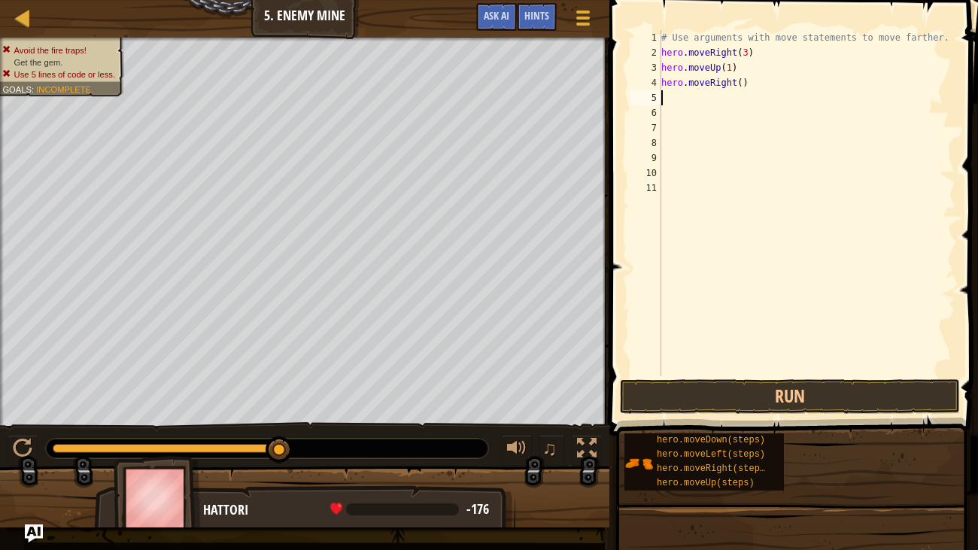
type textarea "d"
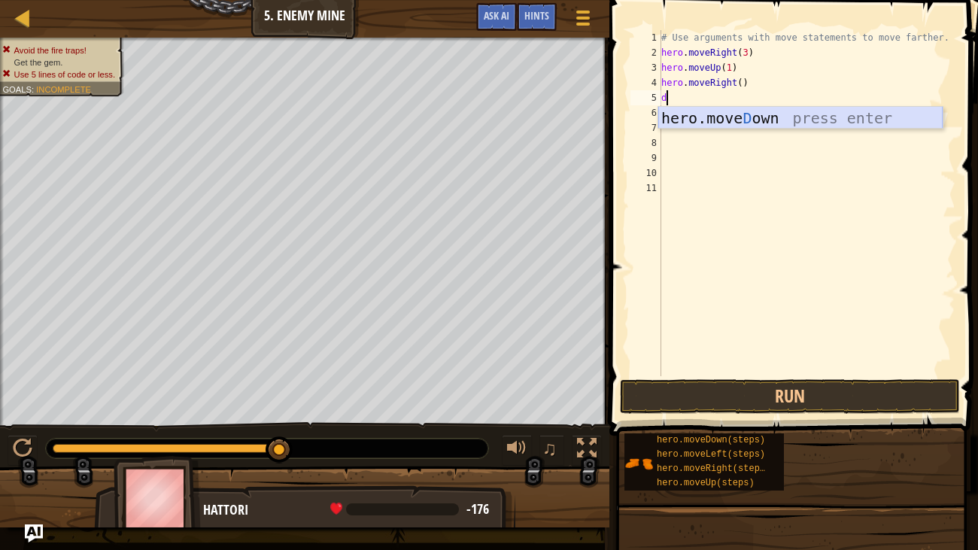
click at [701, 119] on div "hero.[PERSON_NAME] own press enter" at bounding box center [801, 141] width 285 height 68
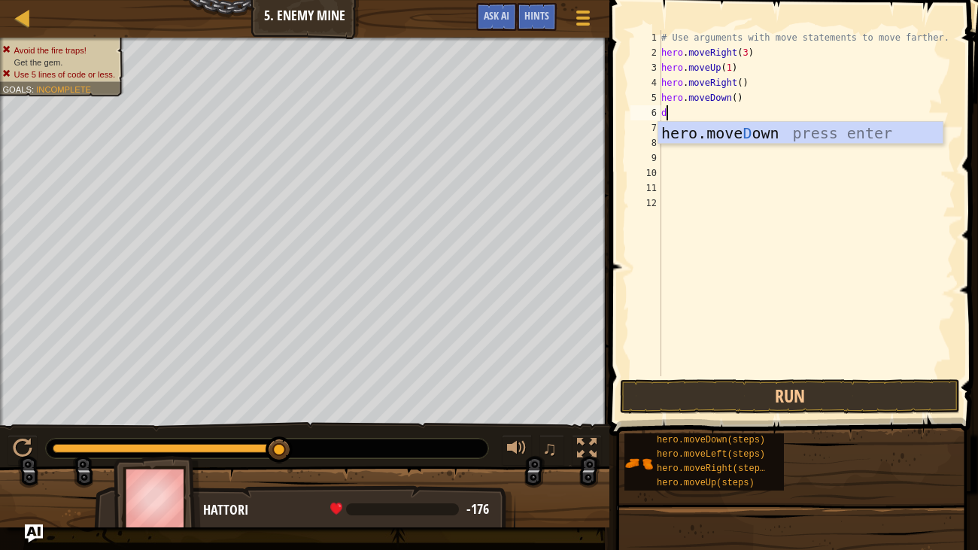
type textarea "d"
click at [774, 0] on body "Map Introduction to Computer Science 5. Enemy Mine Game Menu Done Hints Ask AI …" at bounding box center [489, 0] width 978 height 0
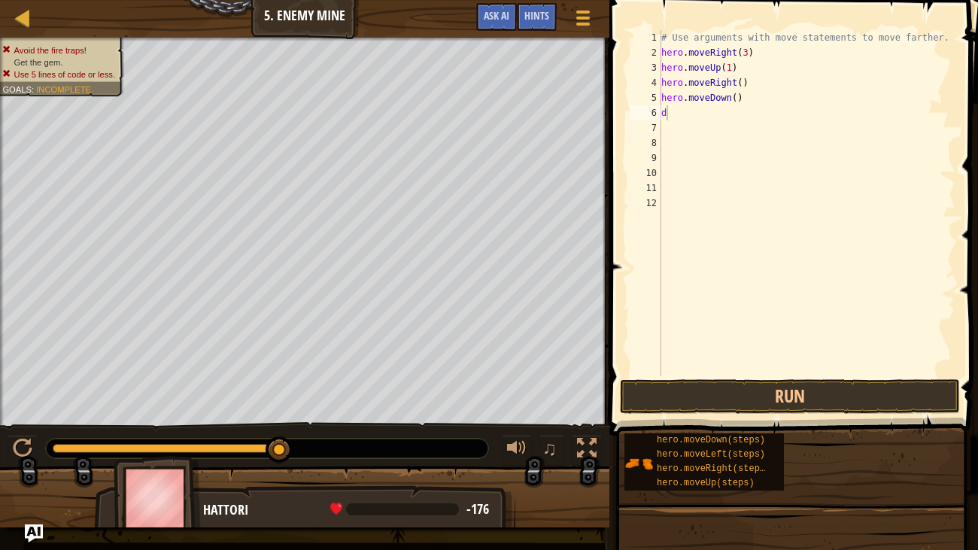
click at [698, 115] on div "# Use arguments with move statements to move farther. hero . moveRight ( 3 ) he…" at bounding box center [808, 218] width 298 height 376
type textarea "j"
type textarea "h"
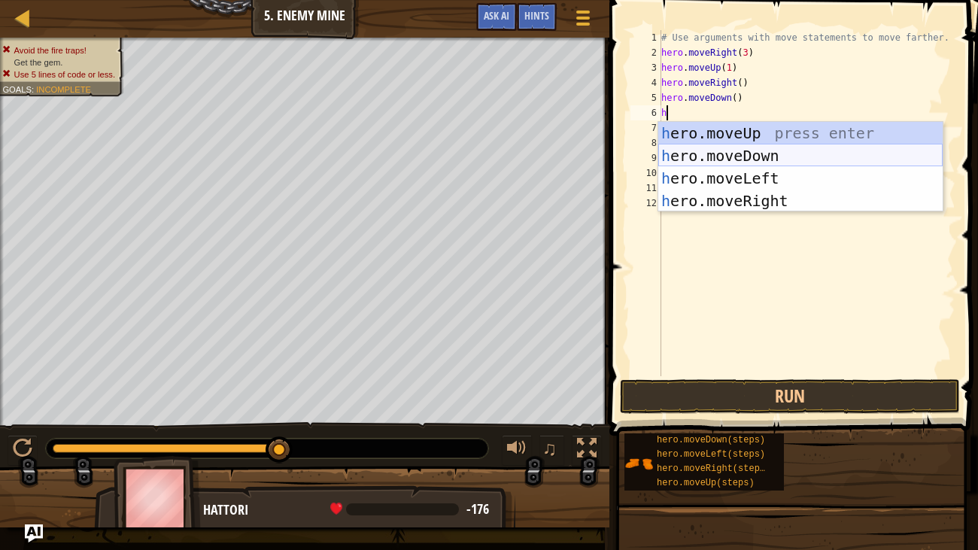
click at [750, 151] on div "h ero.moveUp press enter h ero.moveDown press enter h ero.moveLeft press enter …" at bounding box center [801, 189] width 285 height 135
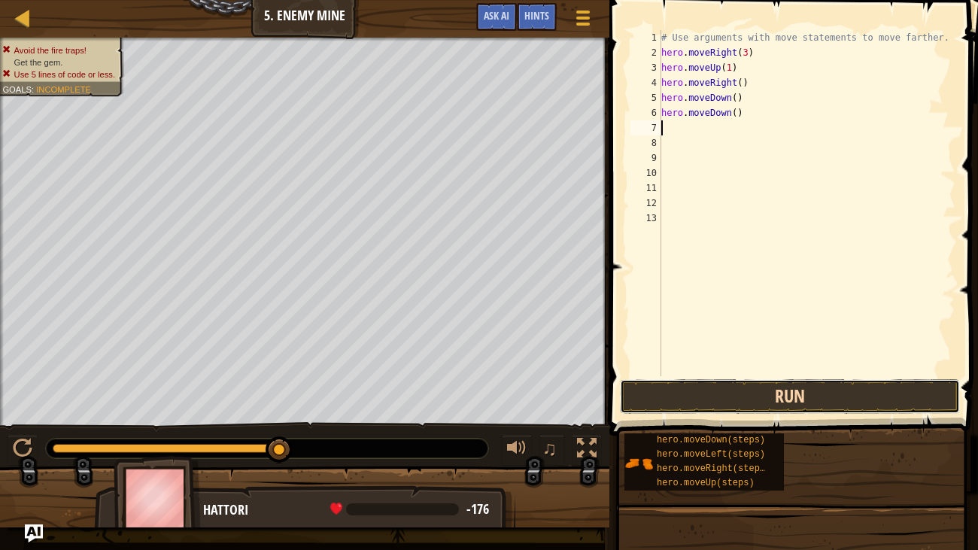
click at [771, 386] on button "Run" at bounding box center [790, 396] width 340 height 35
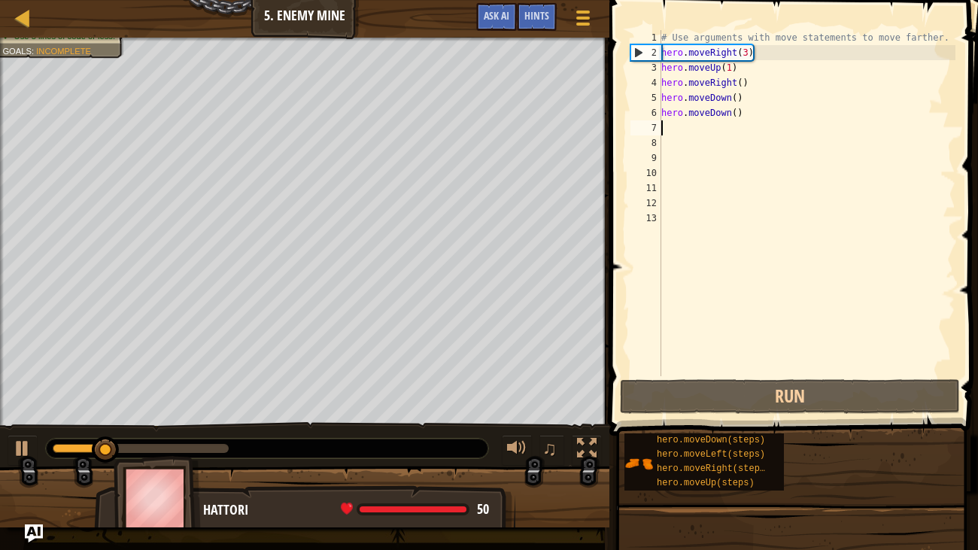
click at [736, 112] on div "# Use arguments with move statements to move farther. hero . moveRight ( 3 ) he…" at bounding box center [808, 218] width 298 height 376
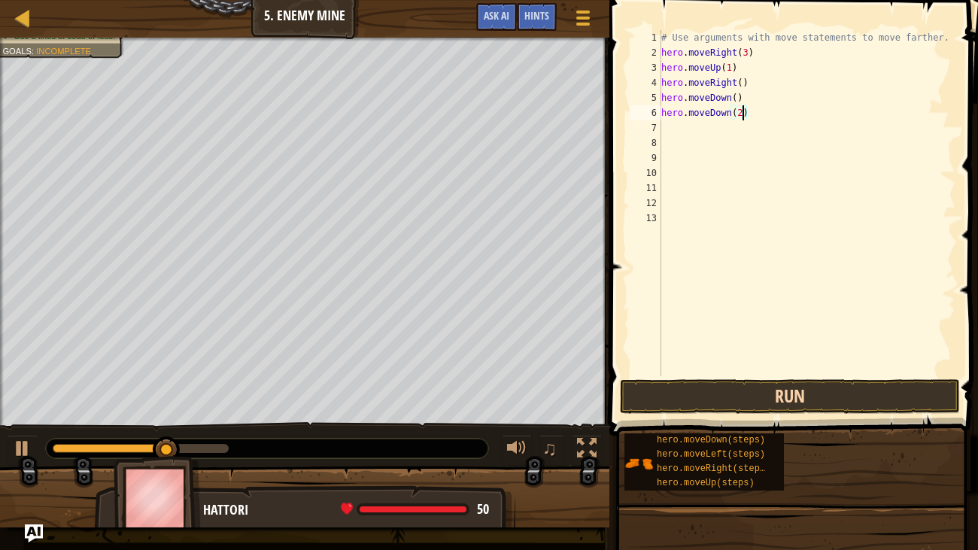
type textarea "hero.moveDown(2)"
click at [764, 401] on button "Run" at bounding box center [790, 396] width 340 height 35
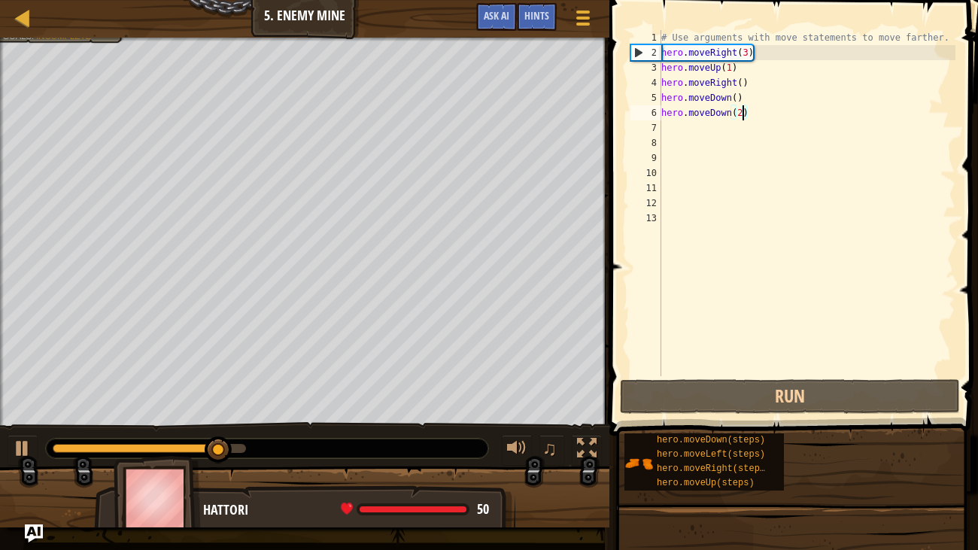
click at [664, 126] on div "# Use arguments with move statements to move farther. hero . moveRight ( 3 ) he…" at bounding box center [808, 218] width 298 height 376
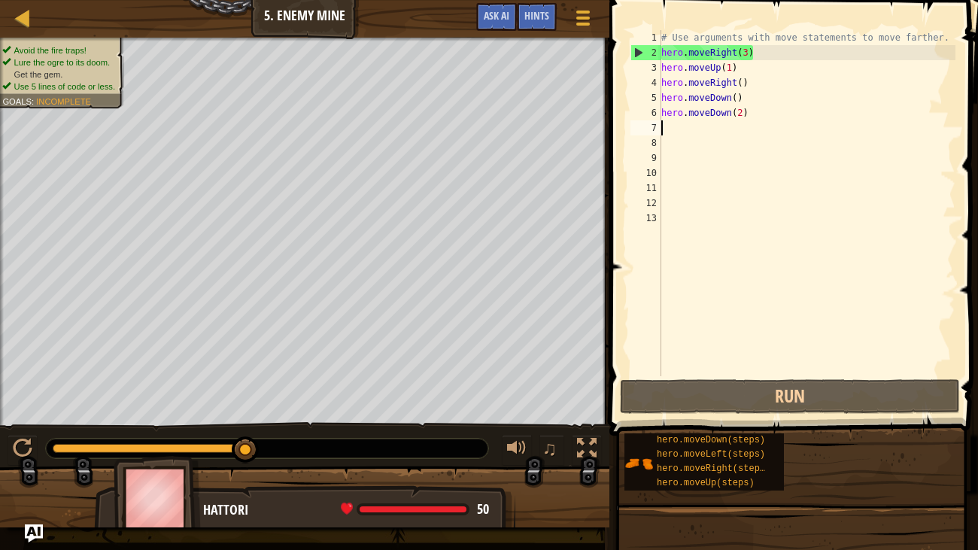
type textarea "r"
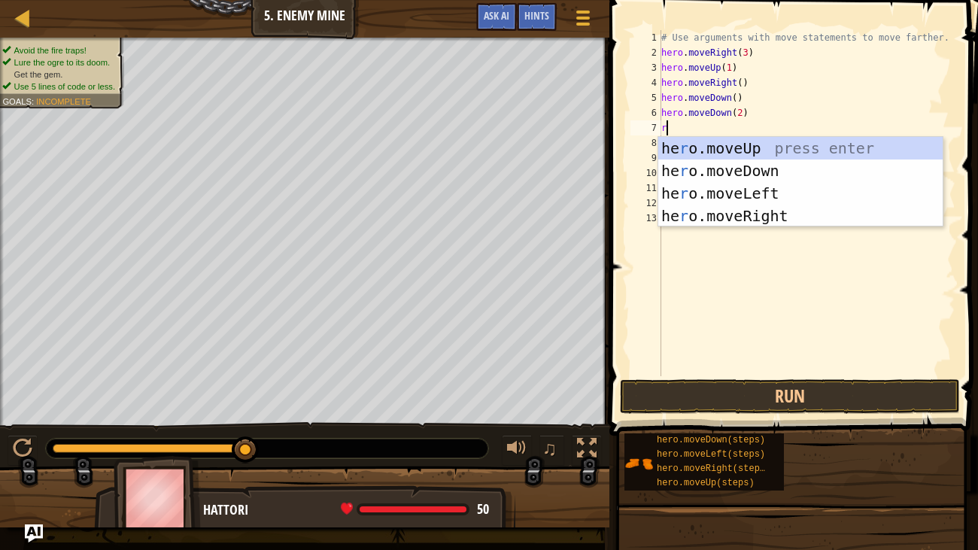
click at [765, 223] on div "he r o.moveUp press enter he r o.moveDown press enter he r o.moveLeft press ent…" at bounding box center [801, 204] width 285 height 135
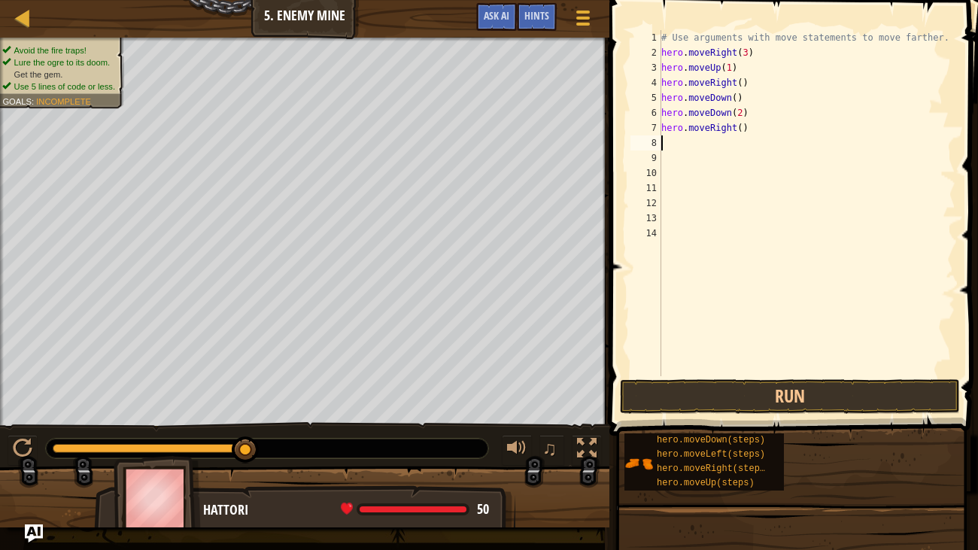
type textarea "r"
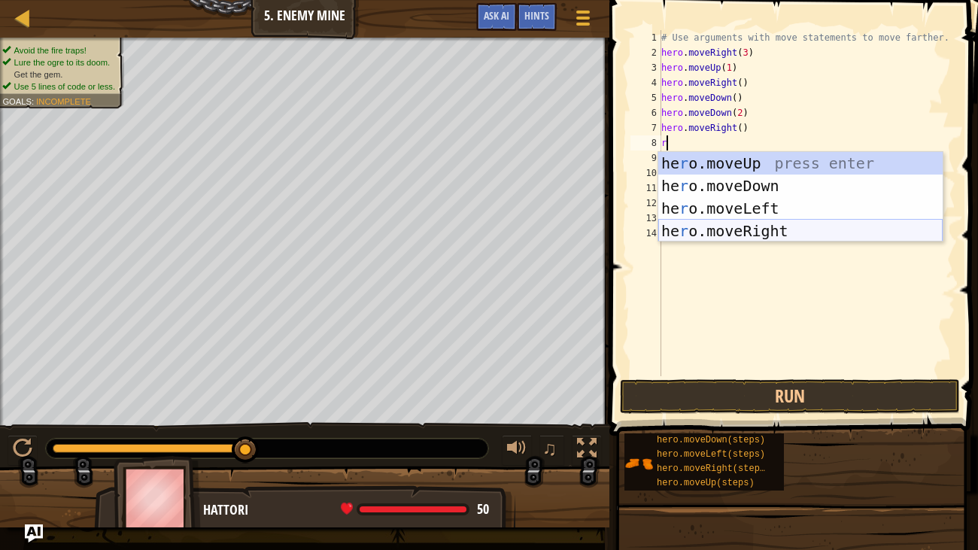
click at [735, 233] on div "he r o.moveUp press enter he r o.moveDown press enter he r o.moveLeft press ent…" at bounding box center [801, 219] width 285 height 135
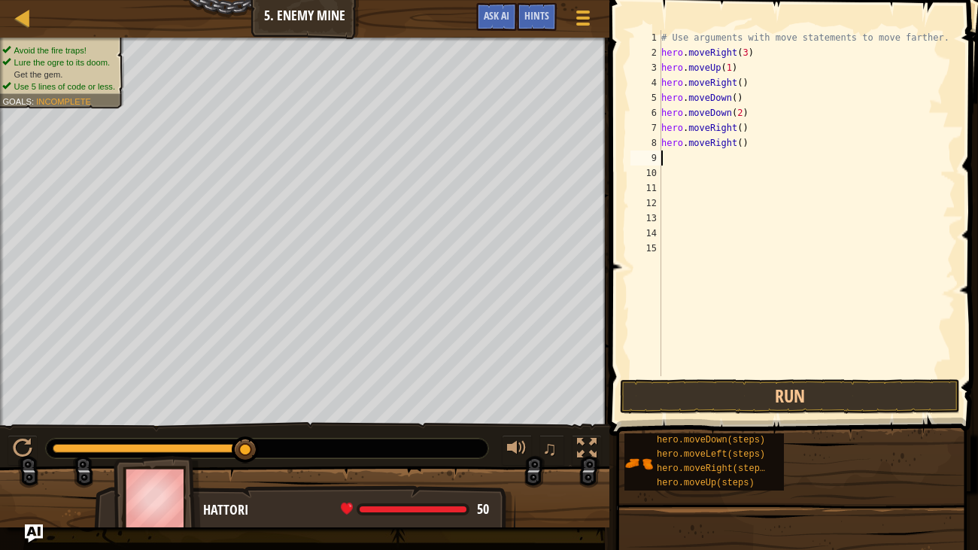
click at [744, 143] on div "# Use arguments with move statements to move farther. hero . moveRight ( 3 ) he…" at bounding box center [808, 218] width 298 height 376
type textarea "hero.moveRight(2)"
click at [850, 393] on button "Run" at bounding box center [790, 396] width 340 height 35
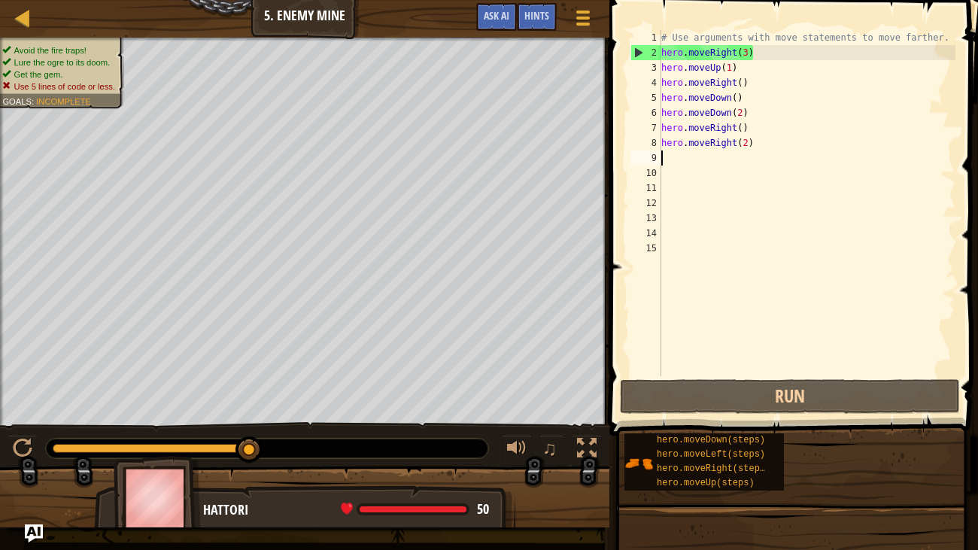
click at [669, 154] on div "# Use arguments with move statements to move farther. hero . moveRight ( 3 ) he…" at bounding box center [808, 218] width 298 height 376
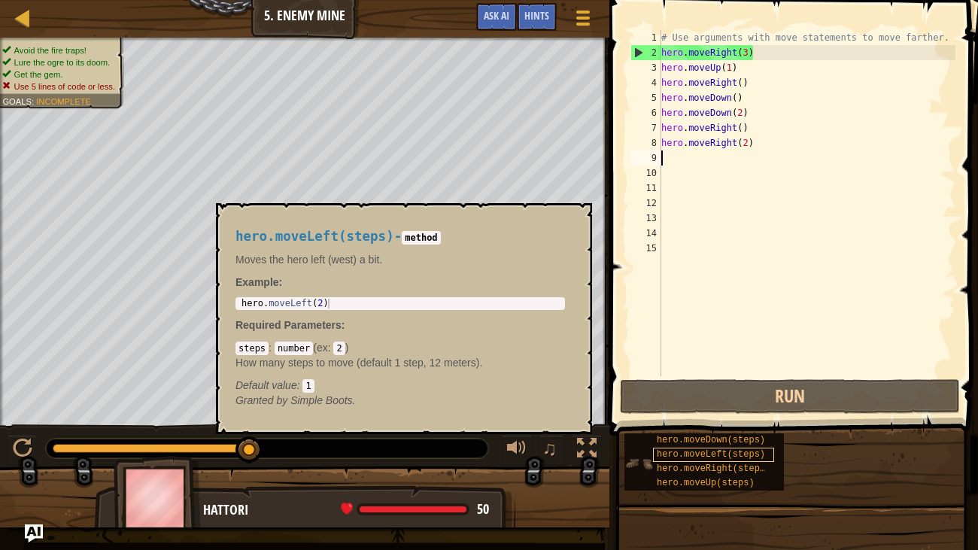
type textarea "d"
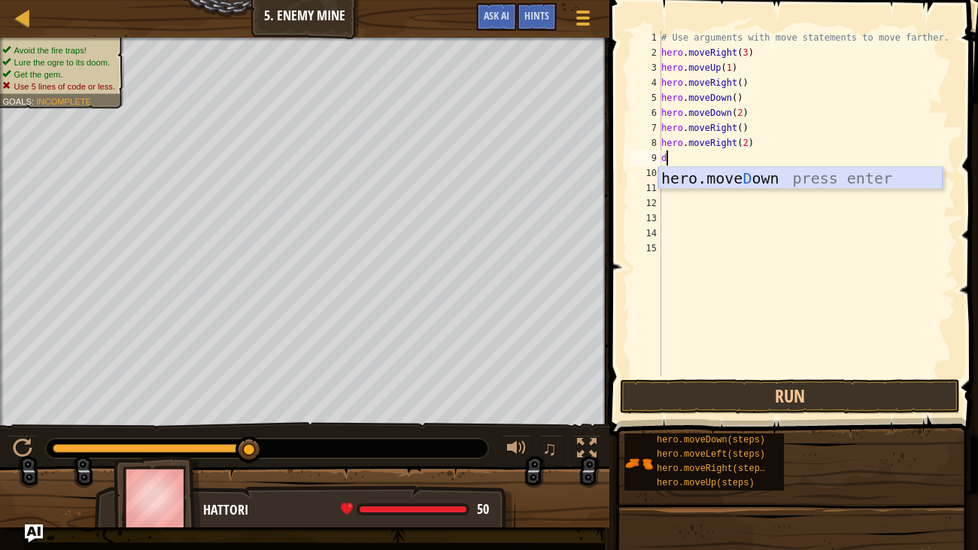
click at [735, 178] on div "hero.[PERSON_NAME] own press enter" at bounding box center [801, 201] width 285 height 68
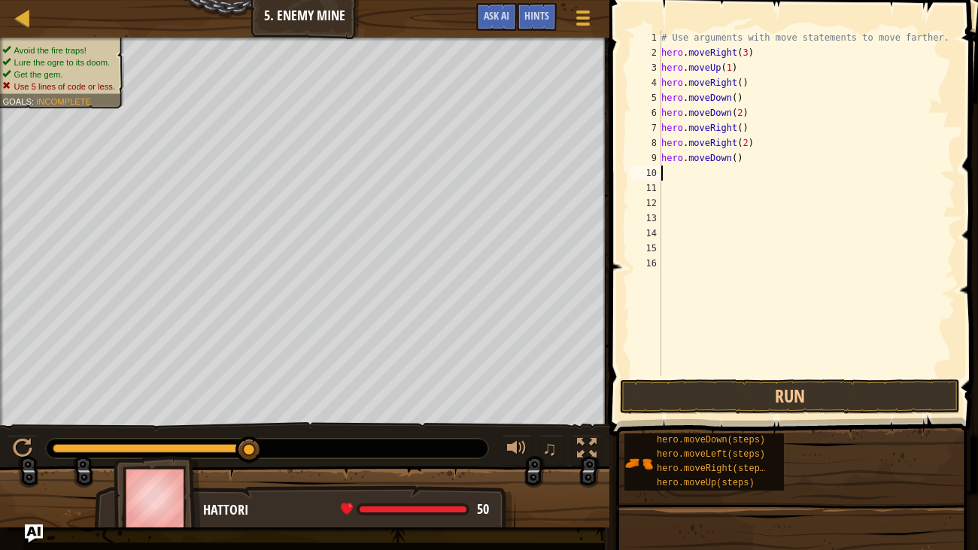
type textarea "r"
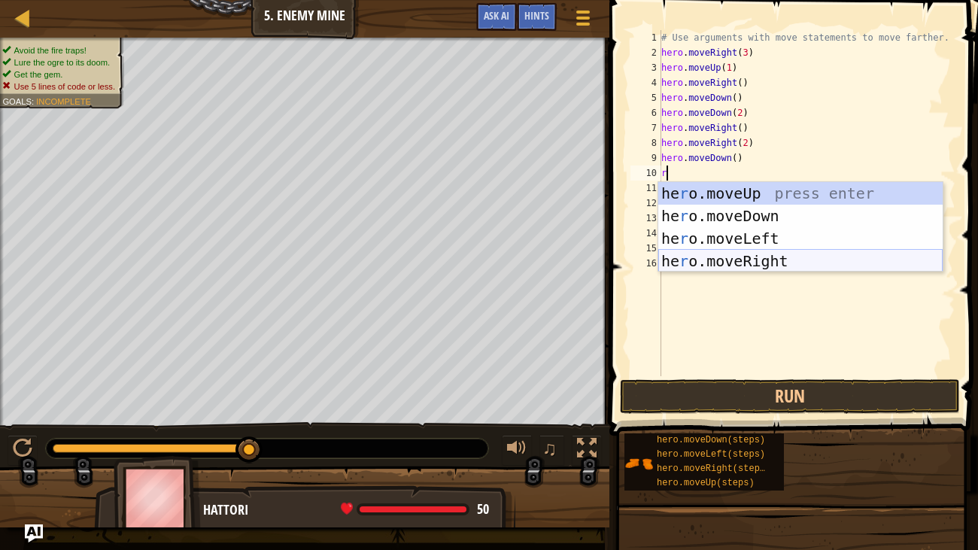
click at [750, 256] on div "he r o.moveUp press enter he r o.moveDown press enter he r o.moveLeft press ent…" at bounding box center [801, 249] width 285 height 135
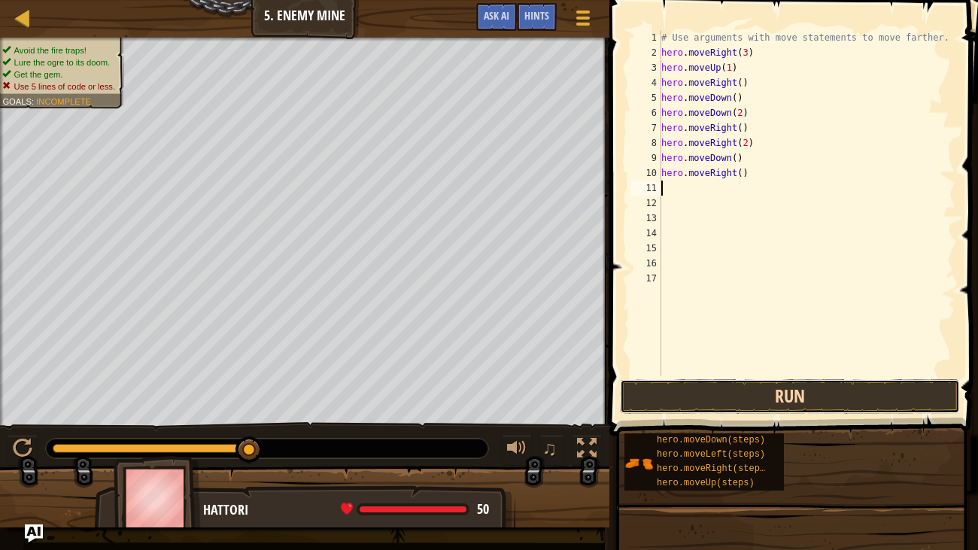
click at [743, 396] on button "Run" at bounding box center [790, 396] width 340 height 35
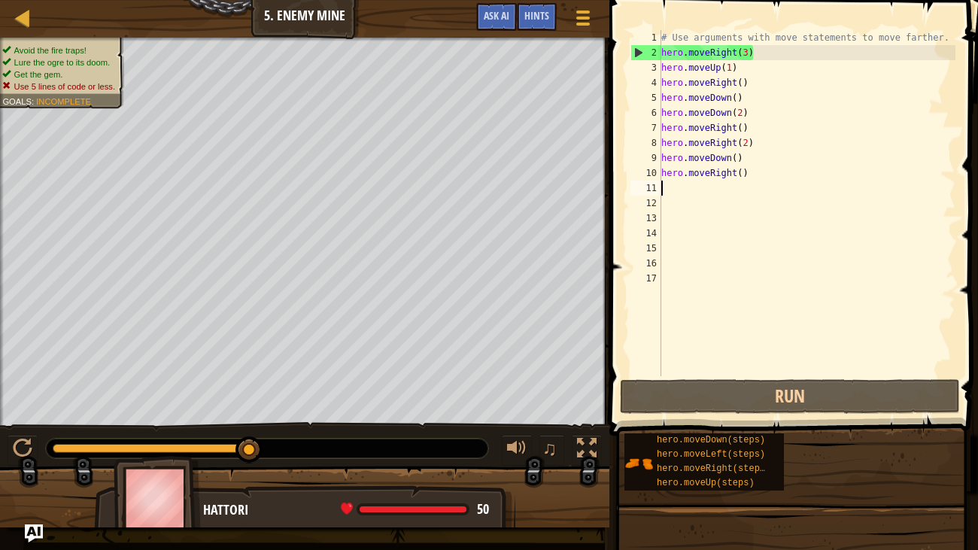
click at [754, 174] on div "# Use arguments with move statements to move farther. hero . moveRight ( 3 ) he…" at bounding box center [808, 218] width 298 height 376
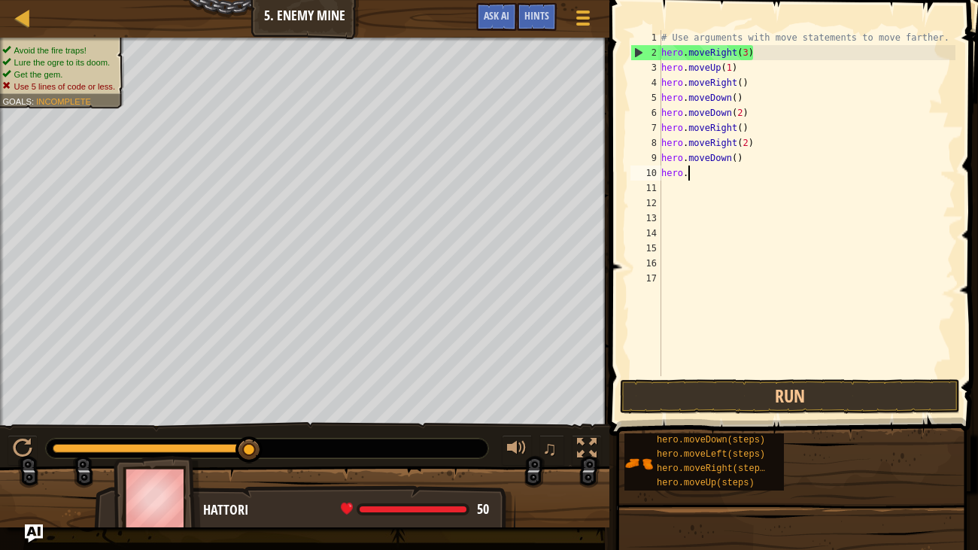
type textarea "h"
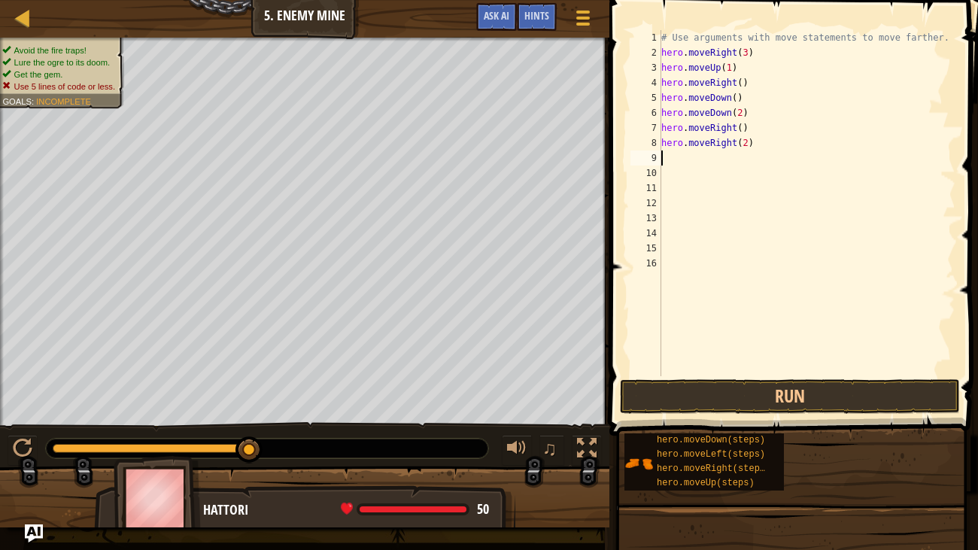
click at [743, 125] on div "# Use arguments with move statements to move farther. hero . moveRight ( 3 ) he…" at bounding box center [808, 218] width 298 height 376
click at [755, 145] on div "# Use arguments with move statements to move farther. hero . moveRight ( 3 ) he…" at bounding box center [808, 218] width 298 height 376
type textarea "h"
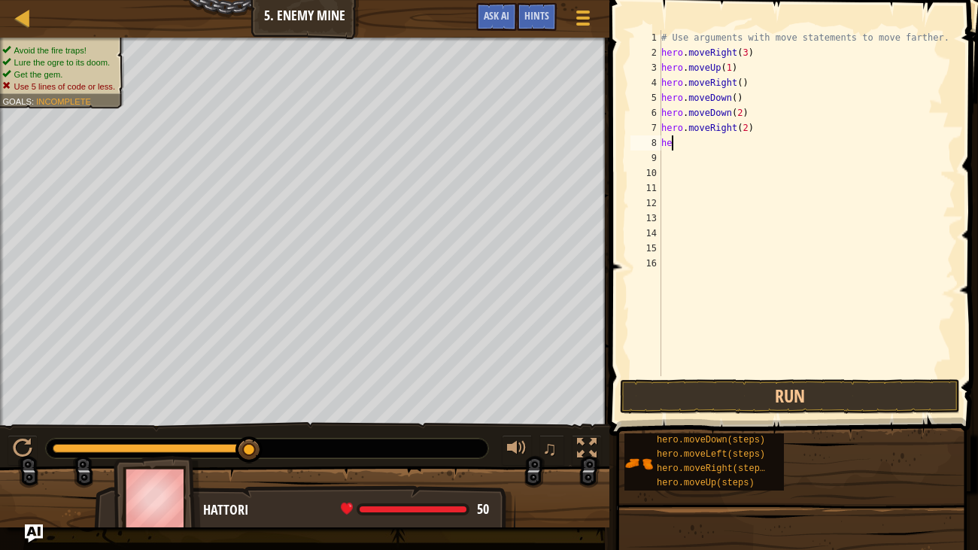
scroll to position [7, 0]
click at [729, 63] on div "# Use arguments with move statements to move farther. hero . moveRight ( 3 ) he…" at bounding box center [808, 218] width 298 height 376
click at [742, 99] on div "# Use arguments with move statements to move farther. hero . moveRight ( 3 ) he…" at bounding box center [808, 218] width 298 height 376
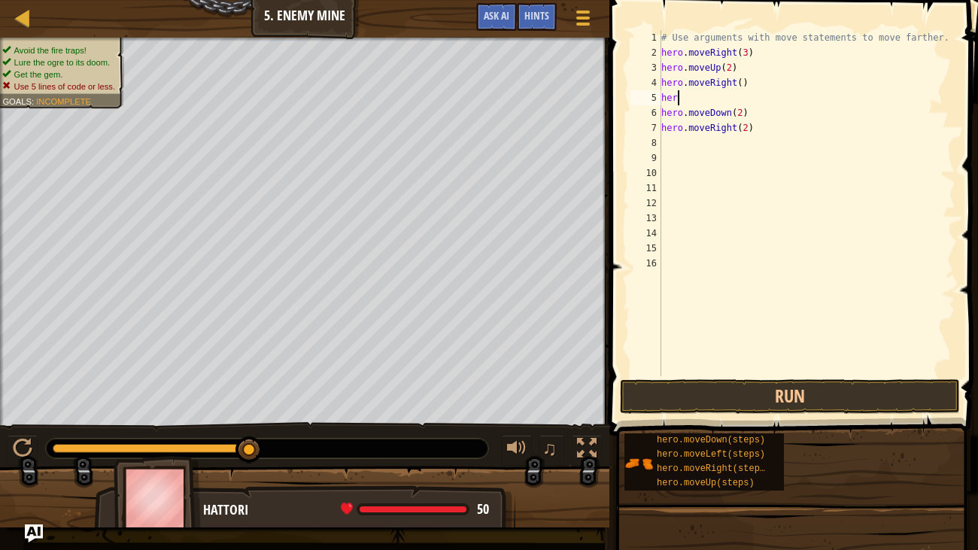
type textarea "h"
click at [741, 108] on div "# Use arguments with move statements to move farther. hero . moveRight ( 3 ) he…" at bounding box center [808, 218] width 298 height 376
type textarea ")"
click at [676, 103] on div "# Use arguments with move statements to move farther. hero . moveRight ( 3 ) he…" at bounding box center [808, 218] width 298 height 376
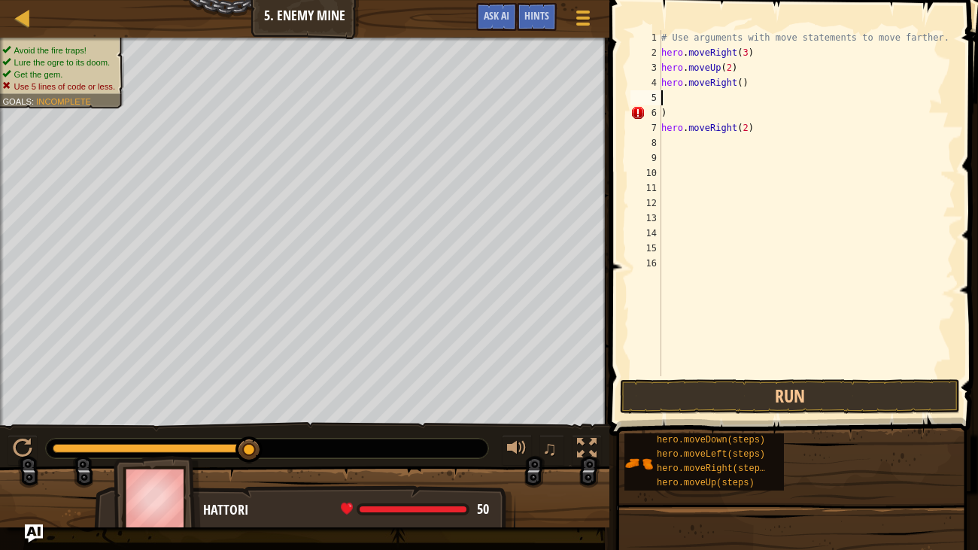
click at [671, 124] on div "# Use arguments with move statements to move farther. hero . moveRight ( 3 ) he…" at bounding box center [808, 218] width 298 height 376
click at [672, 107] on div "# Use arguments with move statements to move farther. hero . moveRight ( 3 ) he…" at bounding box center [808, 218] width 298 height 376
type textarea ")"
click at [733, 62] on div "# Use arguments with move statements to move farther. hero . moveRight ( 3 ) he…" at bounding box center [808, 218] width 298 height 376
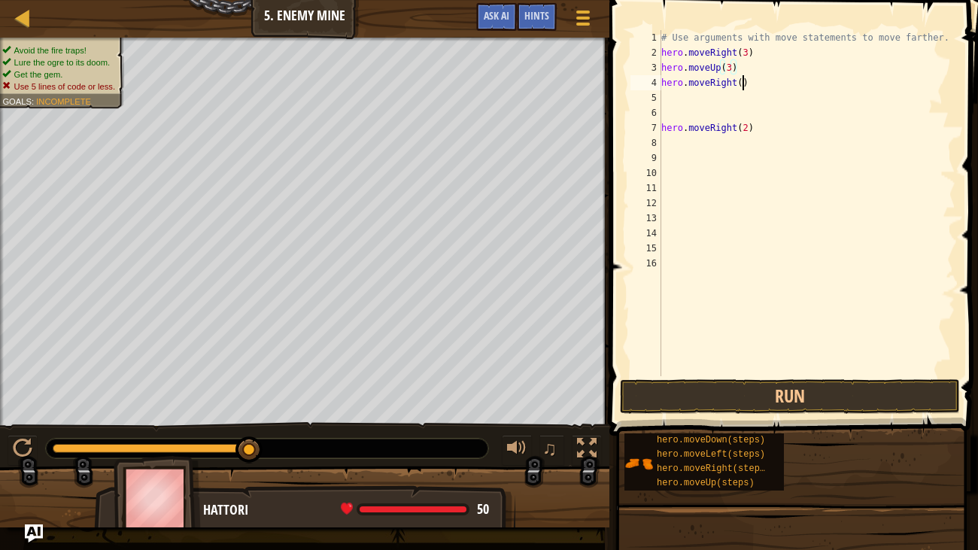
click at [741, 84] on div "# Use arguments with move statements to move farther. hero . moveRight ( 3 ) he…" at bounding box center [808, 218] width 298 height 376
click at [759, 129] on div "# Use arguments with move statements to move farther. hero . moveRight ( 3 ) he…" at bounding box center [808, 218] width 298 height 376
type textarea "h"
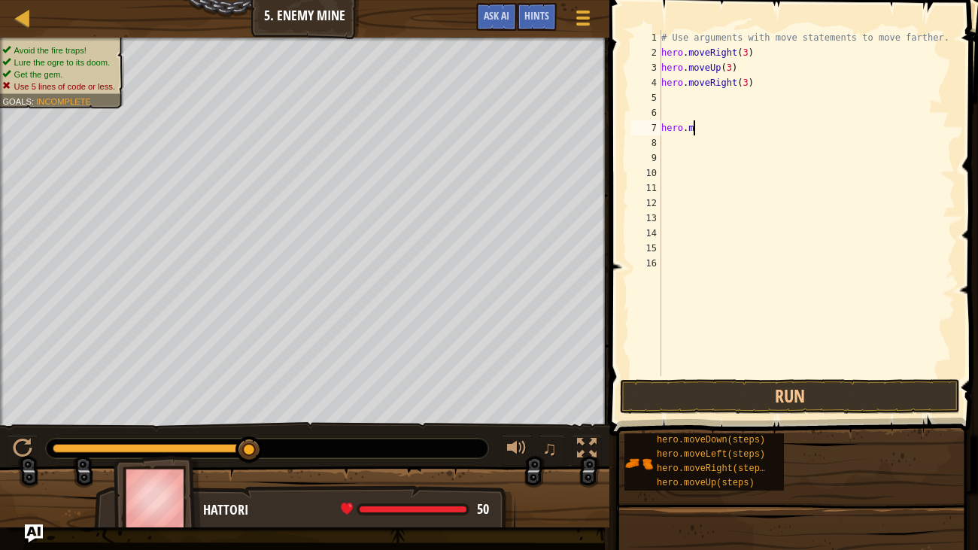
scroll to position [7, 0]
click at [666, 93] on div "# Use arguments with move statements to move farther. hero . moveRight ( 3 ) he…" at bounding box center [808, 218] width 298 height 376
type textarea "d"
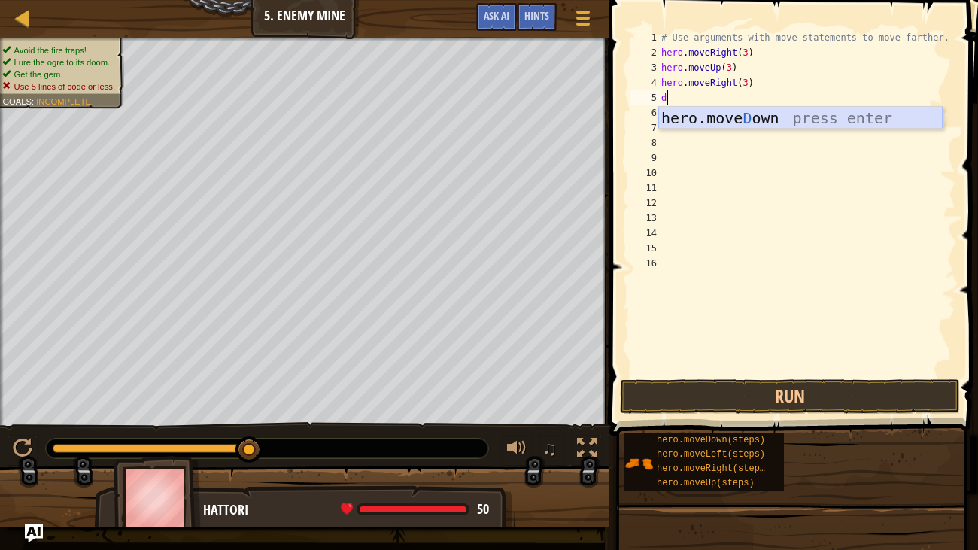
click at [774, 112] on div "hero.[PERSON_NAME] own press enter" at bounding box center [801, 141] width 285 height 68
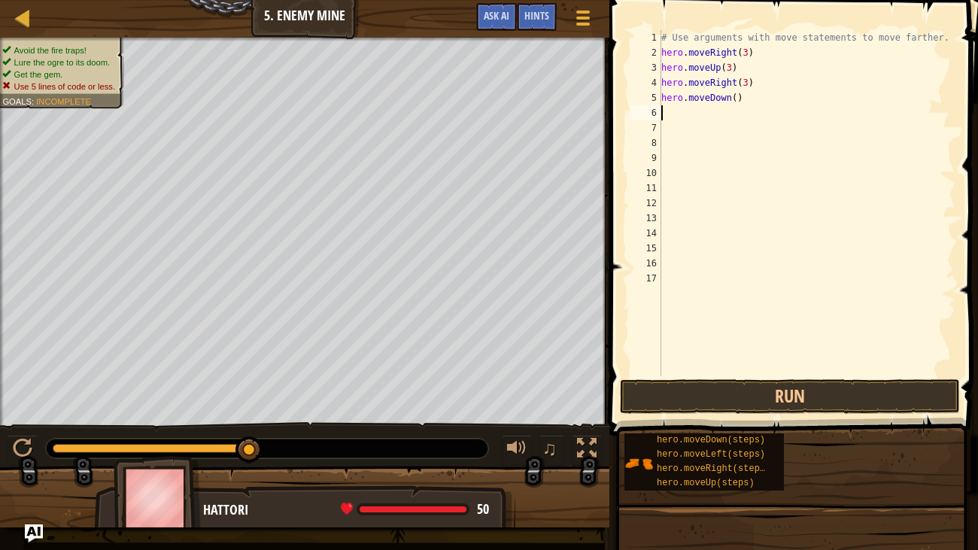
click at [740, 99] on div "# Use arguments with move statements to move farther. hero . moveRight ( 3 ) he…" at bounding box center [808, 218] width 298 height 376
click at [738, 99] on div "# Use arguments with move statements to move farther. hero . moveRight ( 3 ) he…" at bounding box center [808, 218] width 298 height 376
click at [753, 390] on button "Run" at bounding box center [790, 396] width 340 height 35
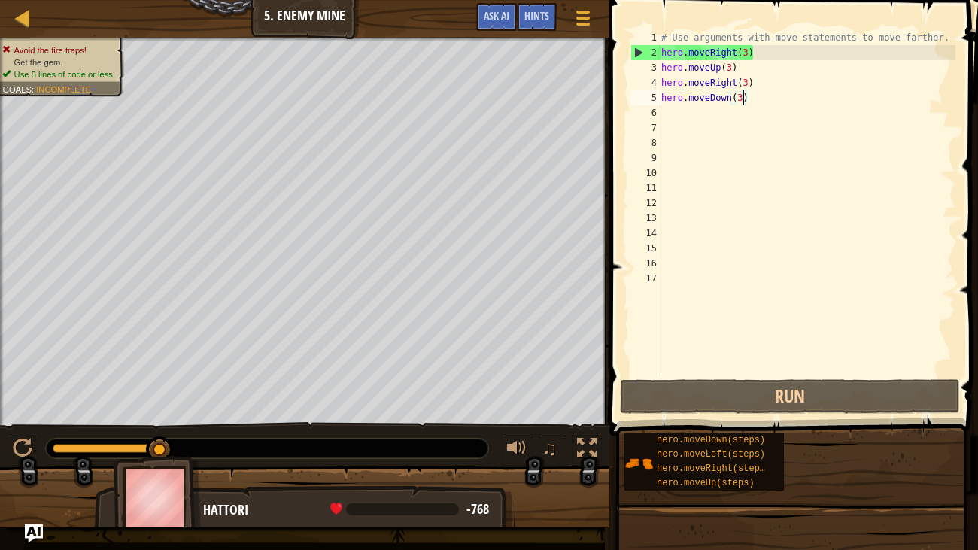
scroll to position [7, 5]
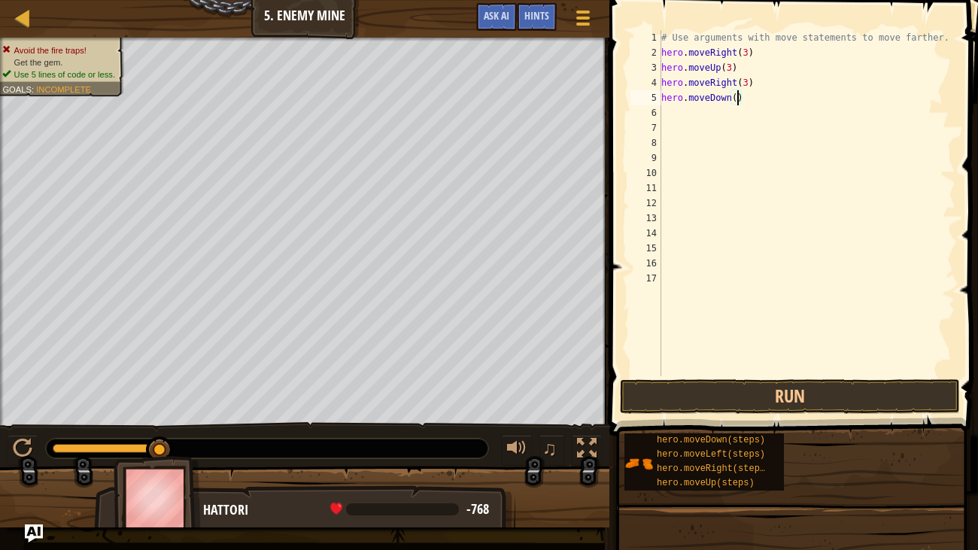
click at [751, 78] on div "# Use arguments with move statements to move farther. hero . moveRight ( 3 ) he…" at bounding box center [808, 218] width 298 height 376
type textarea "h"
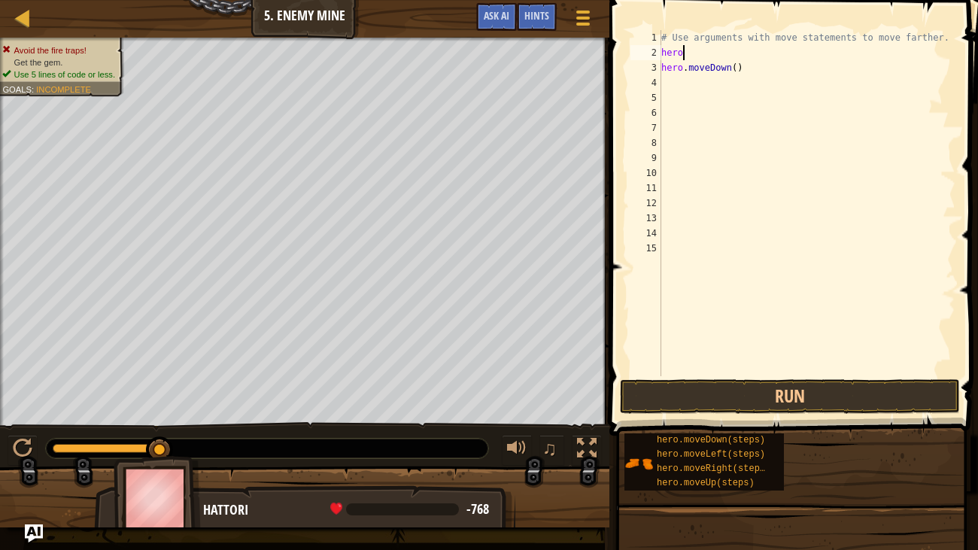
type textarea "h"
click at [744, 67] on div "# Use arguments with move statements to move farther. hero . moveDown ( )" at bounding box center [808, 218] width 298 height 376
type textarea "h"
type textarea "# Use arguments with move statements to"
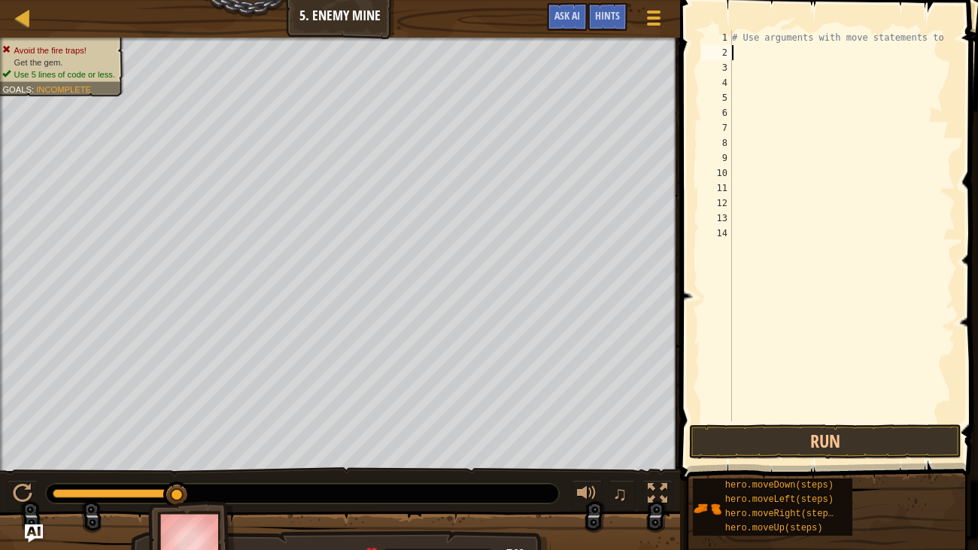
type textarea "m"
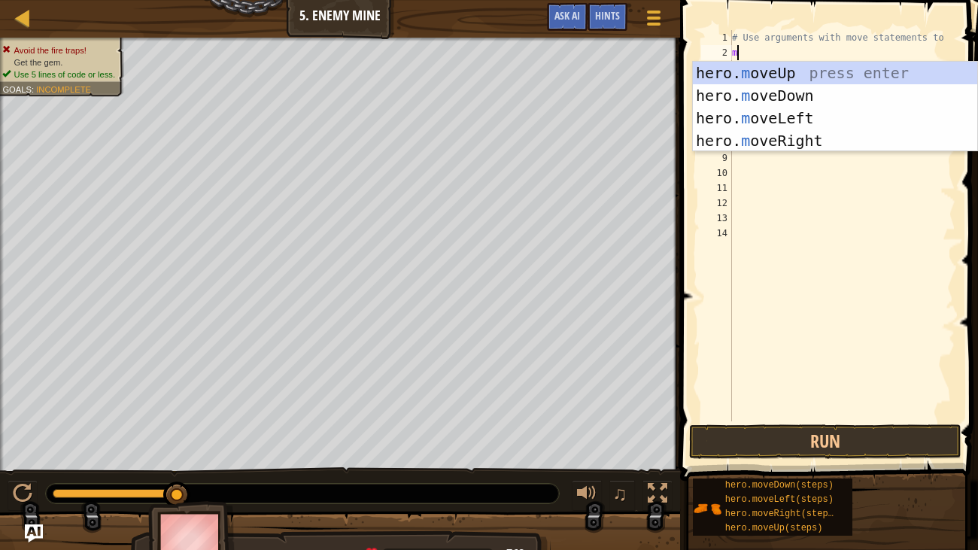
click at [817, 146] on div "hero. m oveUp press enter hero. m oveDown press enter hero. m oveLeft press ent…" at bounding box center [835, 129] width 285 height 135
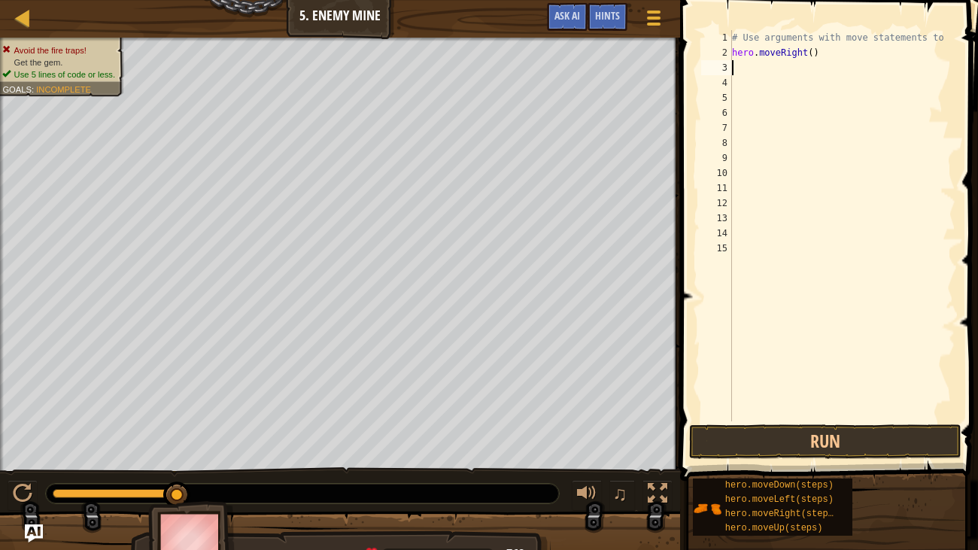
click at [820, 59] on div "# Use arguments with move statements to hero . moveRight ( )" at bounding box center [842, 240] width 227 height 421
type textarea "hero.moveRight()"
click at [811, 62] on div "# Use arguments with move statements to hero . moveRight ( )" at bounding box center [842, 240] width 227 height 421
click at [811, 49] on div "# Use arguments with move statements to hero . moveRight ( )" at bounding box center [842, 240] width 227 height 421
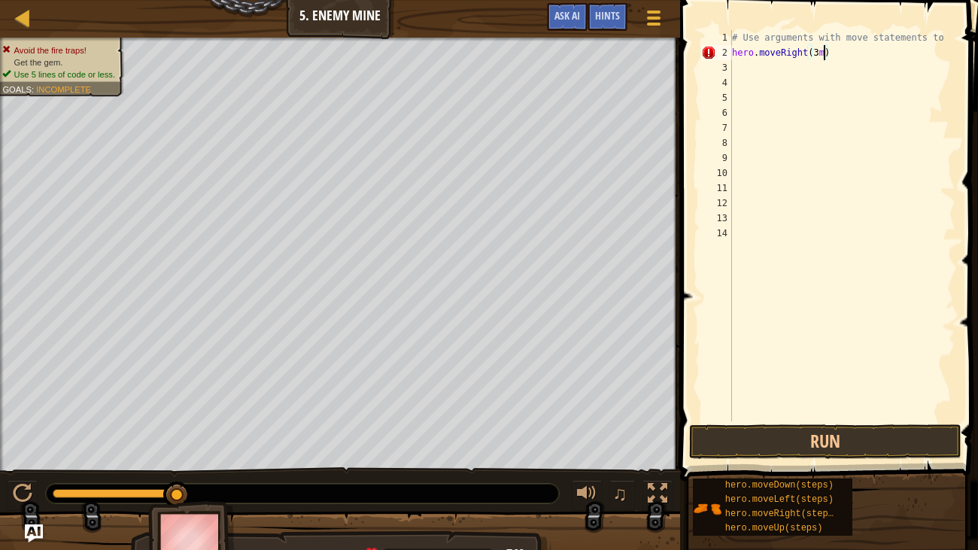
type textarea "hero.moveRight(3)"
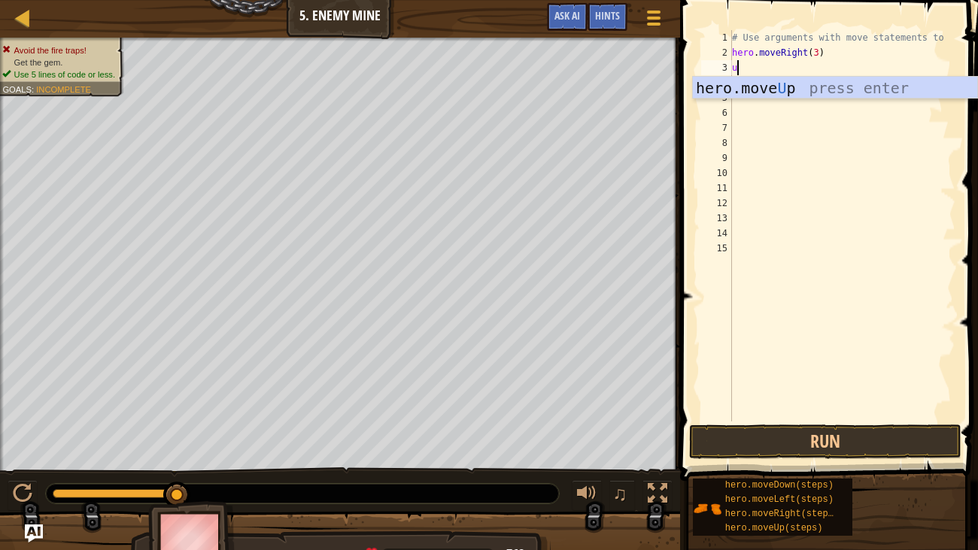
type textarea "up"
click at [790, 80] on div "hero.move Up press enter" at bounding box center [835, 111] width 285 height 68
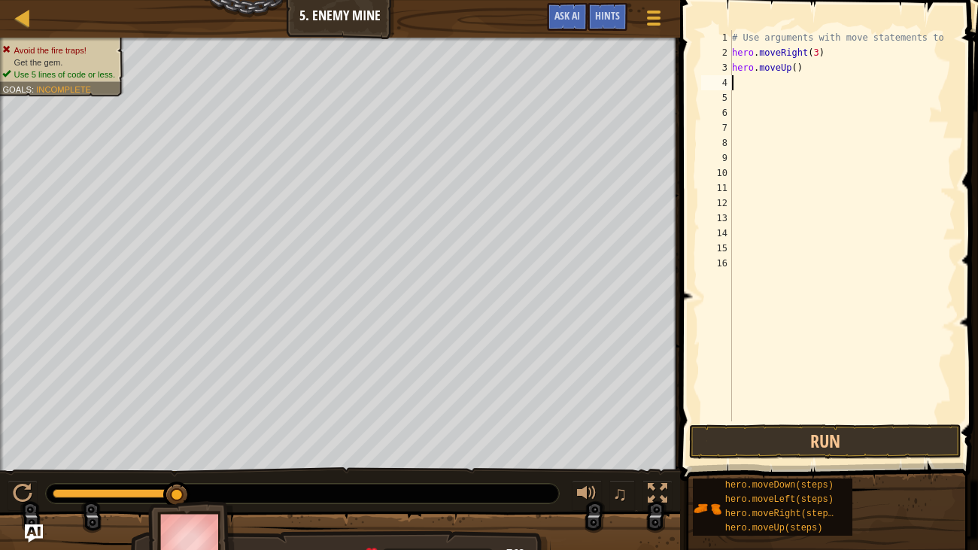
click at [796, 68] on div "# Use arguments with move statements to hero . moveRight ( 3 ) hero . moveUp ( )" at bounding box center [842, 240] width 227 height 421
type textarea "hero.moveUp(1)"
type textarea "r"
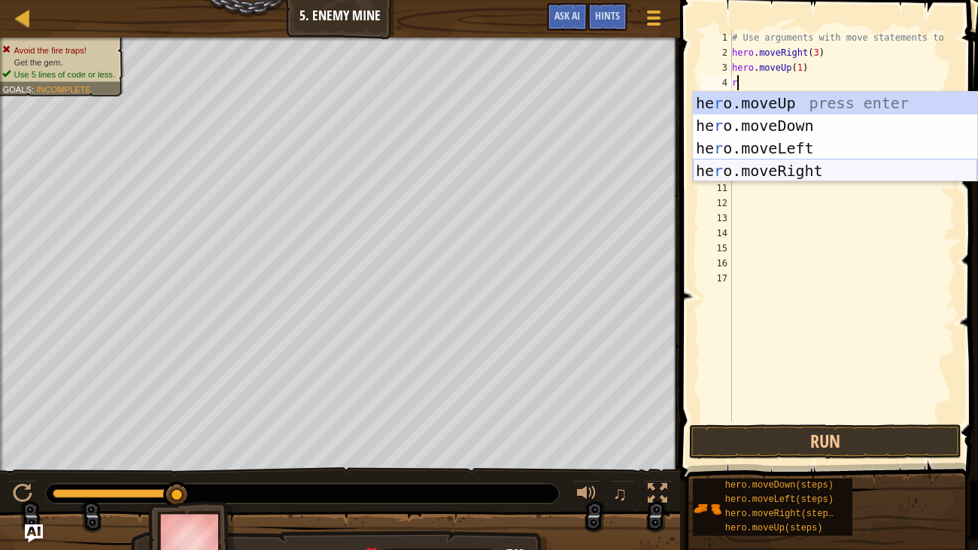
click at [844, 166] on div "he r o.moveUp press enter he r o.moveDown press enter he r o.moveLeft press ent…" at bounding box center [835, 159] width 285 height 135
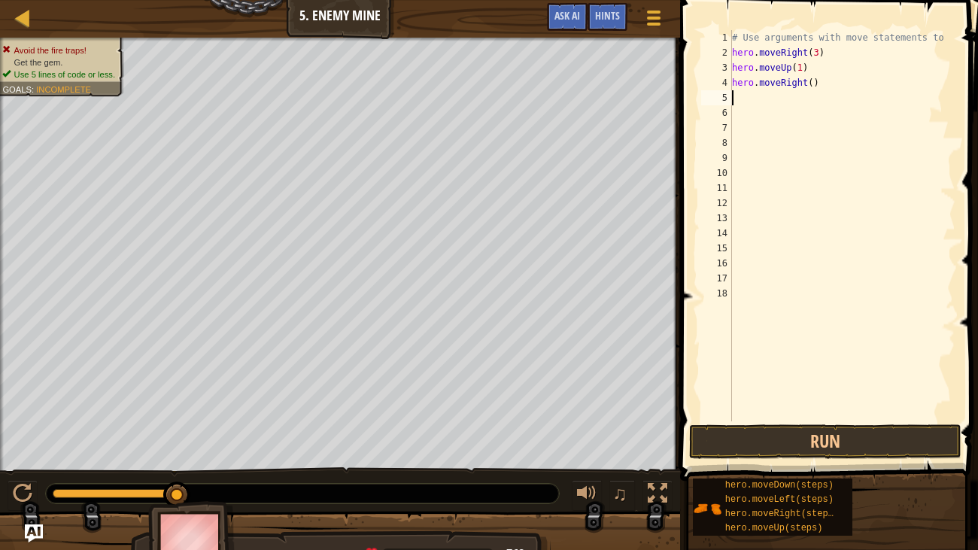
type textarea "d"
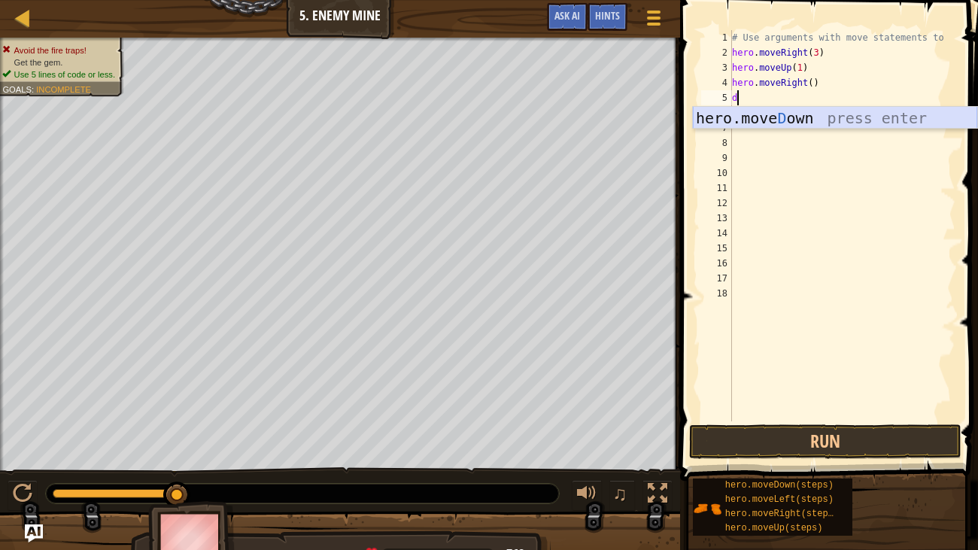
click at [780, 117] on div "hero.[PERSON_NAME] own press enter" at bounding box center [835, 141] width 285 height 68
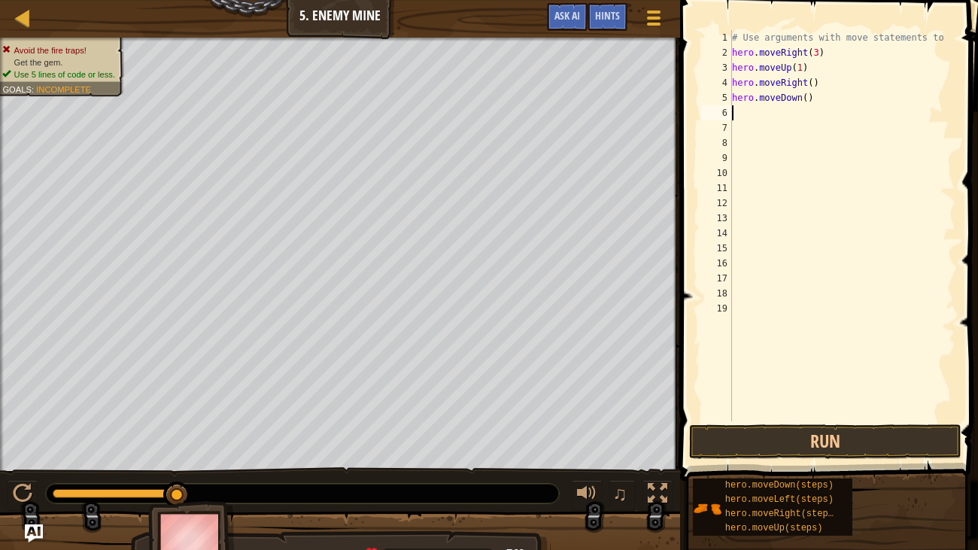
click at [810, 97] on div "# Use arguments with move statements to hero . moveRight ( 3 ) hero . moveUp ( …" at bounding box center [842, 240] width 227 height 421
type textarea "hero.moveDown(3)"
click at [734, 114] on div "# Use arguments with move statements to hero . moveRight ( 3 ) hero . moveUp ( …" at bounding box center [842, 240] width 227 height 421
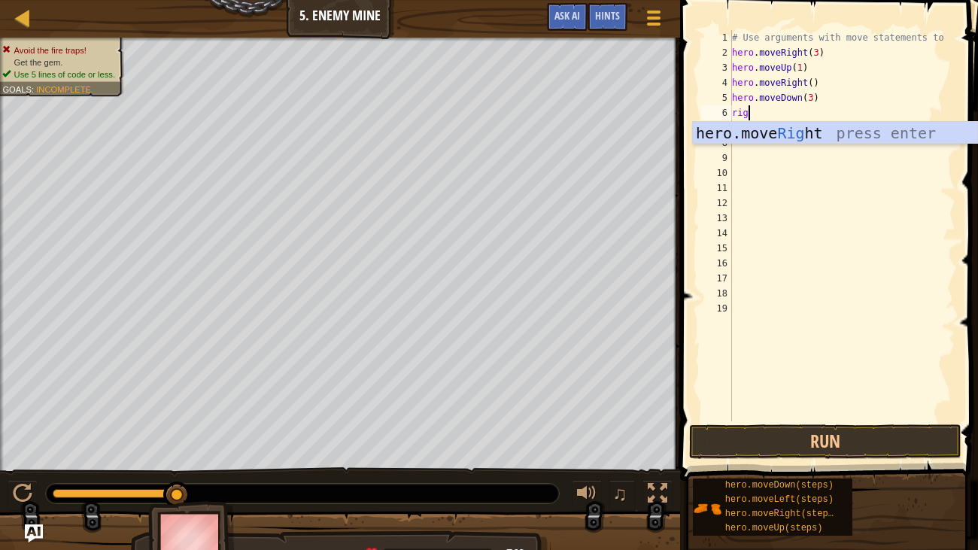
scroll to position [7, 1]
type textarea "right"
click at [782, 138] on div "hero.move Right press enter" at bounding box center [835, 156] width 285 height 68
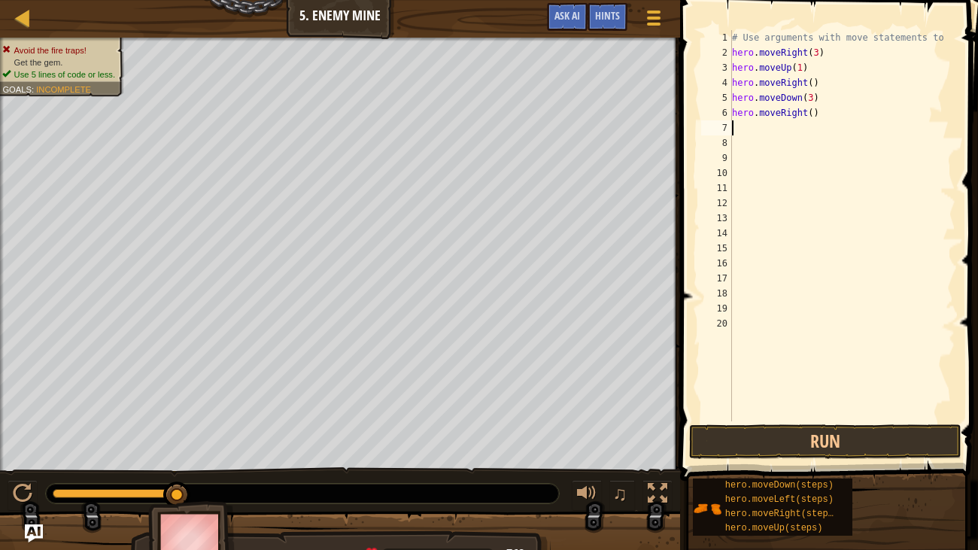
scroll to position [7, 0]
click at [814, 108] on div "# Use arguments with move statements to hero . moveRight ( 3 ) hero . moveUp ( …" at bounding box center [842, 240] width 227 height 421
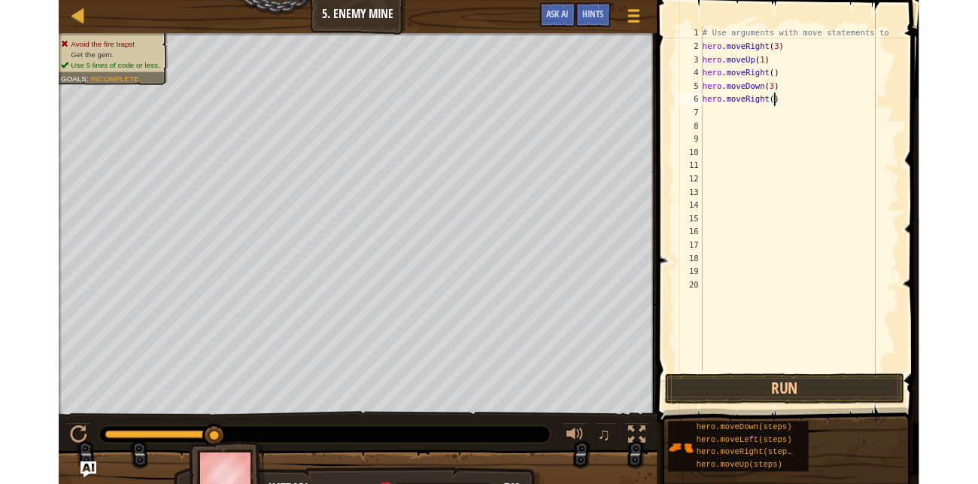
scroll to position [7, 6]
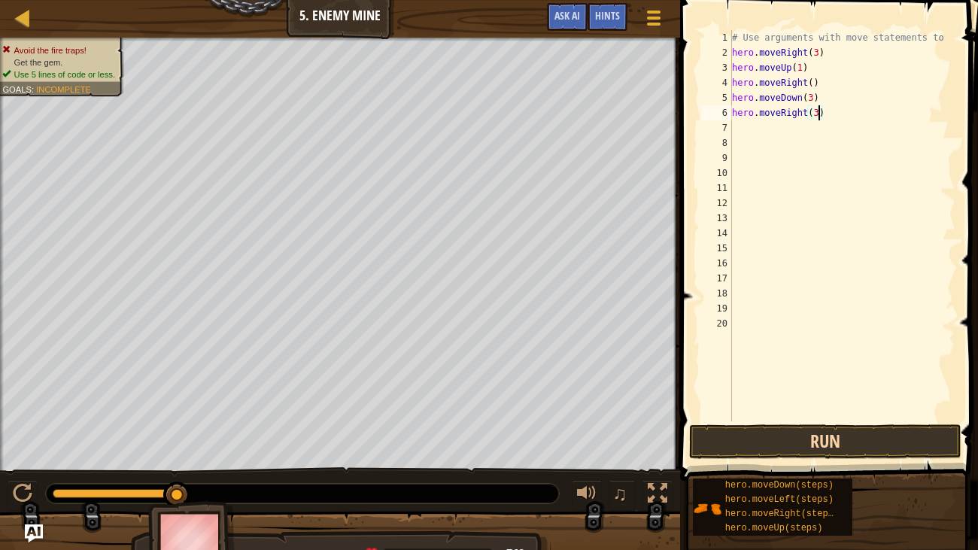
type textarea "hero.moveRight(3)"
click at [784, 435] on button "Run" at bounding box center [825, 441] width 272 height 35
